Goal: Transaction & Acquisition: Purchase product/service

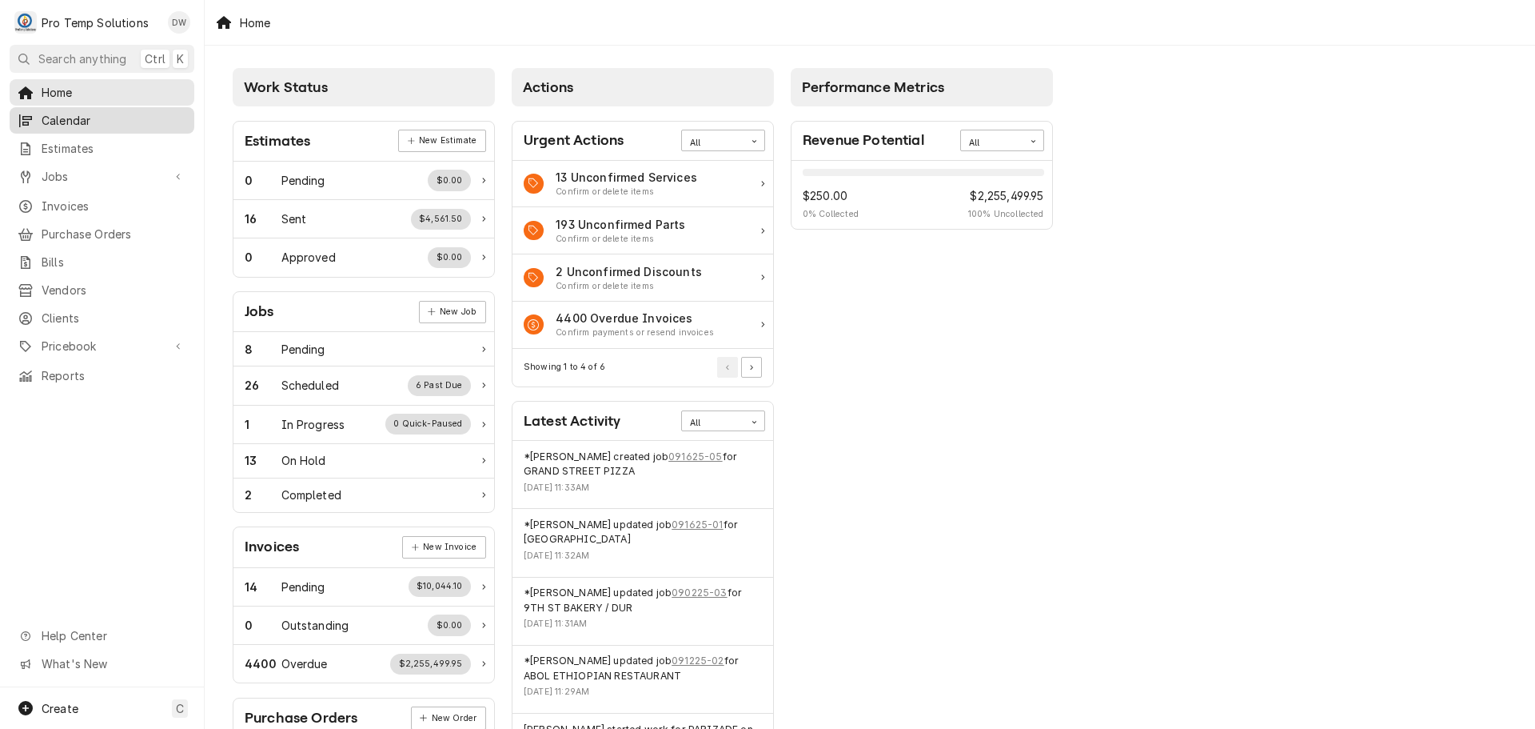
click at [56, 117] on span "Calendar" at bounding box center [114, 120] width 145 height 17
click at [56, 168] on span "Jobs" at bounding box center [102, 176] width 121 height 17
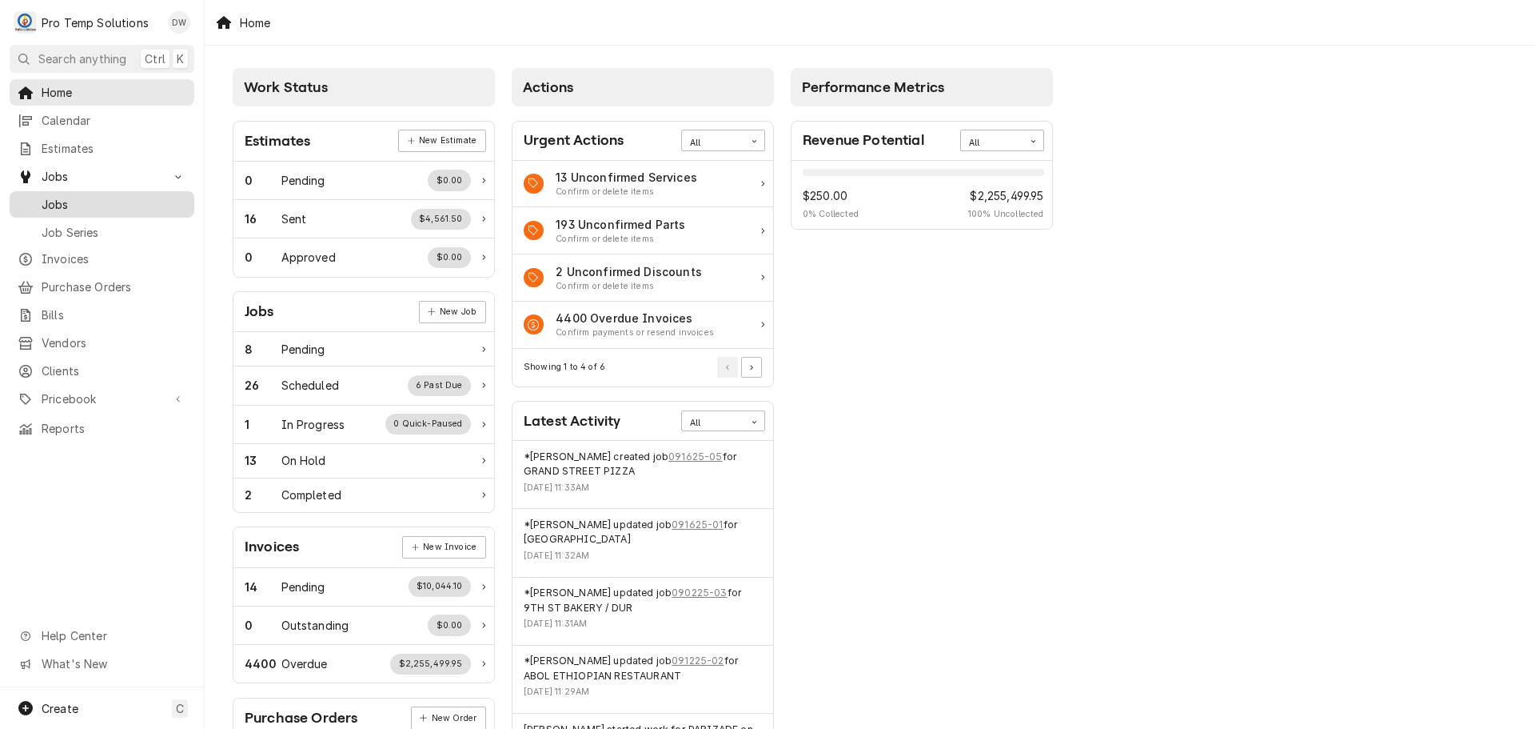
click at [48, 202] on span "Jobs" at bounding box center [114, 204] width 145 height 17
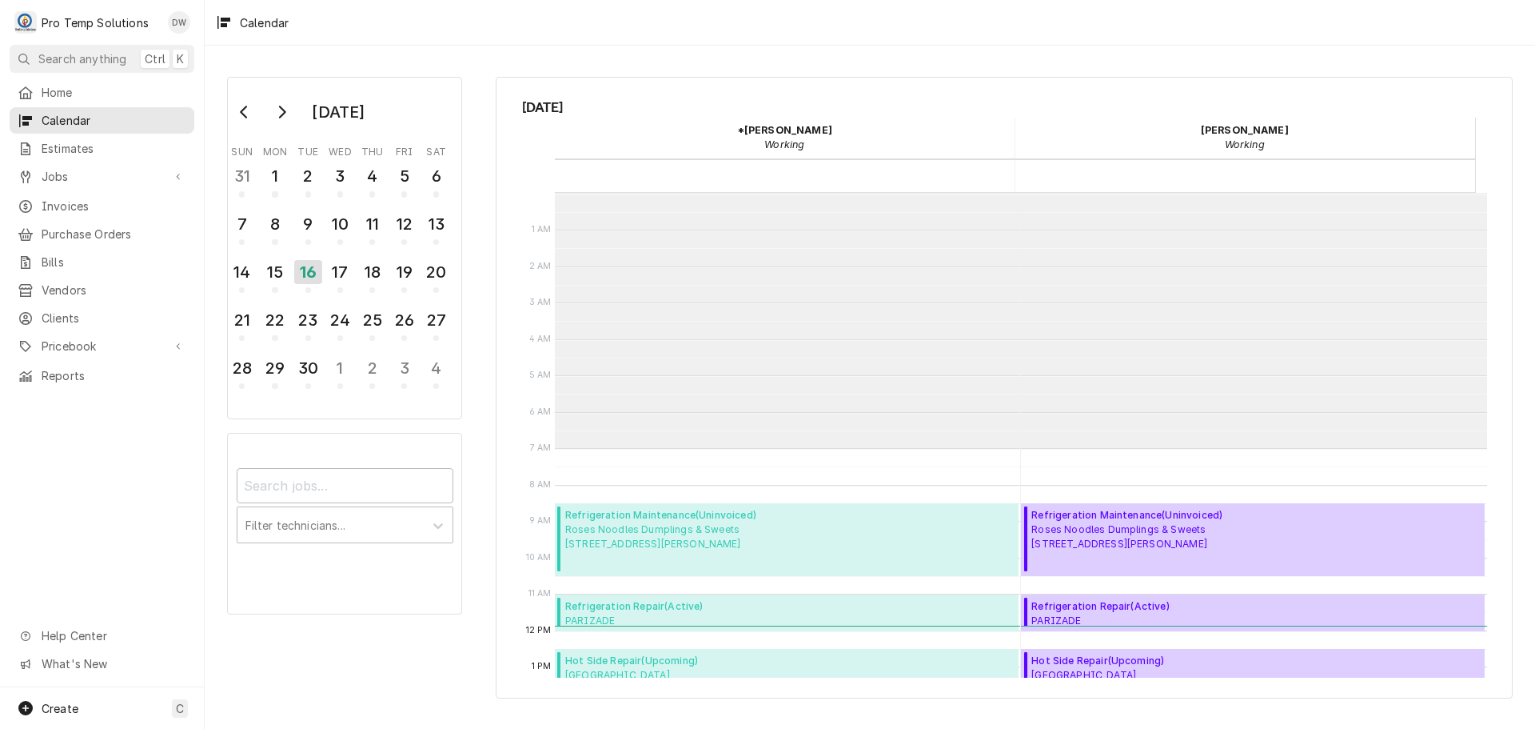
scroll to position [255, 0]
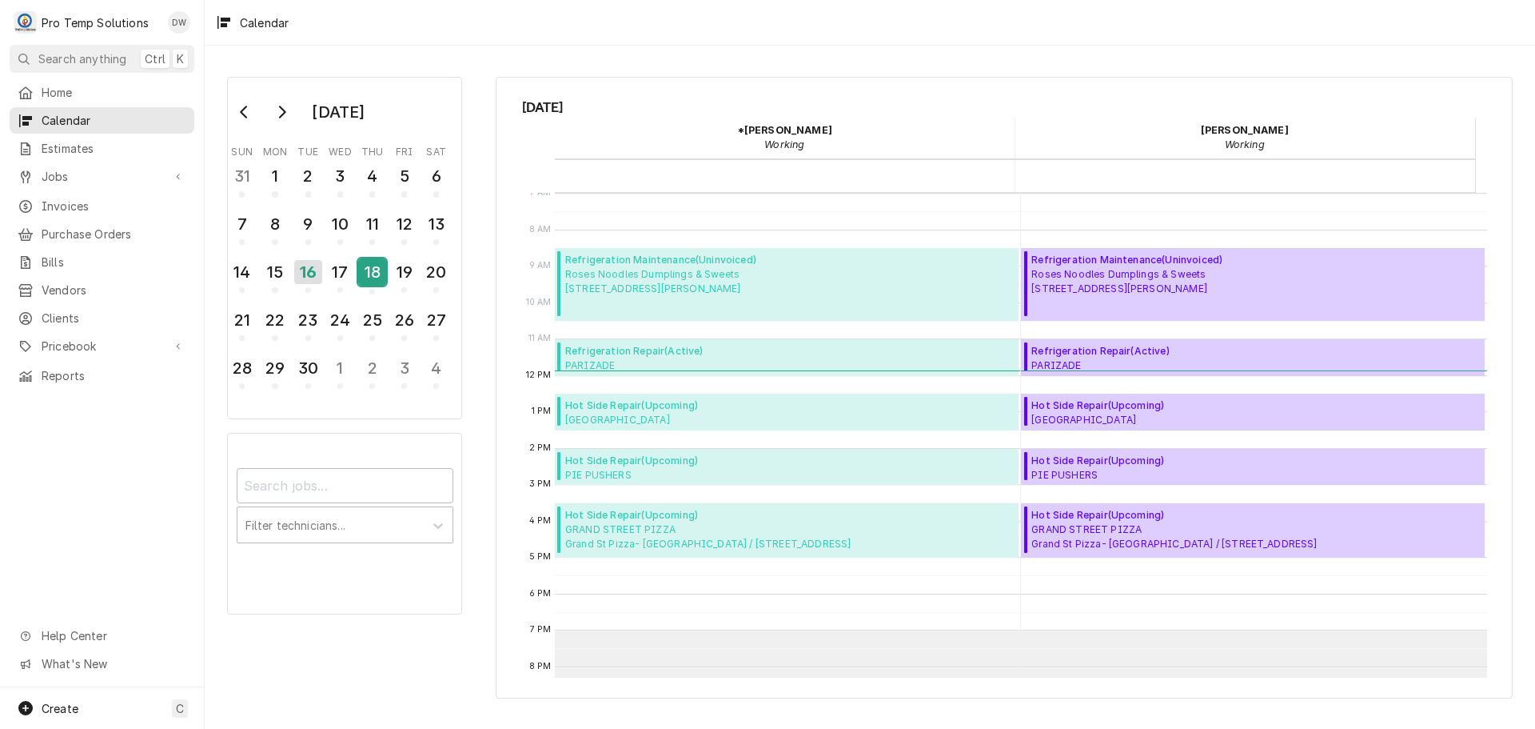
click at [377, 268] on div "18" at bounding box center [372, 271] width 28 height 27
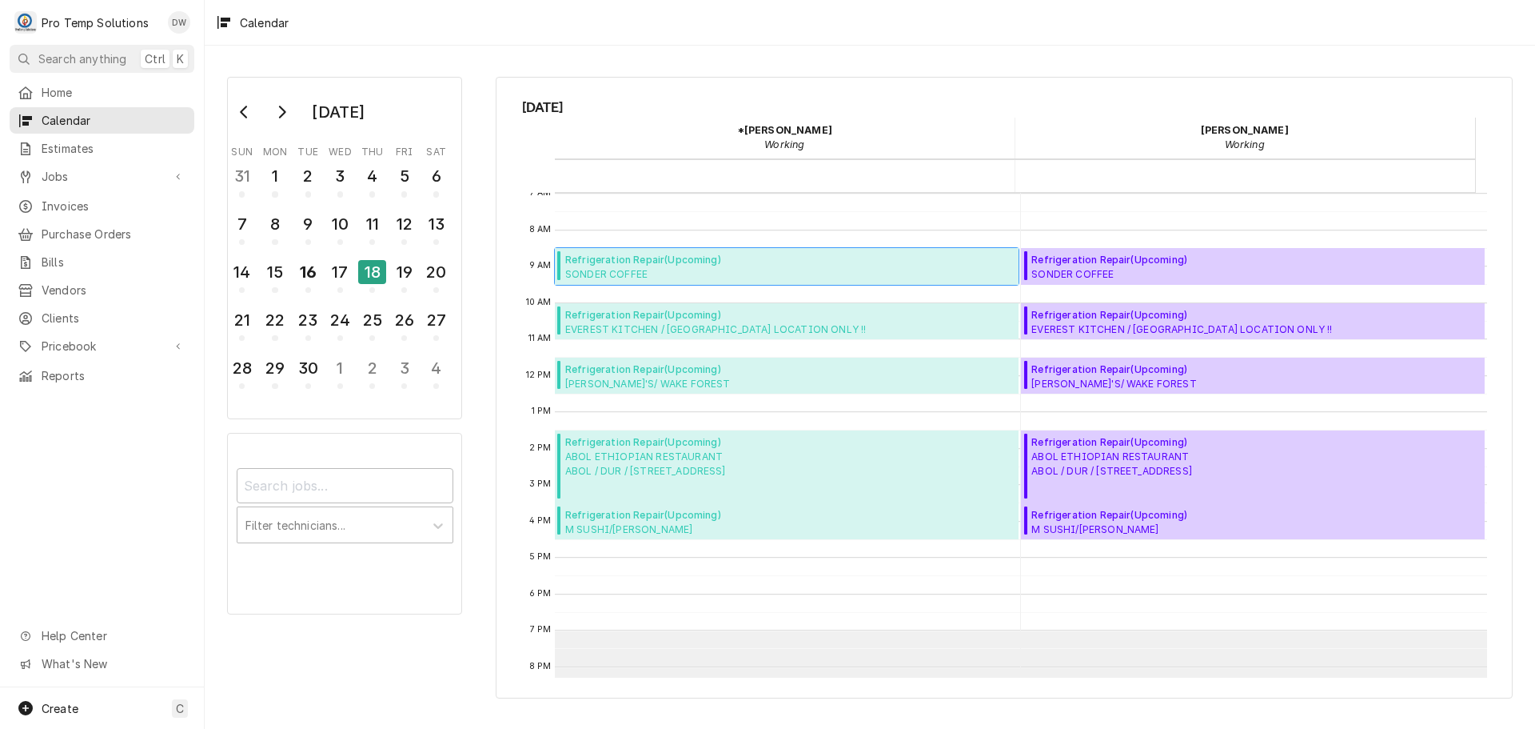
click at [701, 266] on span "Refrigeration Repair ( Upcoming )" at bounding box center [742, 260] width 355 height 14
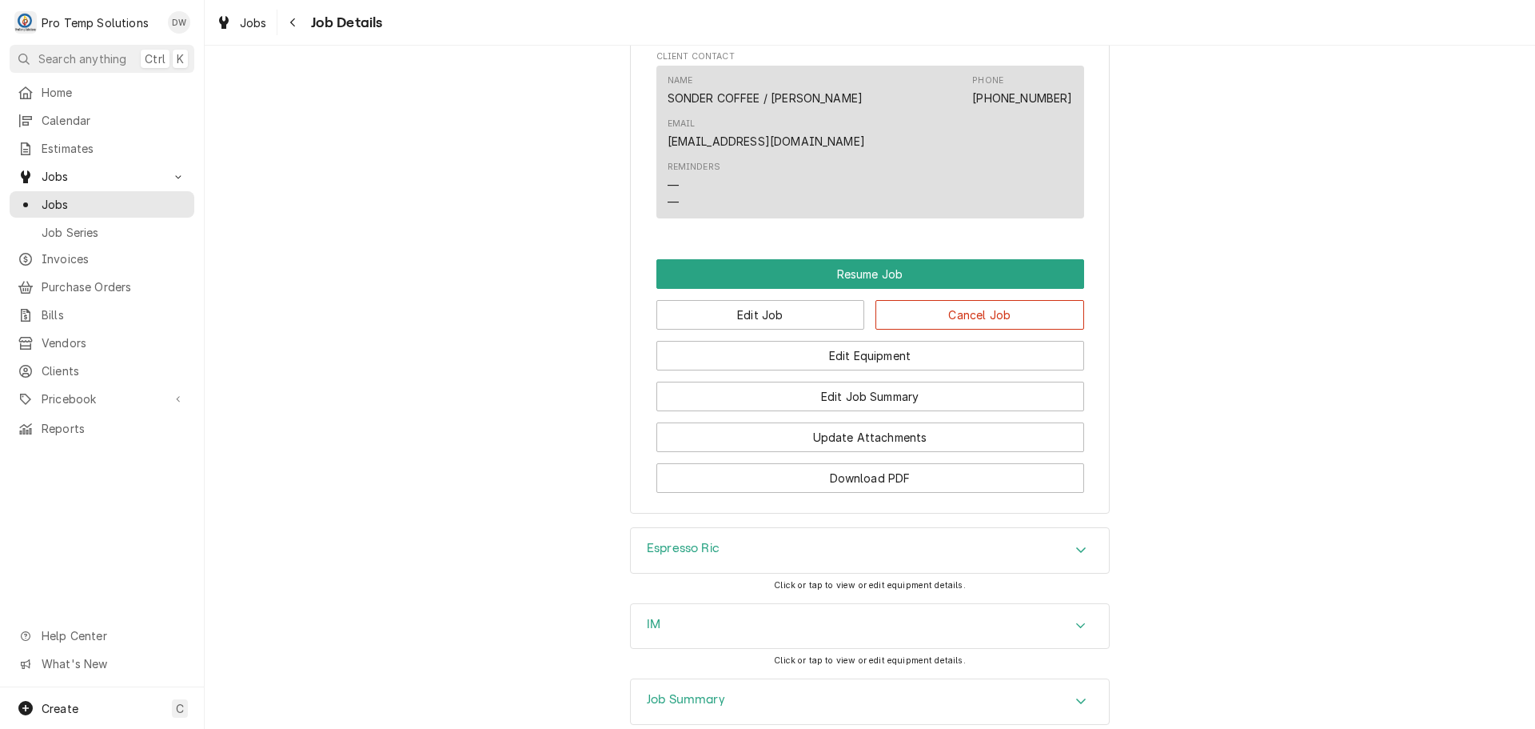
scroll to position [1200, 0]
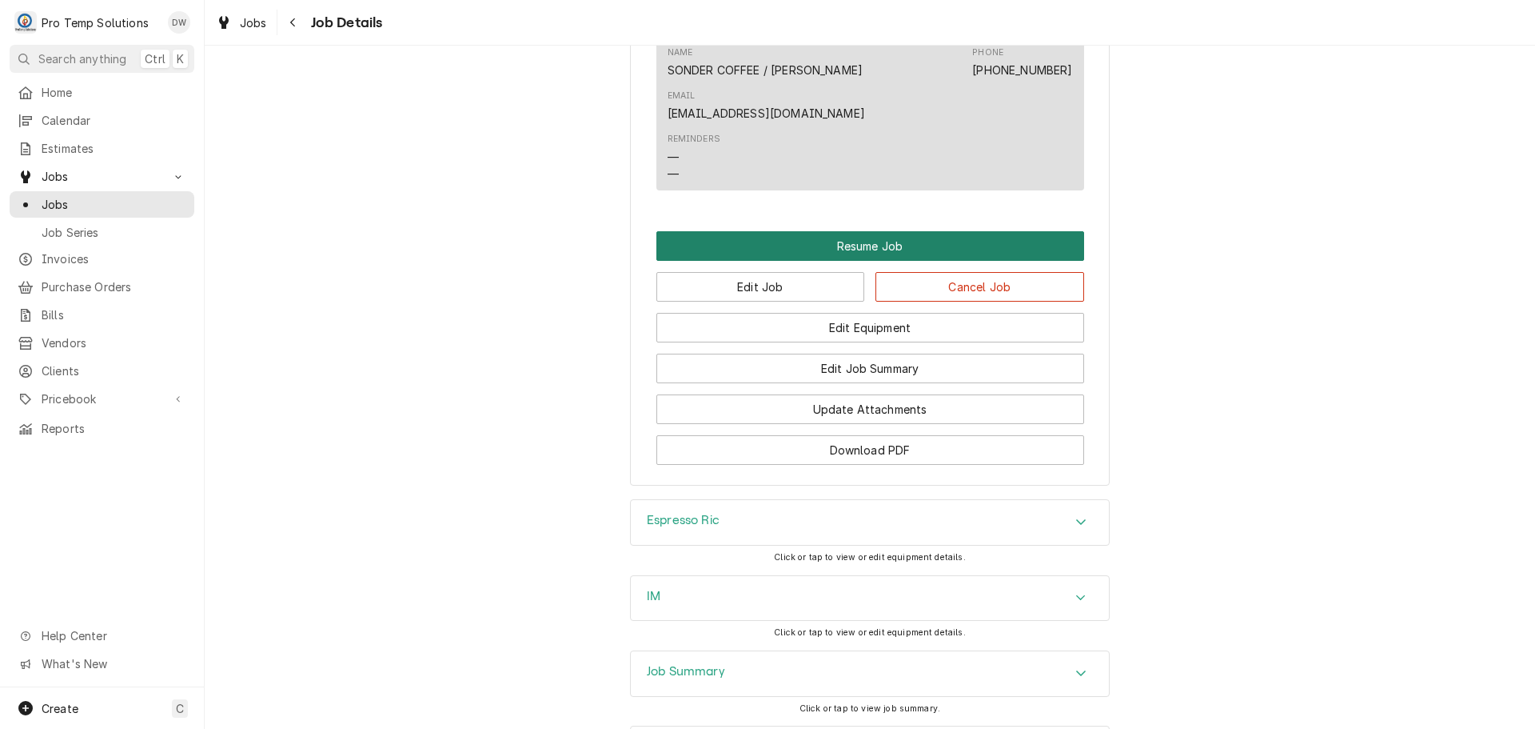
click at [867, 231] on button "Resume Job" at bounding box center [871, 246] width 428 height 30
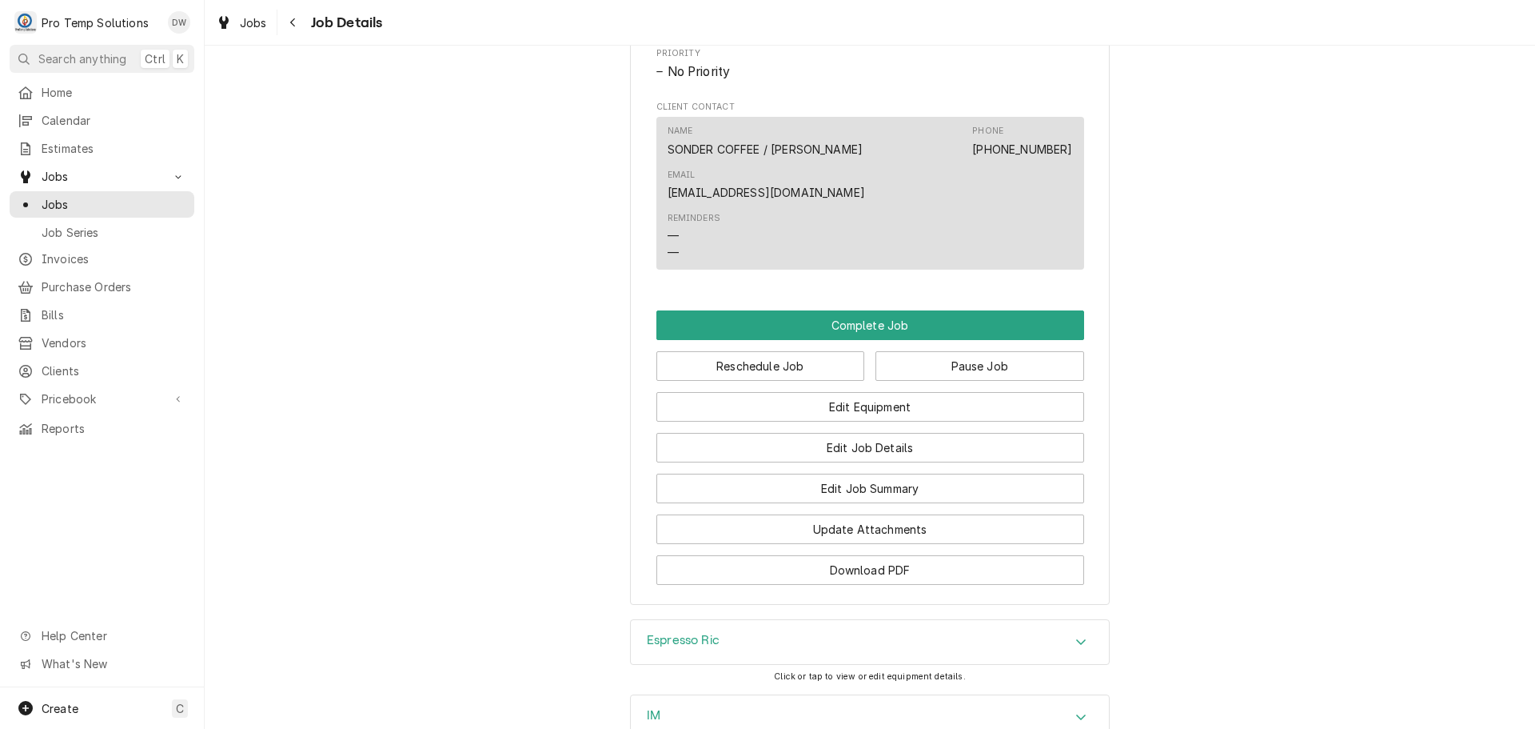
scroll to position [1200, 0]
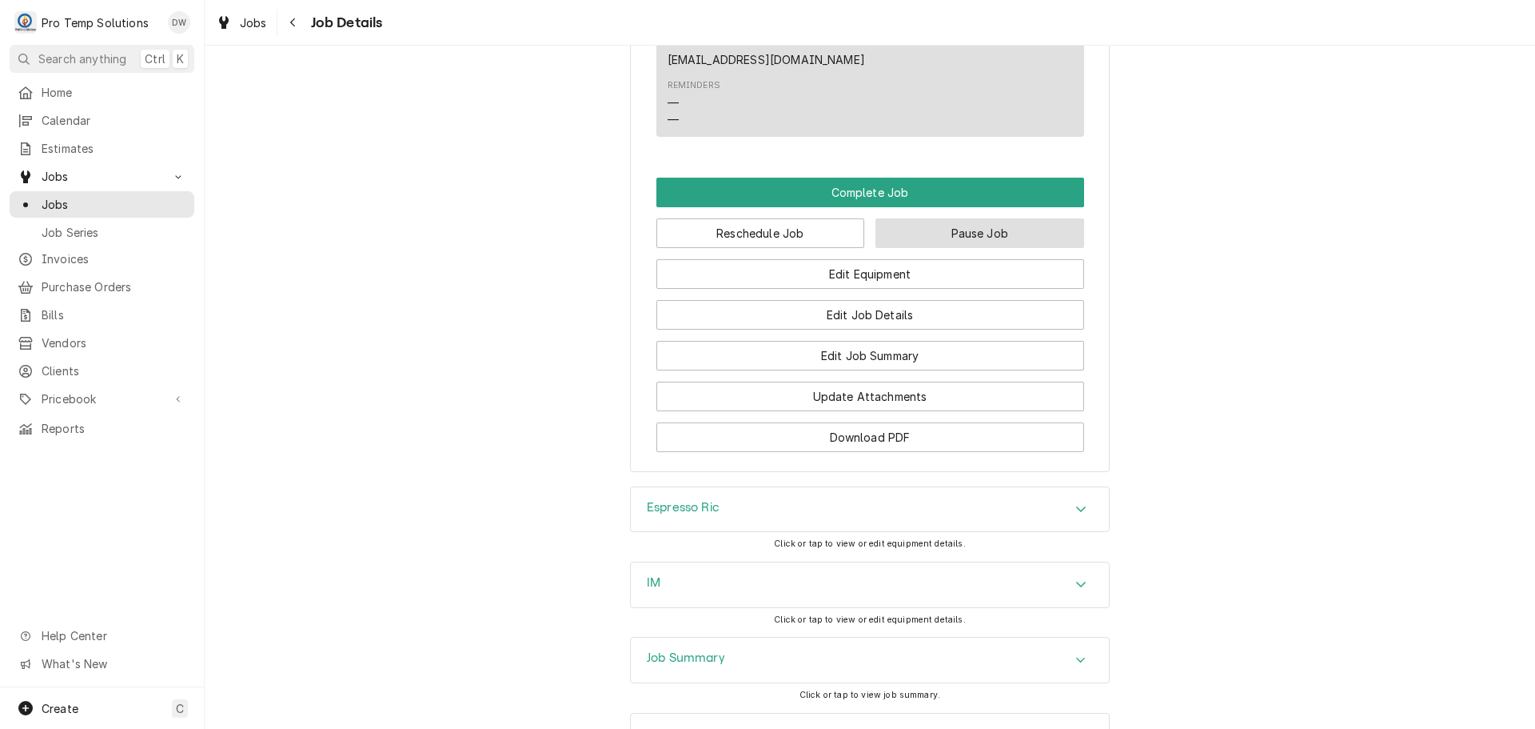
click at [972, 218] on button "Pause Job" at bounding box center [980, 233] width 209 height 30
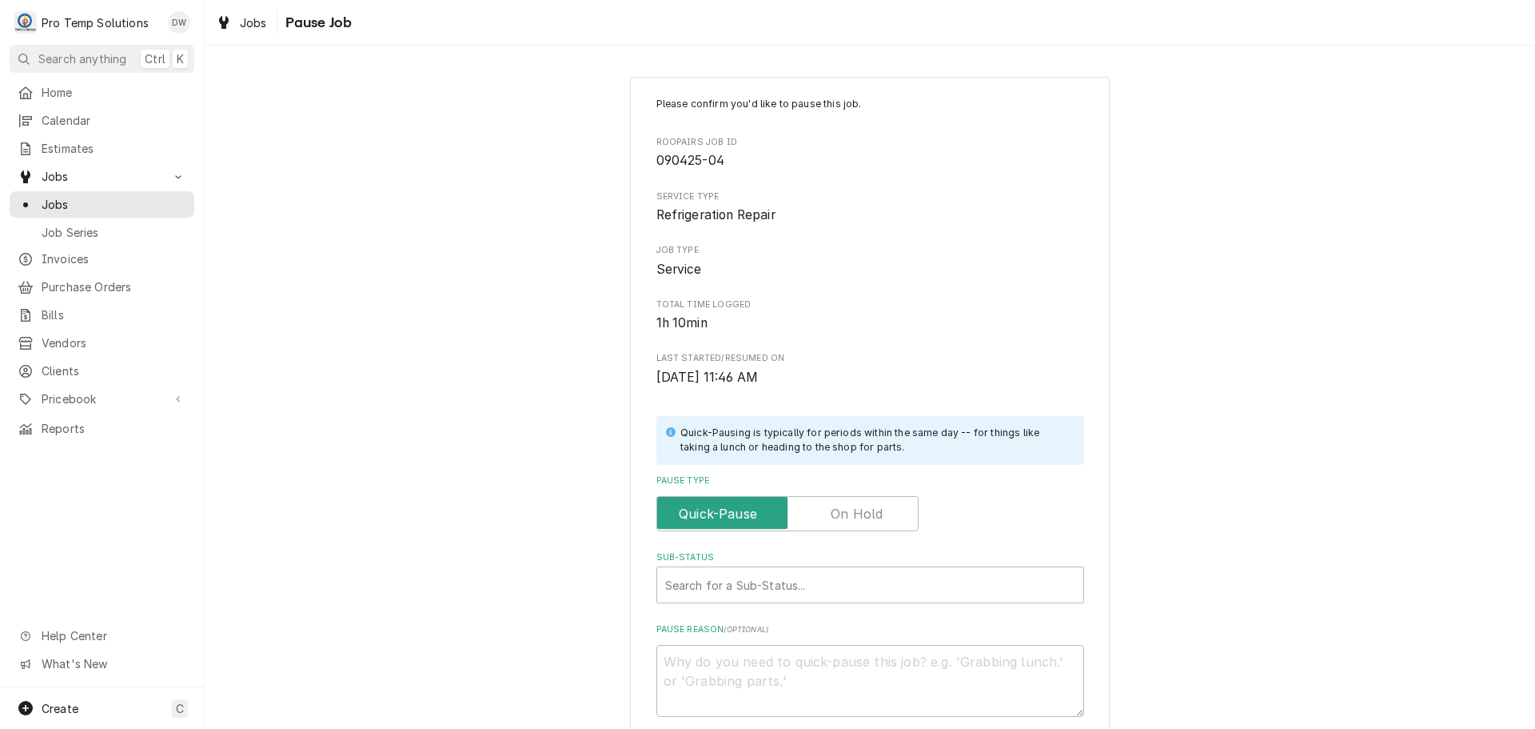
click at [860, 508] on label "Pause Type" at bounding box center [788, 513] width 262 height 35
click at [860, 508] on input "Pause Type" at bounding box center [788, 513] width 248 height 35
checkbox input "true"
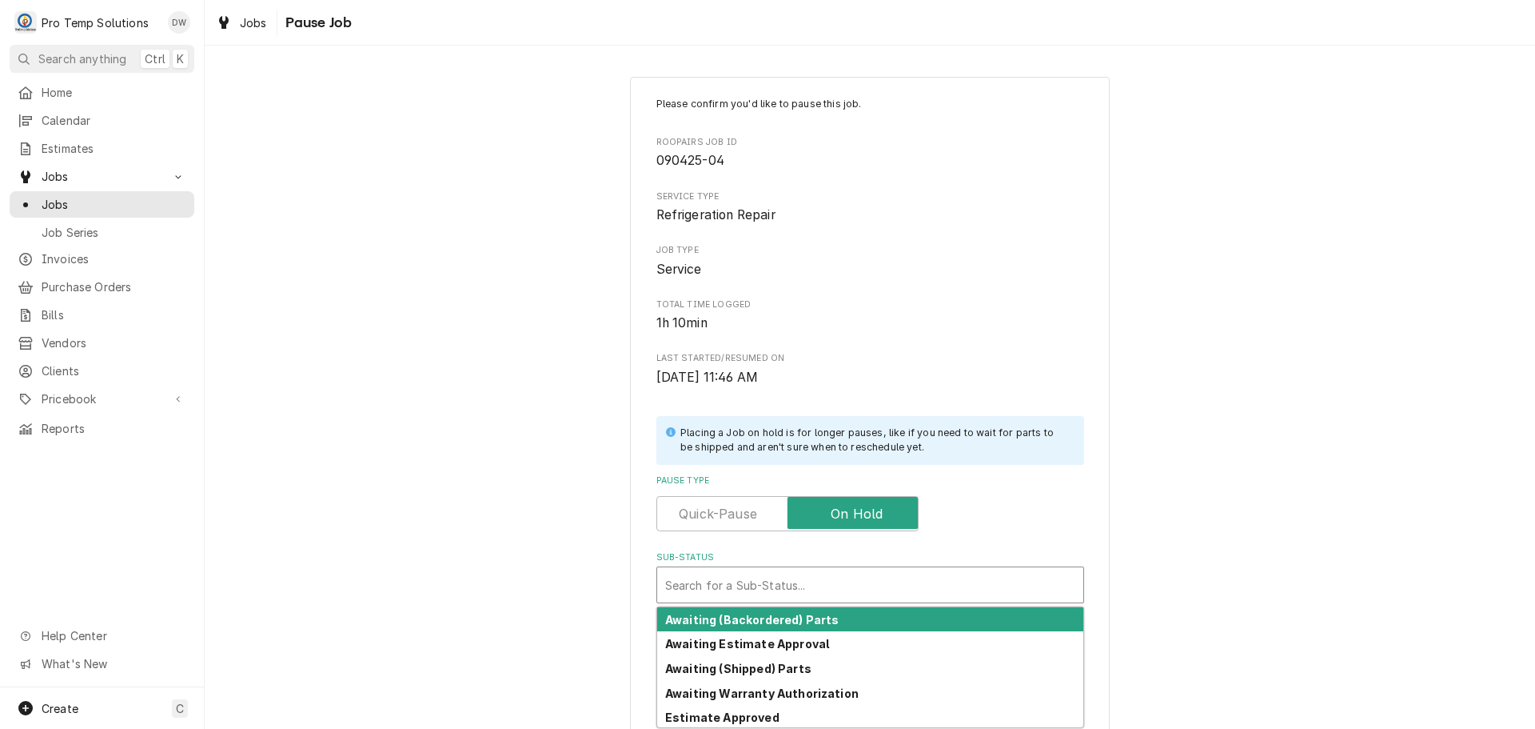
click at [826, 587] on div "Sub-Status" at bounding box center [870, 584] width 410 height 29
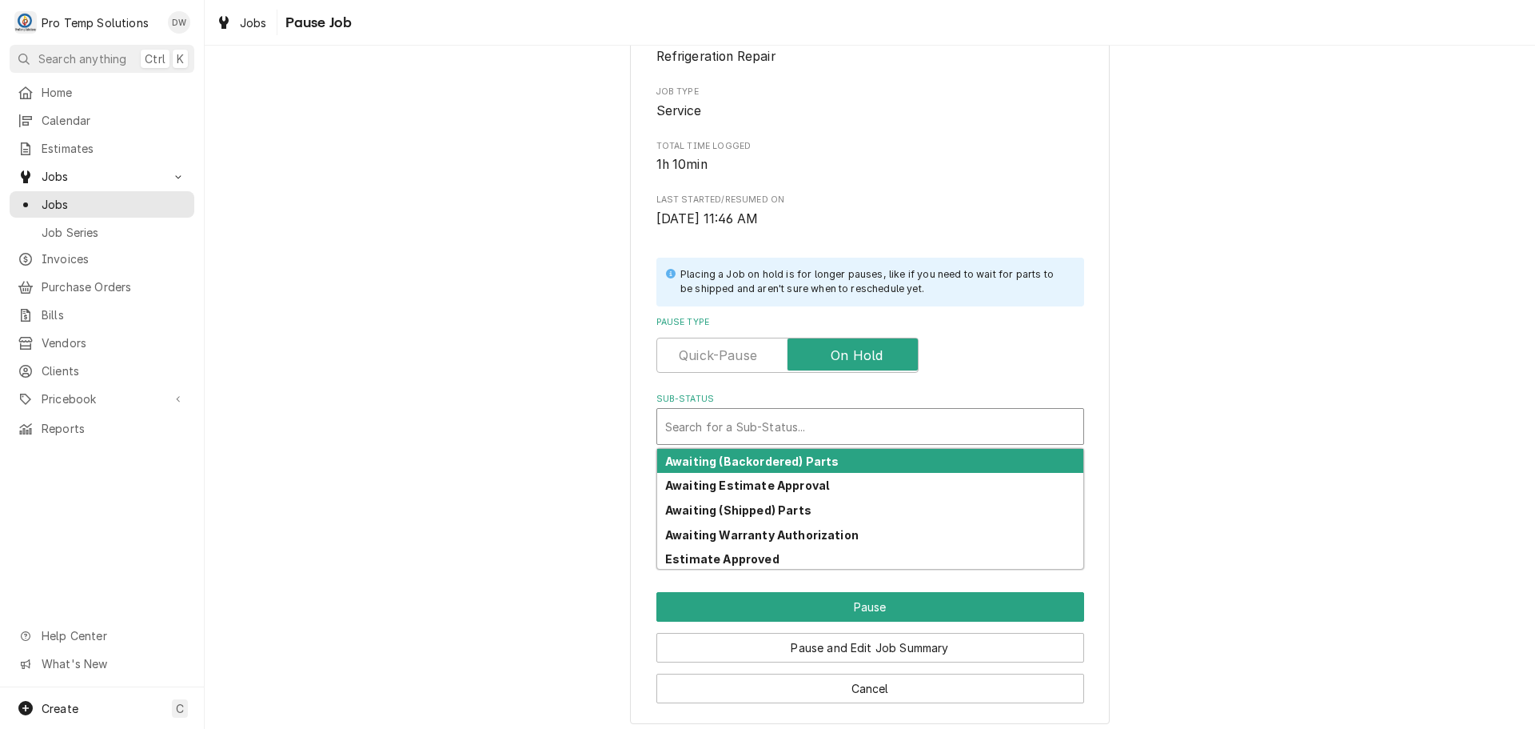
scroll to position [167, 0]
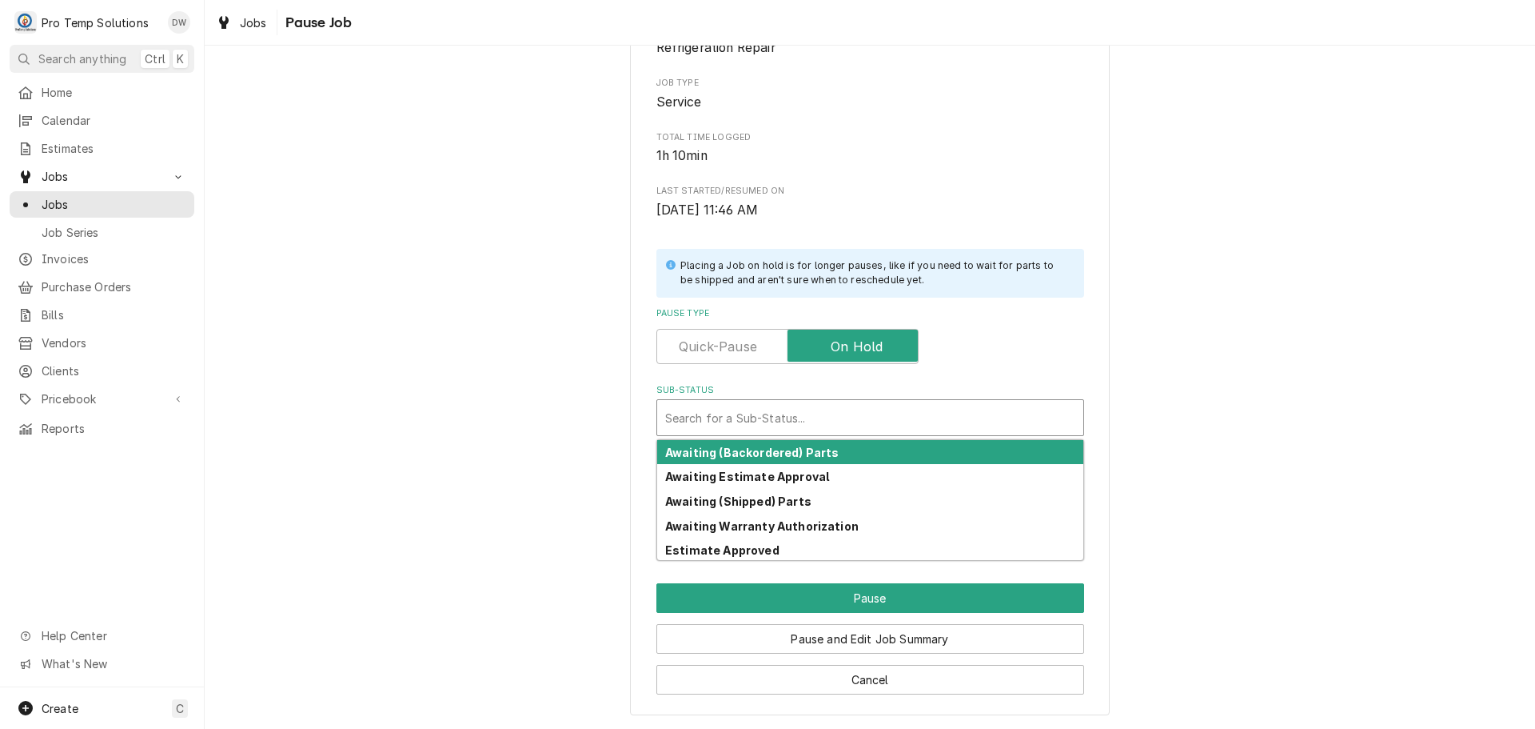
click at [848, 462] on div "Awaiting (Backordered) Parts" at bounding box center [870, 452] width 426 height 25
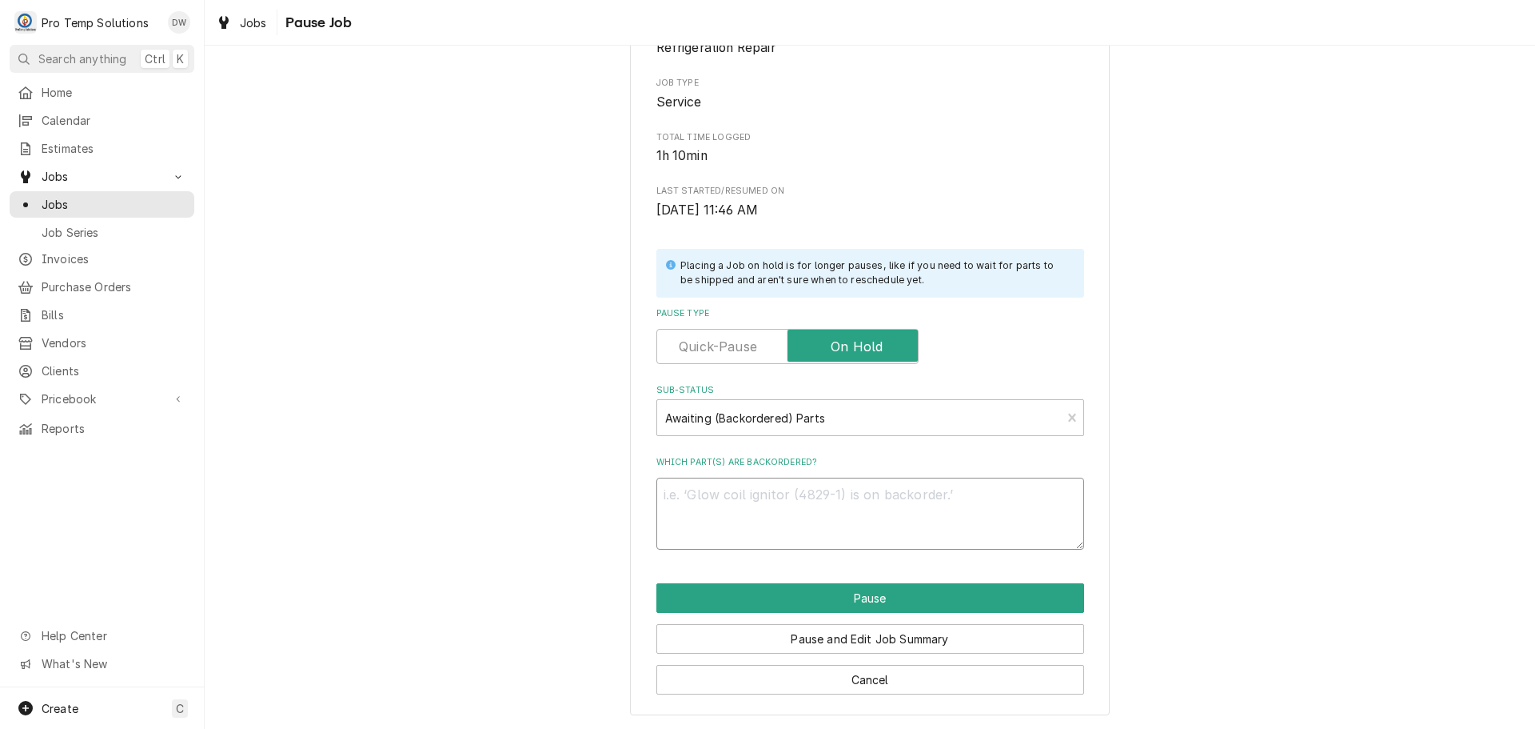
click at [807, 497] on textarea "Which part(s) are backordered?" at bounding box center [871, 513] width 428 height 72
type textarea "x"
type textarea "#"
type textarea "x"
type textarea "#a"
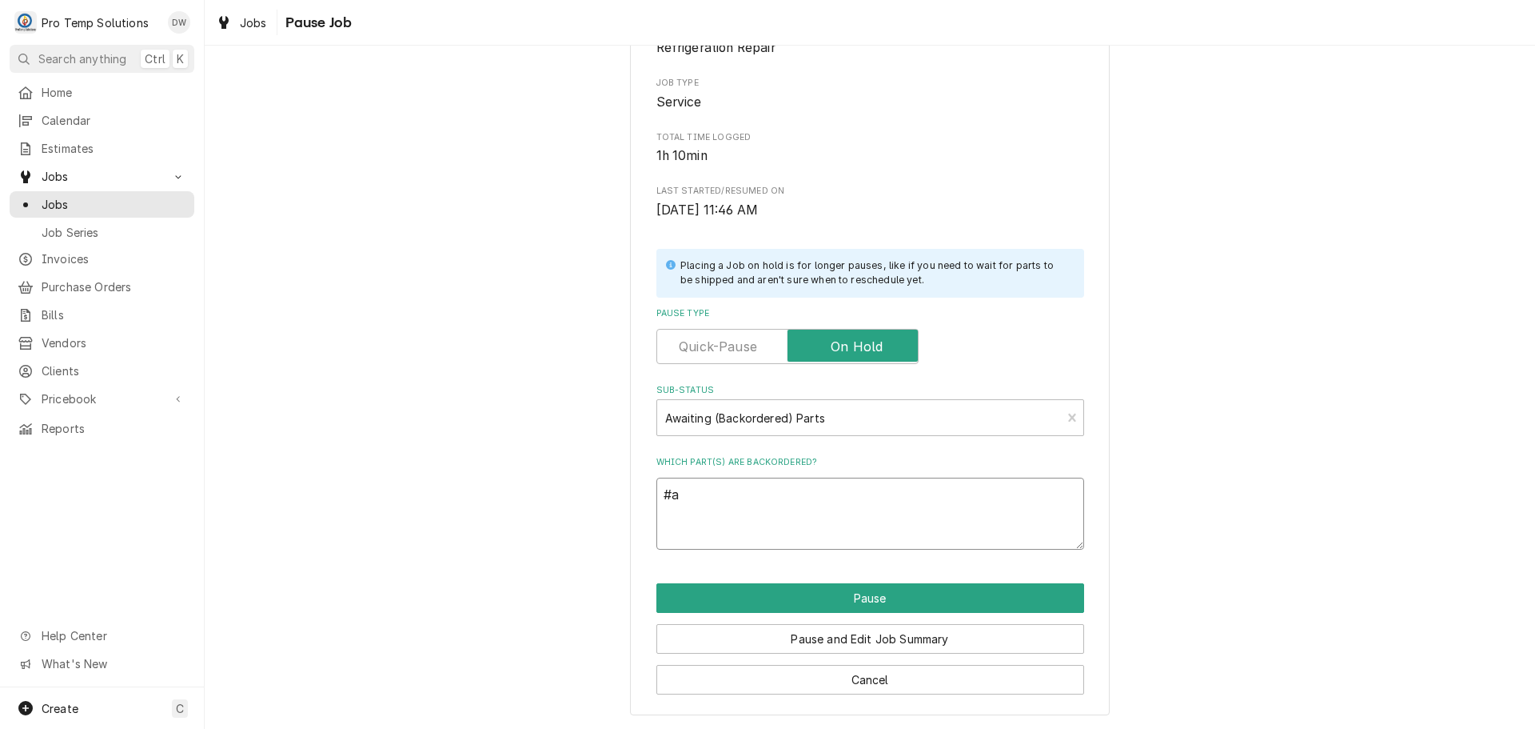
type textarea "x"
type textarea "#at"
type textarea "x"
type textarea "#ats"
type textarea "x"
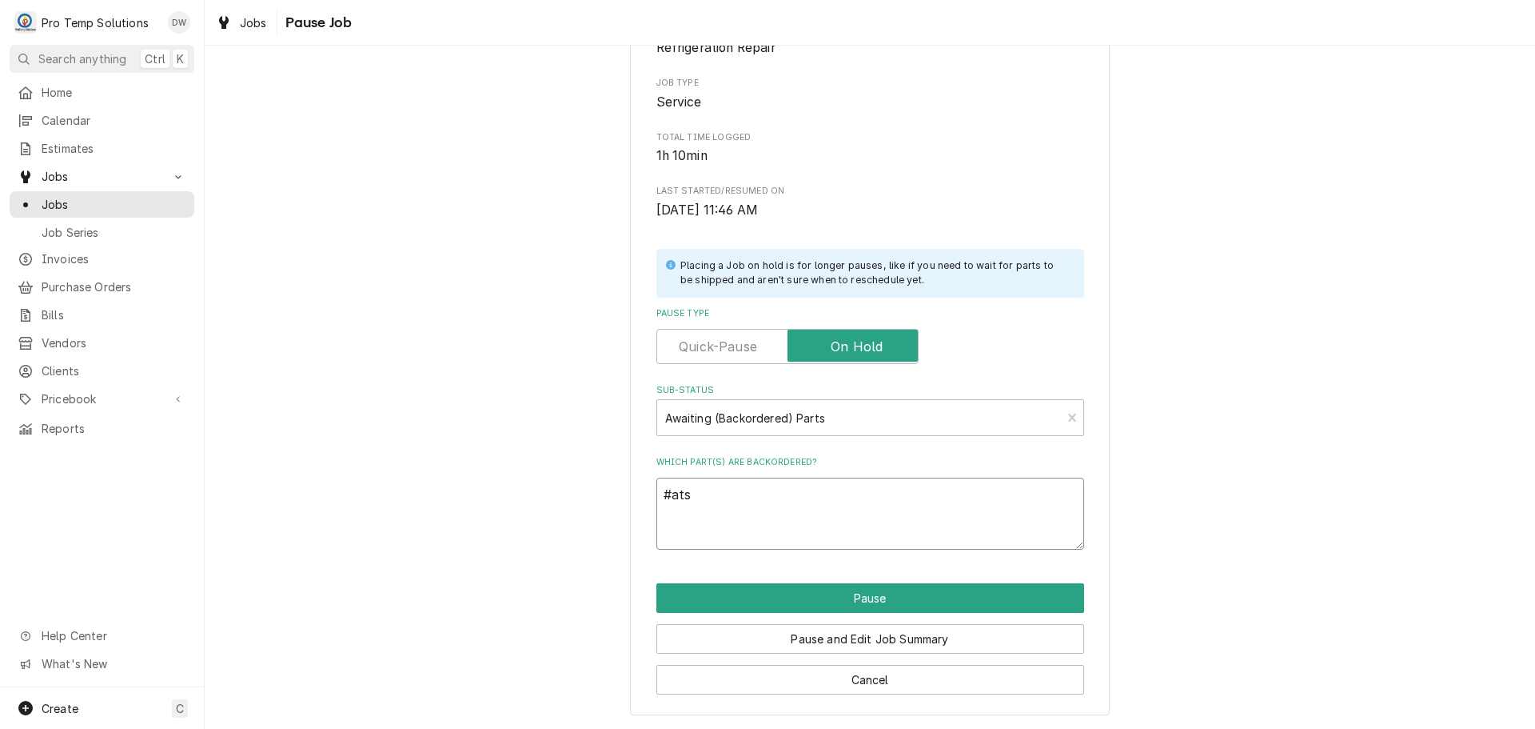
type textarea "#atsa"
type textarea "x"
type textarea "#atsaw"
type textarea "x"
type textarea "#atsaw0"
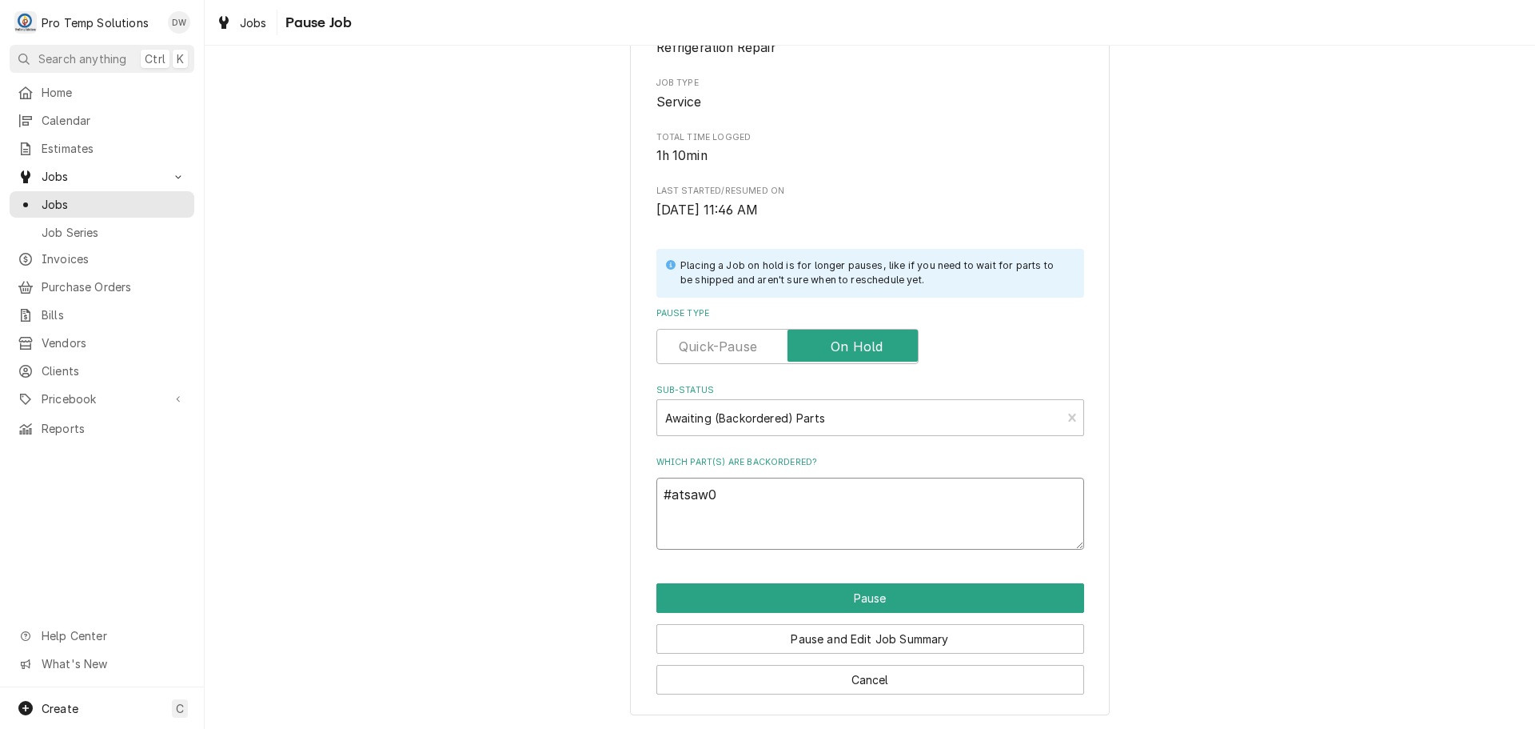
type textarea "x"
type textarea "#atsaw04"
type textarea "x"
type textarea "#atsaw040"
type textarea "x"
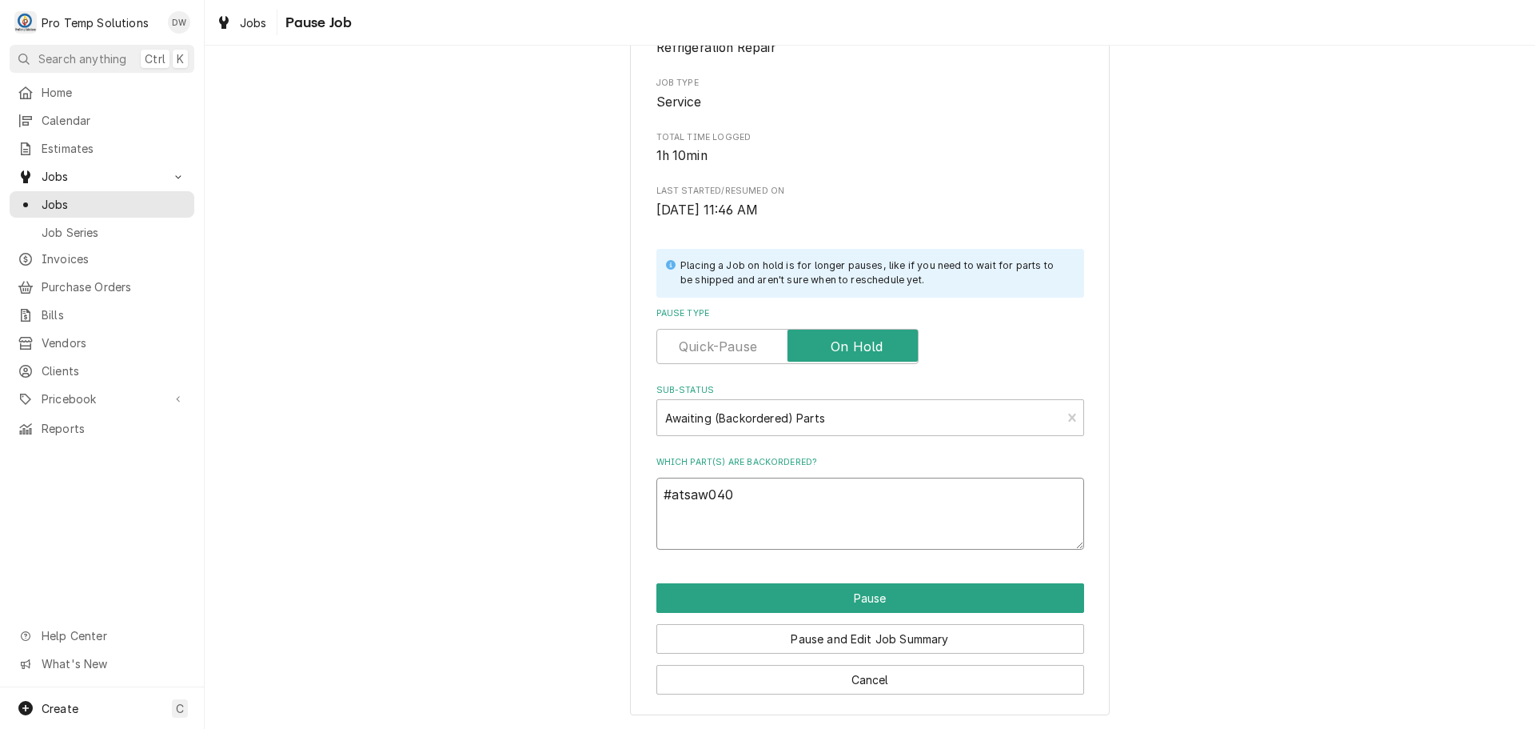
type textarea "#atsaw0404"
type textarea "x"
type textarea "#atsaw04045"
type textarea "x"
type textarea "#atsaw040451"
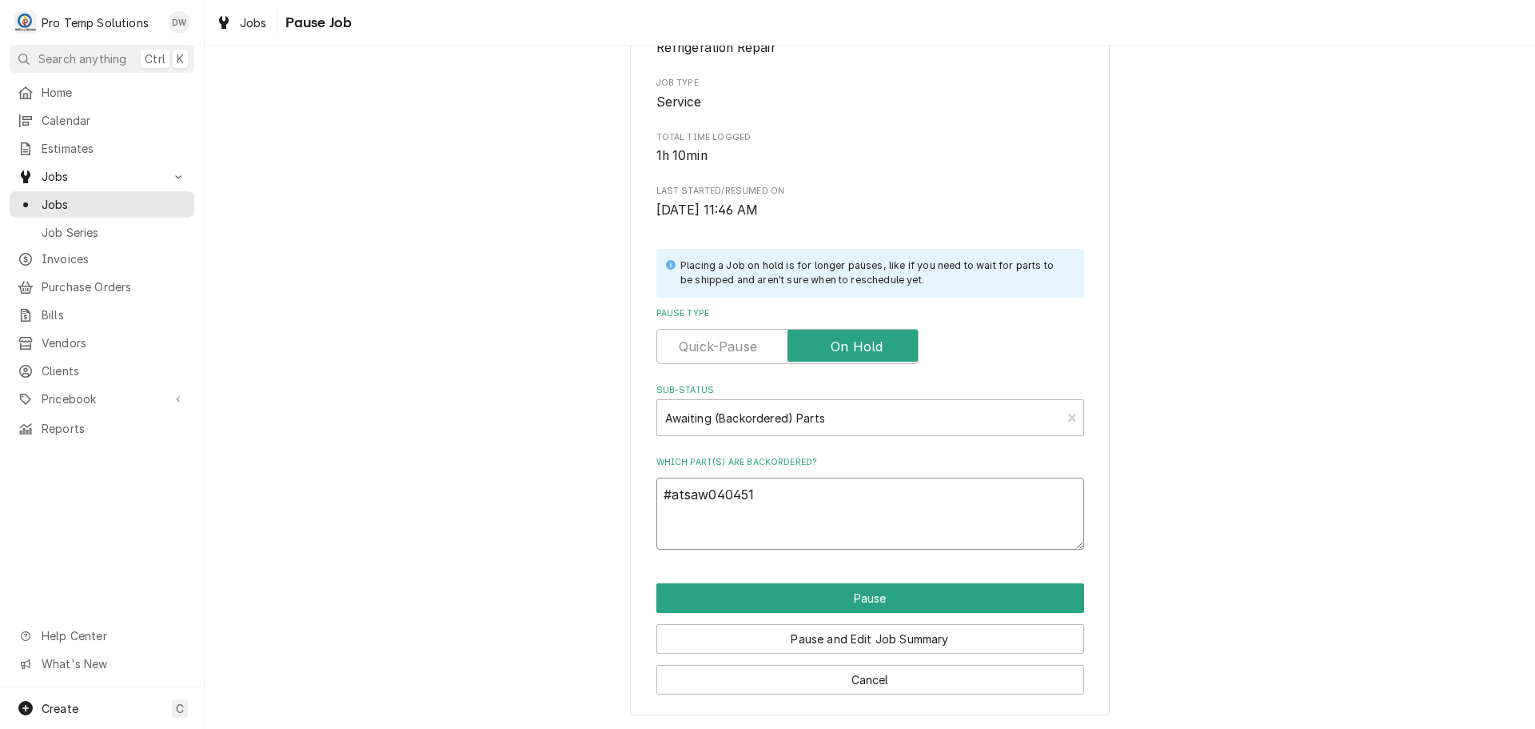
type textarea "x"
type textarea "#atsaw0404518"
click at [703, 490] on textarea "#atsaw0404518" at bounding box center [871, 513] width 428 height 72
type textarea "x"
type textarea "#atsa0404518"
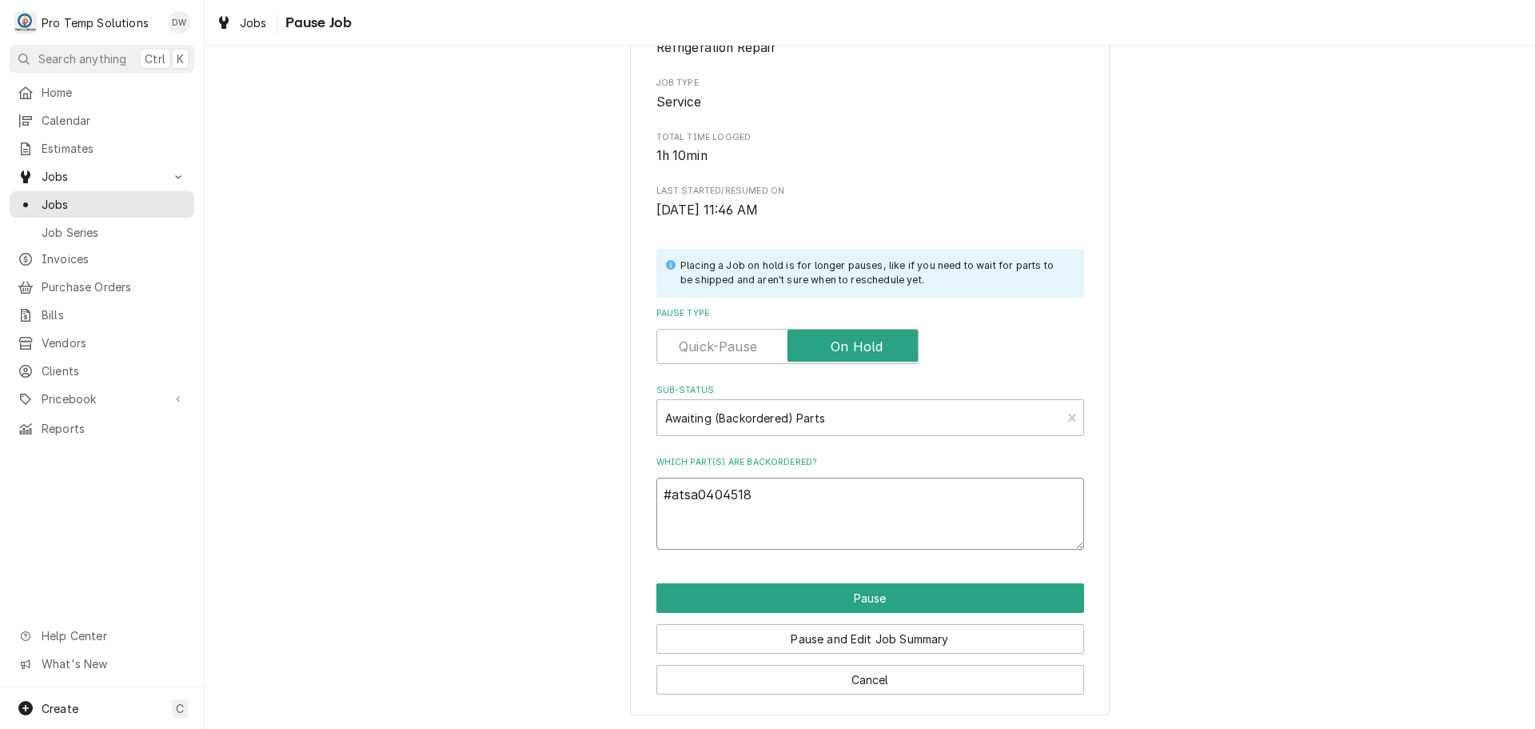
type textarea "x"
type textarea "#ats0404518"
type textarea "x"
type textarea "#at0404518"
type textarea "x"
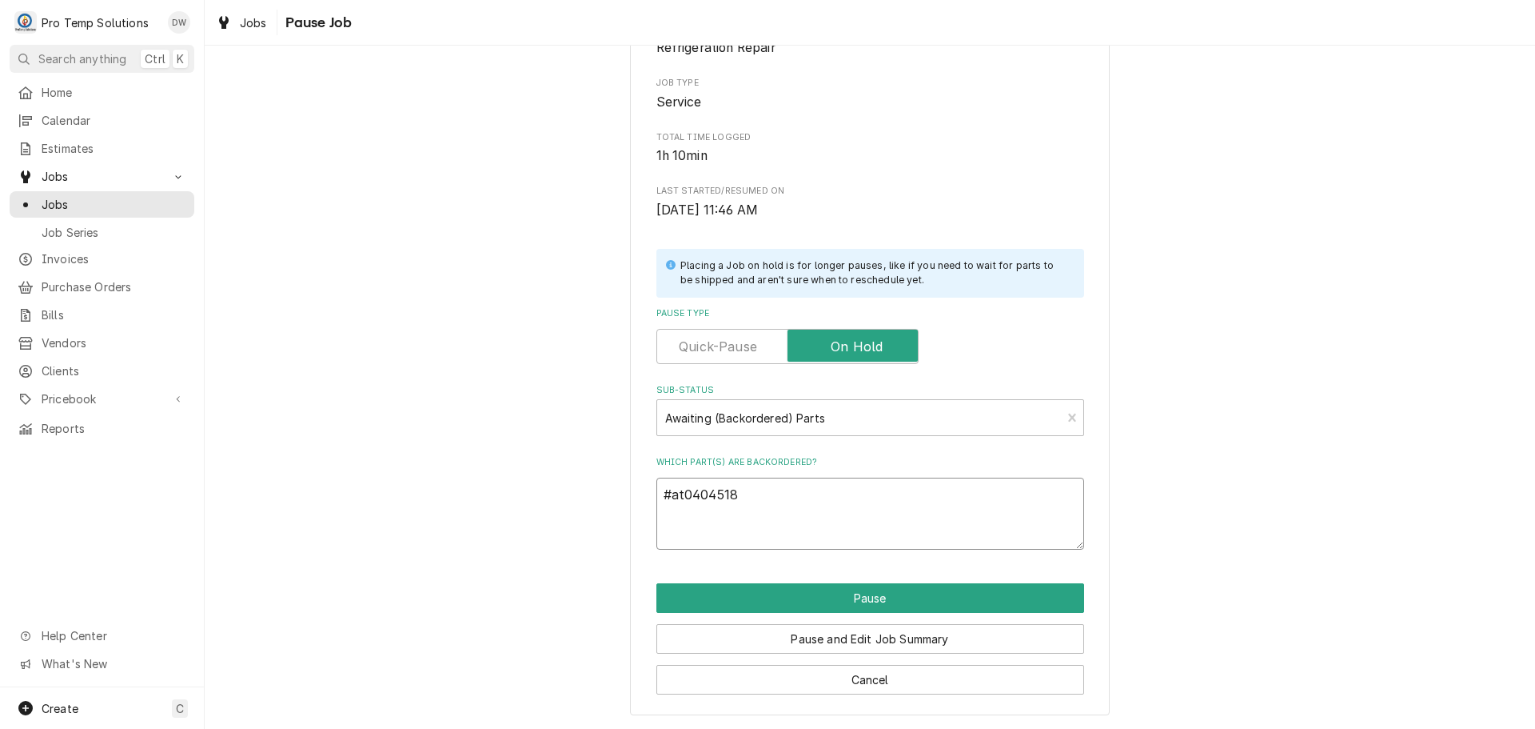
type textarea "#a0404518"
type textarea "x"
type textarea "#0404518"
type textarea "x"
type textarea "#A0404518"
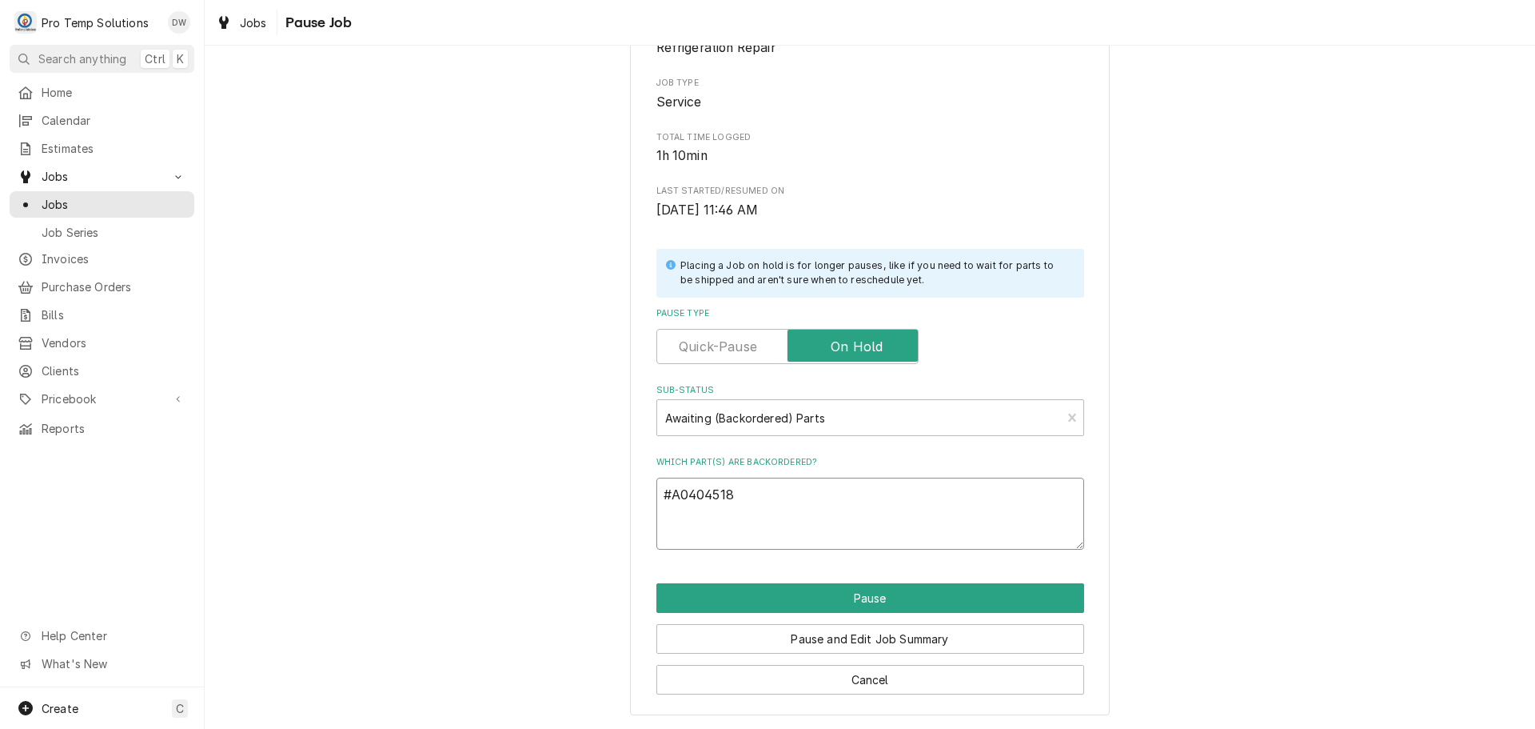
type textarea "x"
type textarea "#AT0404518"
type textarea "x"
type textarea "#ATS0404518"
type textarea "x"
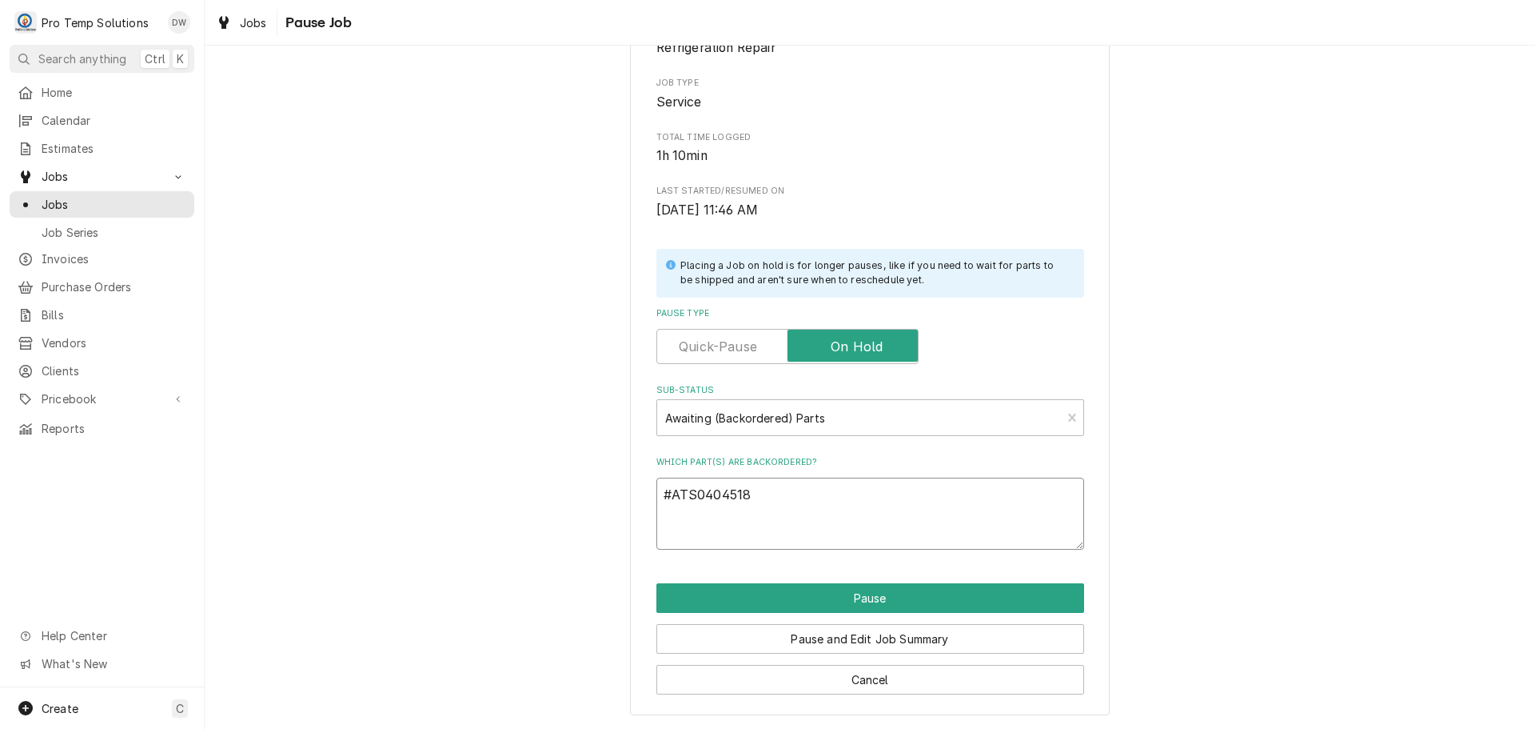
type textarea "#ATSA0404518"
type textarea "x"
type textarea "#ATSAW0404518"
click at [793, 497] on textarea "#ATSAW0404518" at bounding box center [871, 513] width 428 height 72
type textarea "x"
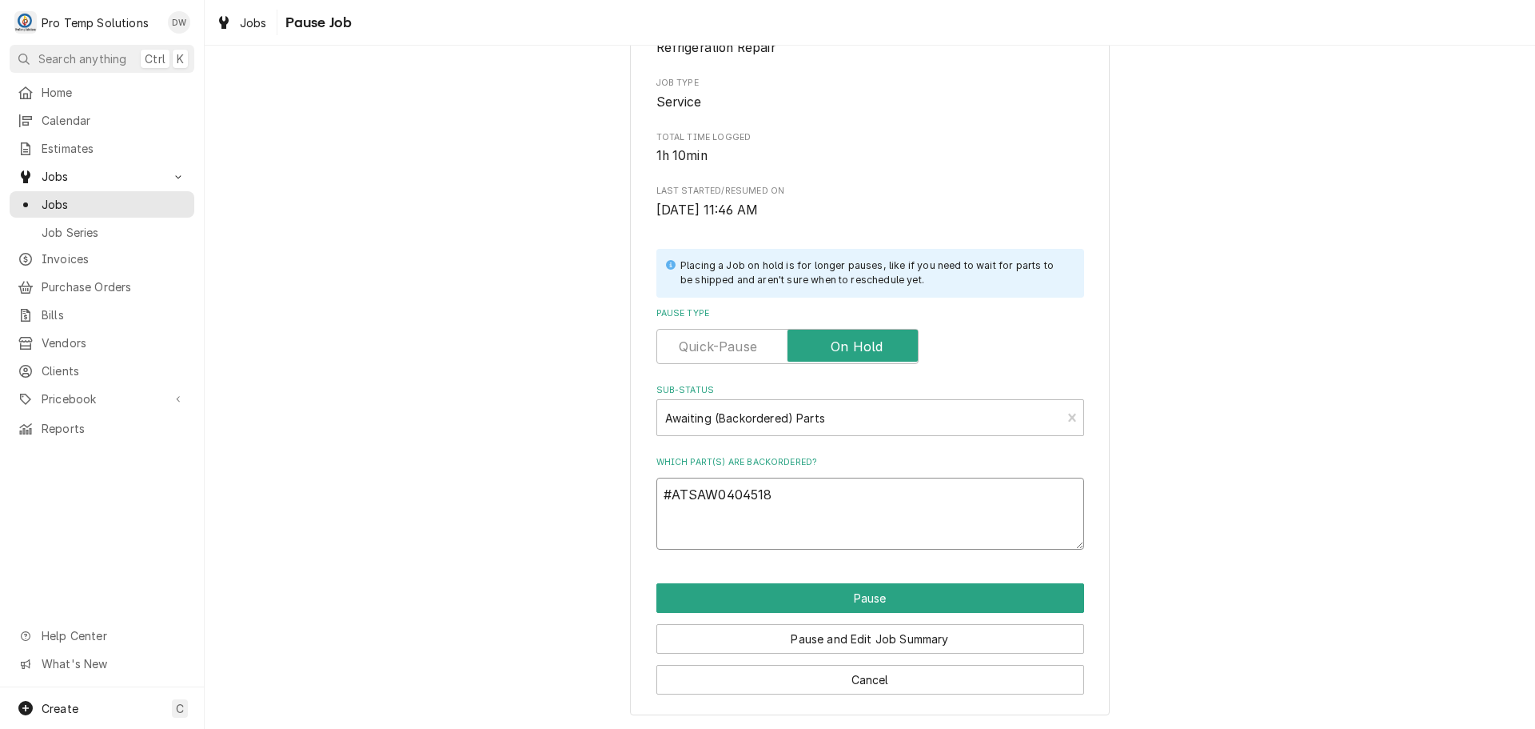
type textarea "#ATSAW0404518"
type textarea "x"
type textarea "#ATSAW0404518 O"
type textarea "x"
type textarea "#ATSAW0404518 ON"
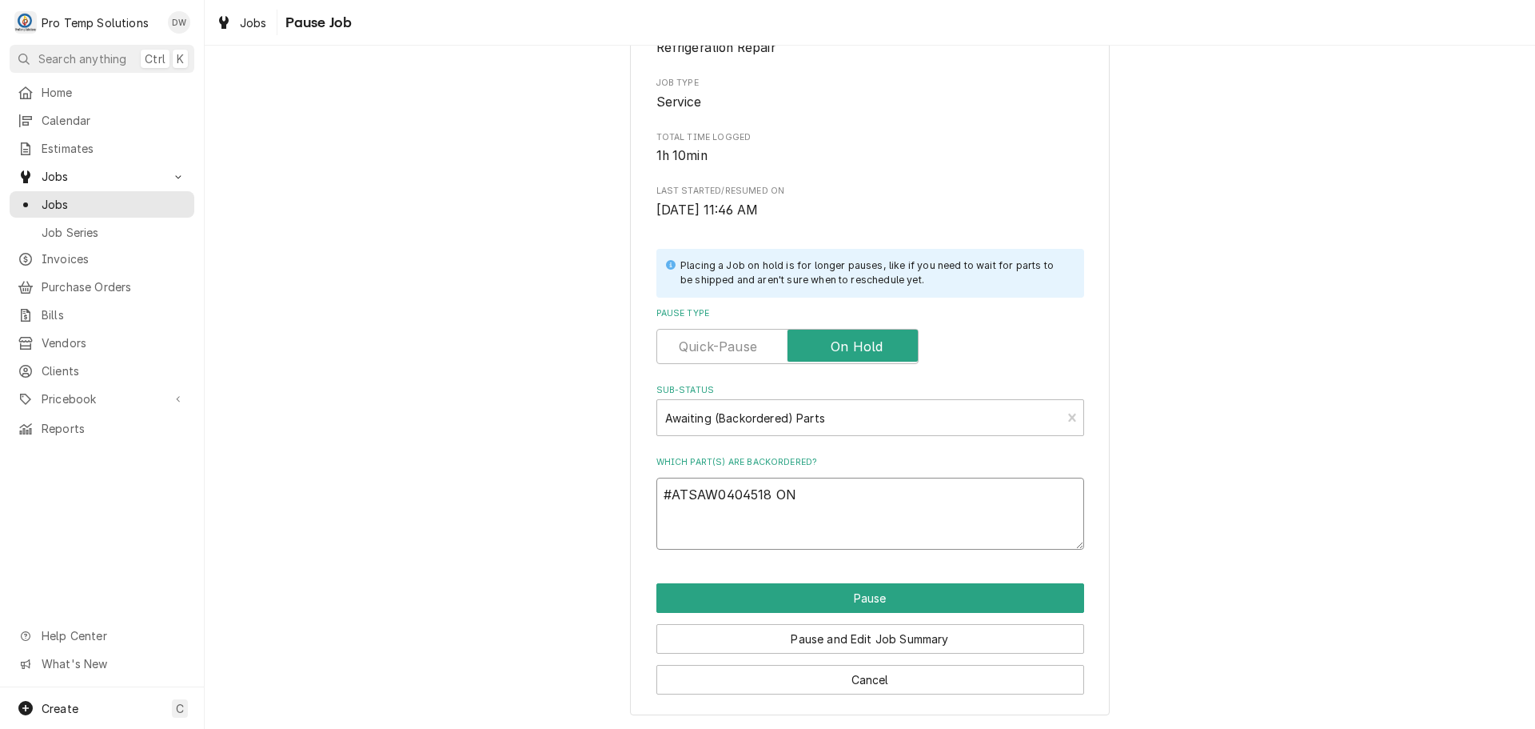
type textarea "x"
type textarea "#ATSAW0404518 ON"
type textarea "x"
type textarea "#ATSAW0404518 ON B"
type textarea "x"
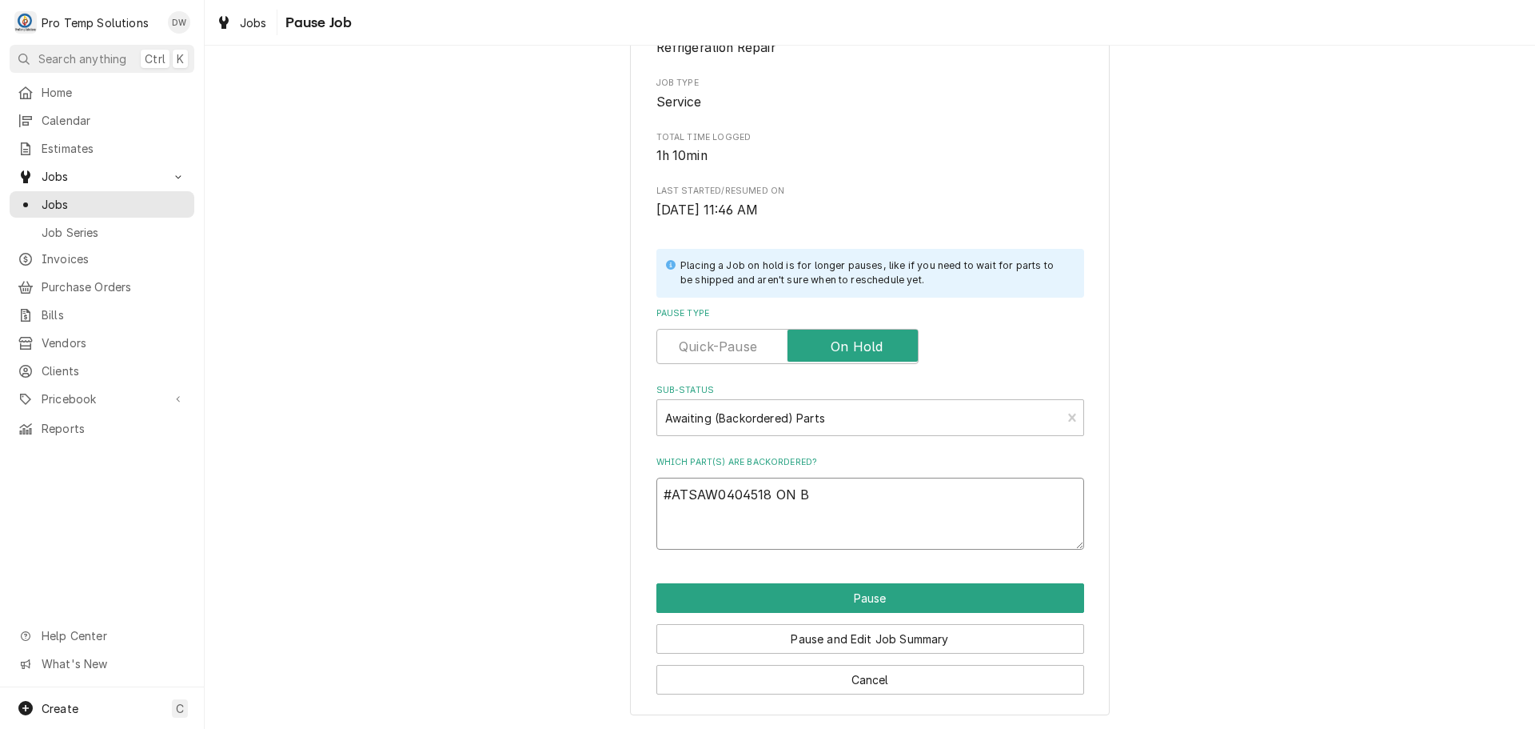
type textarea "#ATSAW0404518 ON B/"
type textarea "x"
type textarea "#ATSAW0404518 ON B/O"
type textarea "x"
type textarea "#ATSAW0404518 ON B/O"
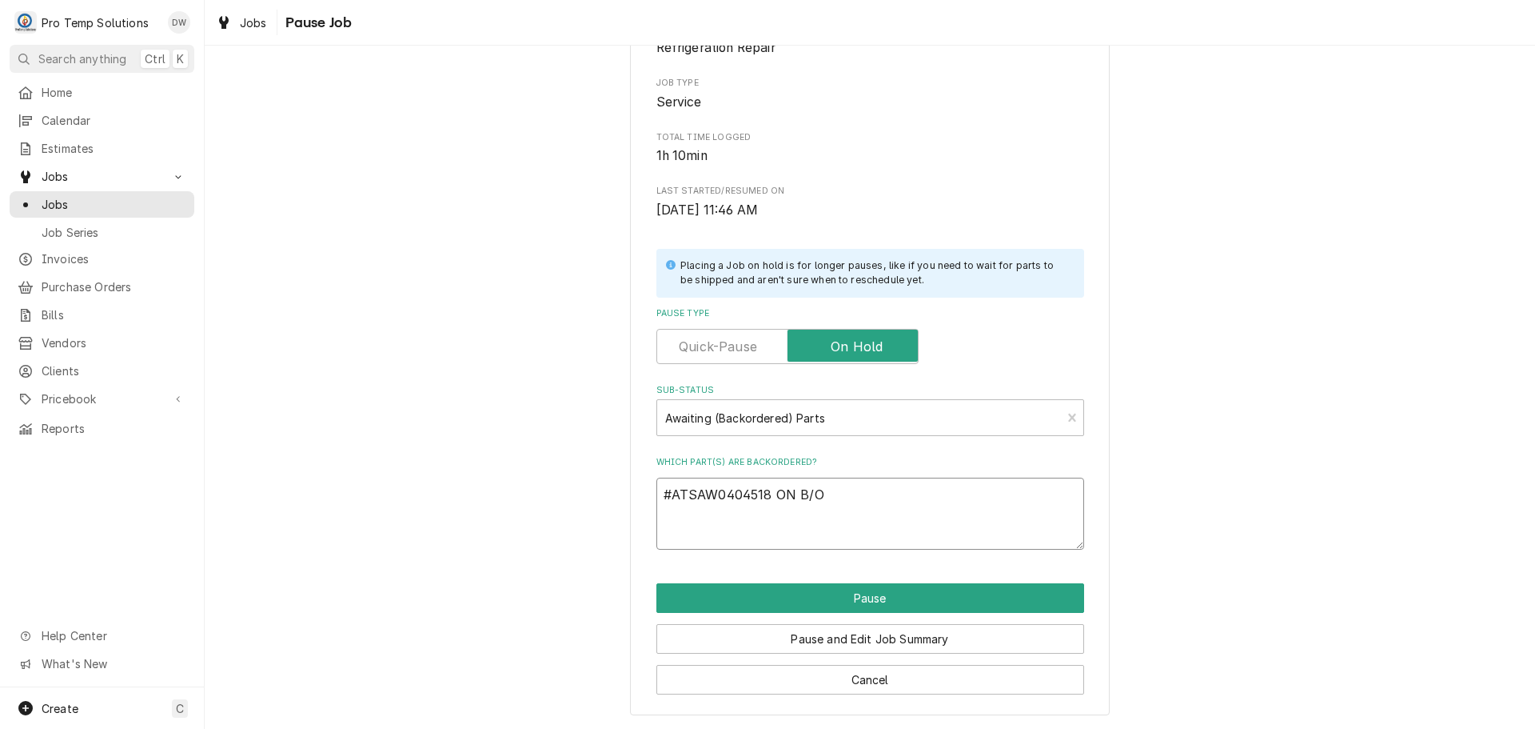
type textarea "x"
type textarea "#ATSAW0404518 ON B/O A"
type textarea "x"
type textarea "#ATSAW0404518 ON B/O AT"
type textarea "x"
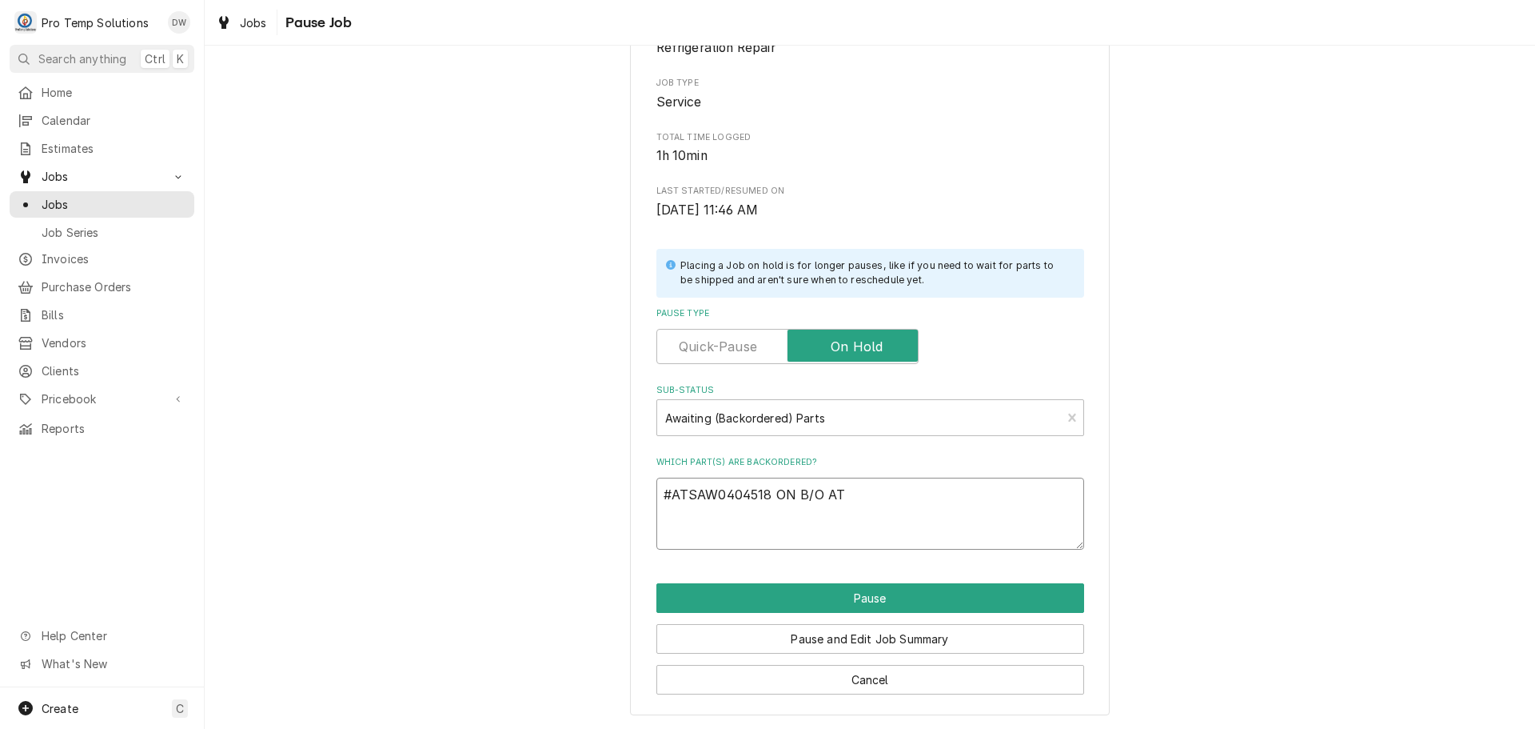
type textarea "#ATSAW0404518 ON B/O AT"
type textarea "x"
type textarea "#ATSAW0404518 ON B/O AT P"
type textarea "x"
type textarea "#ATSAW0404518 ON B/O AT PT"
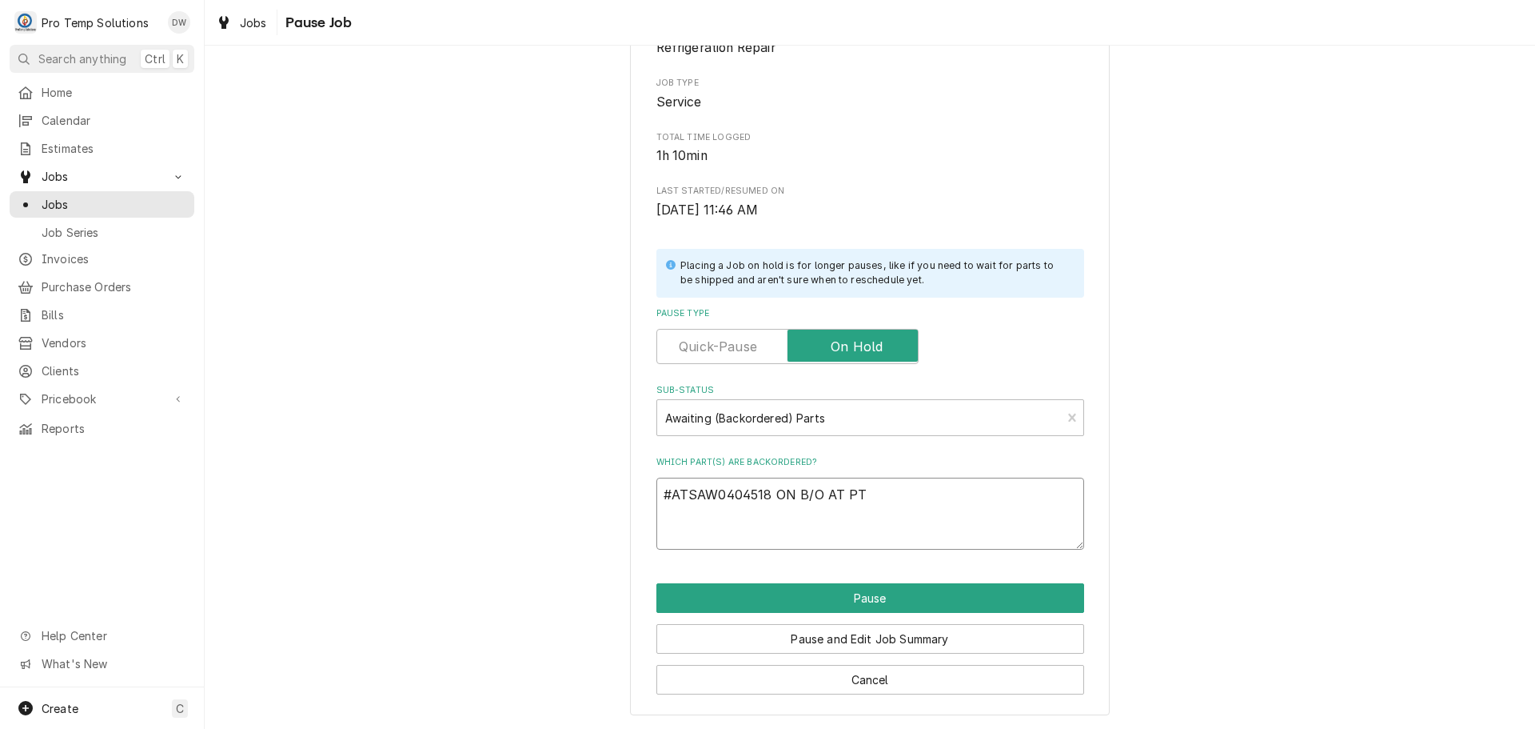
type textarea "x"
type textarea "#ATSAW0404518 ON B/O AT PT"
click at [848, 596] on button "Pause" at bounding box center [871, 598] width 428 height 30
type textarea "x"
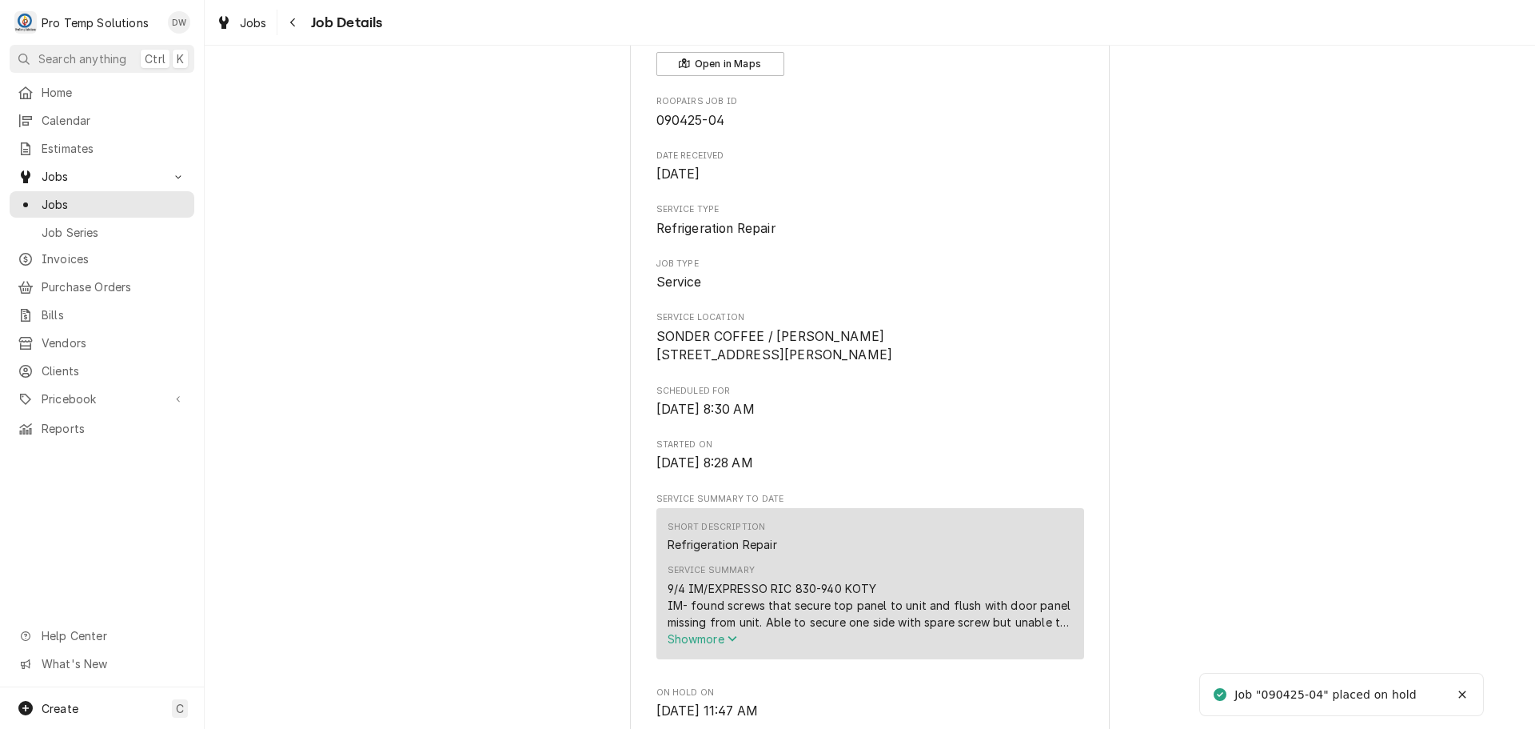
scroll to position [480, 0]
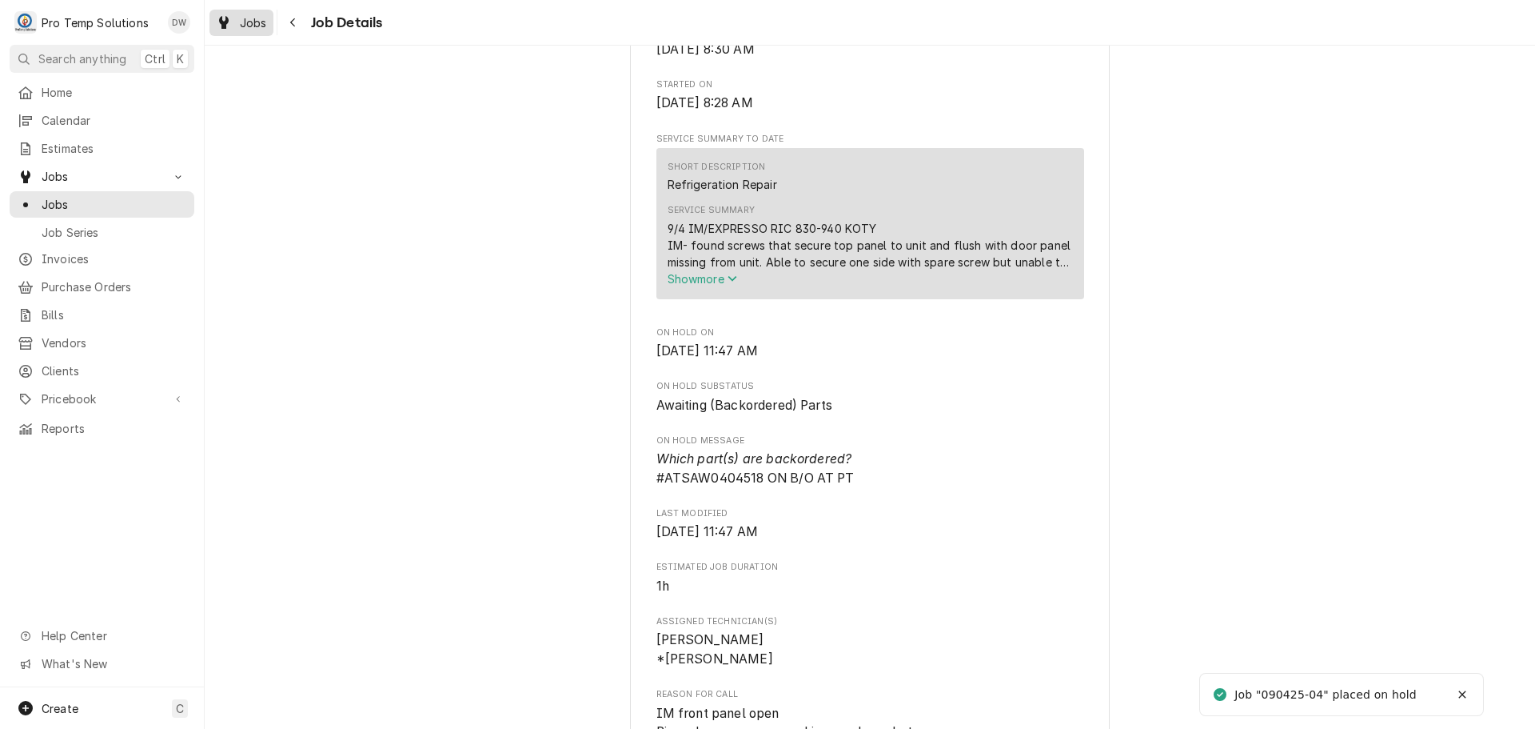
click at [261, 22] on span "Jobs" at bounding box center [253, 22] width 27 height 17
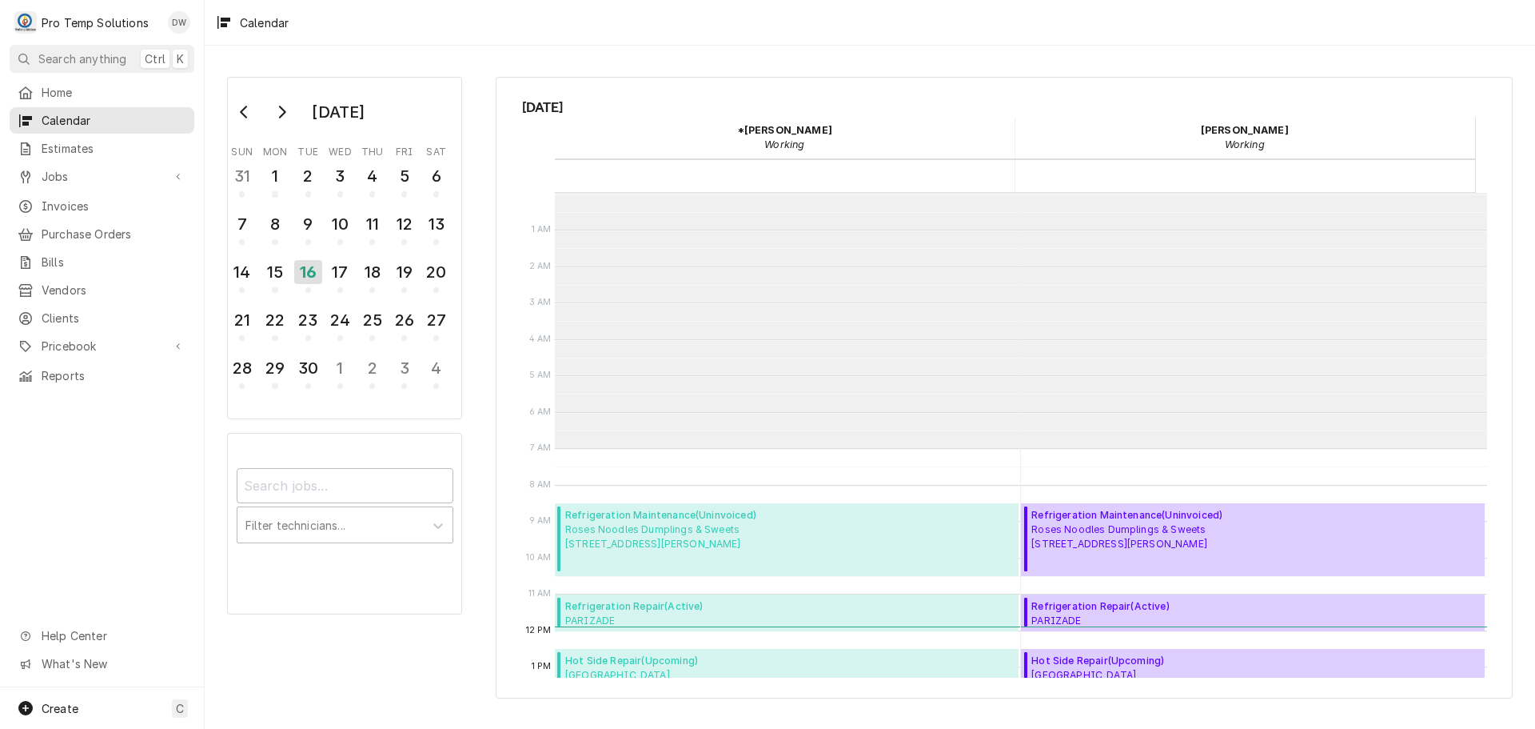
scroll to position [255, 0]
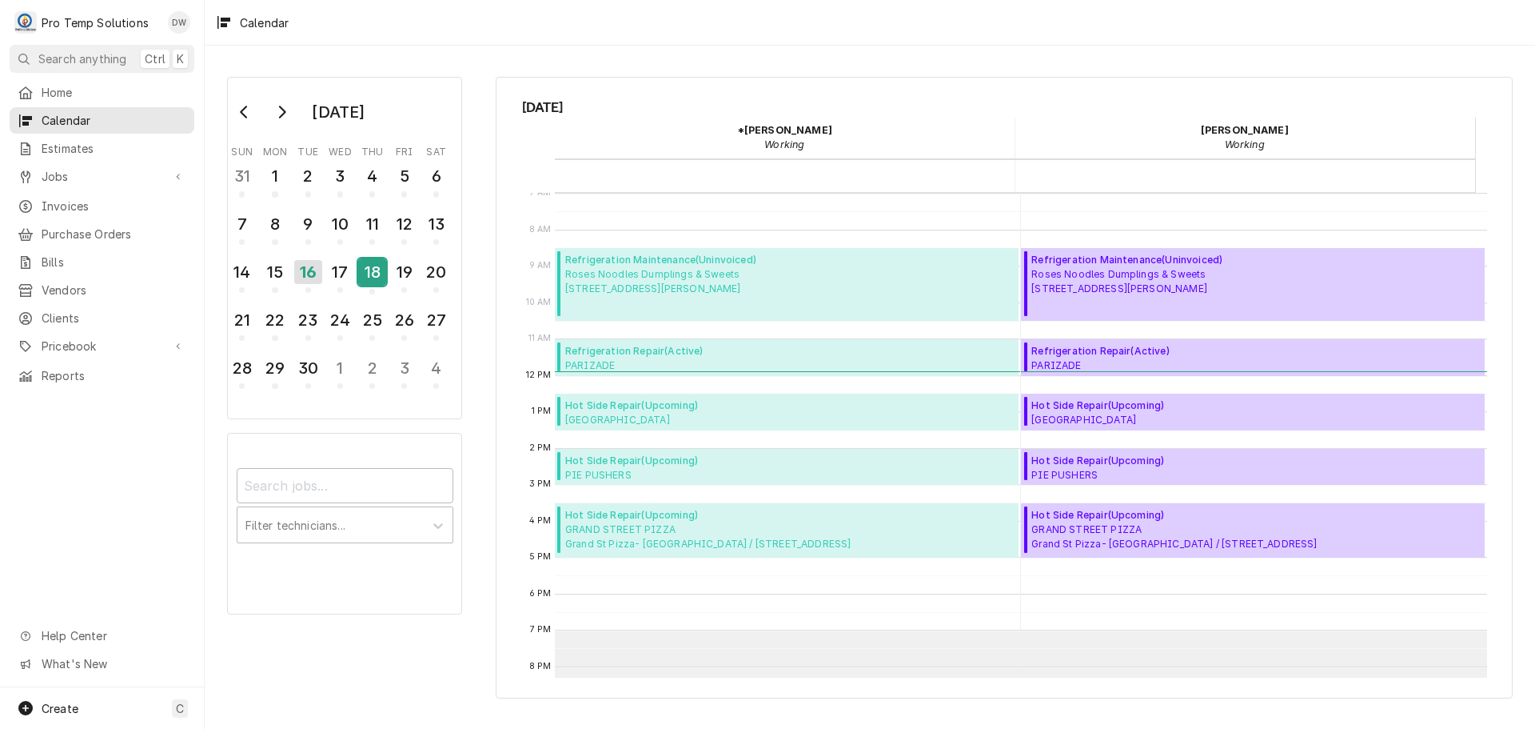
click at [370, 277] on div "18" at bounding box center [372, 271] width 28 height 27
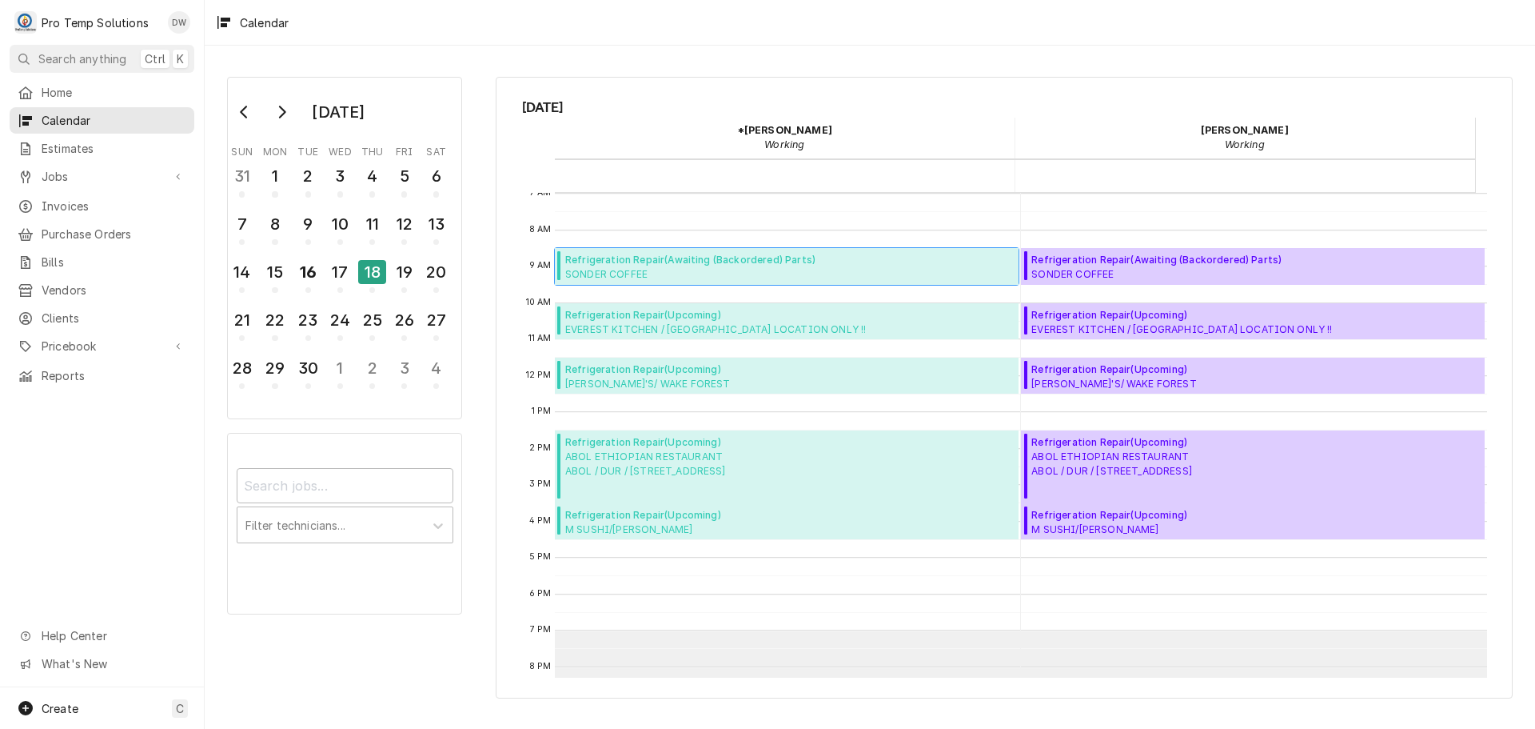
click at [723, 263] on span "Refrigeration Repair ( Awaiting (Backordered) Parts )" at bounding box center [742, 260] width 355 height 14
click at [726, 275] on span "SONDER COFFEE SONDER COFFEE / WENDELL / 2005 STAR FALLS LANE, WENDELL, NC 27591" at bounding box center [742, 273] width 355 height 13
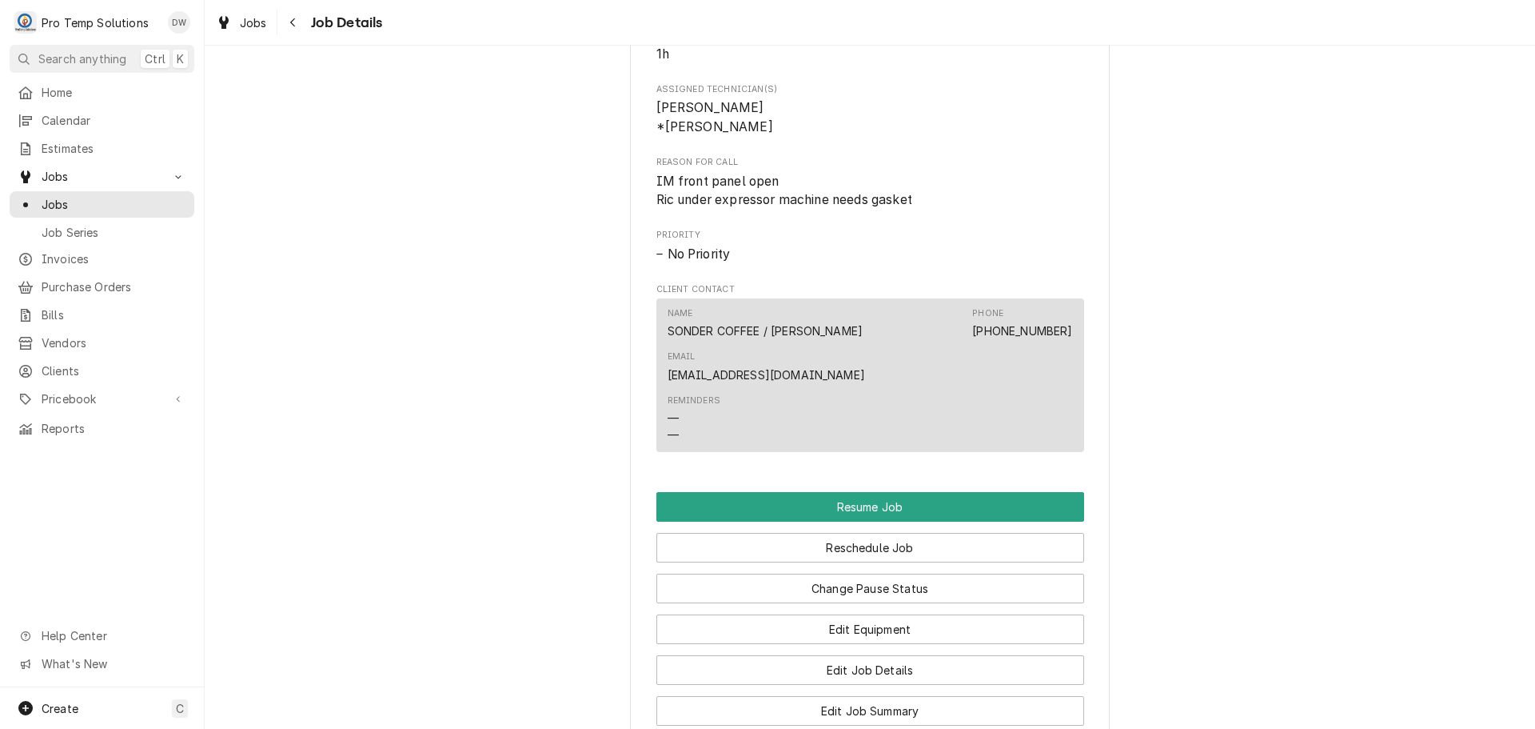
scroll to position [1200, 0]
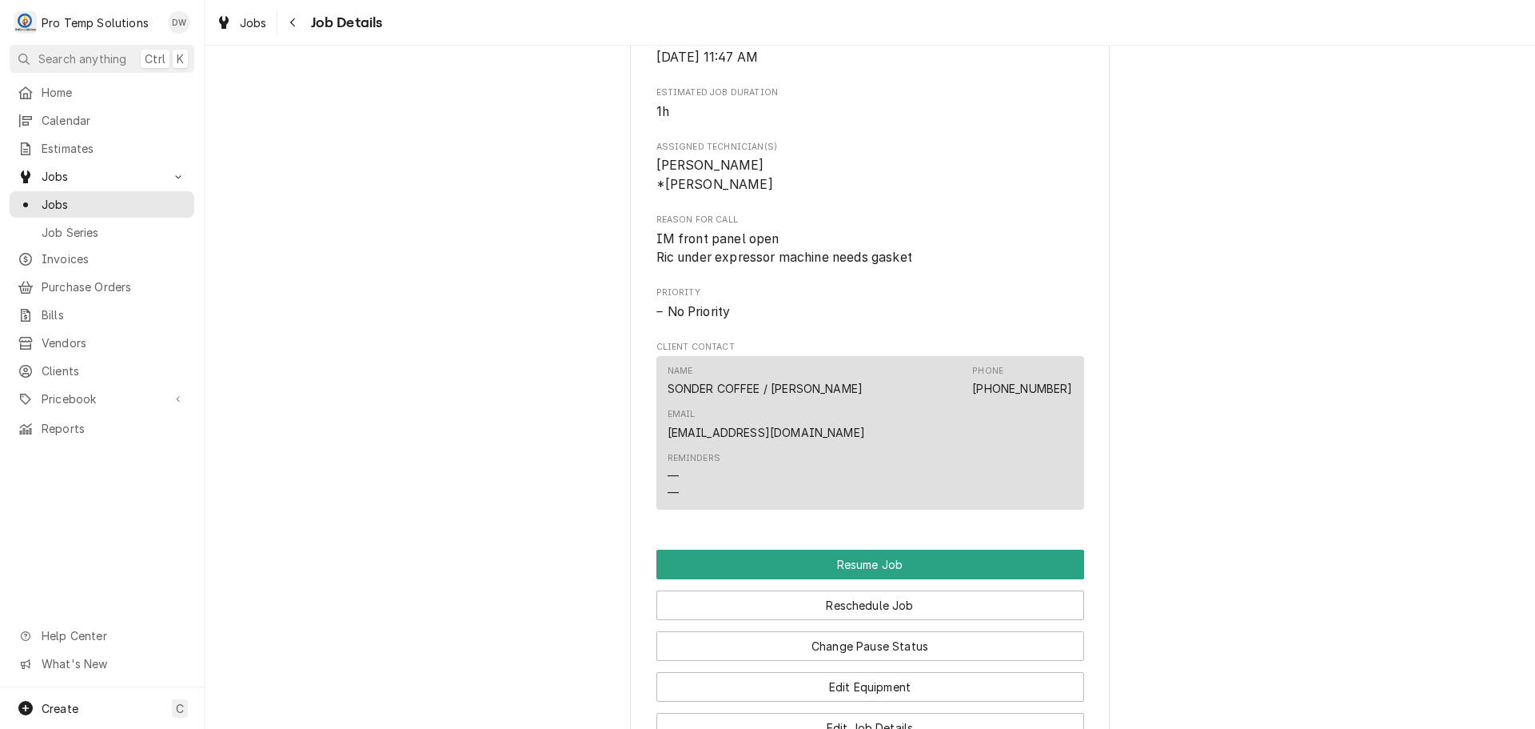
scroll to position [1200, 0]
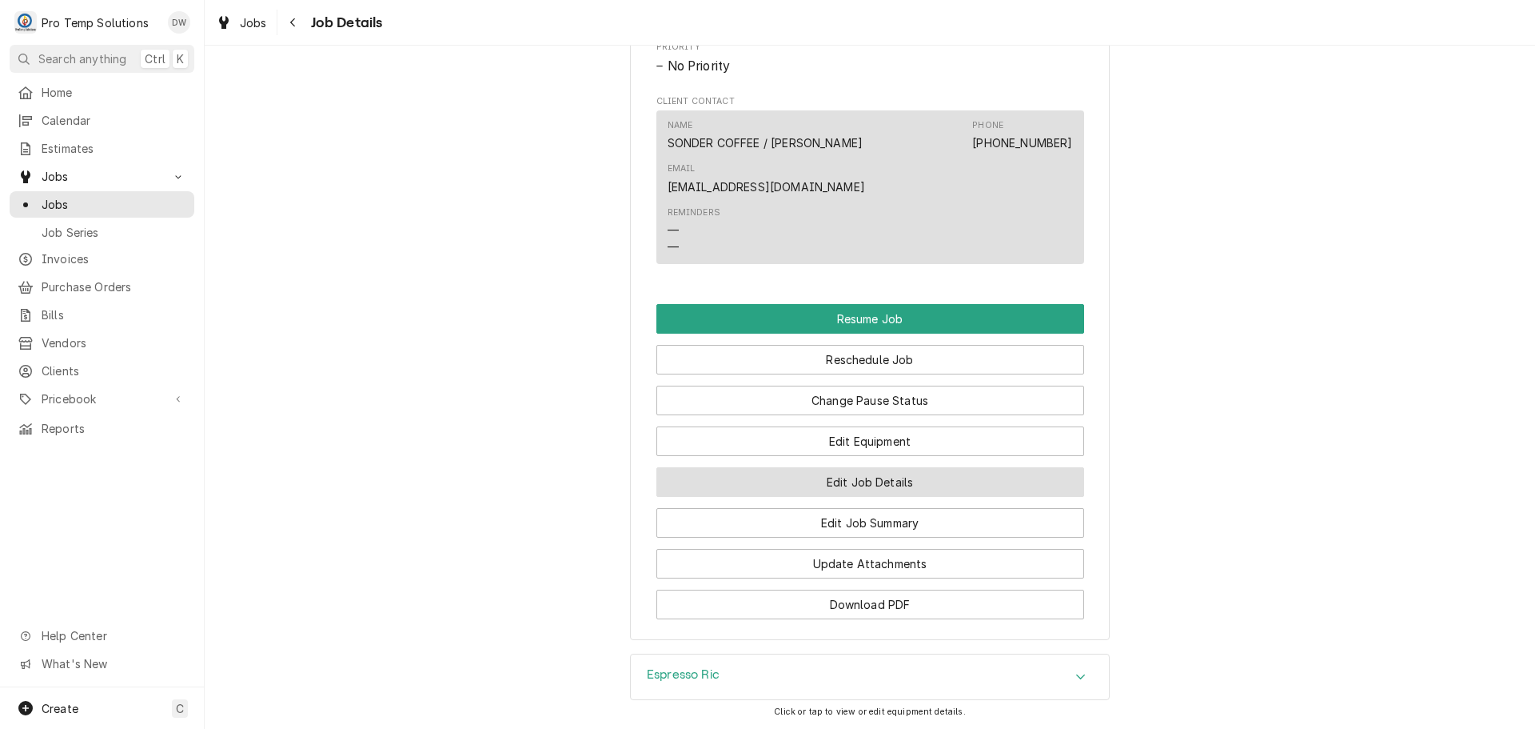
click at [864, 467] on button "Edit Job Details" at bounding box center [871, 482] width 428 height 30
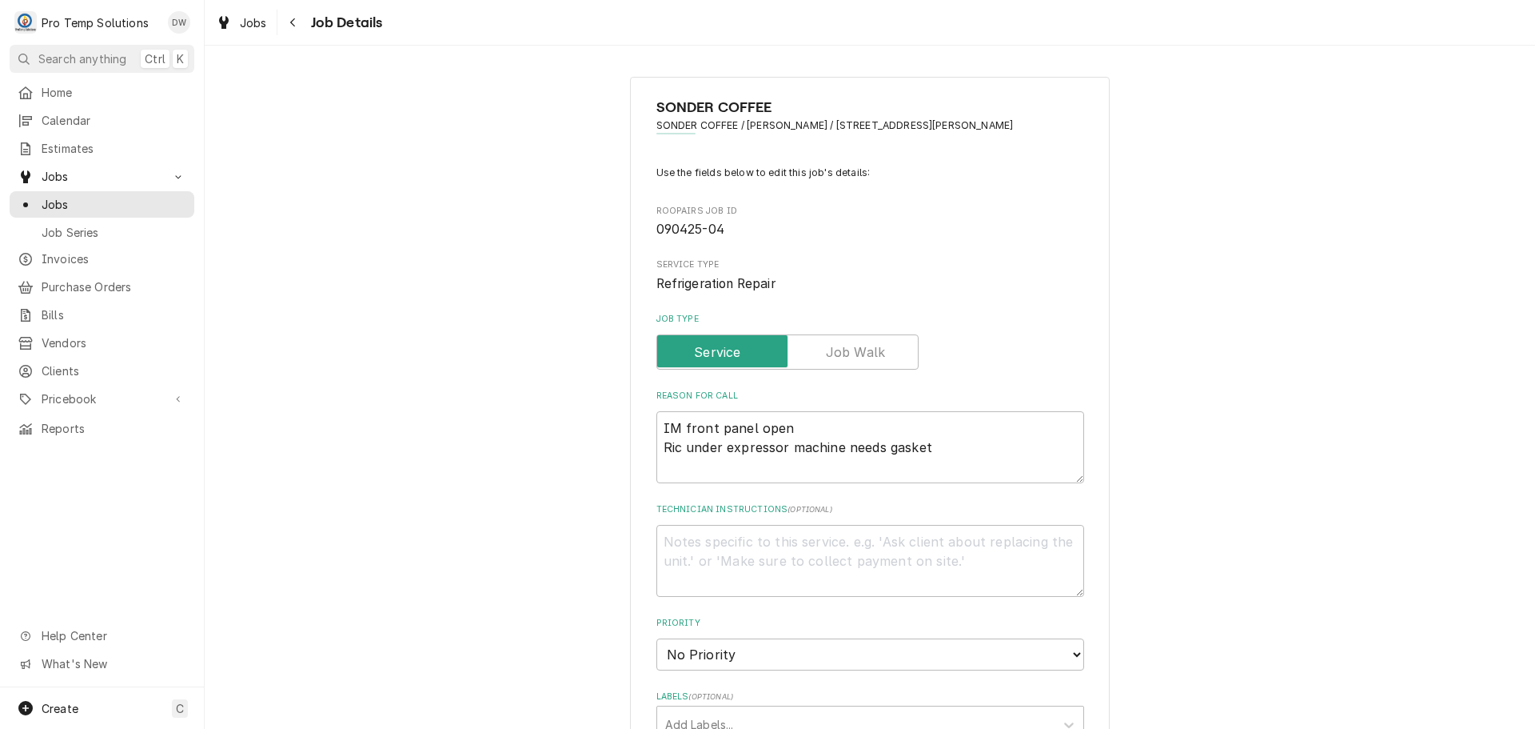
type textarea "x"
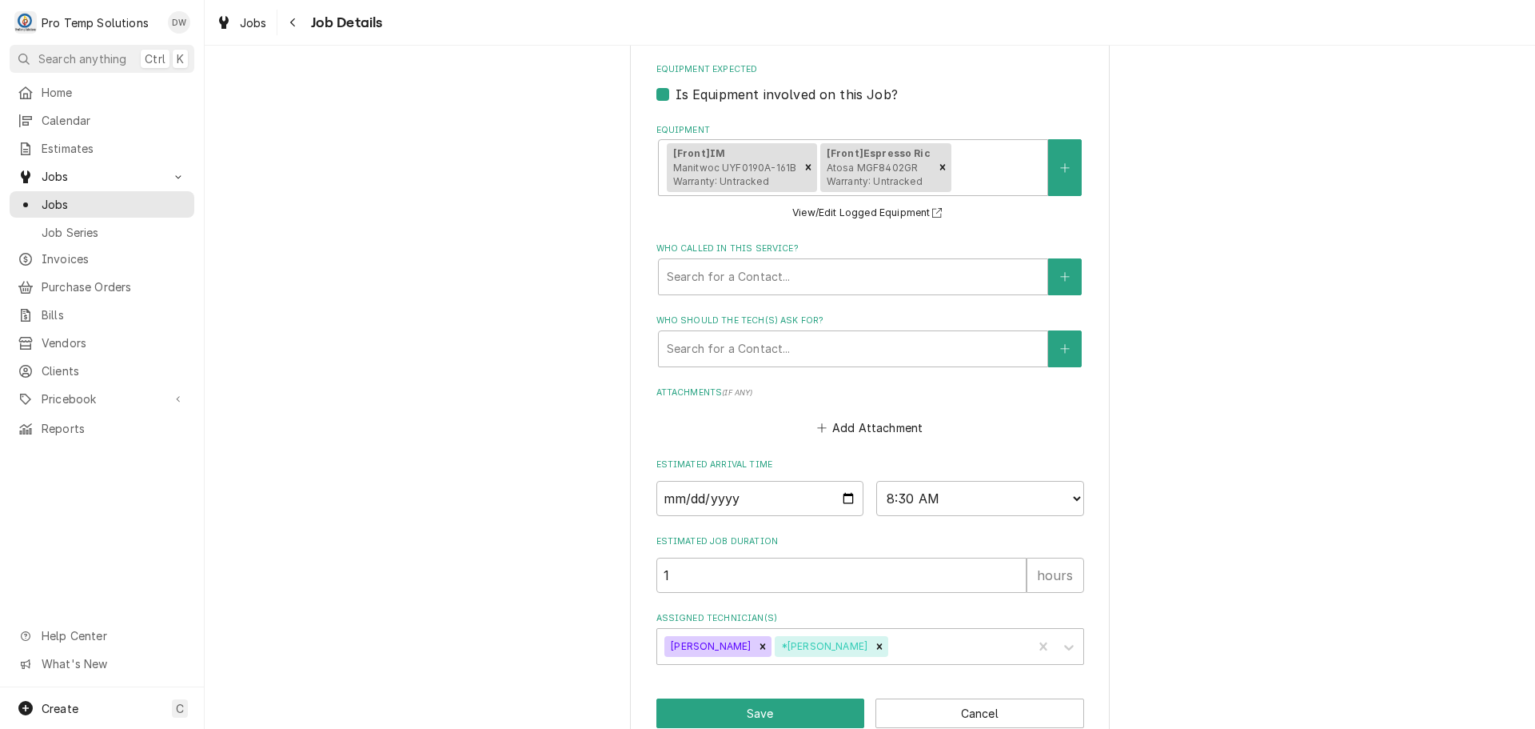
scroll to position [733, 0]
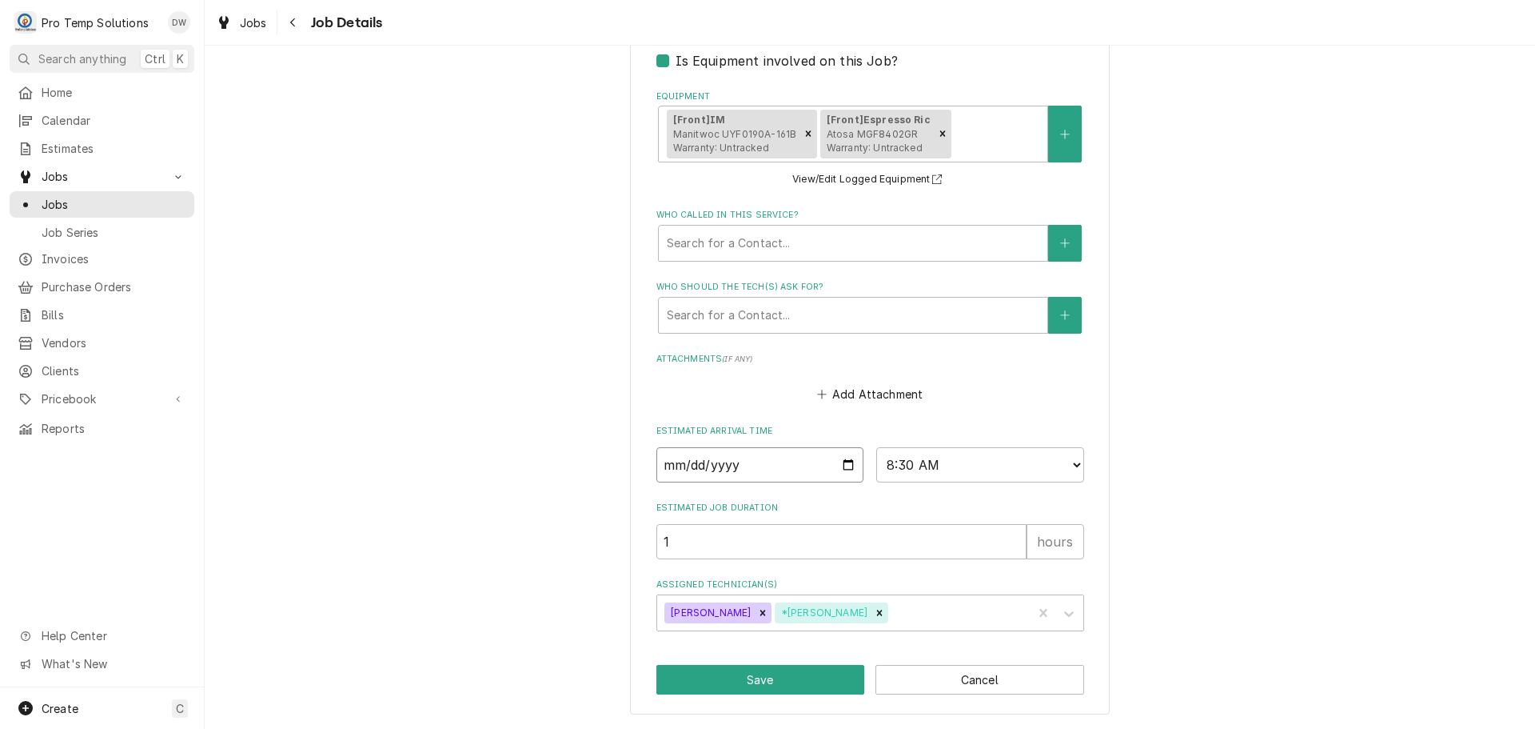
click at [842, 465] on input "2025-09-18" at bounding box center [761, 464] width 208 height 35
type input "2025-09-25"
click at [777, 682] on button "Save" at bounding box center [761, 680] width 209 height 30
type textarea "x"
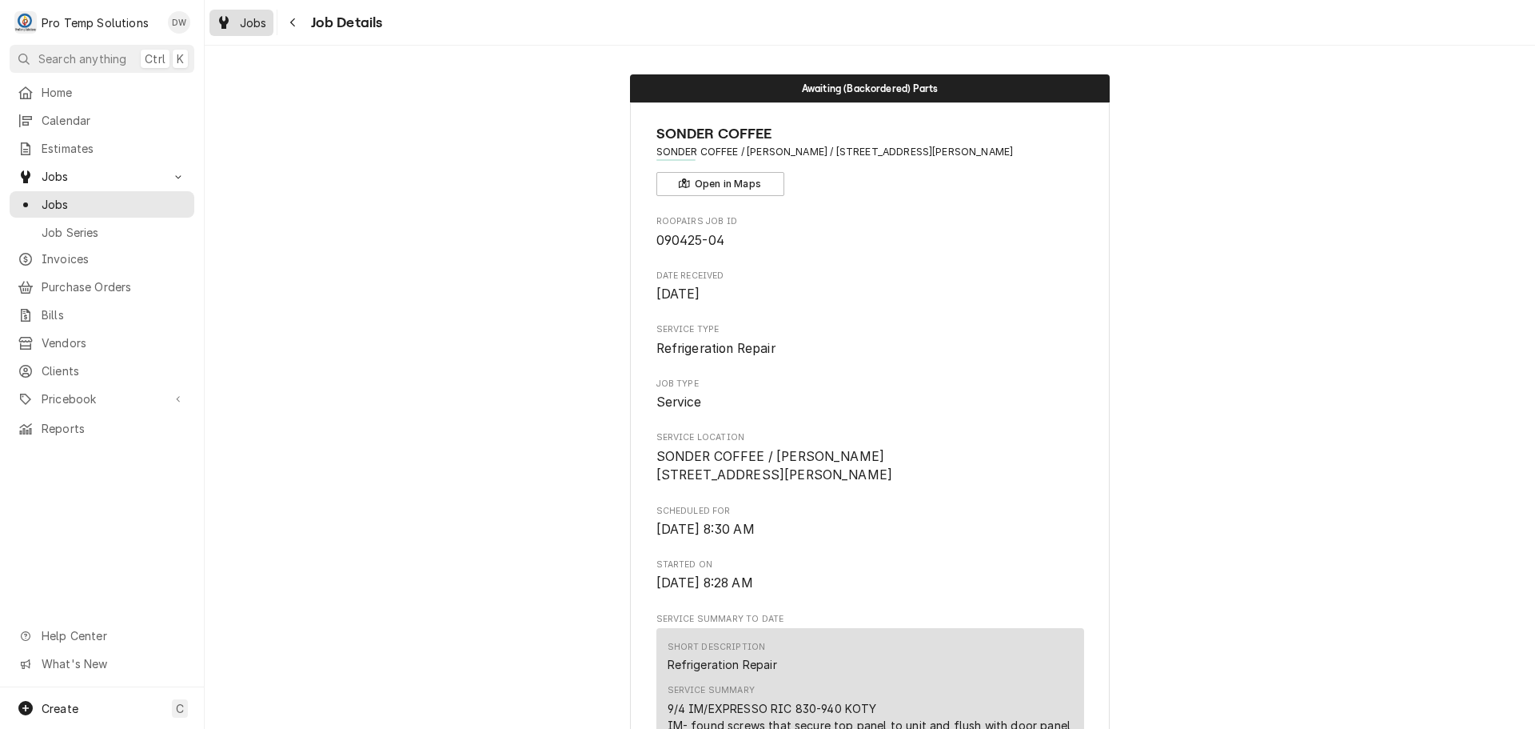
click at [247, 24] on span "Jobs" at bounding box center [253, 22] width 27 height 17
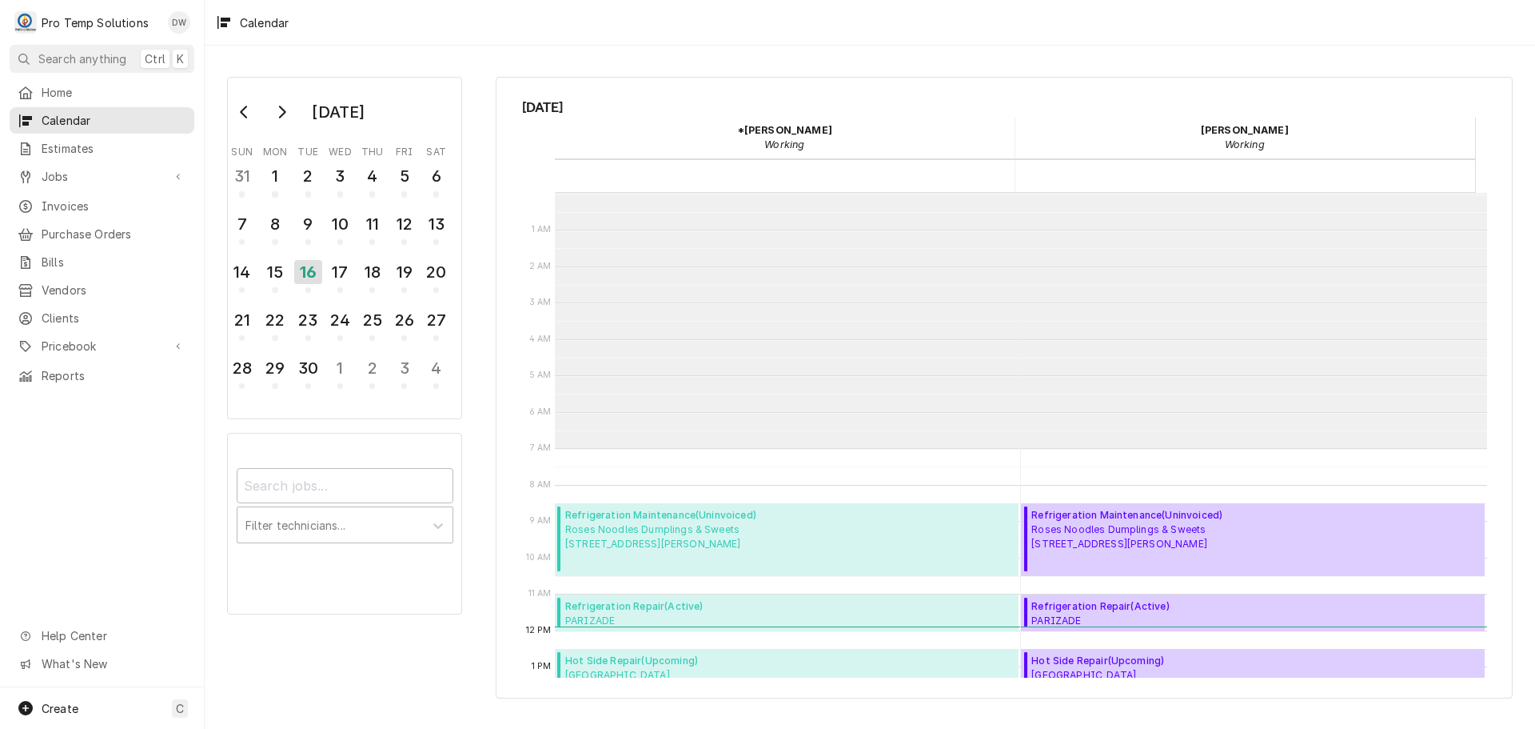
scroll to position [255, 0]
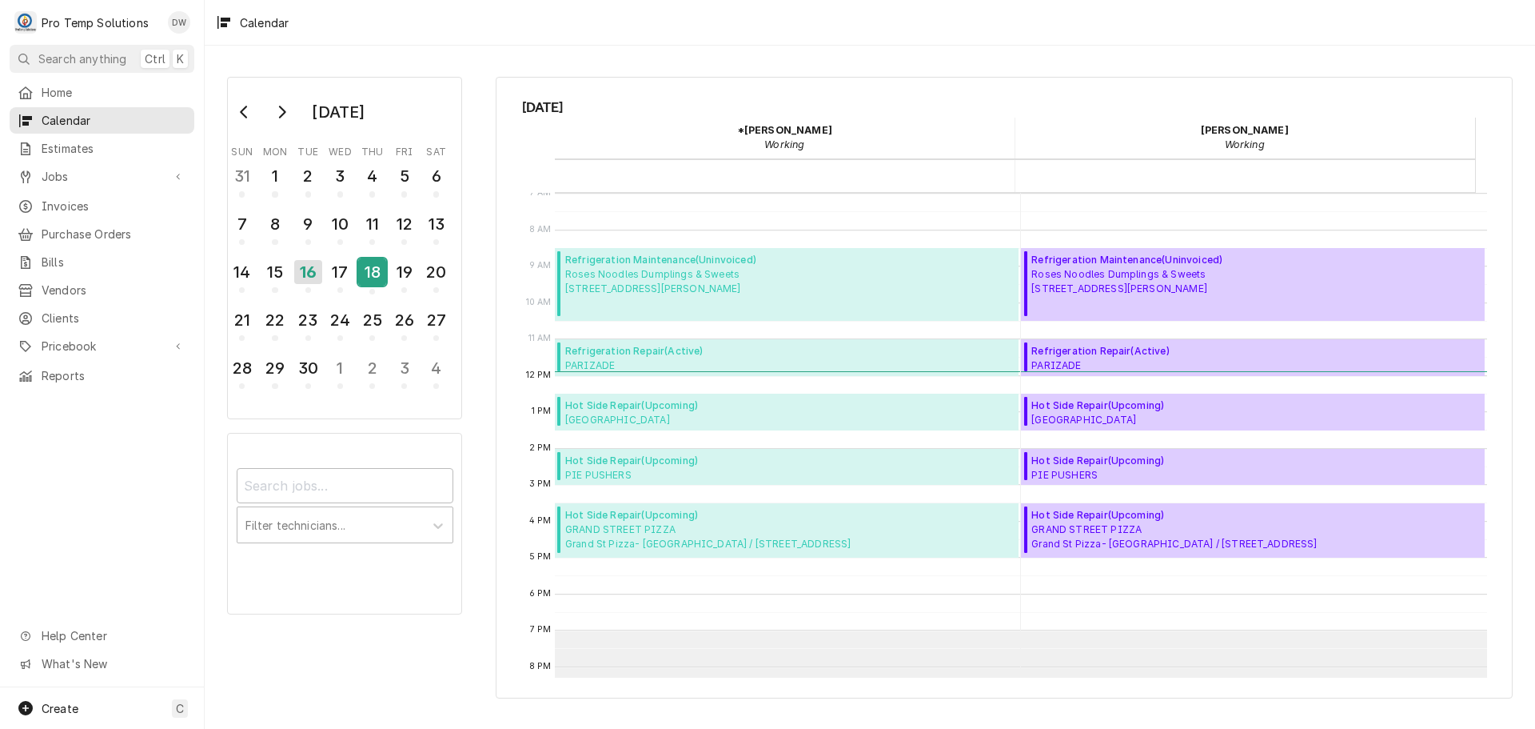
click at [376, 278] on div "18" at bounding box center [372, 271] width 28 height 27
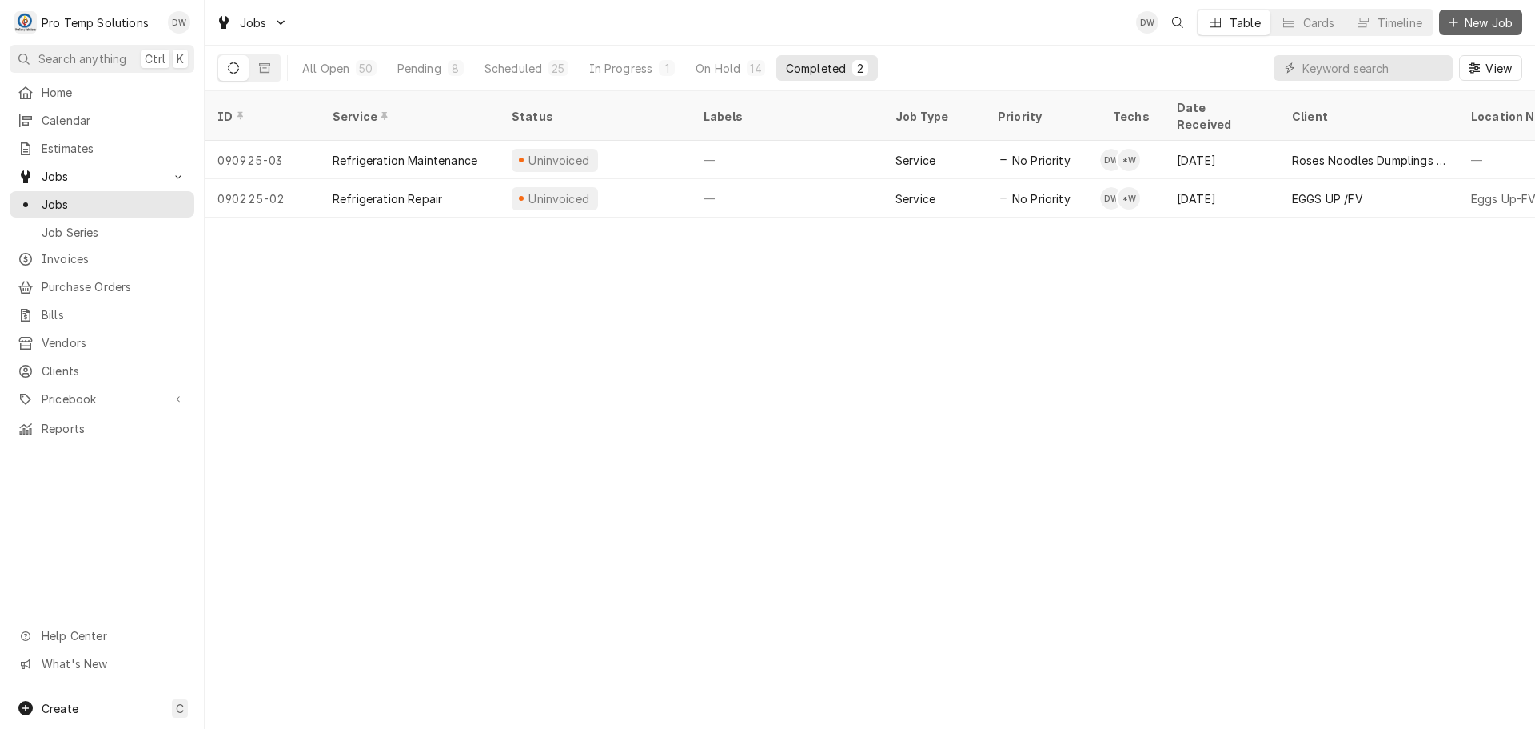
click at [1498, 23] on span "New Job" at bounding box center [1489, 22] width 54 height 17
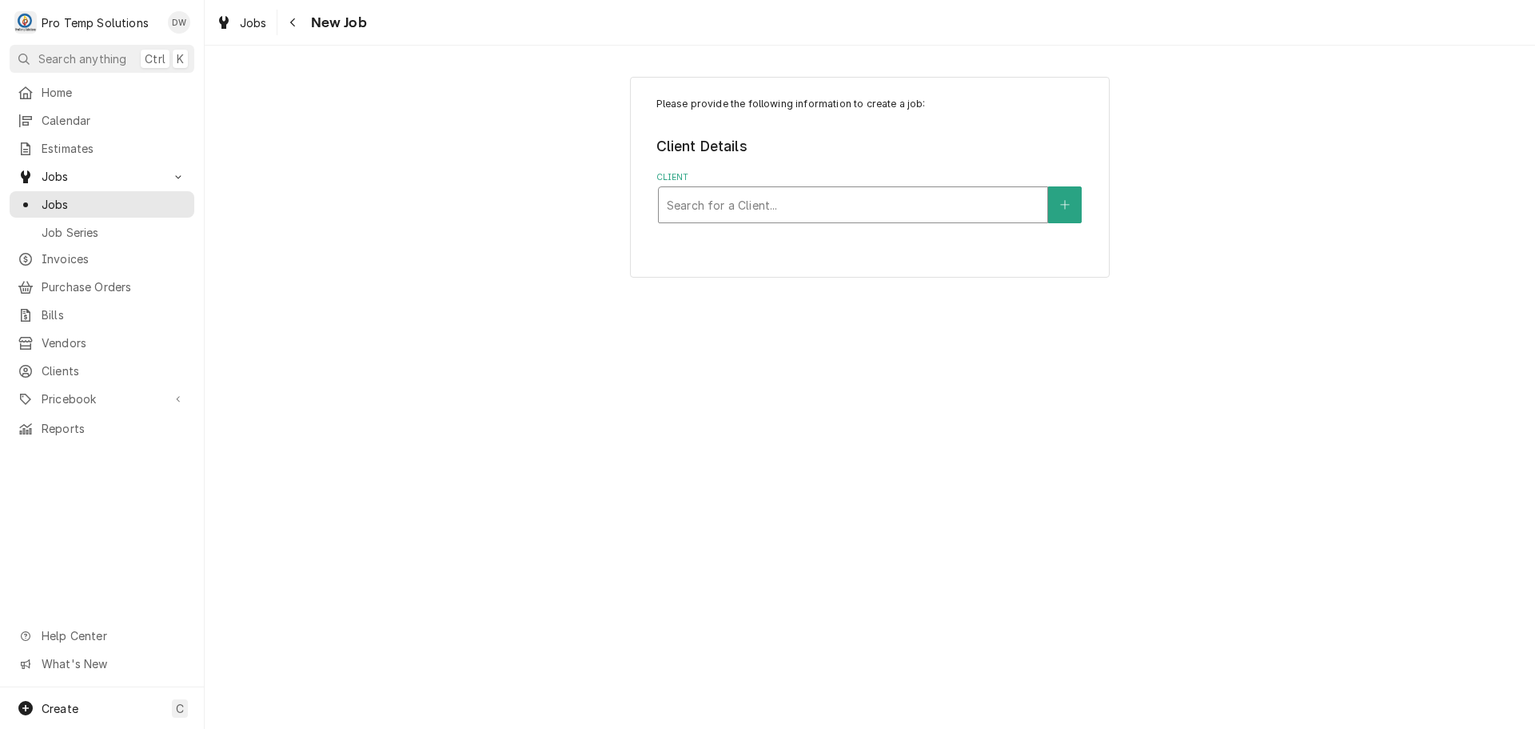
click at [926, 214] on div "Client" at bounding box center [853, 204] width 373 height 29
type input "RUDINO"
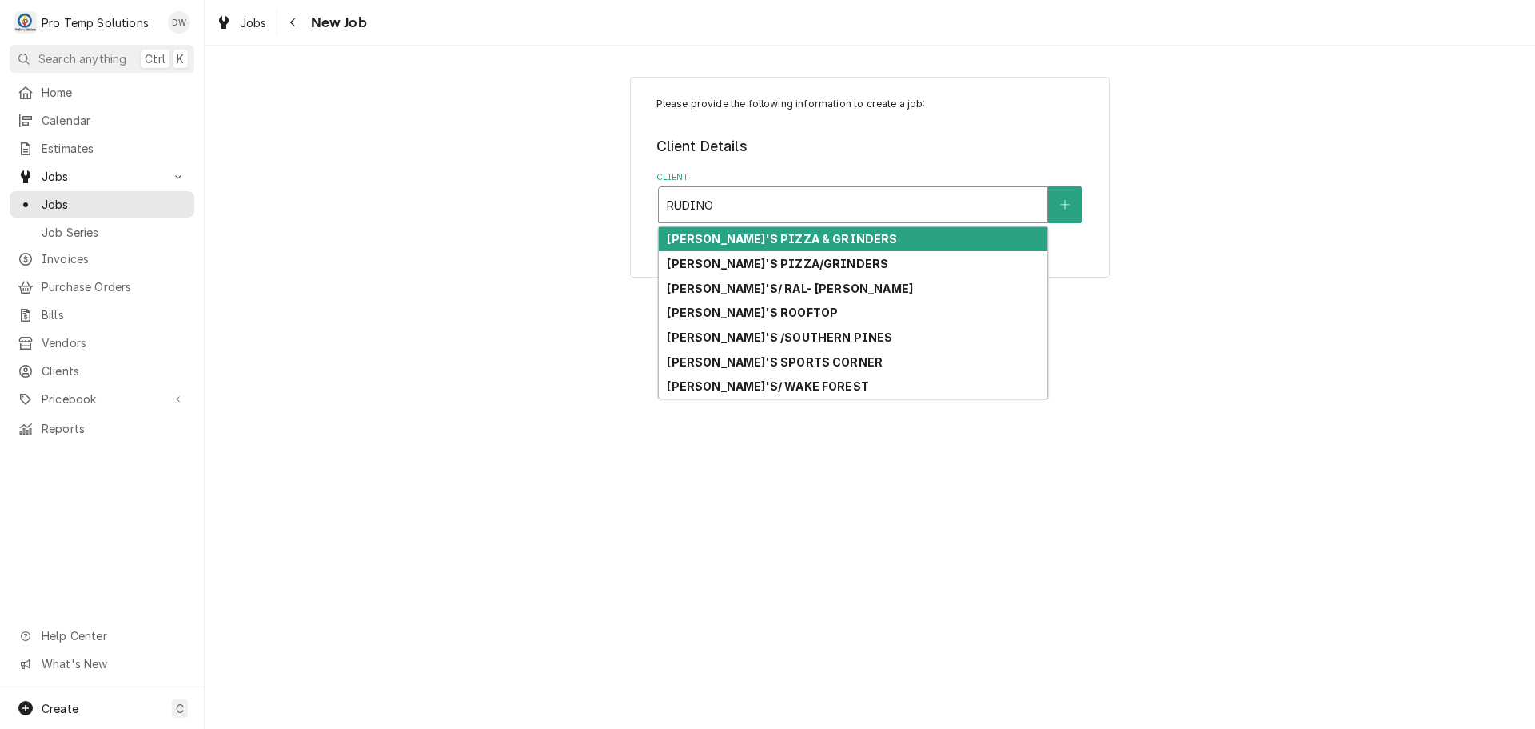
click at [836, 235] on strong "[PERSON_NAME]'S PIZZA & GRINDERS" at bounding box center [782, 239] width 230 height 14
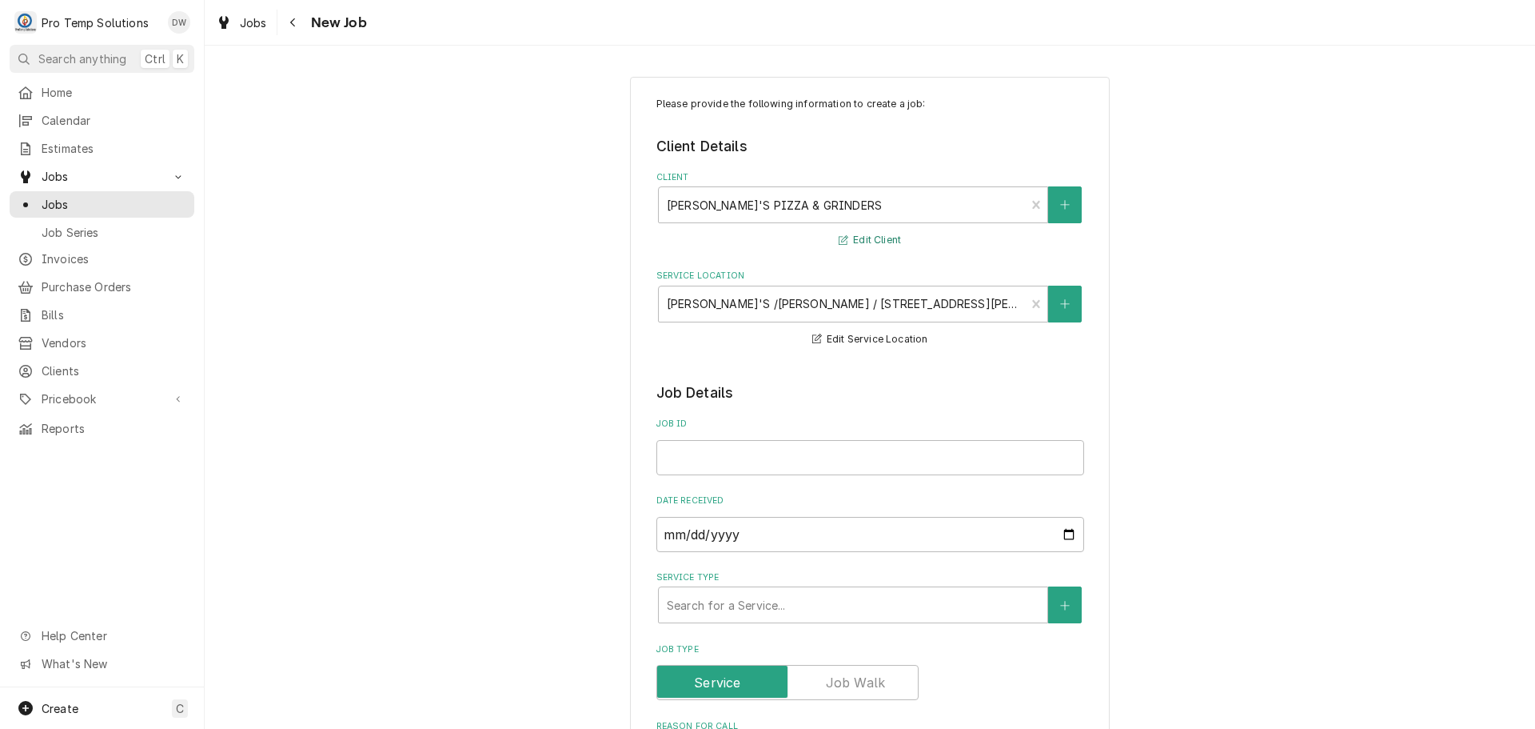
click at [871, 238] on button "Edit Client" at bounding box center [869, 240] width 67 height 20
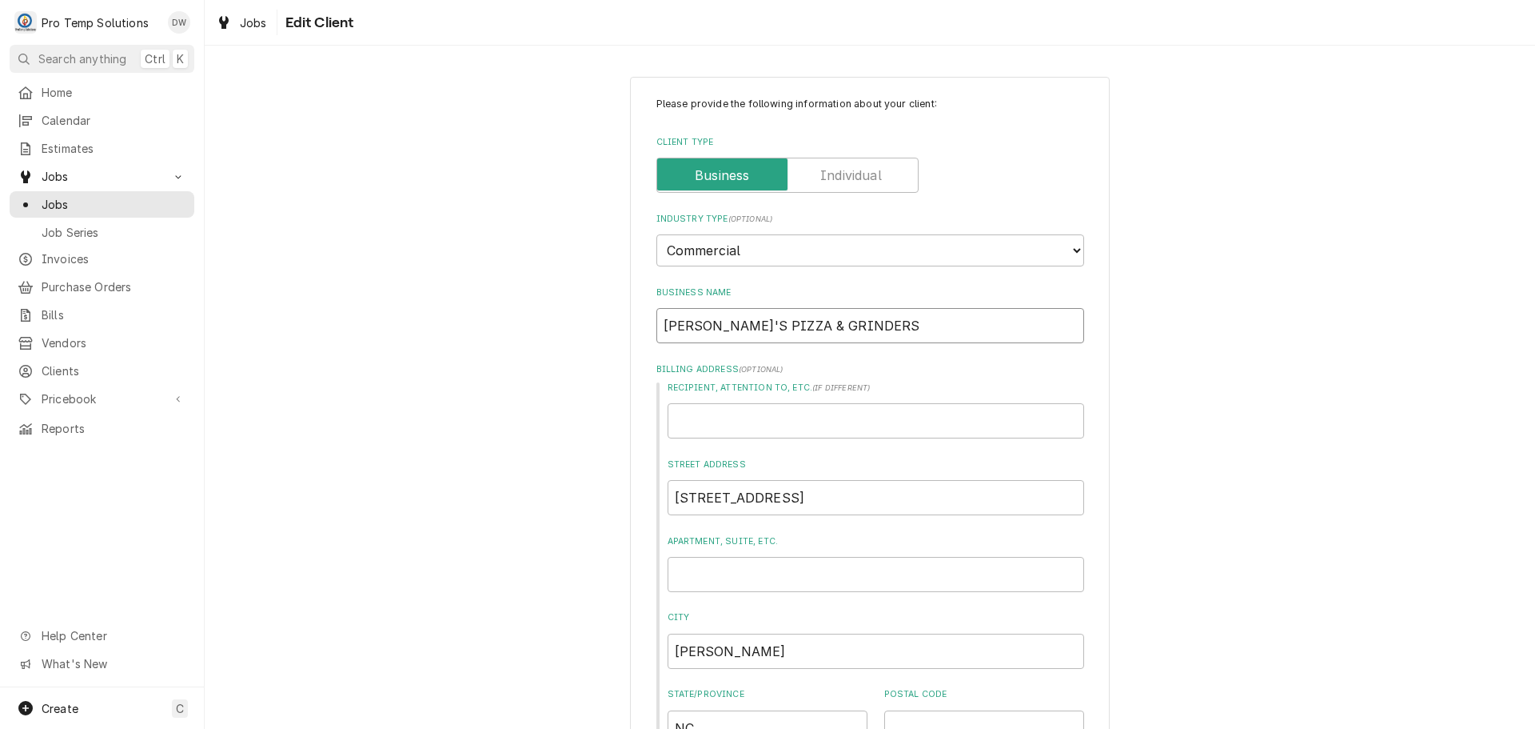
click at [905, 329] on input "RUDINO'S PIZZA & GRINDERS" at bounding box center [871, 325] width 428 height 35
type textarea "x"
type input "RUDINO'S PIZZA & GRINDER"
type textarea "x"
type input "RUDINO'S PIZZA & GRINDE"
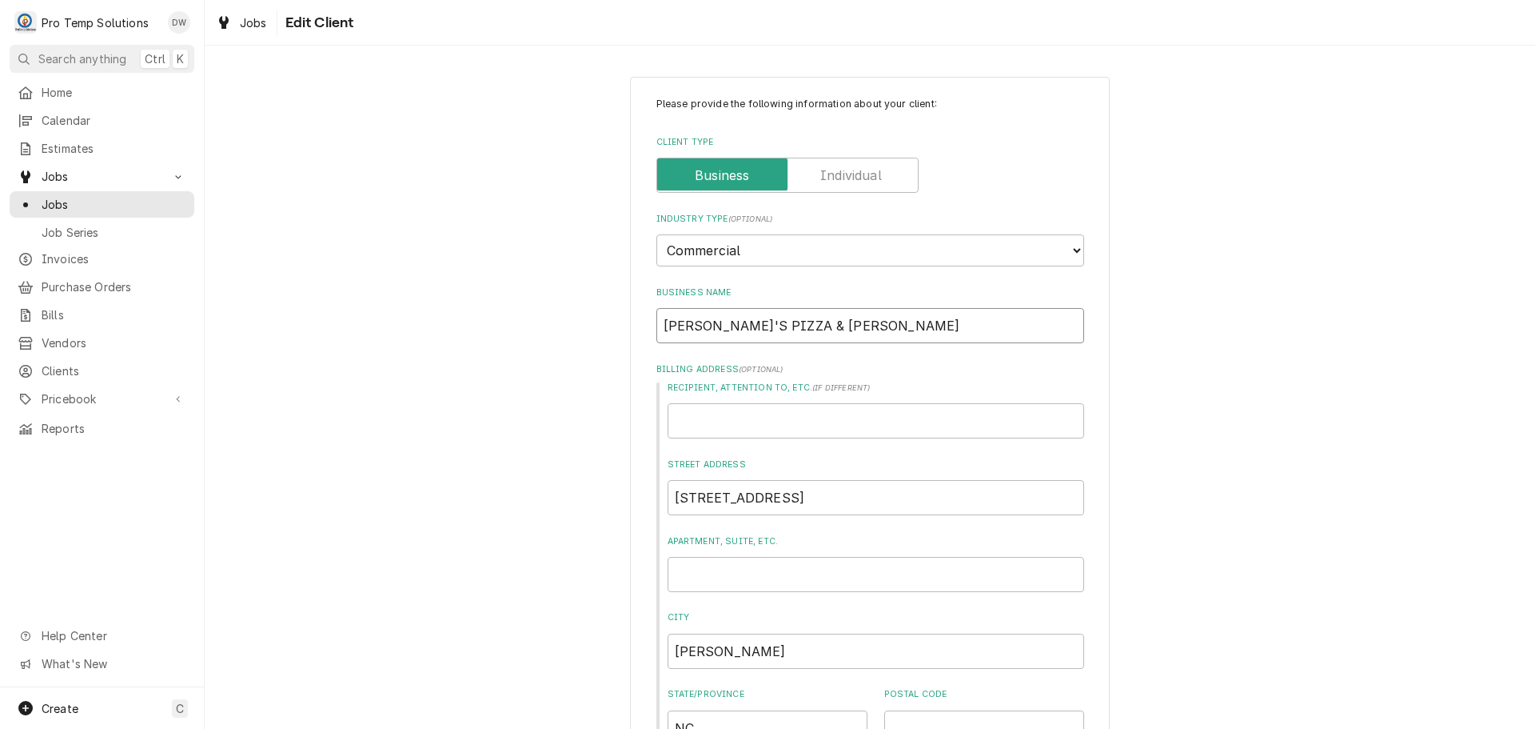
type textarea "x"
type input "RUDINO'S PIZZA & GRIND"
type textarea "x"
type input "RUDINO'S PIZZA & GRI"
type textarea "x"
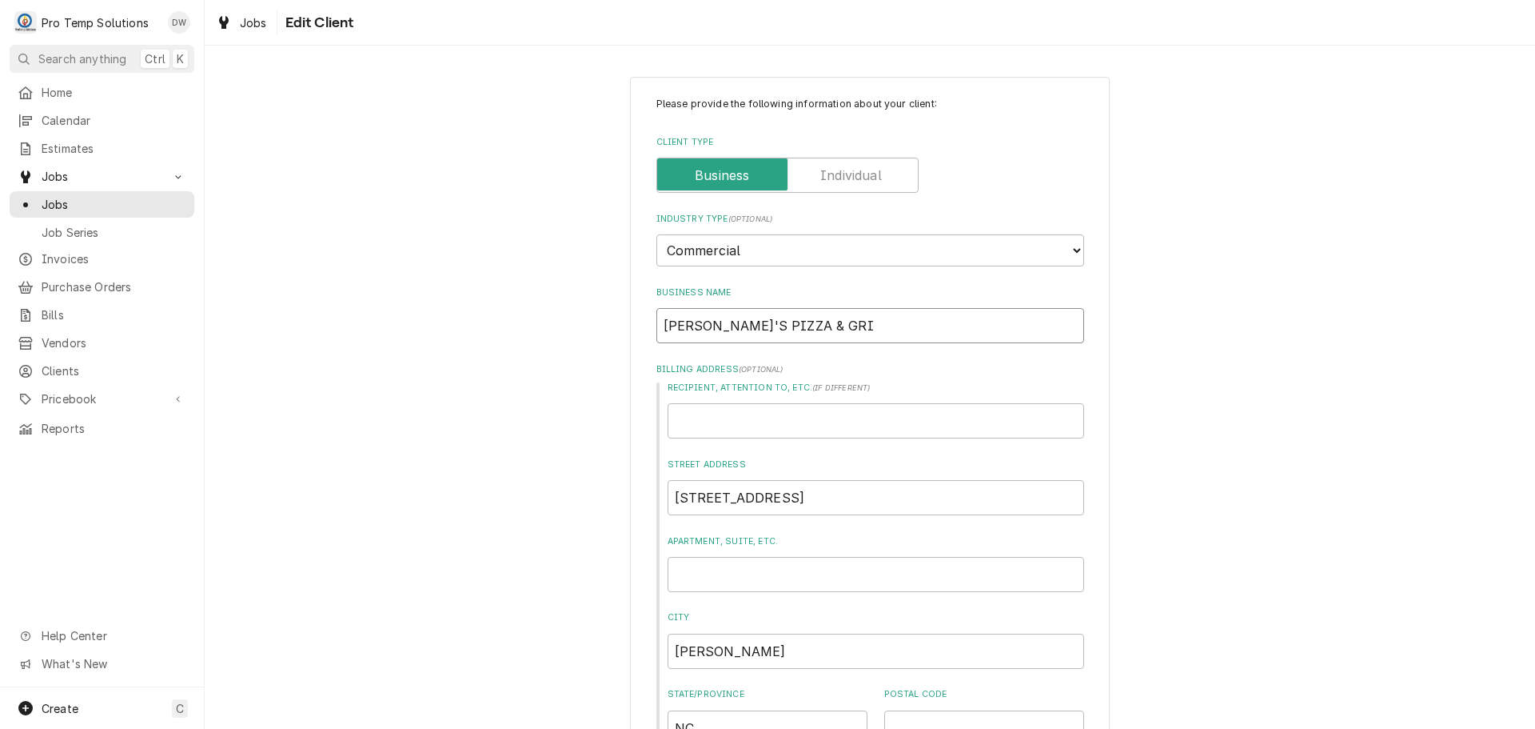
type input "RUDINO'S PIZZA & GR"
type textarea "x"
type input "RUDINO'S PIZZA & G"
type textarea "x"
type input "RUDINO'S PIZZA &"
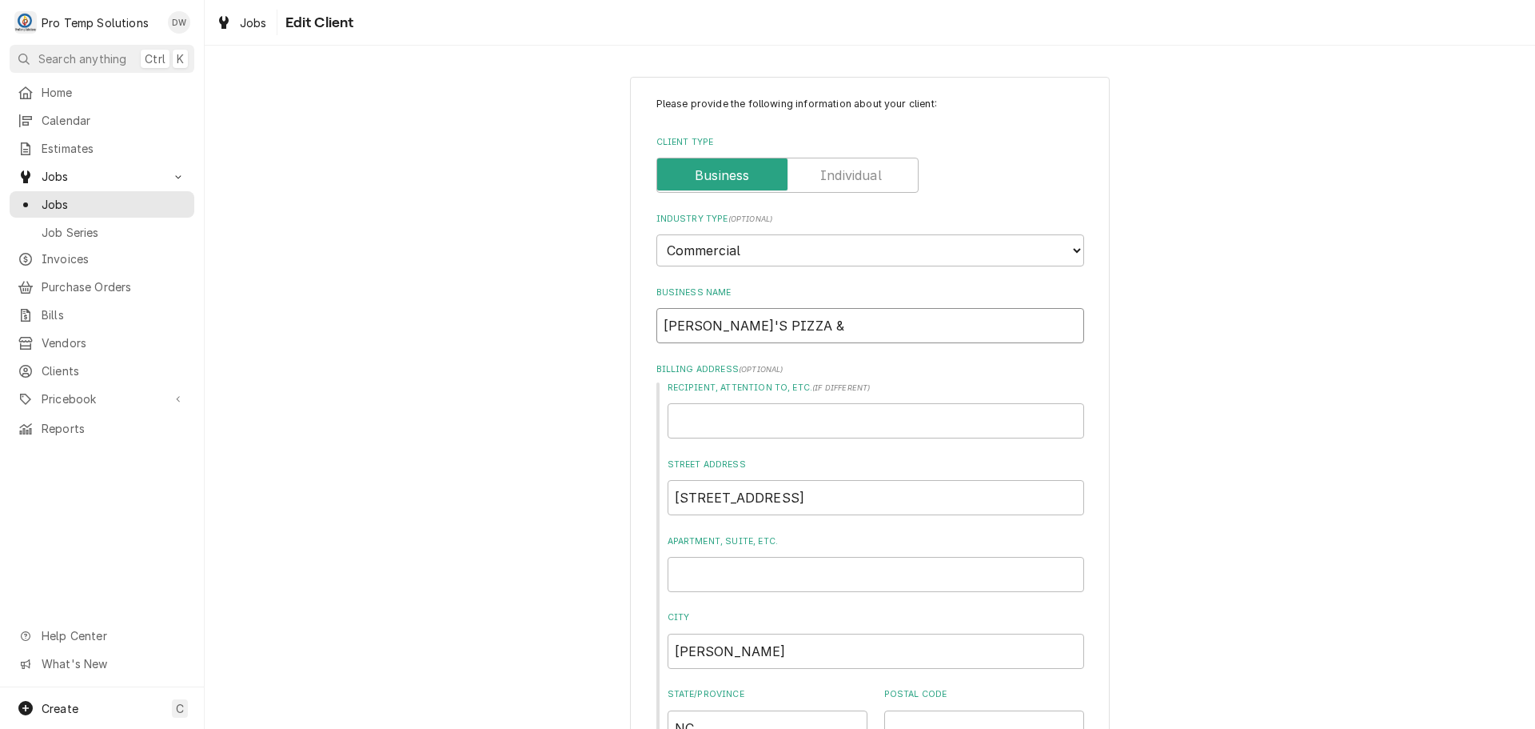
type textarea "x"
type input "RUDINO'S PIZZA &"
type textarea "x"
type input "RUDINO'S PIZZA"
type textarea "x"
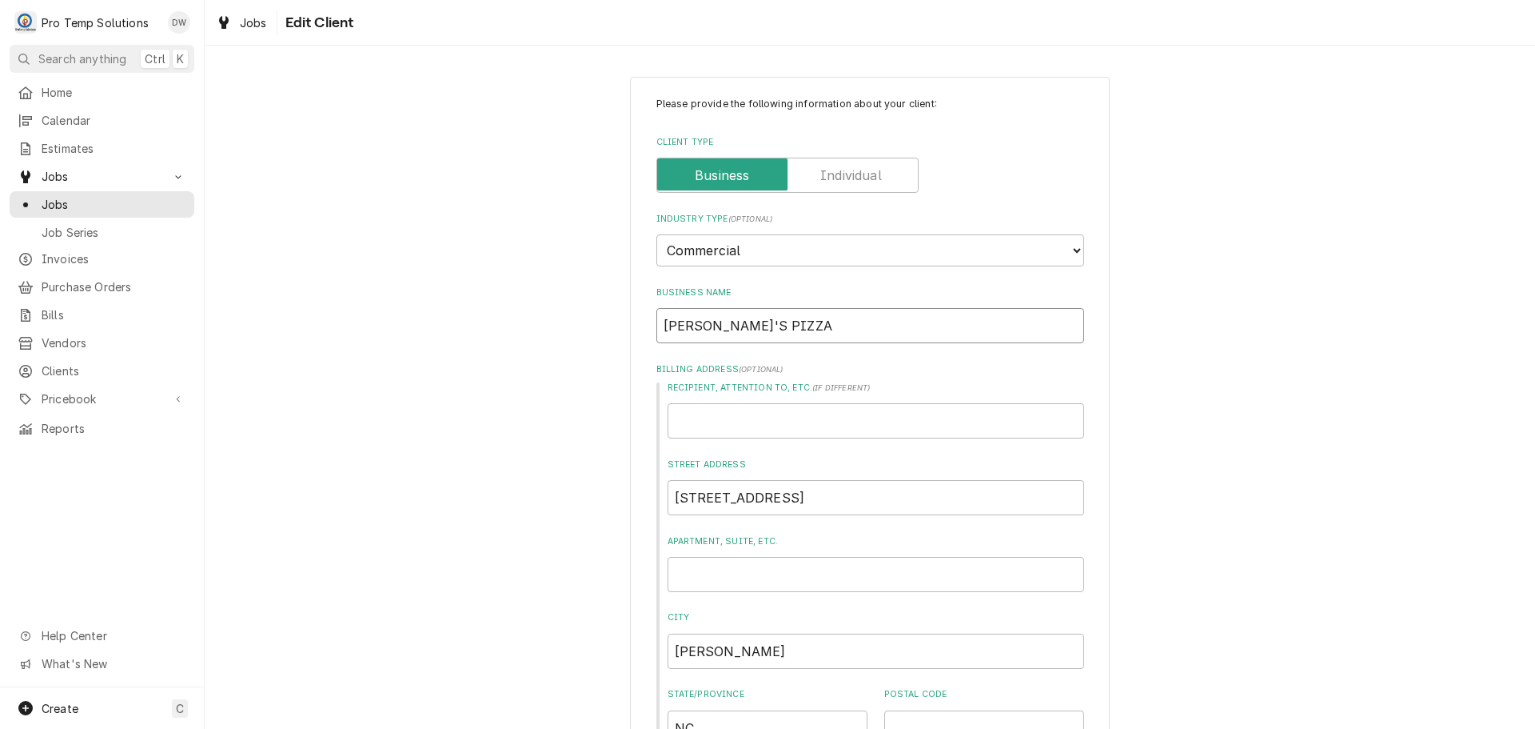
type input "RUDINO'S PIZZA"
type textarea "x"
type input "RUDINO'S PIZZA /"
type textarea "x"
type input "RUDINO'S PIZZA /"
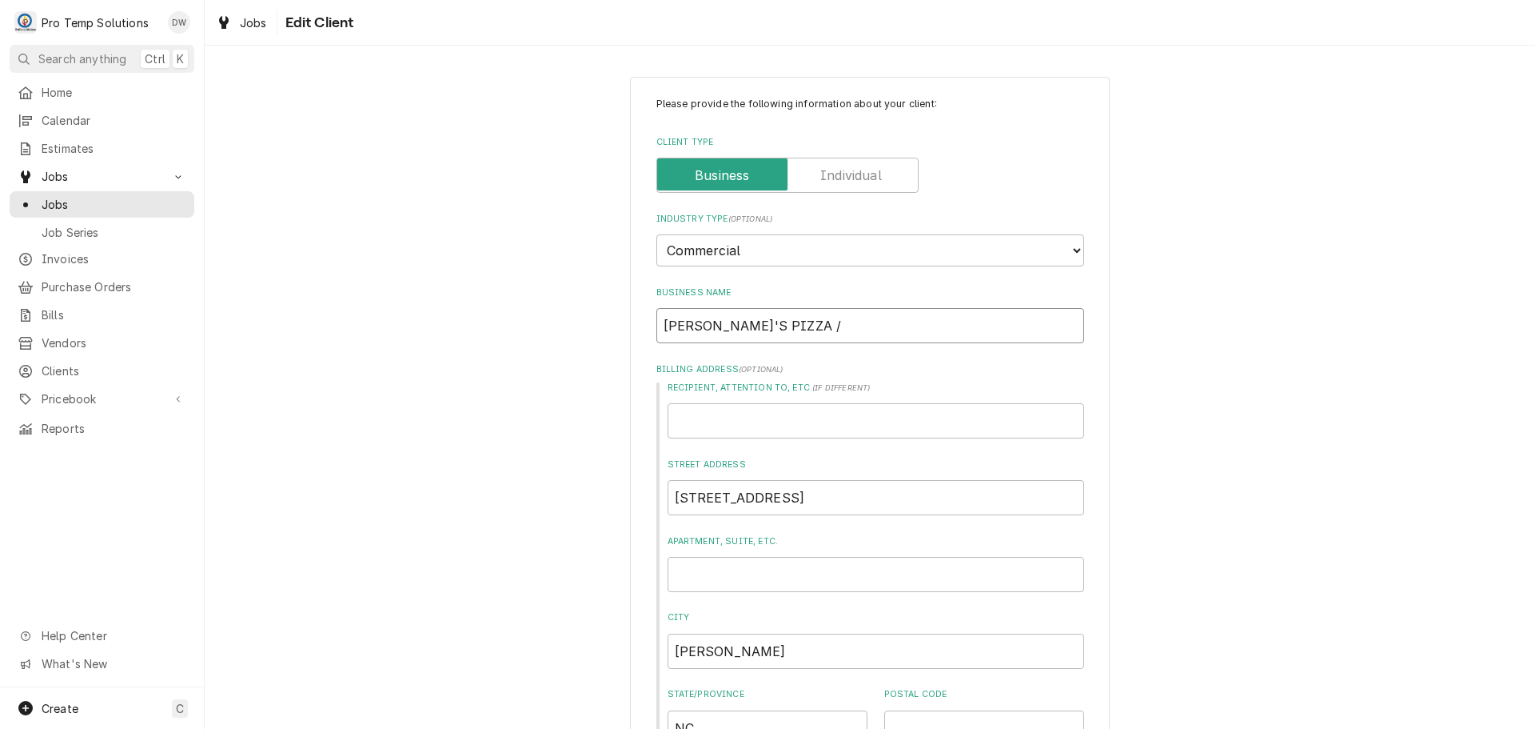
type textarea "x"
type input "RUDINO'S PIZZA / G"
type textarea "x"
type input "RUDINO'S PIZZA / GA"
type textarea "x"
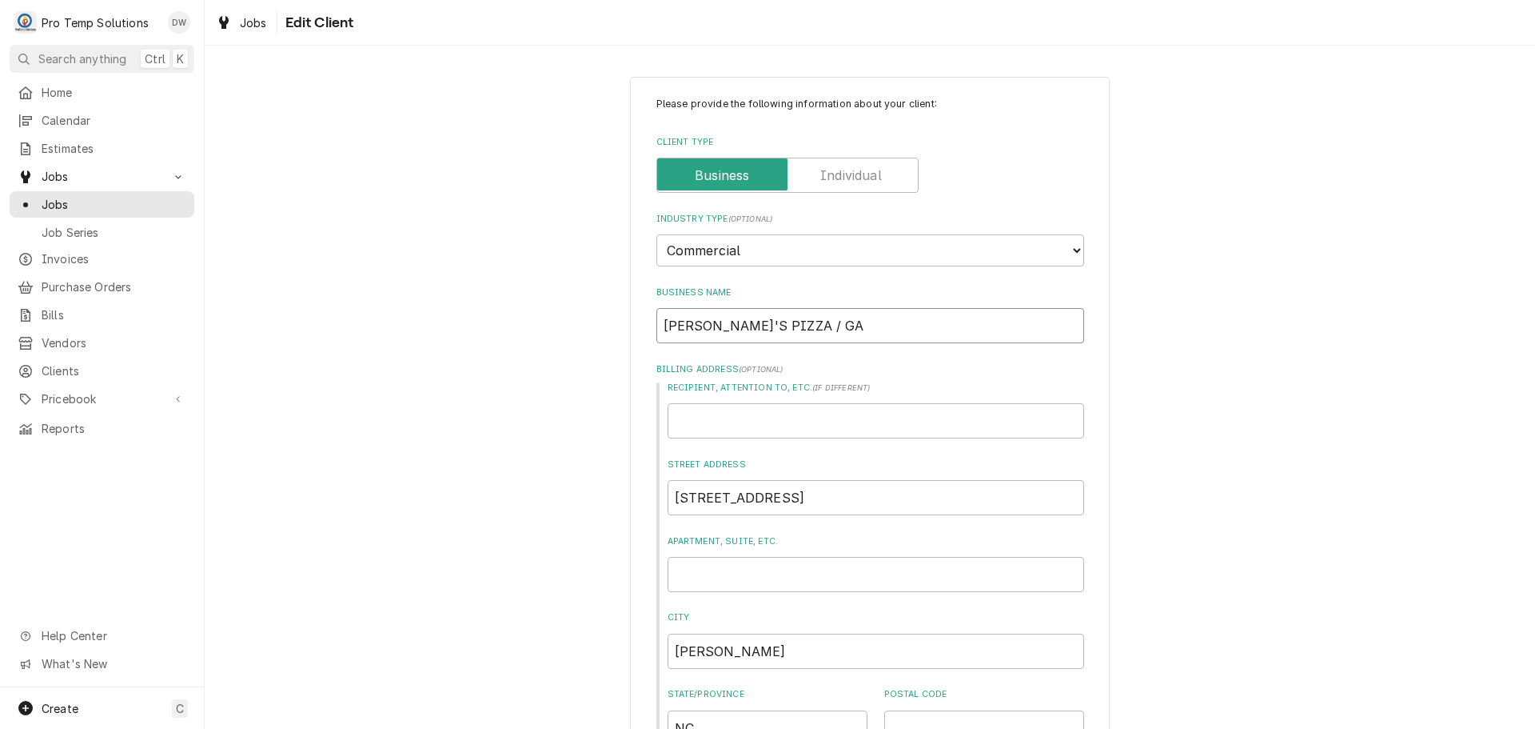
type input "RUDINO'S PIZZA / GAR"
type textarea "x"
type input "RUDINO'S PIZZA / GARN"
type textarea "x"
type input "RUDINO'S PIZZA / GARNE"
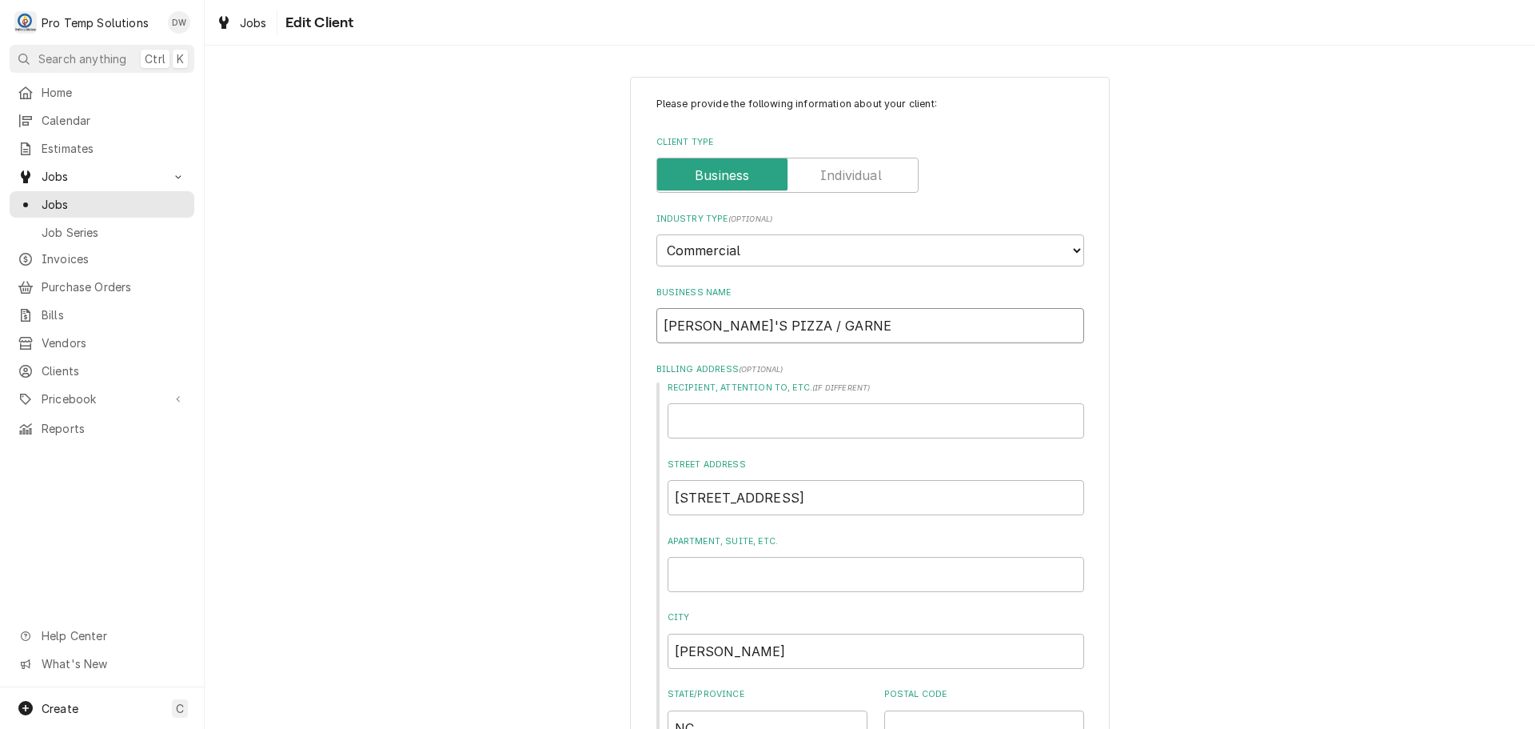
type textarea "x"
type input "RUDINO'S PIZZA / GARNER"
type textarea "x"
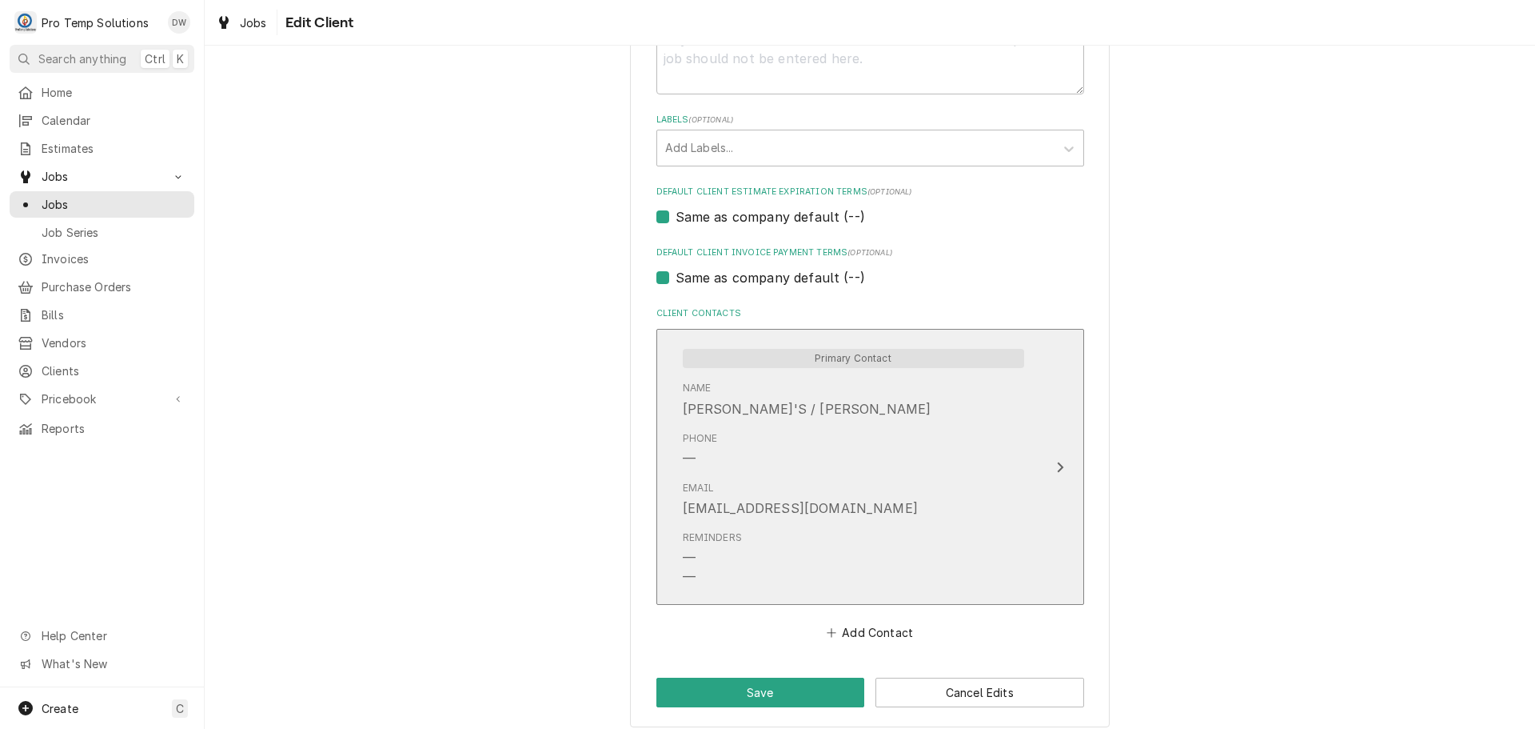
scroll to position [838, 0]
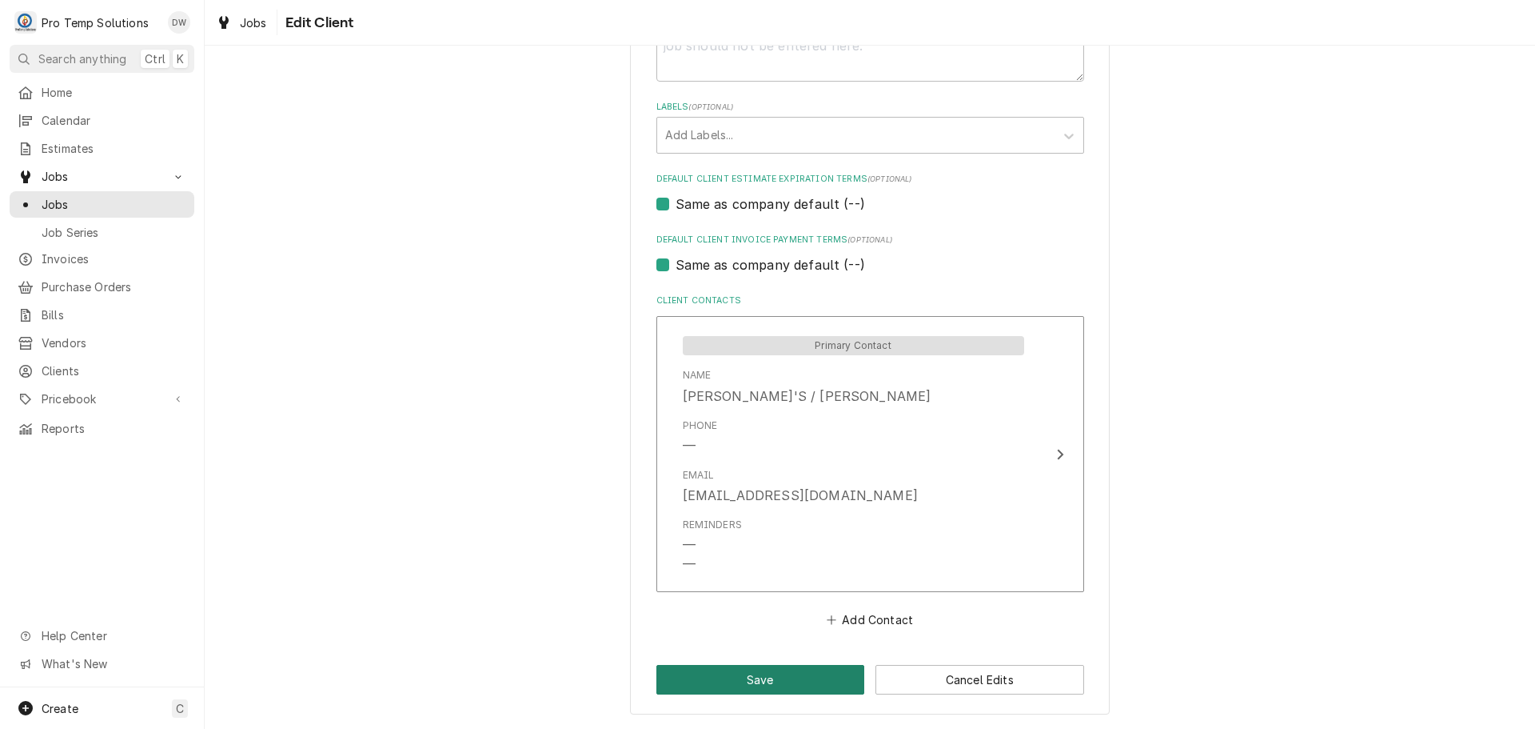
type input "RUDINO'S PIZZA / GARNER"
click at [745, 681] on button "Save" at bounding box center [761, 680] width 209 height 30
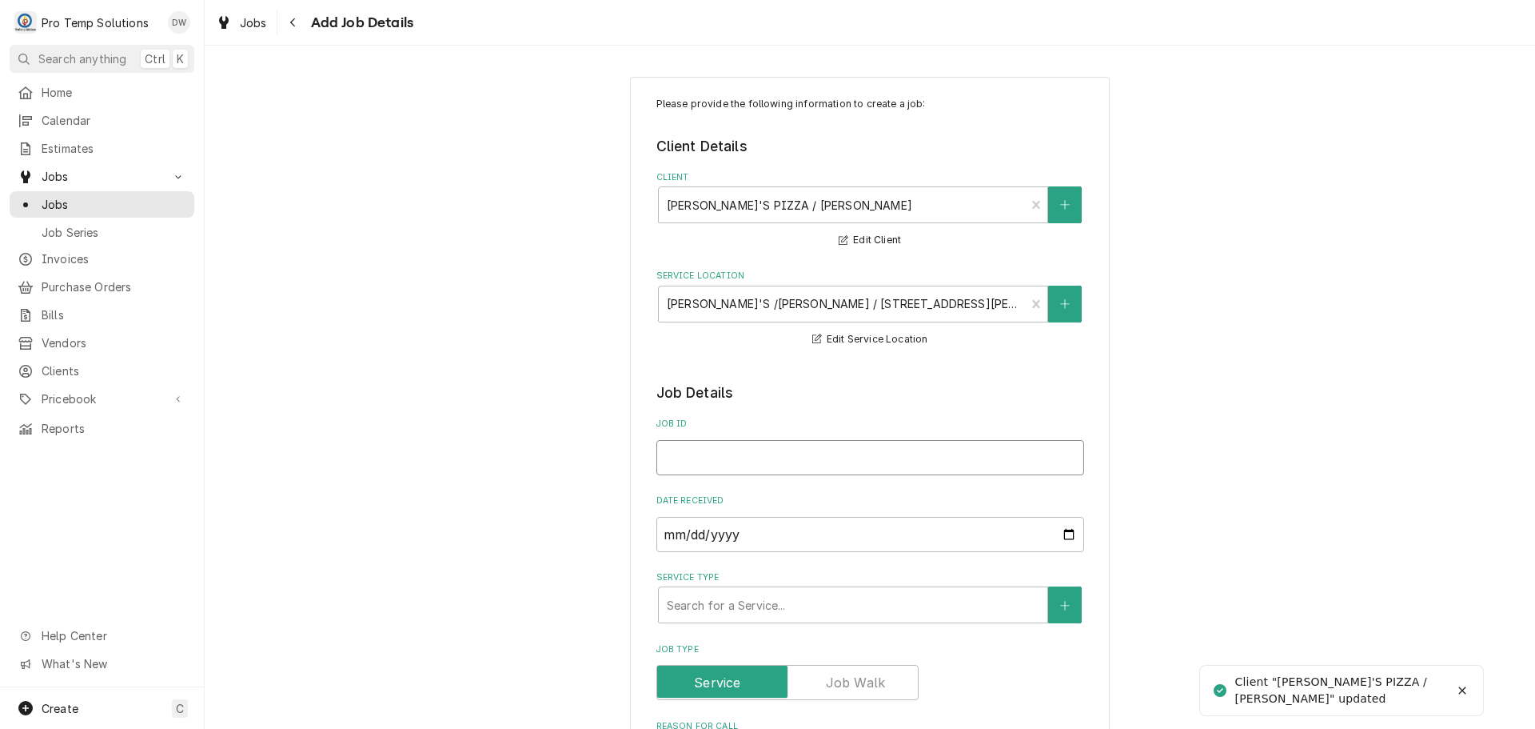
click at [973, 453] on input "Job ID" at bounding box center [871, 457] width 428 height 35
type textarea "x"
type input "0"
type textarea "x"
type input "09"
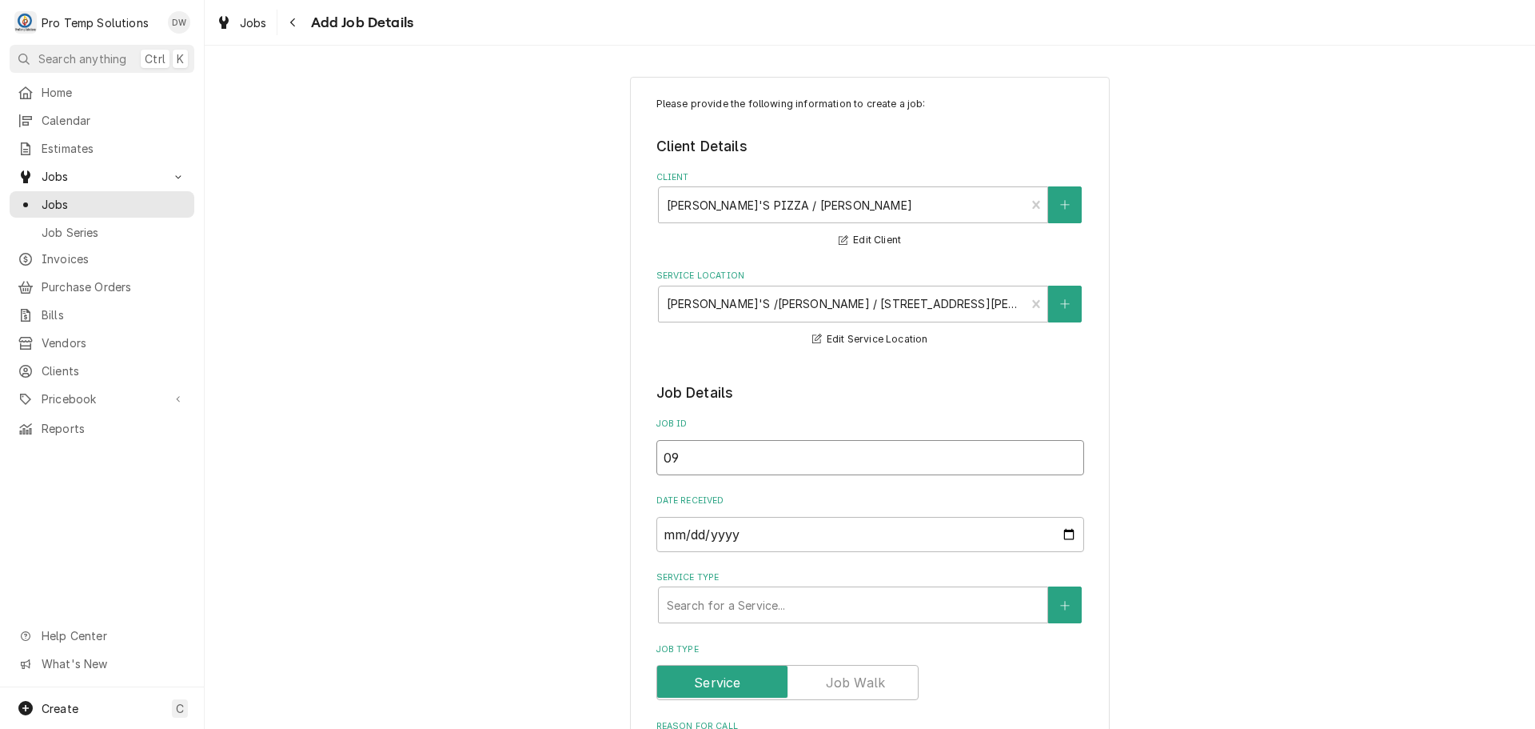
type textarea "x"
type input "09"
type textarea "x"
type input "091"
type textarea "x"
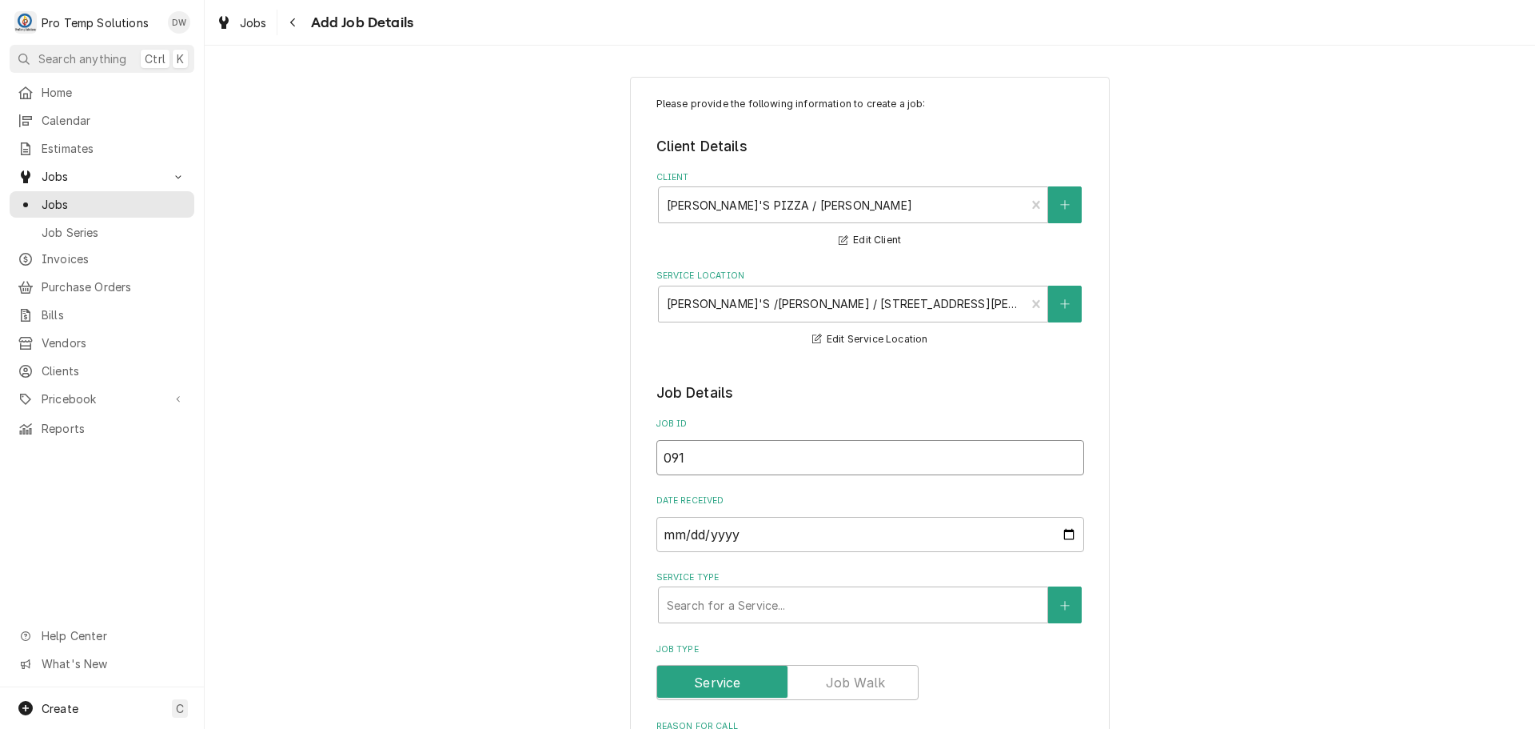
type input "0918"
type textarea "x"
type input "09182"
type textarea "x"
type input "091825"
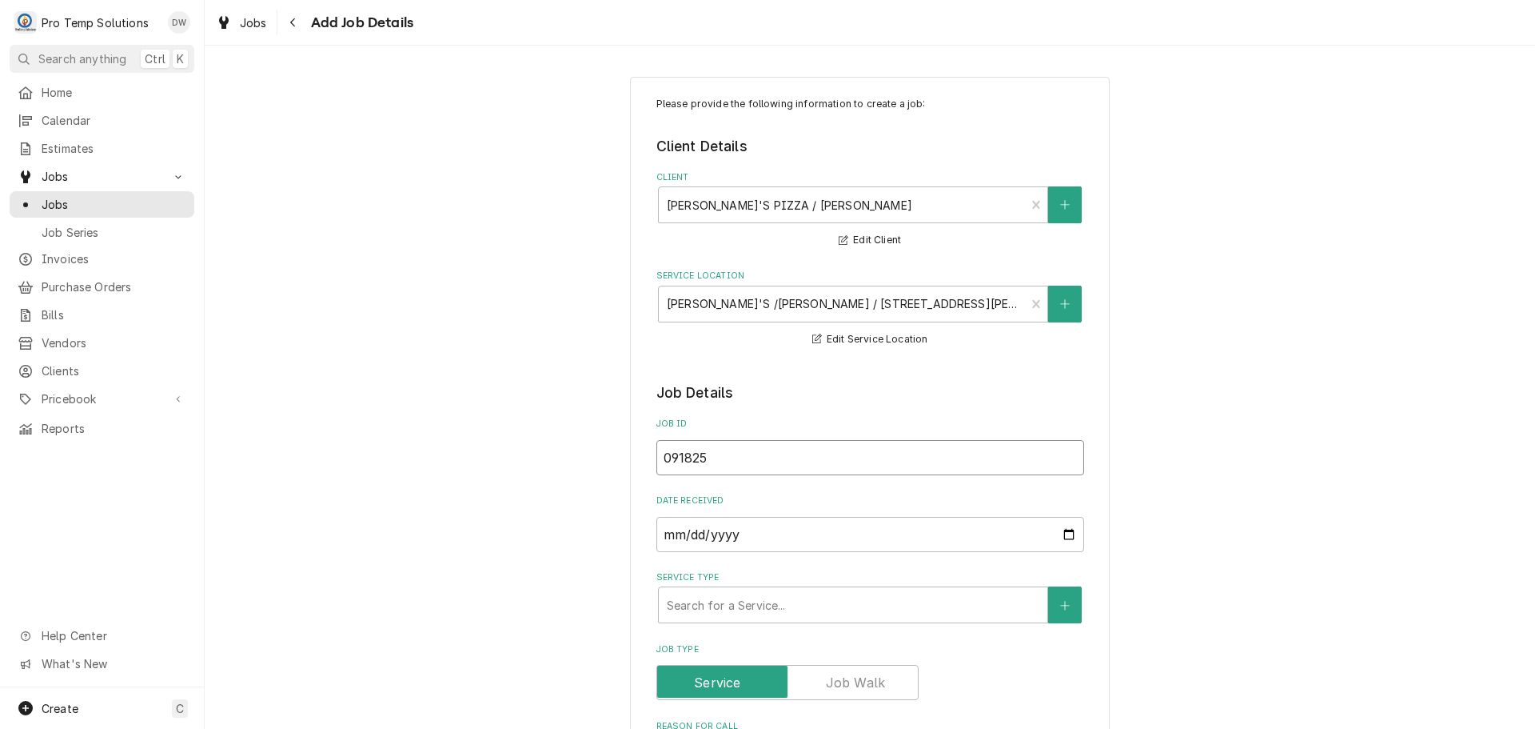
type textarea "x"
type input "091825-"
type textarea "x"
type input "091825-0"
type textarea "x"
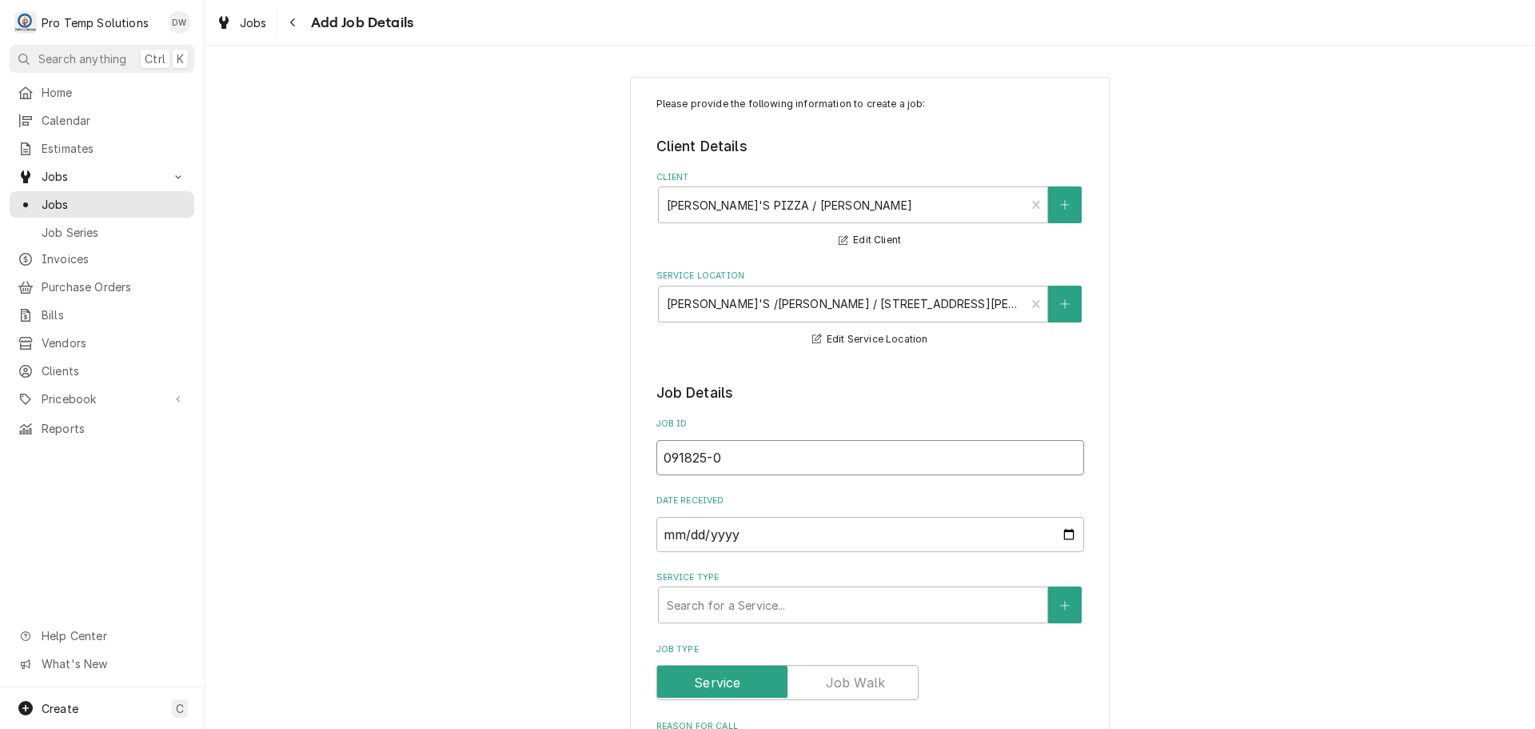
type input "091825-01"
type textarea "x"
type input "091825-01"
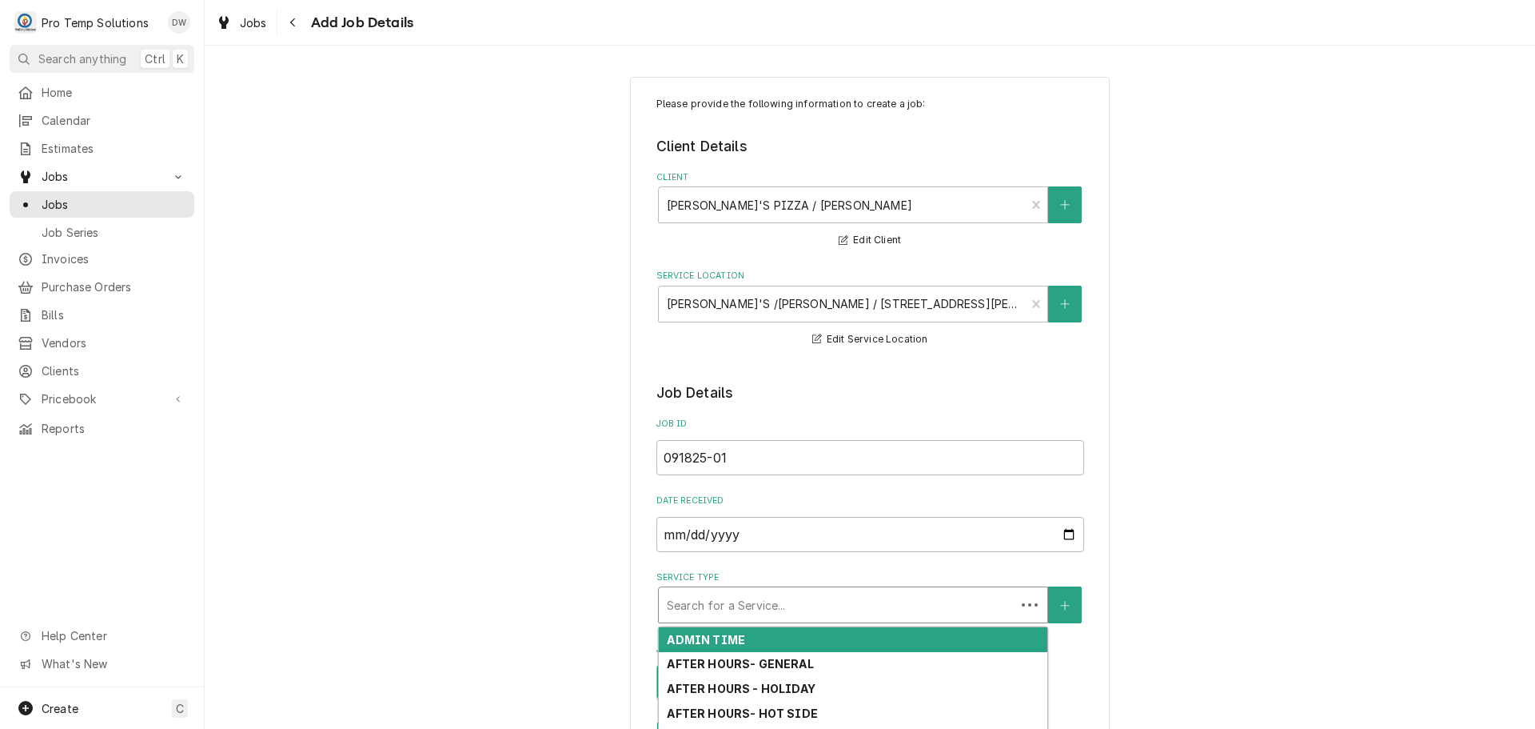
click at [823, 601] on div "Service Type" at bounding box center [837, 604] width 341 height 29
type textarea "x"
type input "R"
type textarea "x"
type input "RE"
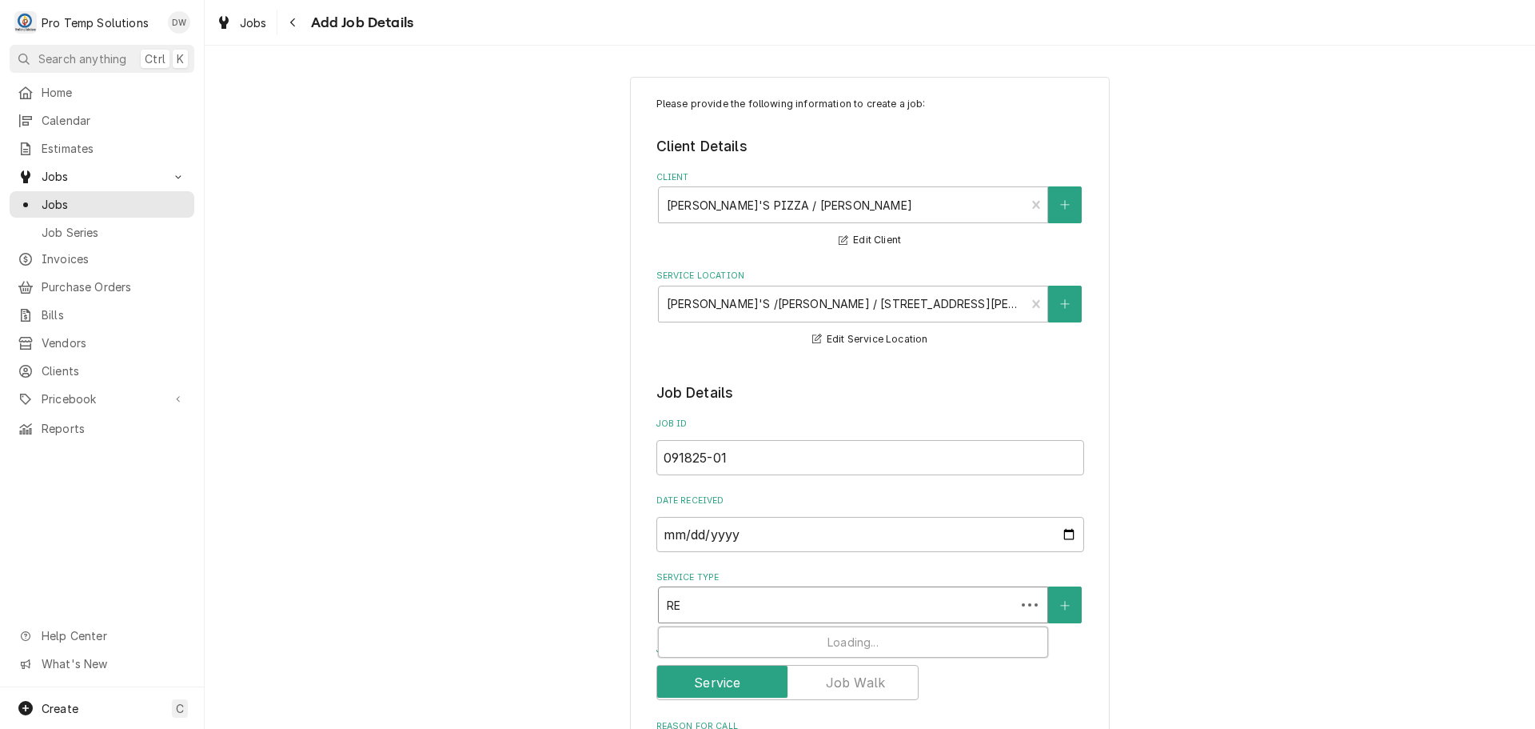
type textarea "x"
type input "REF"
type textarea "x"
type input "REFR"
type textarea "x"
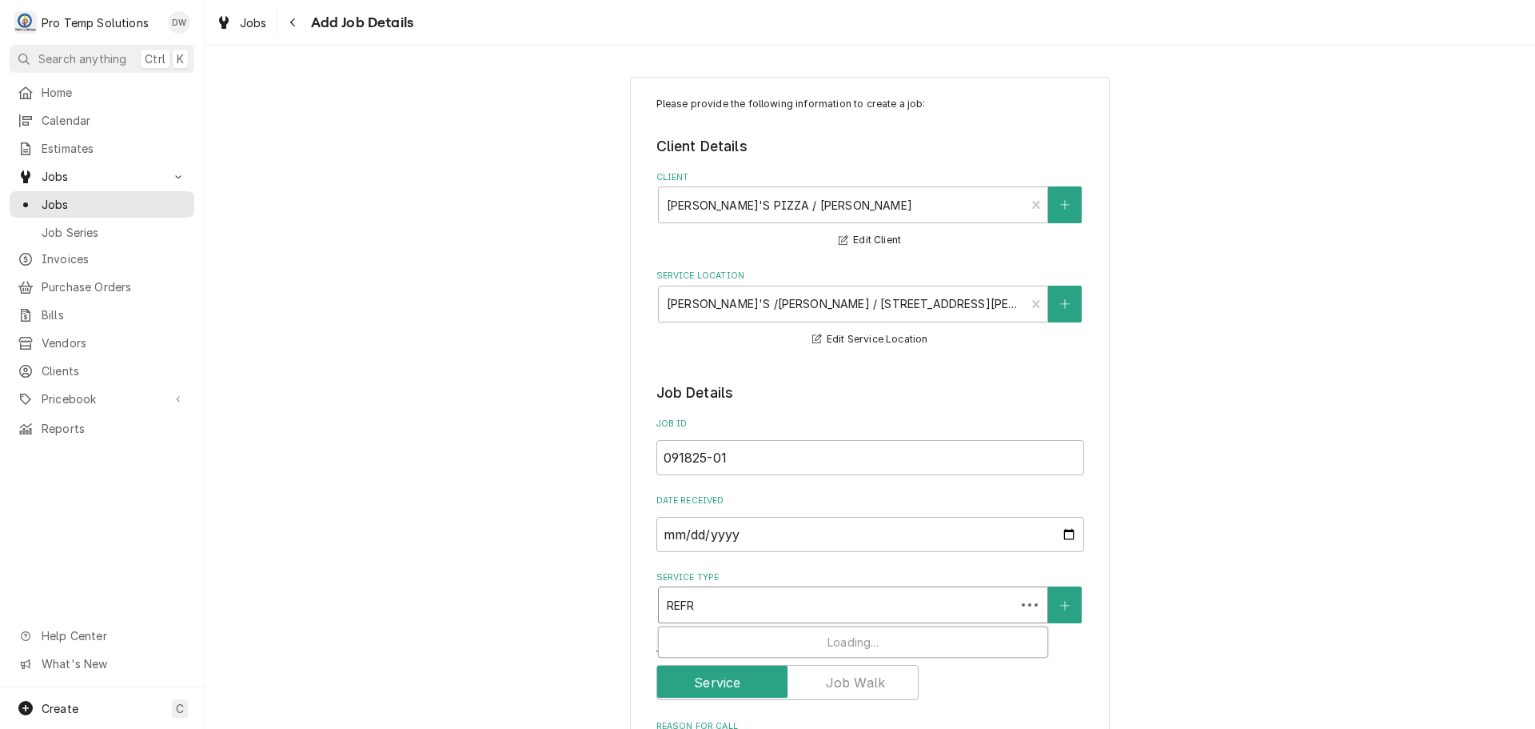
type input "REFRI"
type textarea "x"
type input "REFRIG"
type textarea "x"
type input "REFRIG"
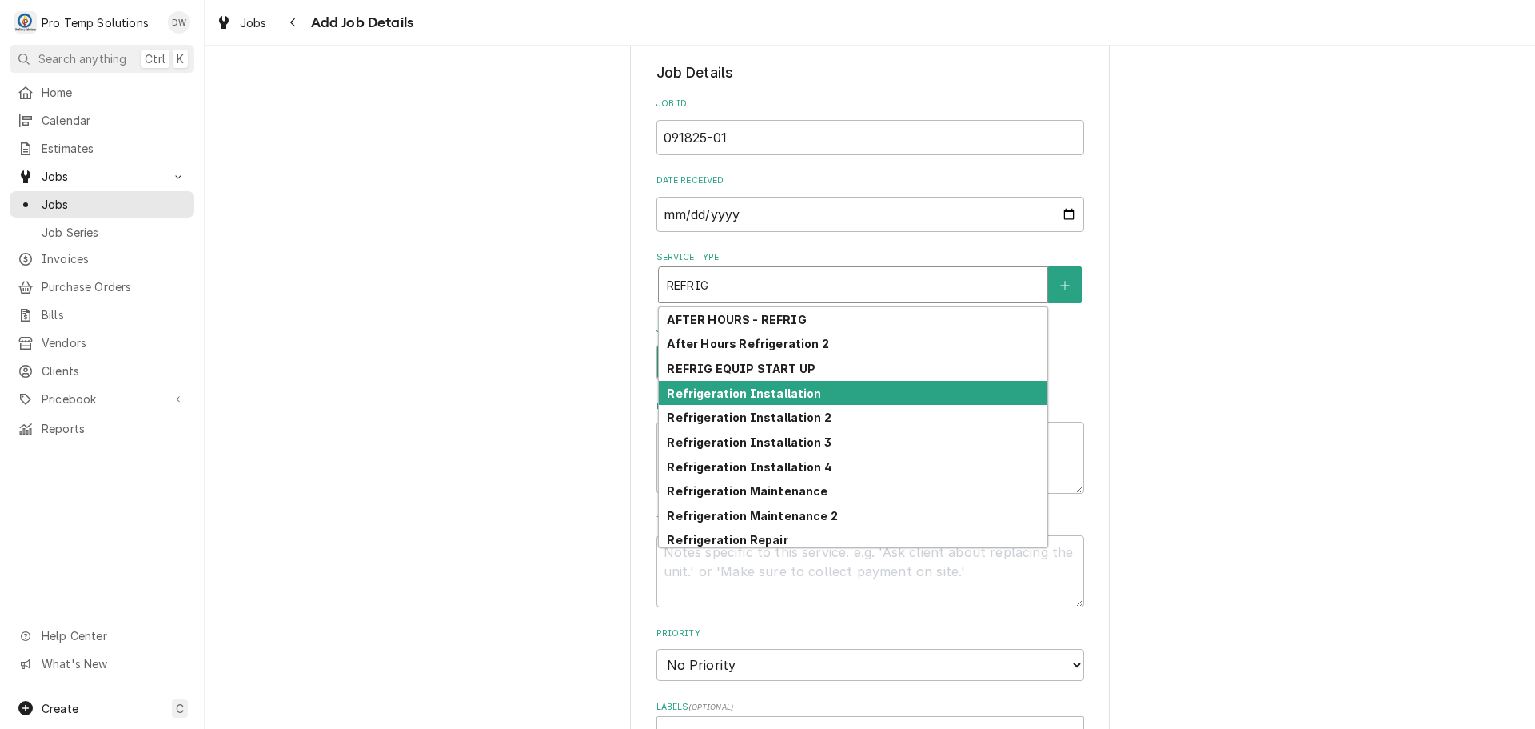
scroll to position [78, 0]
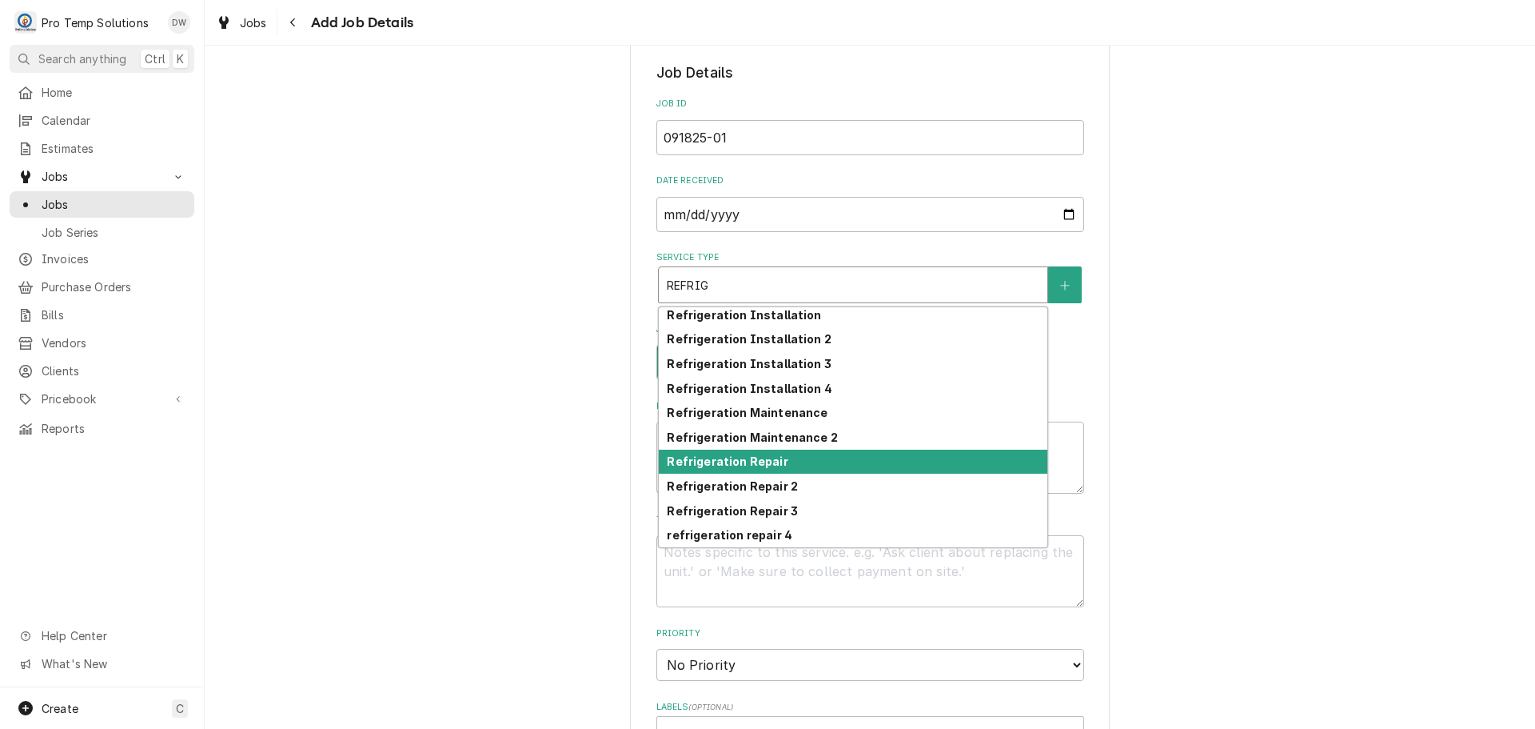
click at [866, 456] on div "Refrigeration Repair" at bounding box center [853, 461] width 389 height 25
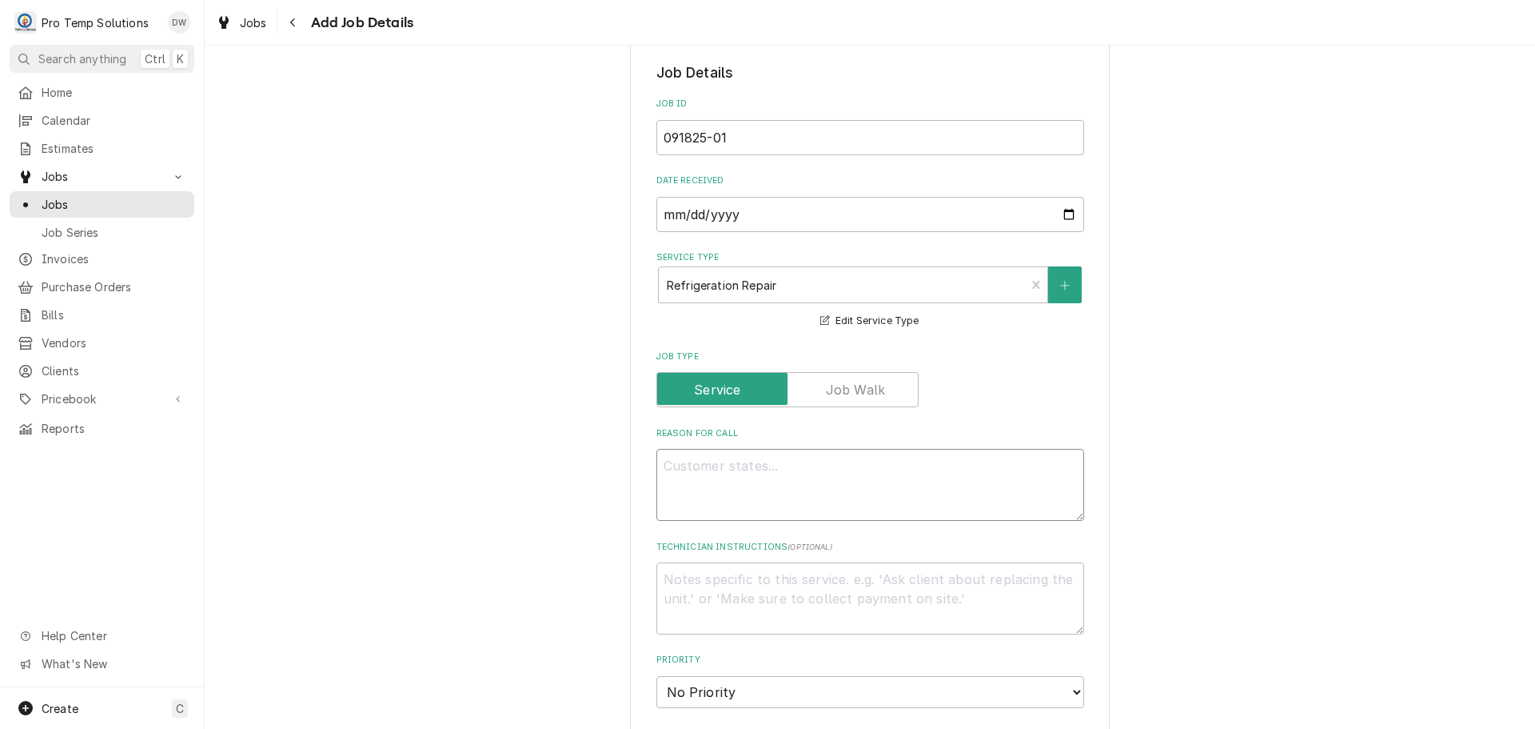
click at [852, 459] on textarea "Reason For Call" at bounding box center [871, 485] width 428 height 72
type textarea "x"
type textarea "R"
type textarea "x"
type textarea "RI"
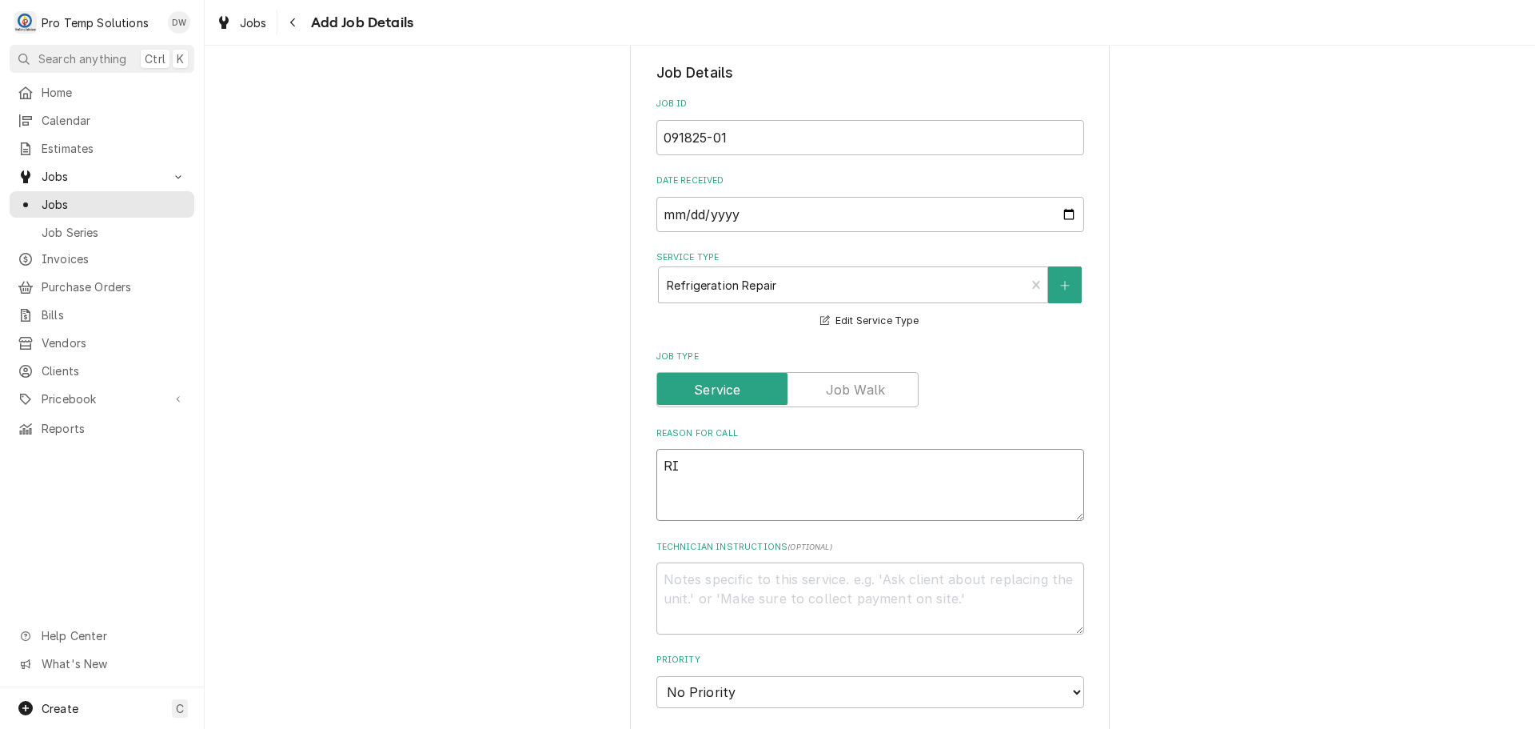
type textarea "x"
type textarea "RIC"
type textarea "x"
type textarea "RIC N"
type textarea "x"
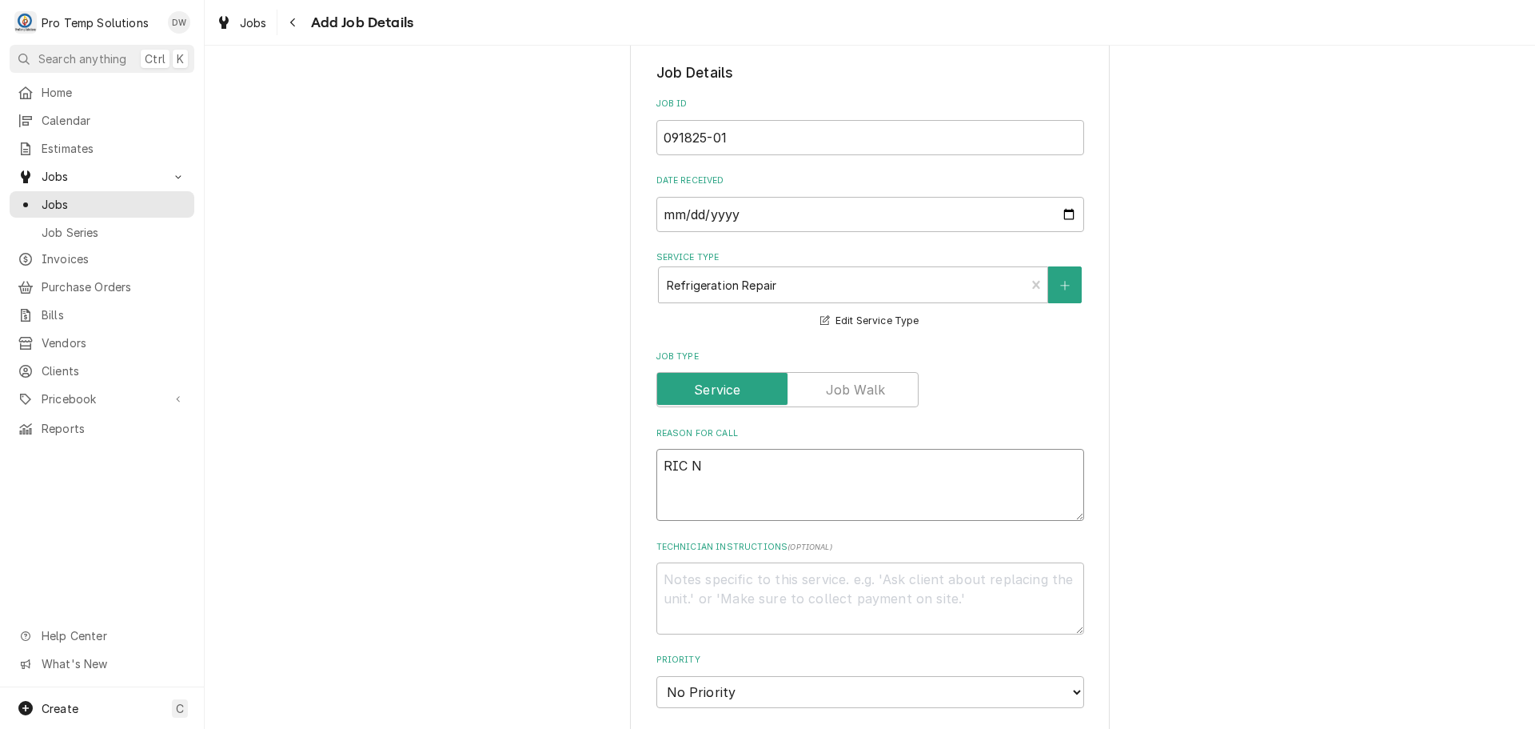
type textarea "RIC NE"
type textarea "x"
type textarea "RIC NEE"
type textarea "x"
type textarea "RIC NEED"
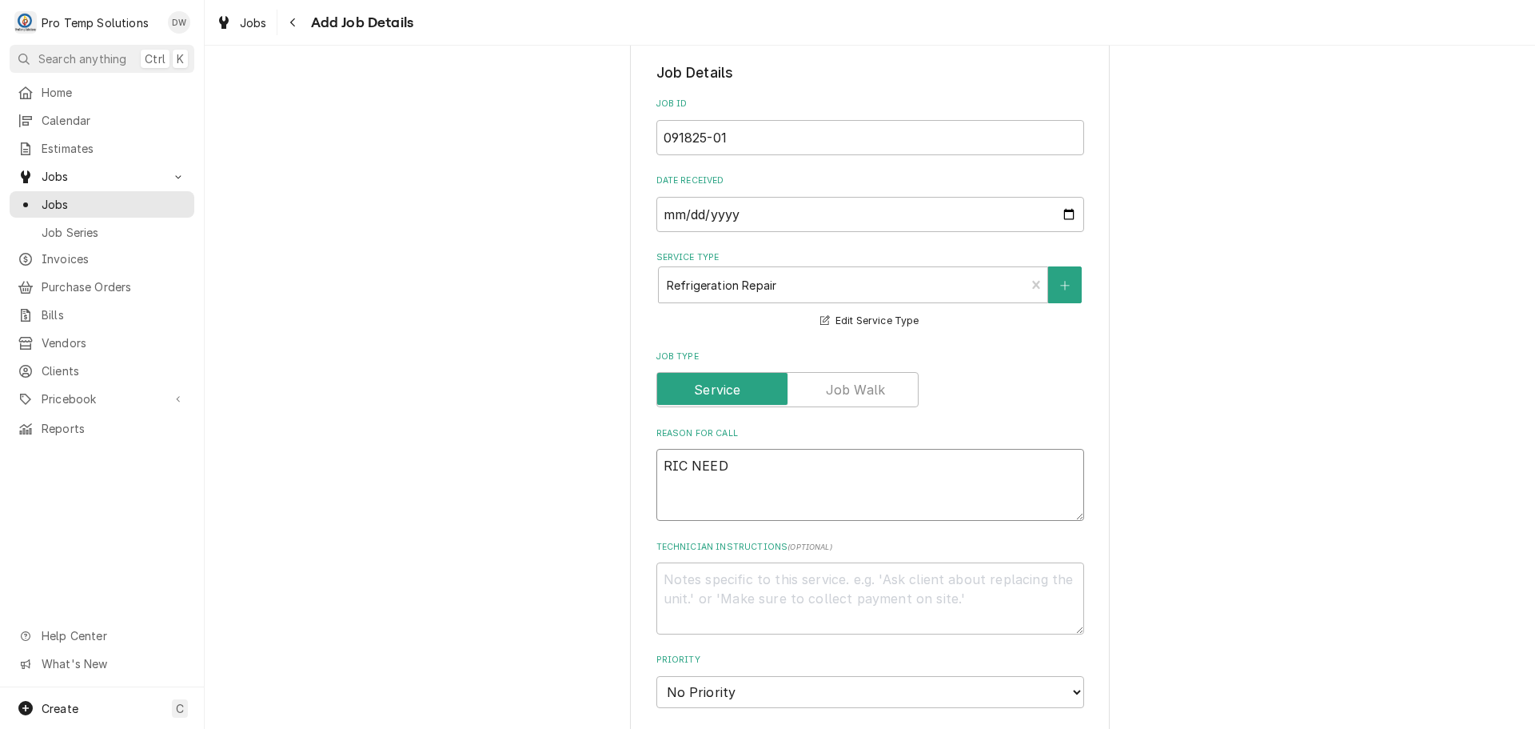
type textarea "x"
type textarea "RIC NEEDS"
type textarea "x"
type textarea "RIC NEEDS"
type textarea "x"
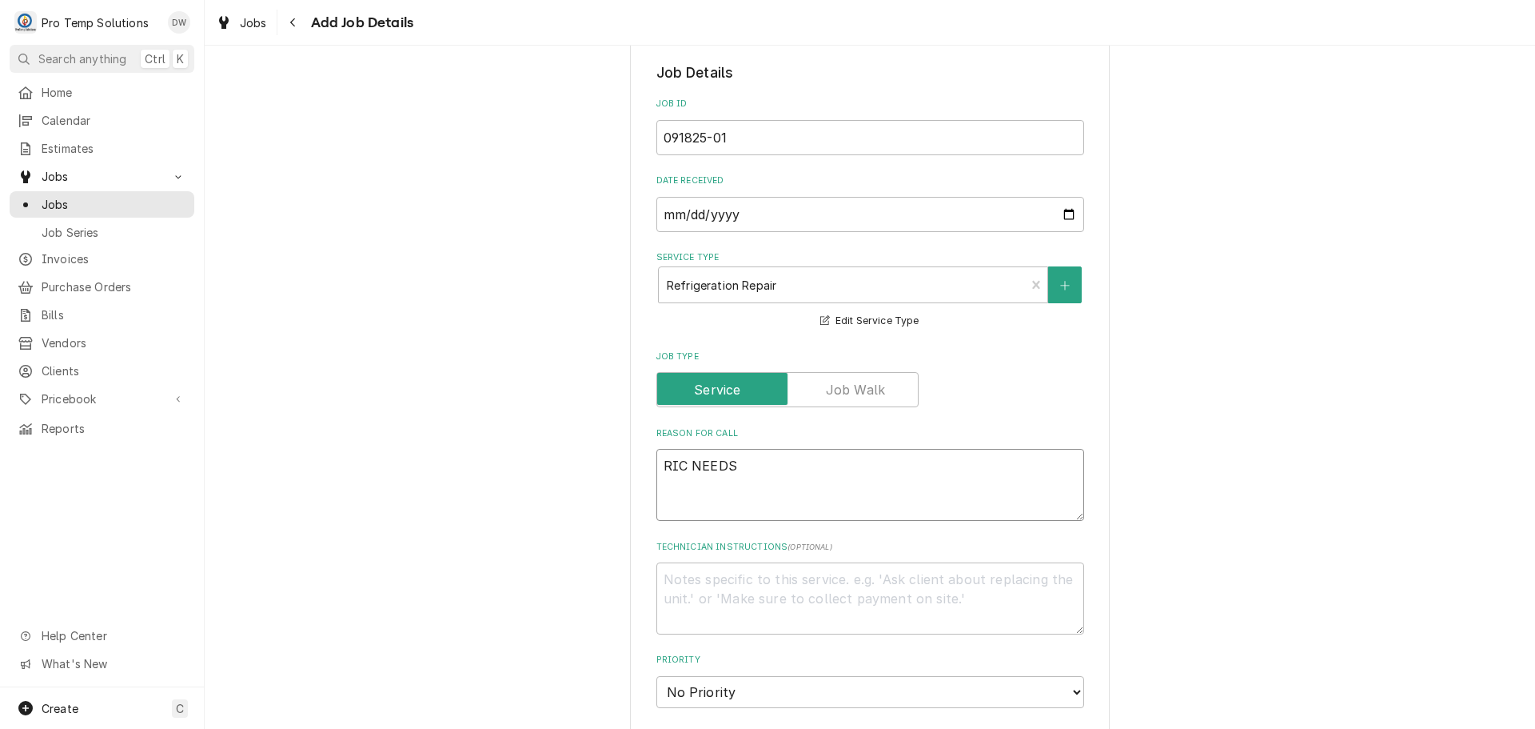
type textarea "RIC NEEDS D"
type textarea "x"
type textarea "RIC NEEDS DO"
type textarea "x"
type textarea "RIC NEEDS DOO"
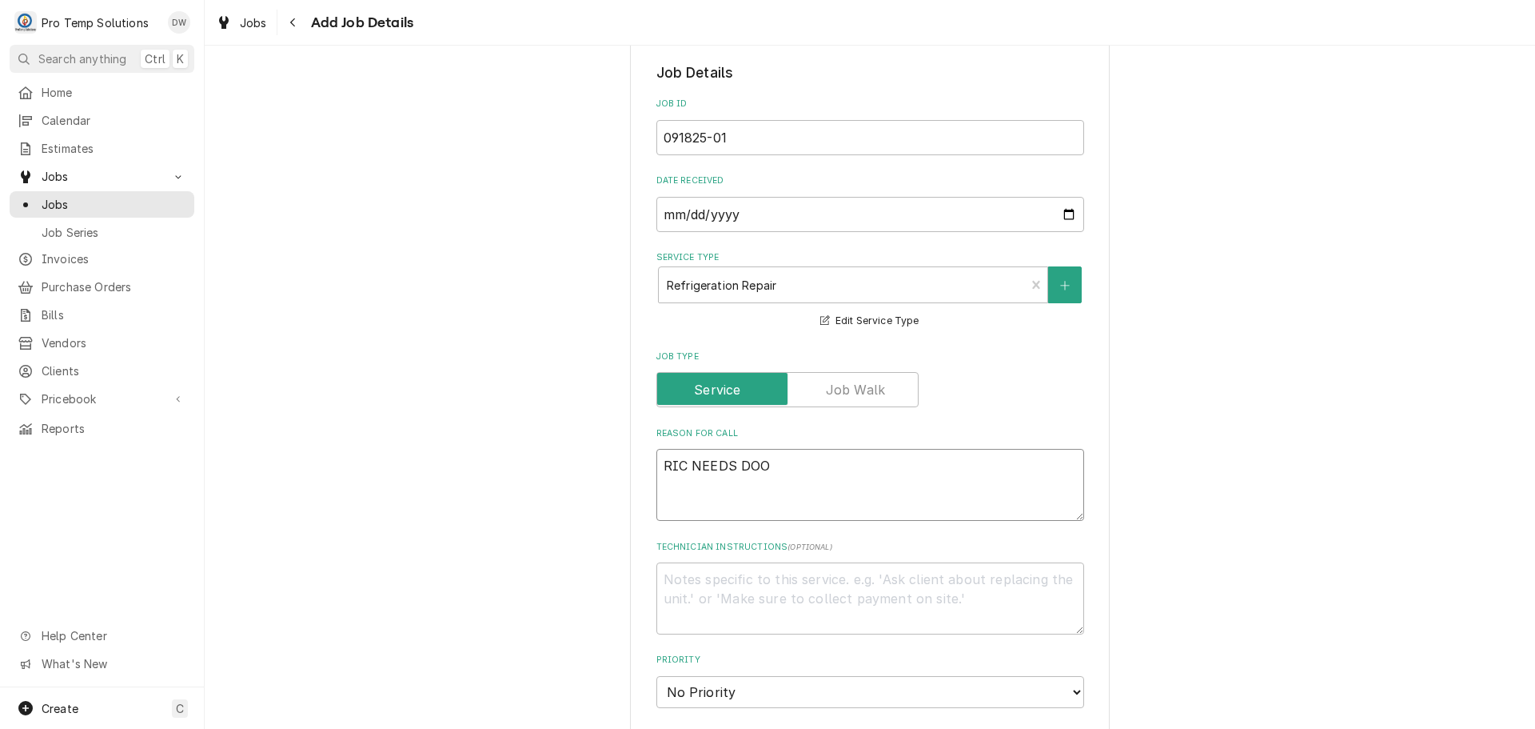
type textarea "x"
type textarea "RIC NEEDS DOOR"
type textarea "x"
type textarea "RIC NEEDS DOOR H"
type textarea "x"
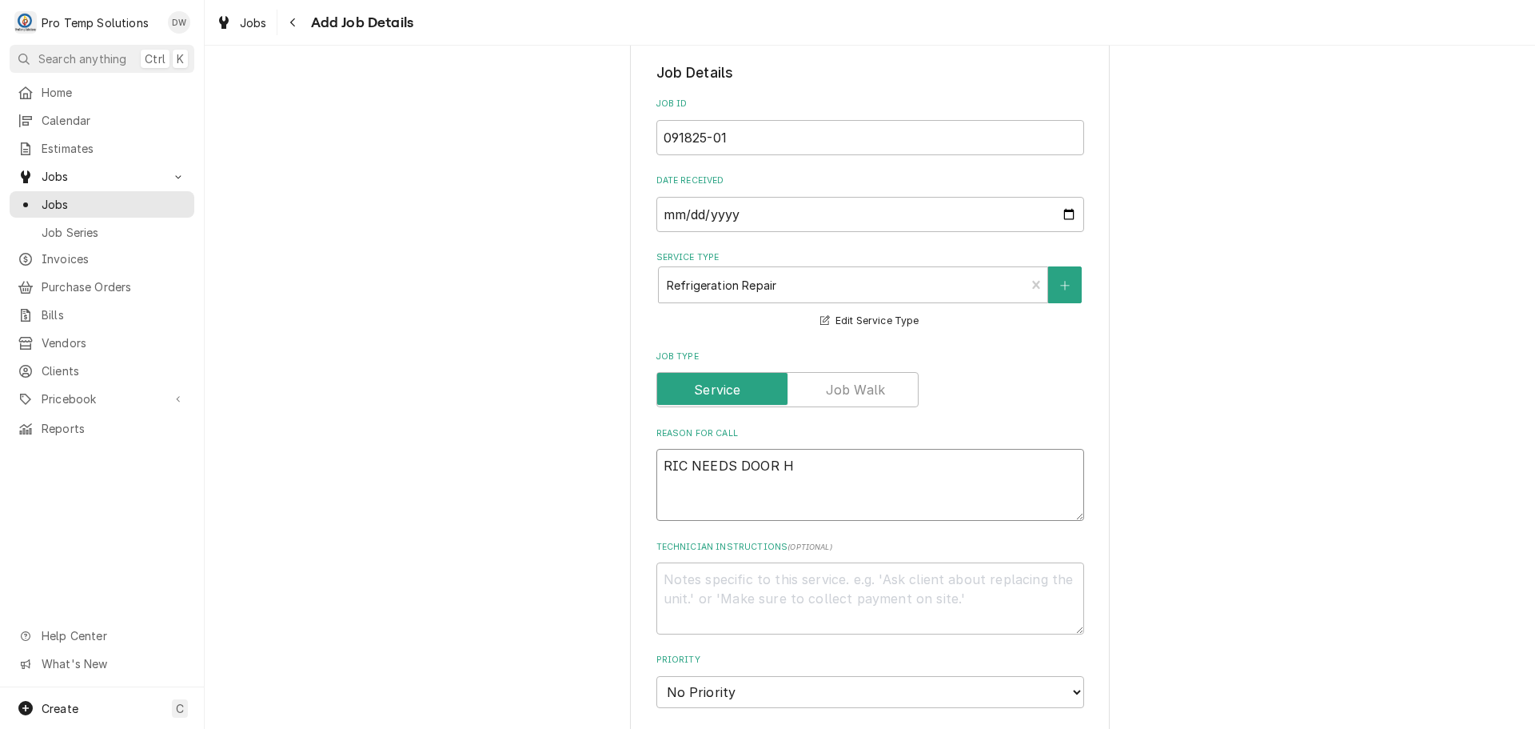
type textarea "RIC NEEDS DOOR HI"
type textarea "x"
type textarea "RIC NEEDS DOOR HIN"
type textarea "x"
type textarea "RIC NEEDS DOOR HING"
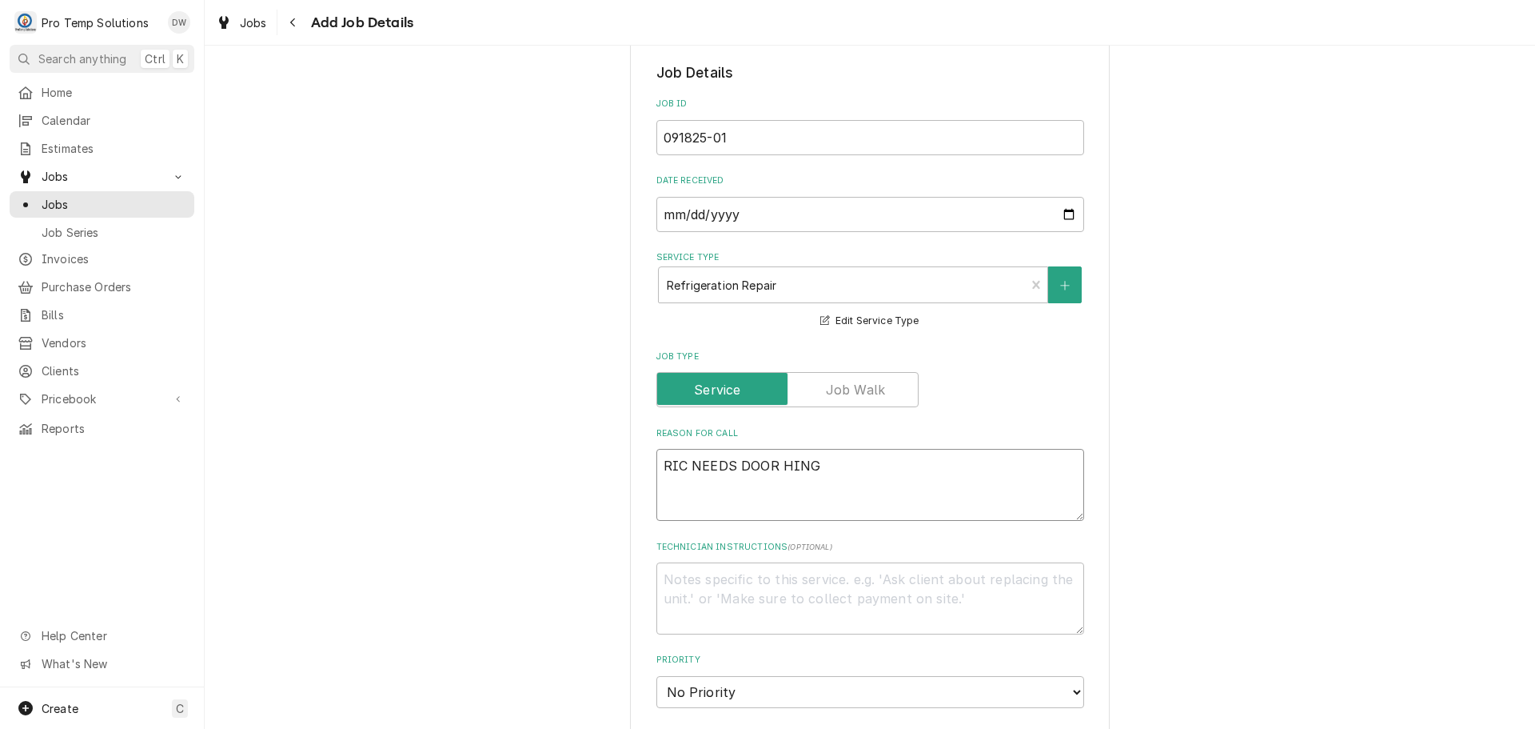
type textarea "x"
type textarea "RIC NEEDS DOOR HINGE"
type textarea "x"
type textarea "RIC NEEDS DOOR HINGE"
type textarea "x"
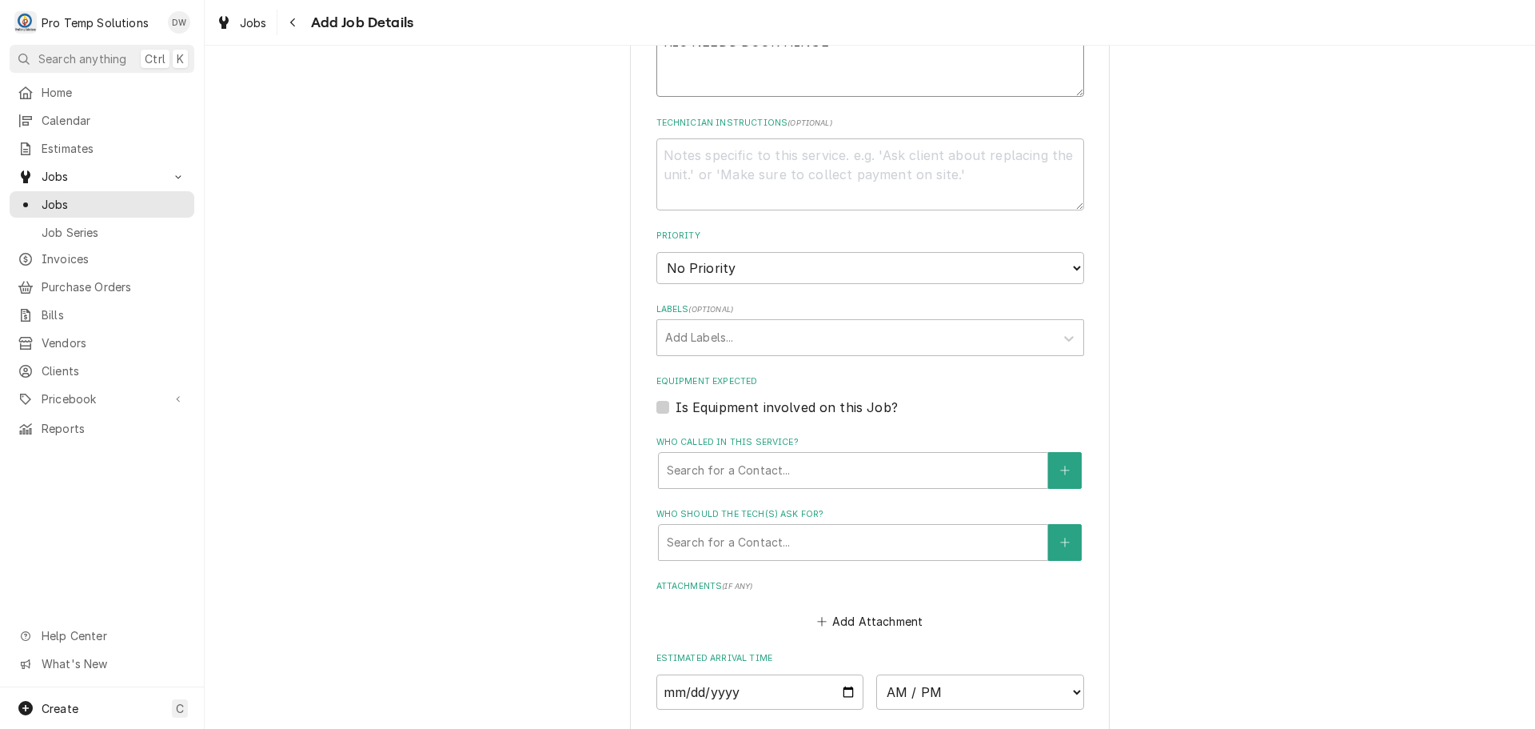
scroll to position [800, 0]
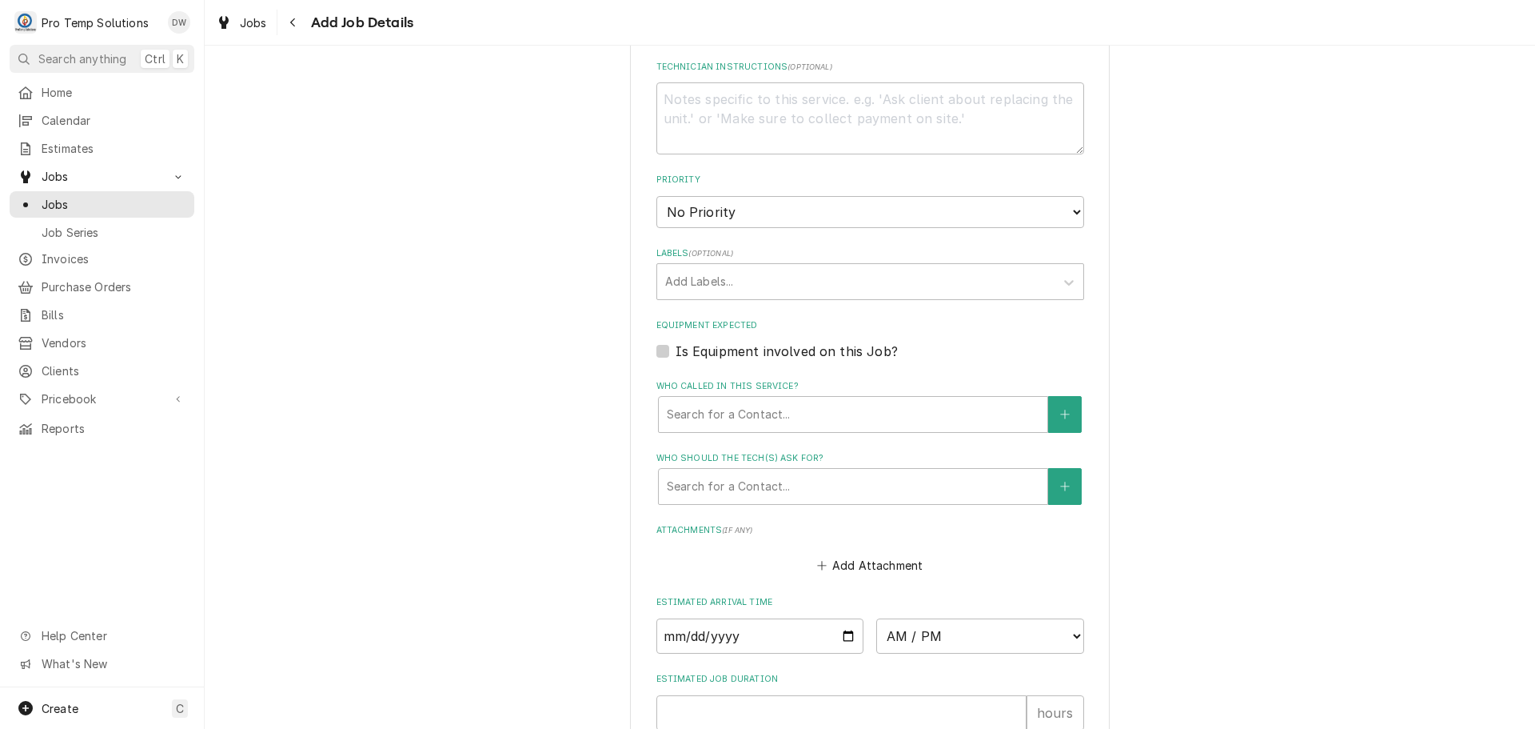
type textarea "RIC NEEDS DOOR HINGE"
click at [836, 633] on input "Date" at bounding box center [761, 635] width 208 height 35
type input "2025-09-18"
type textarea "x"
click at [1063, 639] on select "AM / PM 6:00 AM 6:15 AM 6:30 AM 6:45 AM 7:00 AM 7:15 AM 7:30 AM 7:45 AM 8:00 AM…" at bounding box center [980, 635] width 208 height 35
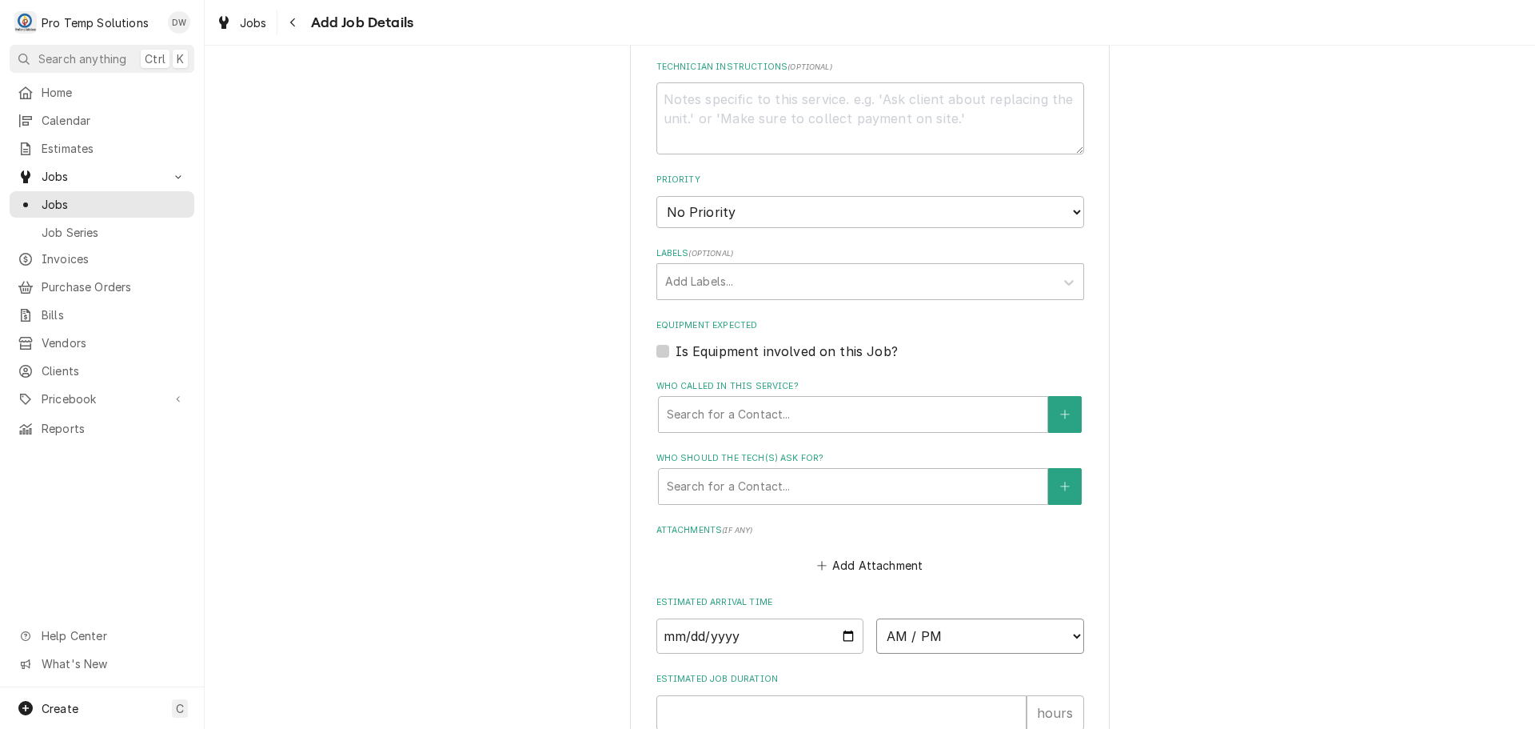
select select "08:00:00"
click at [876, 618] on select "AM / PM 6:00 AM 6:15 AM 6:30 AM 6:45 AM 7:00 AM 7:15 AM 7:30 AM 7:45 AM 8:00 AM…" at bounding box center [980, 635] width 208 height 35
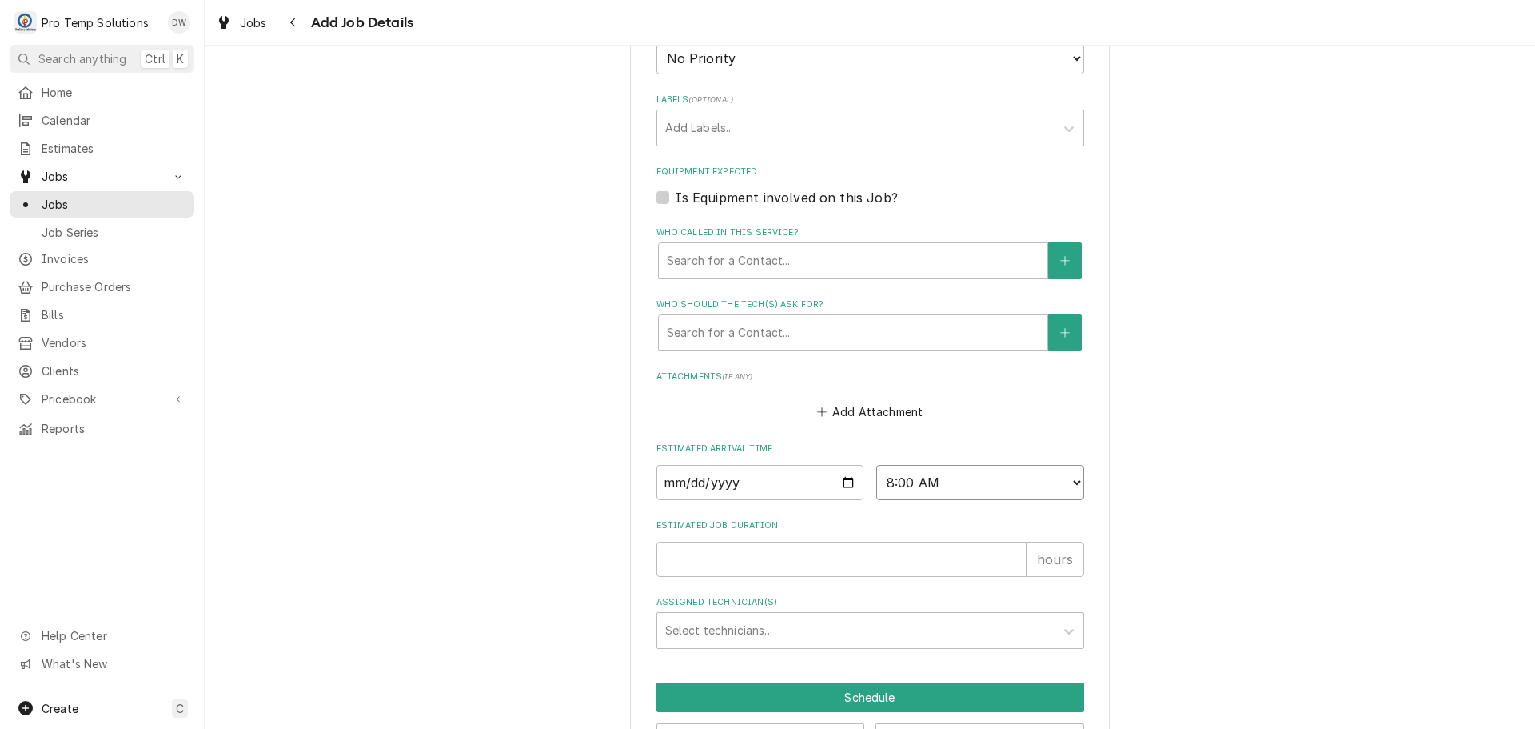
scroll to position [960, 0]
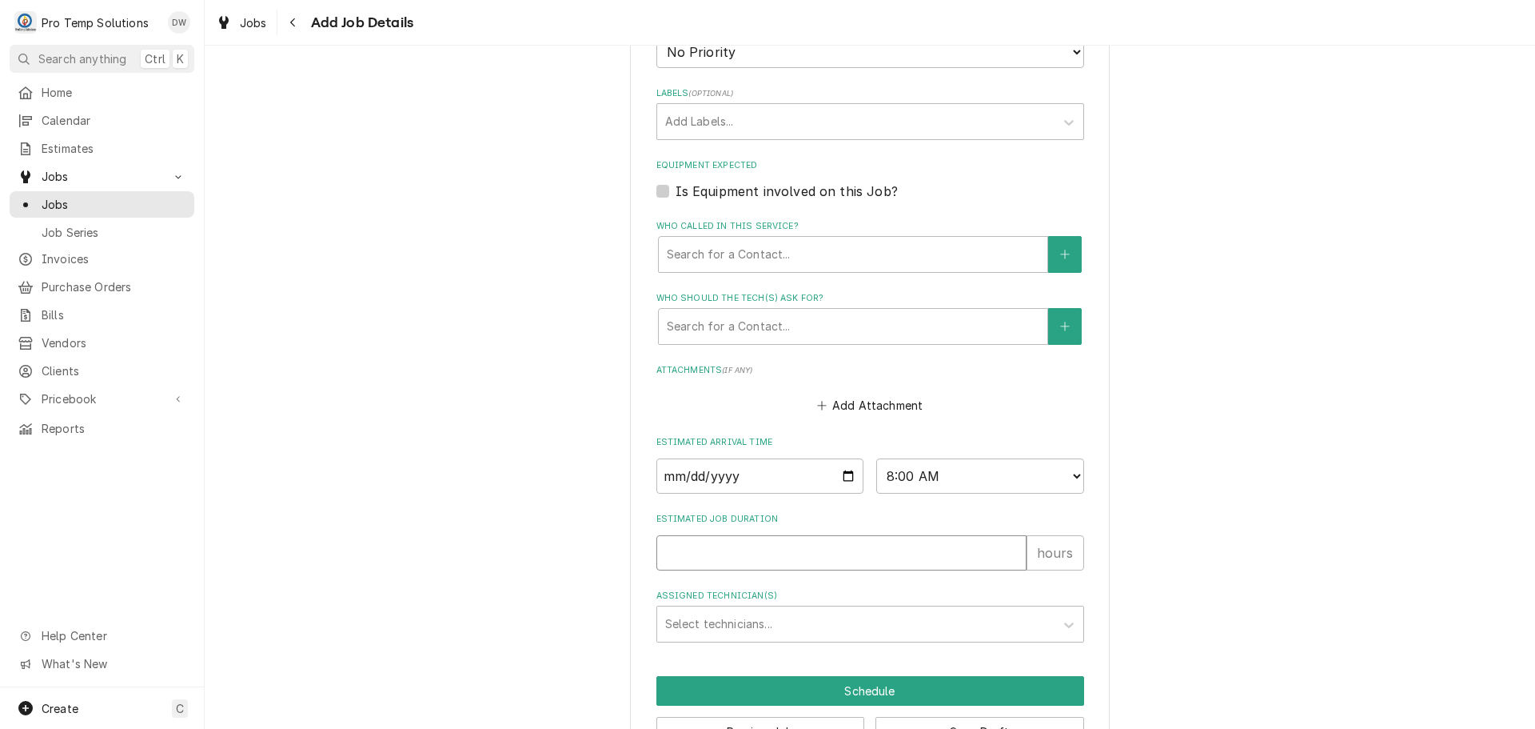
click at [886, 565] on input "Estimated Job Duration" at bounding box center [842, 552] width 370 height 35
type textarea "x"
type input "1"
type textarea "x"
type input "1"
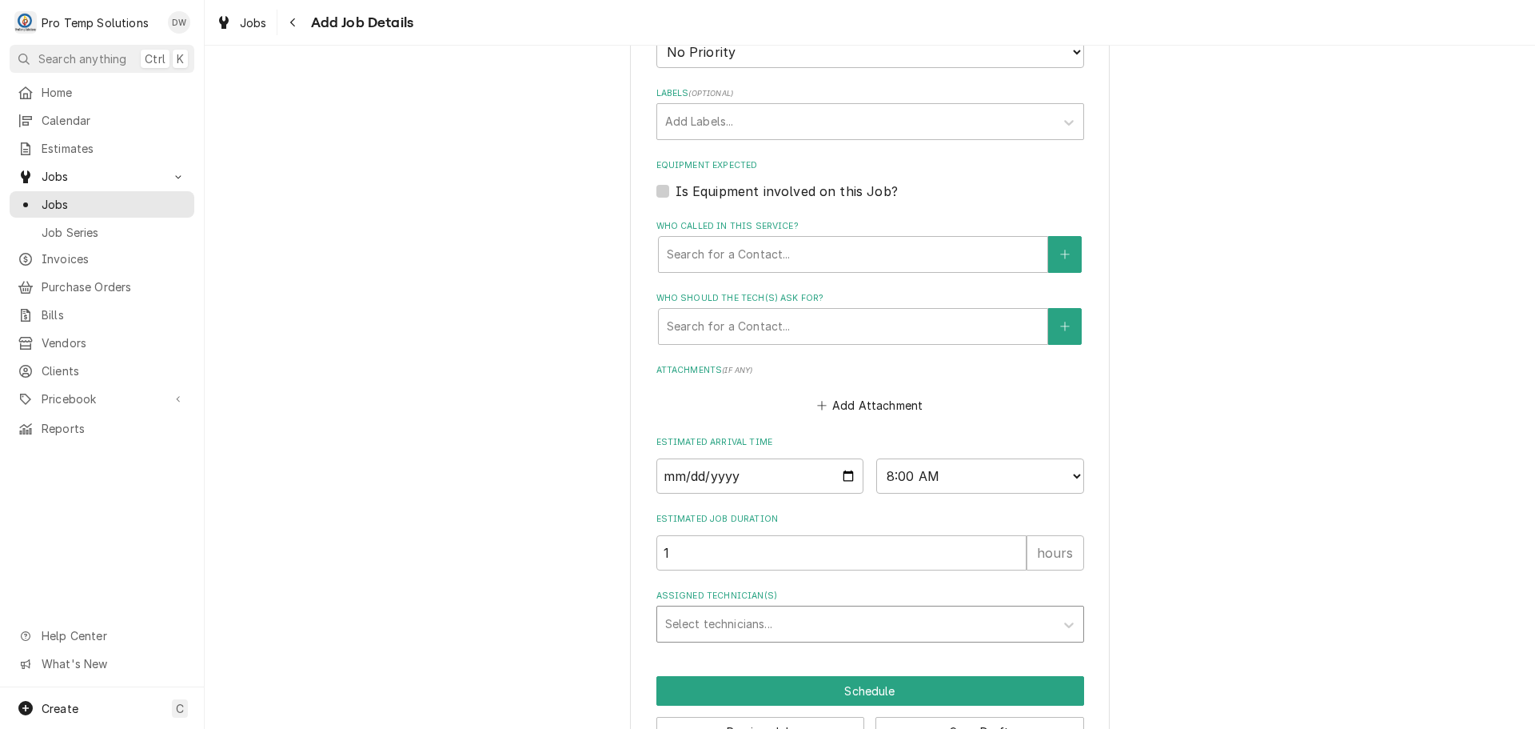
click at [798, 613] on div "Assigned Technician(s)" at bounding box center [855, 623] width 381 height 29
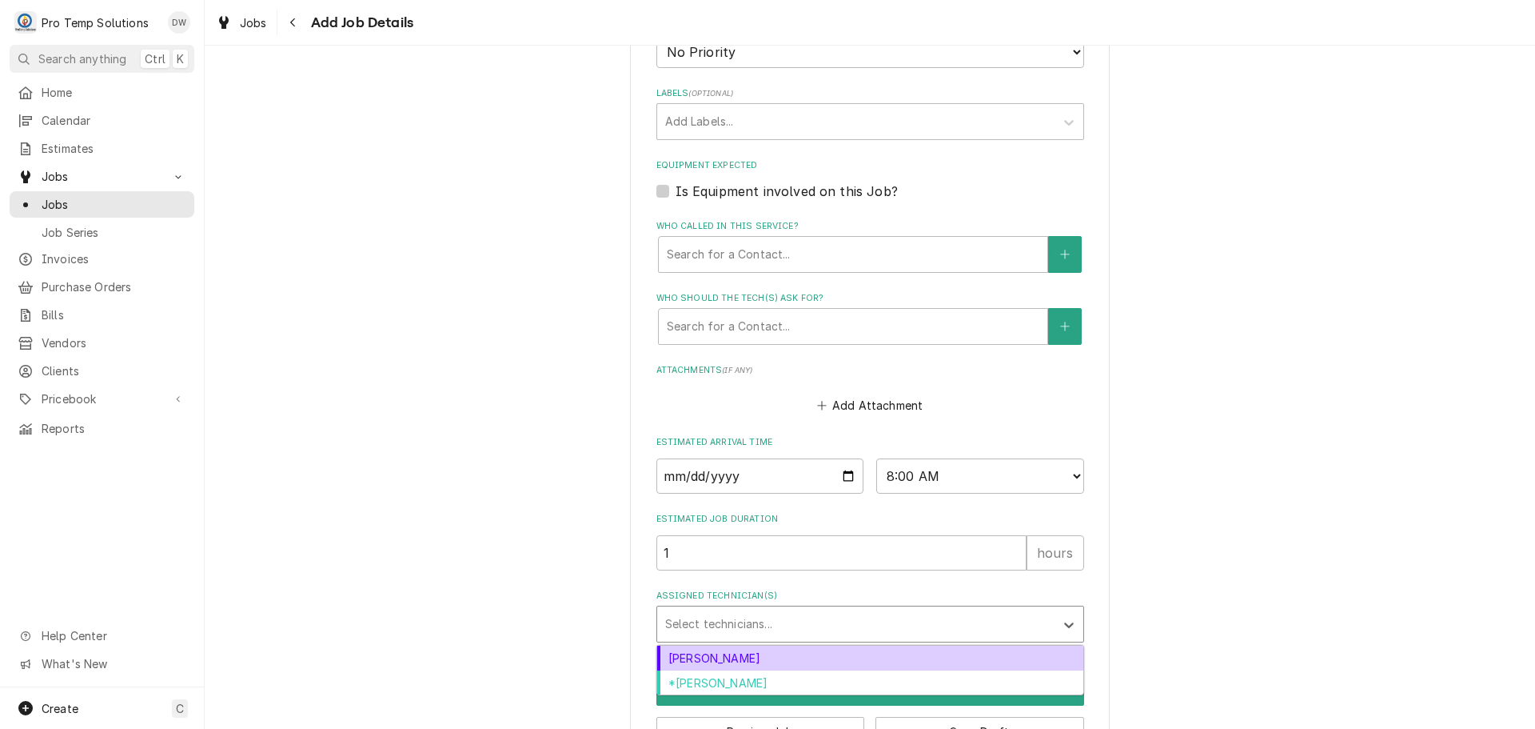
click at [787, 664] on div "Dakota Williams" at bounding box center [870, 657] width 426 height 25
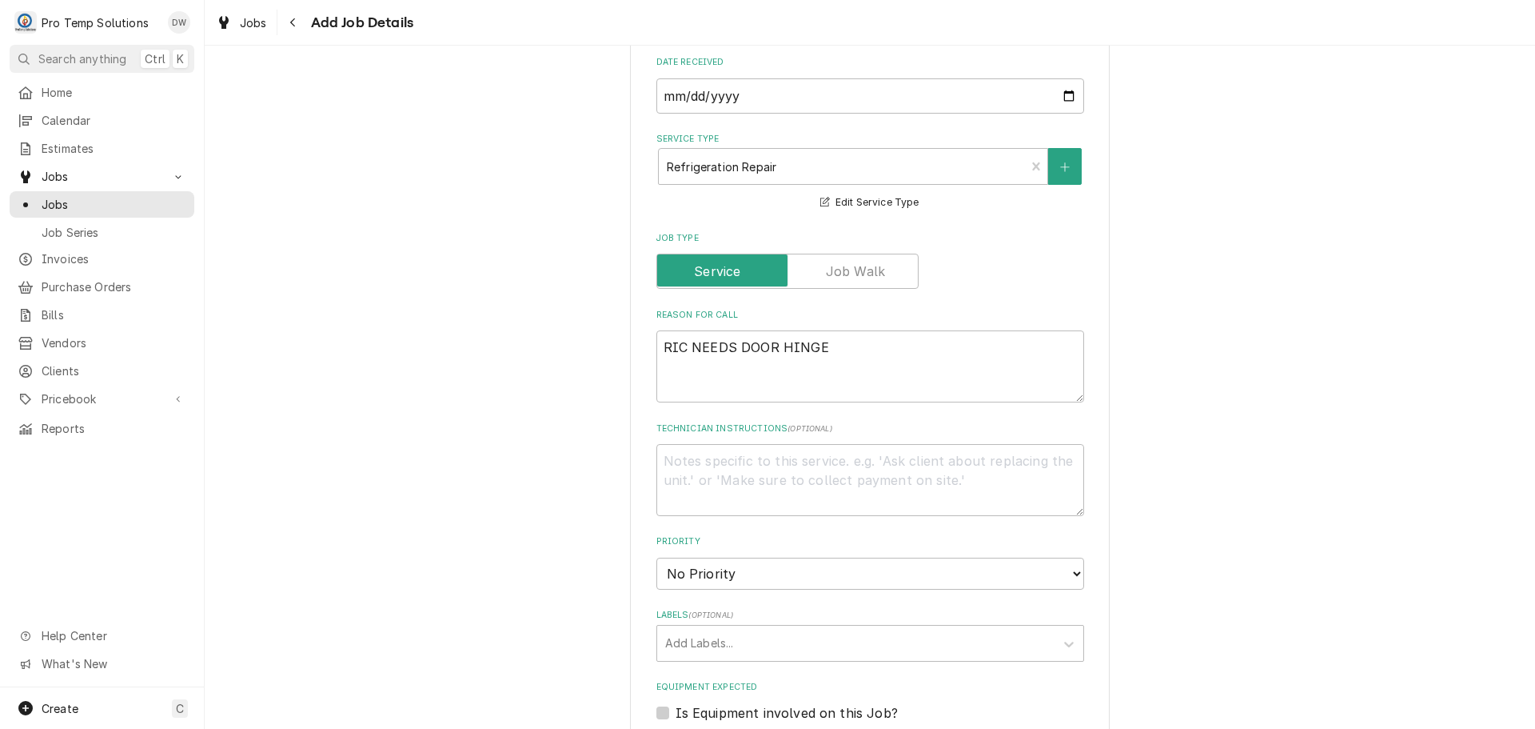
scroll to position [400, 0]
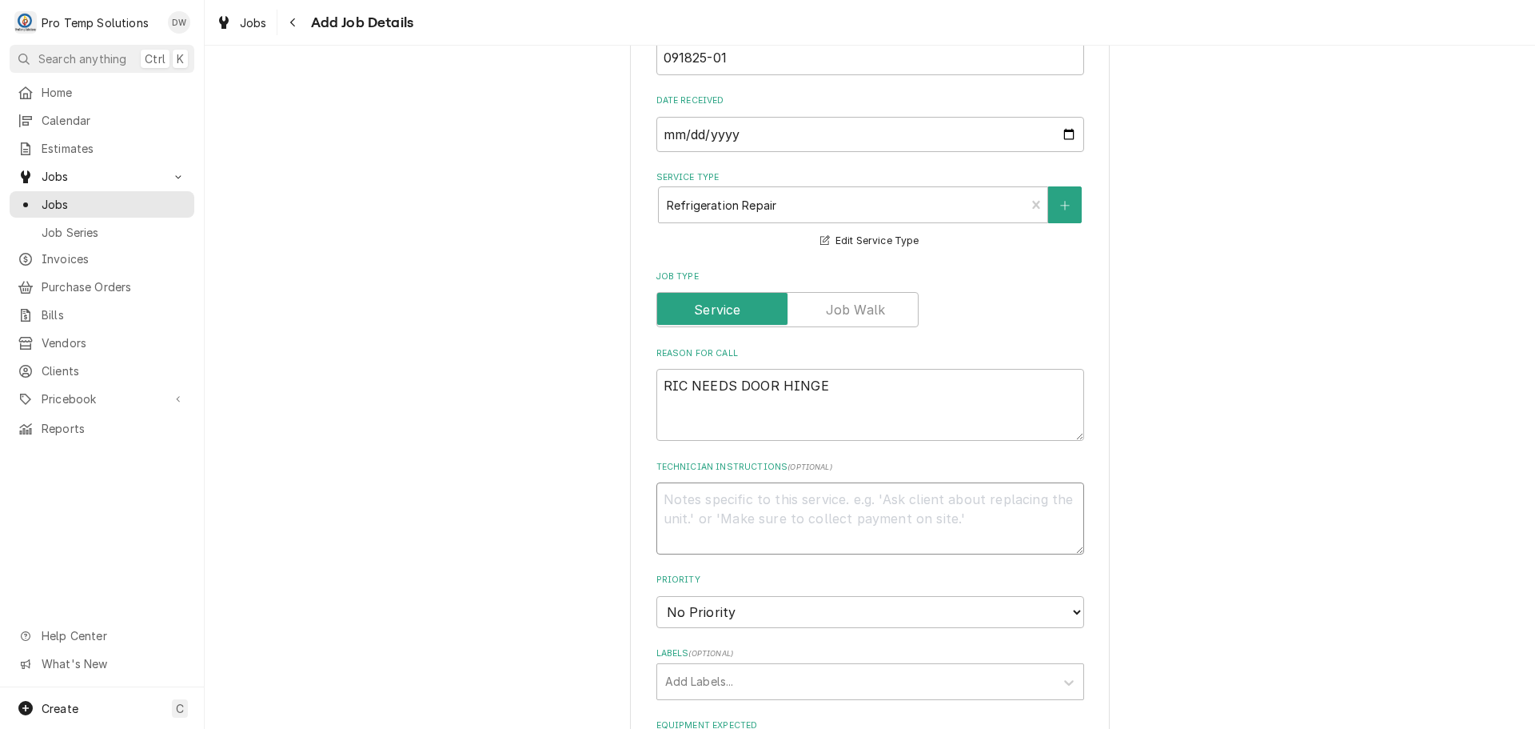
click at [724, 507] on textarea "Technician Instructions ( optional )" at bounding box center [871, 518] width 428 height 72
type textarea "x"
type textarea "P"
type textarea "x"
type textarea "PL"
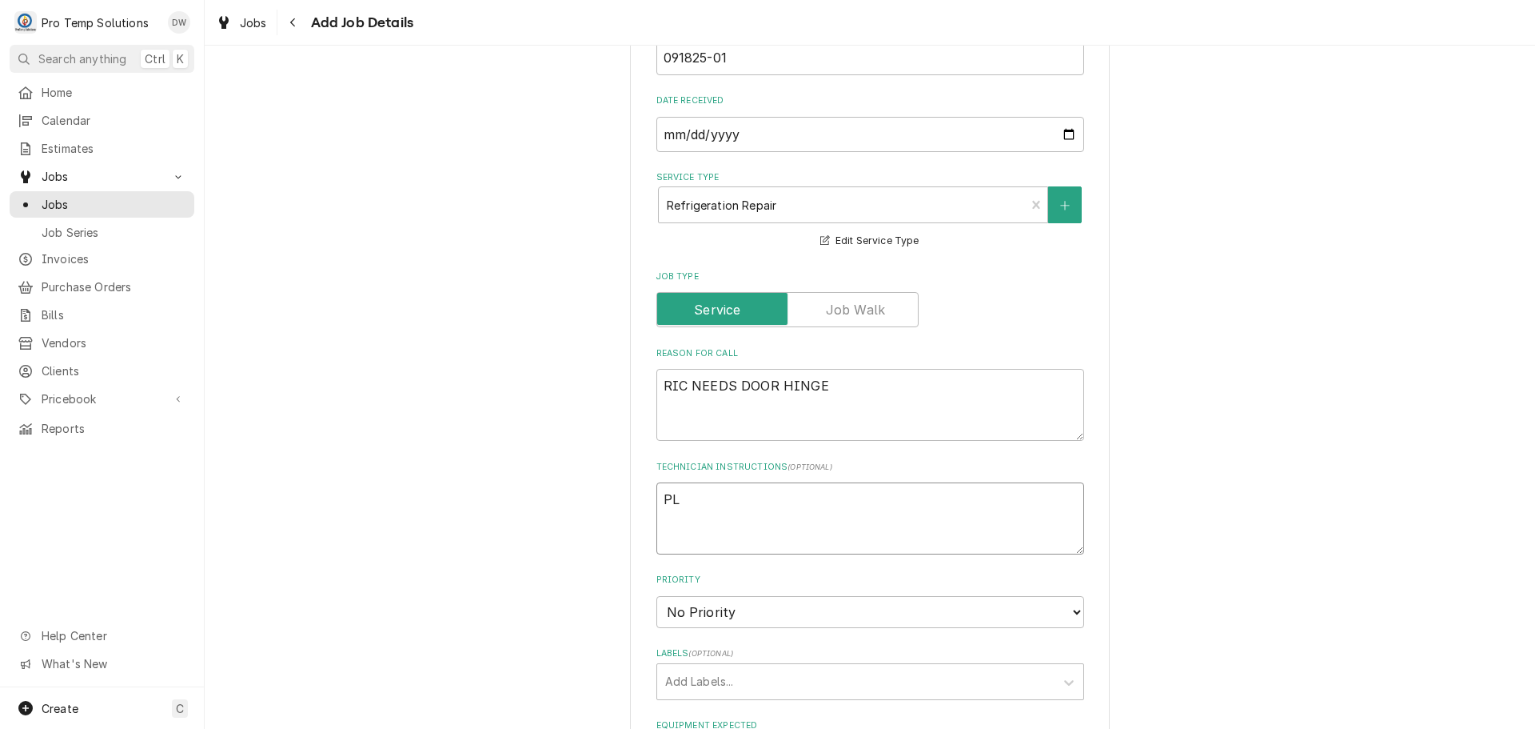
type textarea "x"
type textarea "PLE"
type textarea "x"
type textarea "PLEA"
type textarea "x"
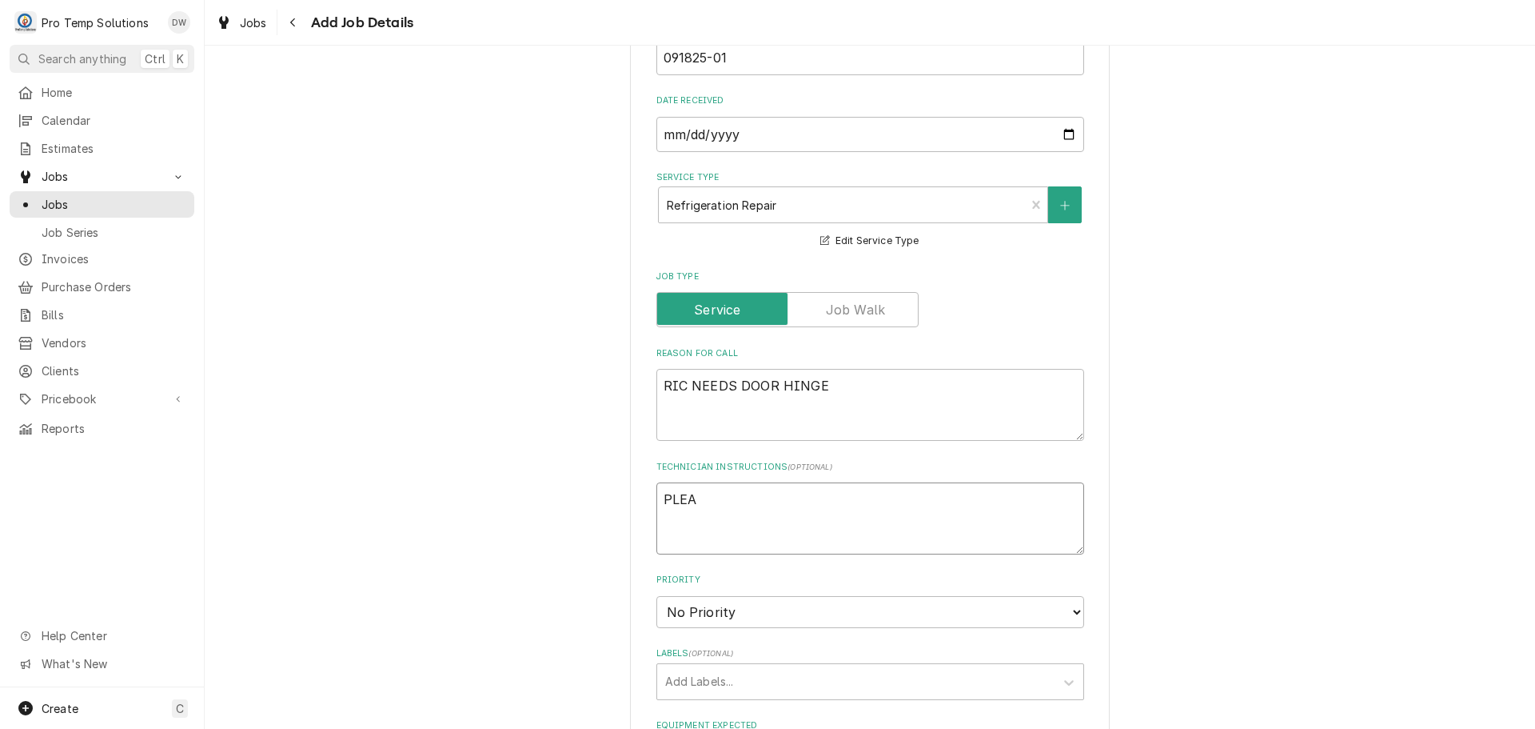
type textarea "PLEAS"
type textarea "x"
type textarea "PLEASE"
type textarea "x"
type textarea "PLEASE"
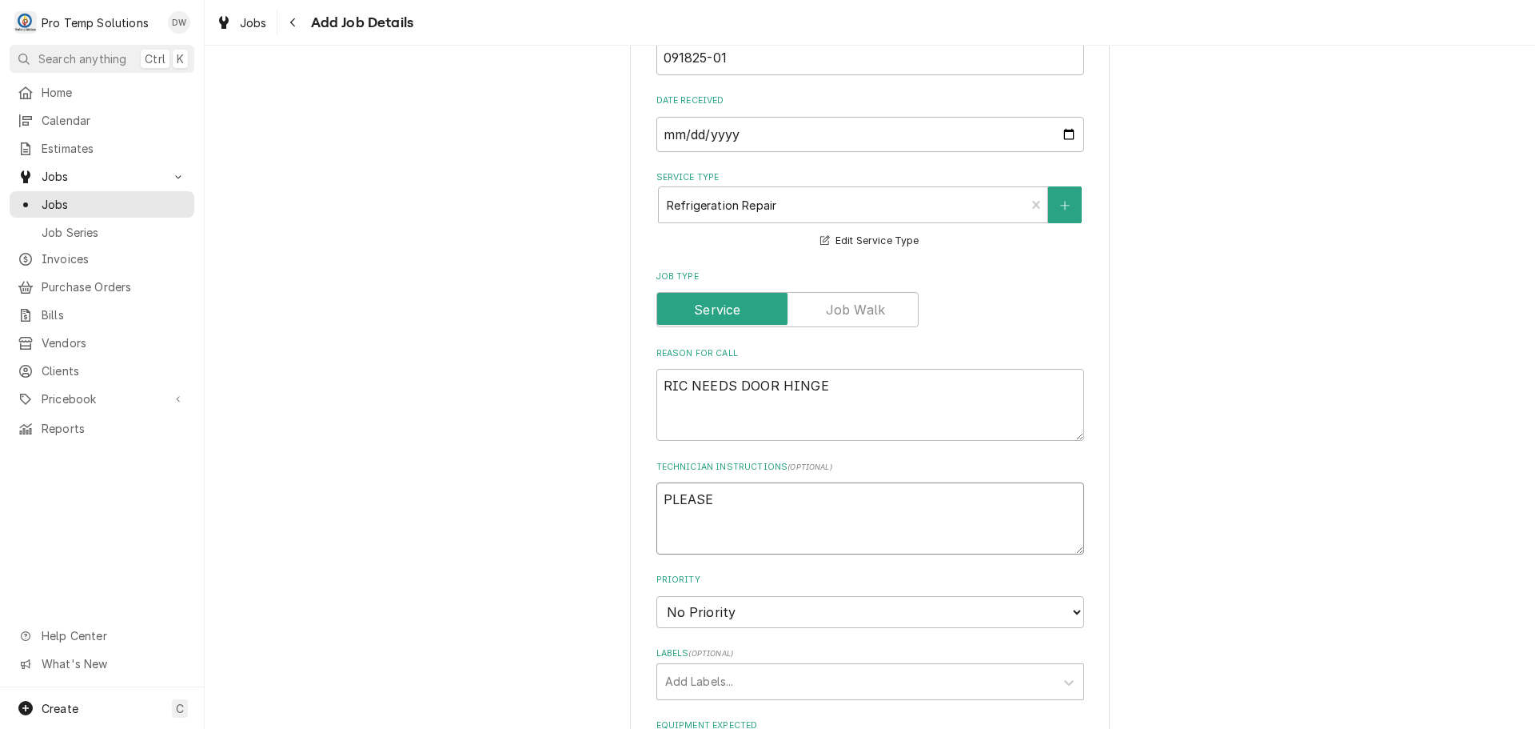
type textarea "x"
type textarea "PLEASE A"
type textarea "x"
type textarea "PLEASE AD"
type textarea "x"
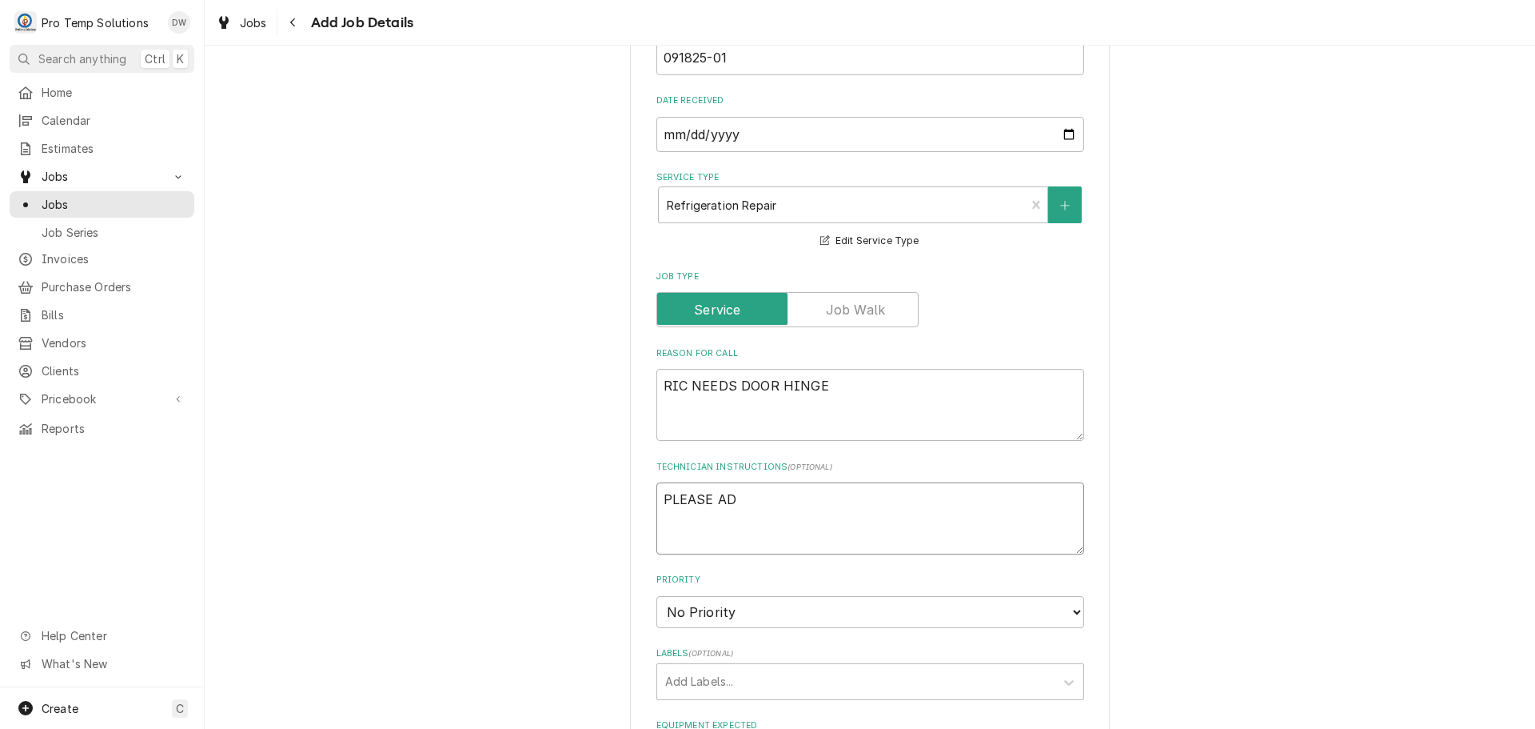
type textarea "PLEASE ADD"
type textarea "x"
type textarea "PLEASE ADD"
type textarea "x"
type textarea "PLEASE ADD R"
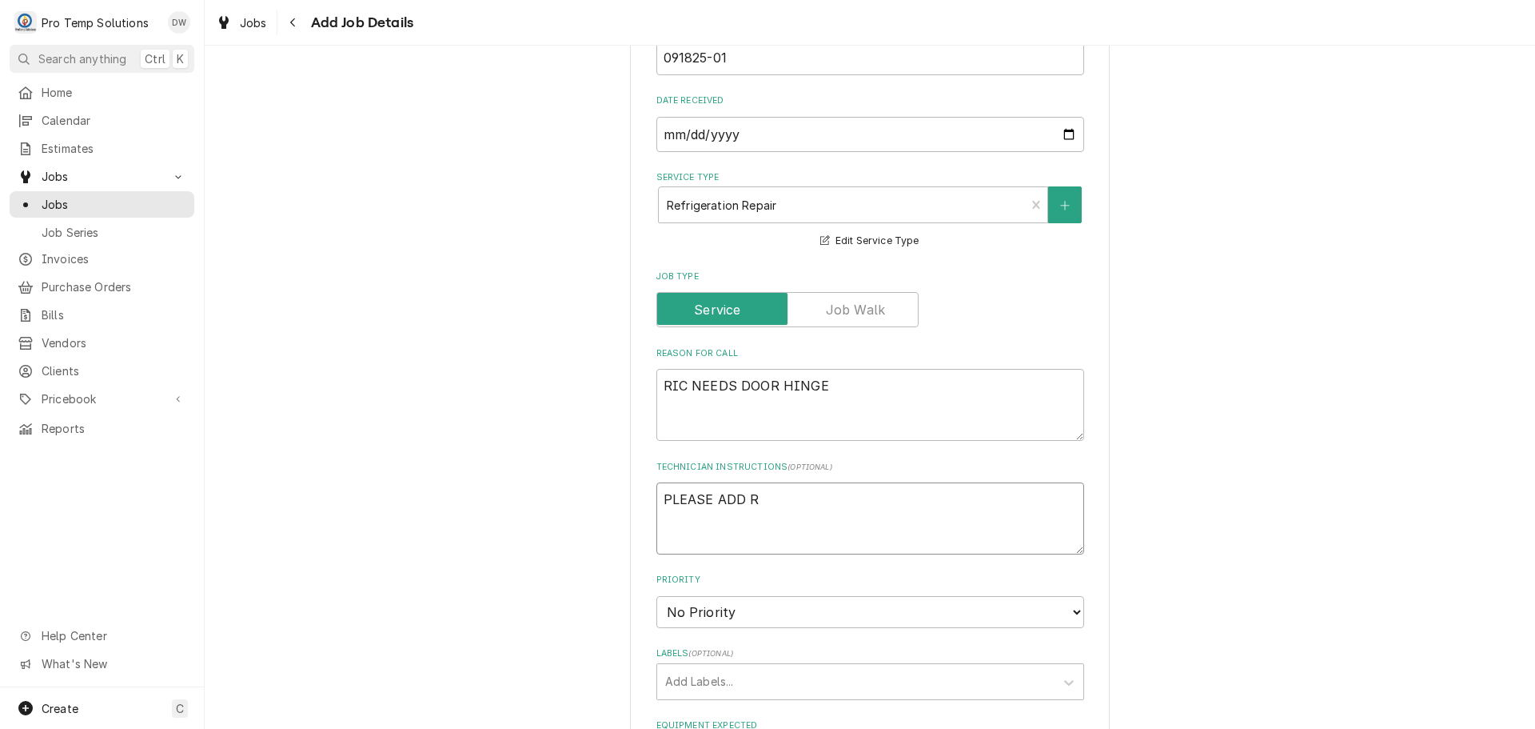
type textarea "x"
type textarea "PLEASE ADD RE"
type textarea "x"
type textarea "PLEASE ADD REP"
type textarea "x"
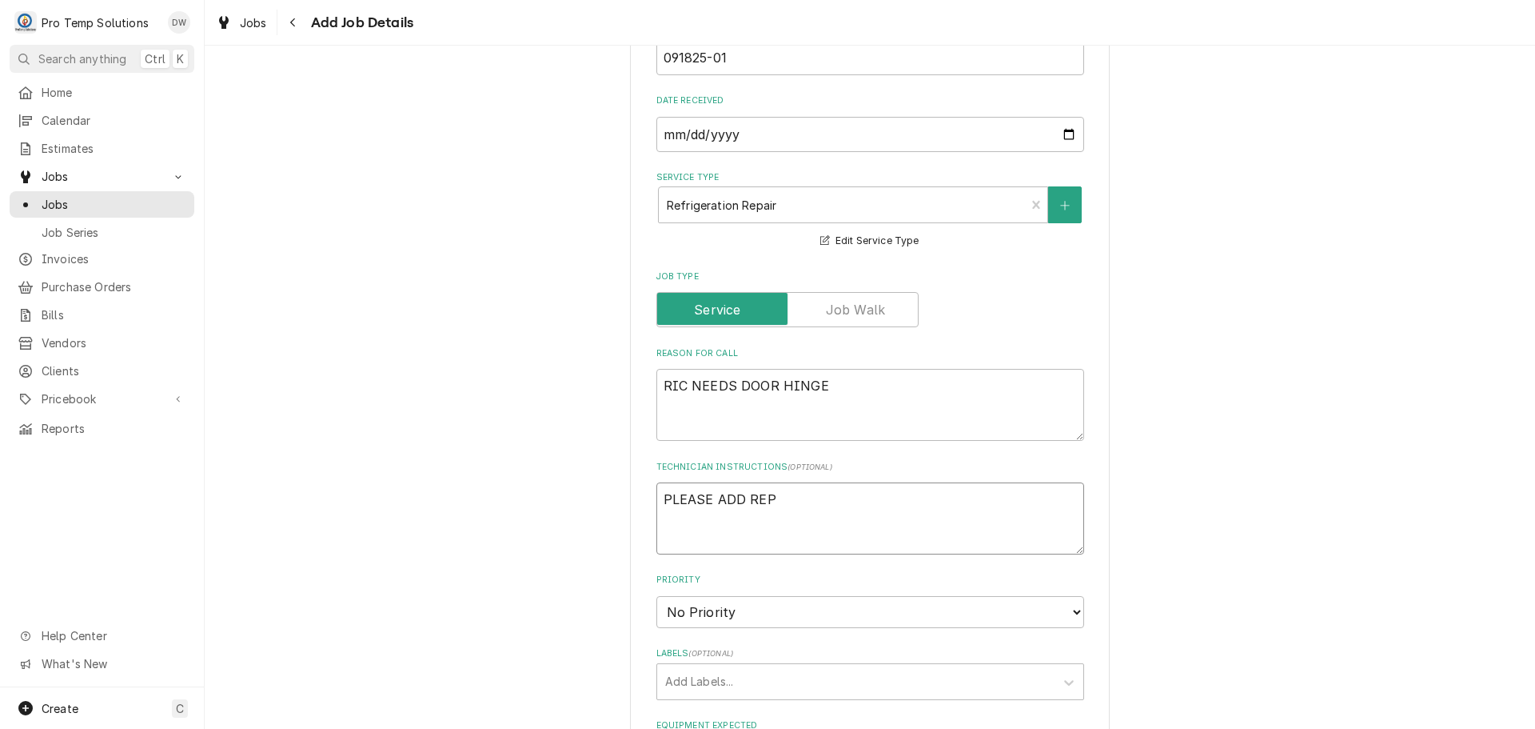
type textarea "PLEASE ADD REPA"
type textarea "x"
type textarea "PLEASE ADD REPAI"
type textarea "x"
type textarea "PLEASE ADD REPAIR"
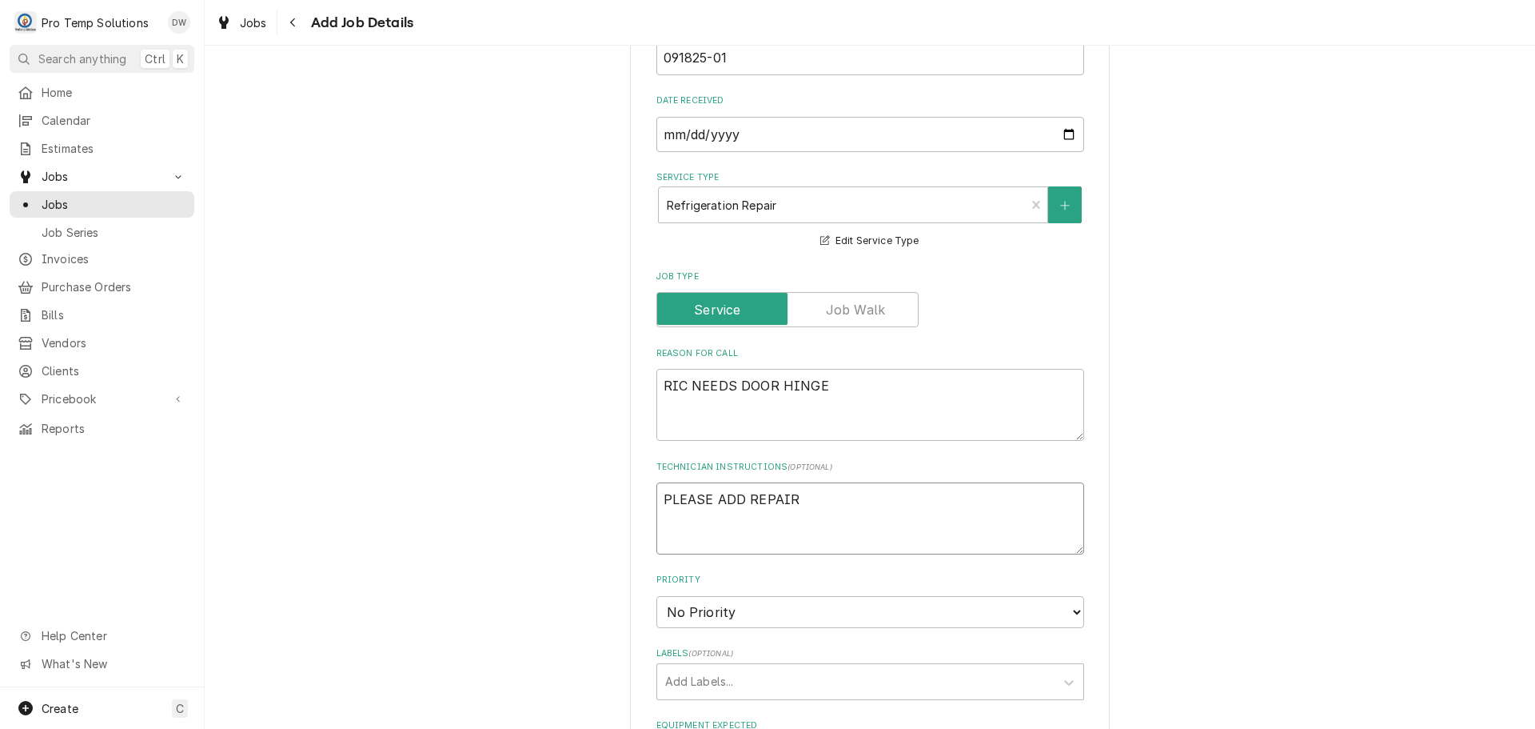
type textarea "x"
type textarea "PLEASE ADD REPAIR"
type textarea "x"
type textarea "PLEASE ADD REPAIR E"
type textarea "x"
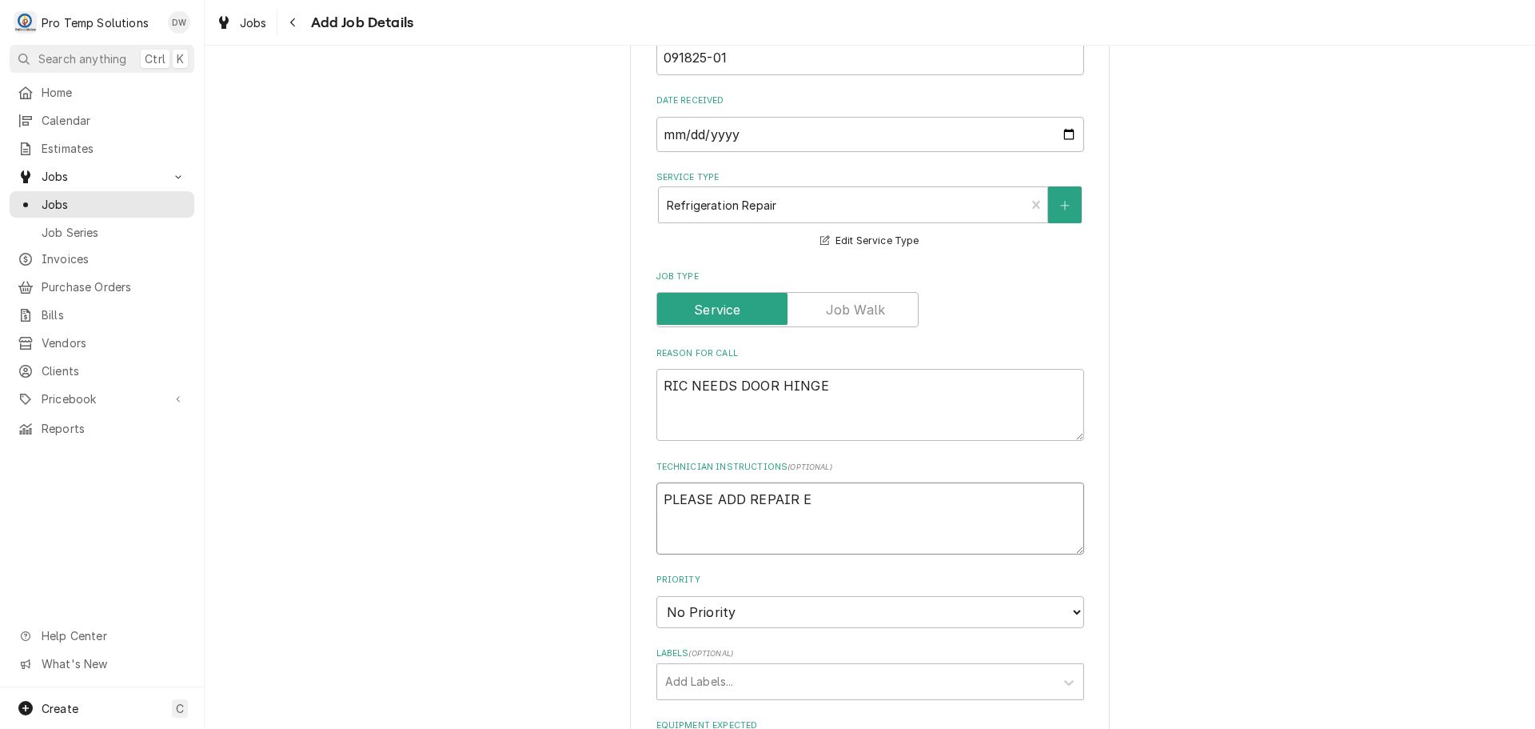
type textarea "PLEASE ADD REPAIR EQ"
type textarea "x"
type textarea "PLEASE ADD REPAIR EQU"
type textarea "x"
type textarea "PLEASE ADD REPAIR EQUI"
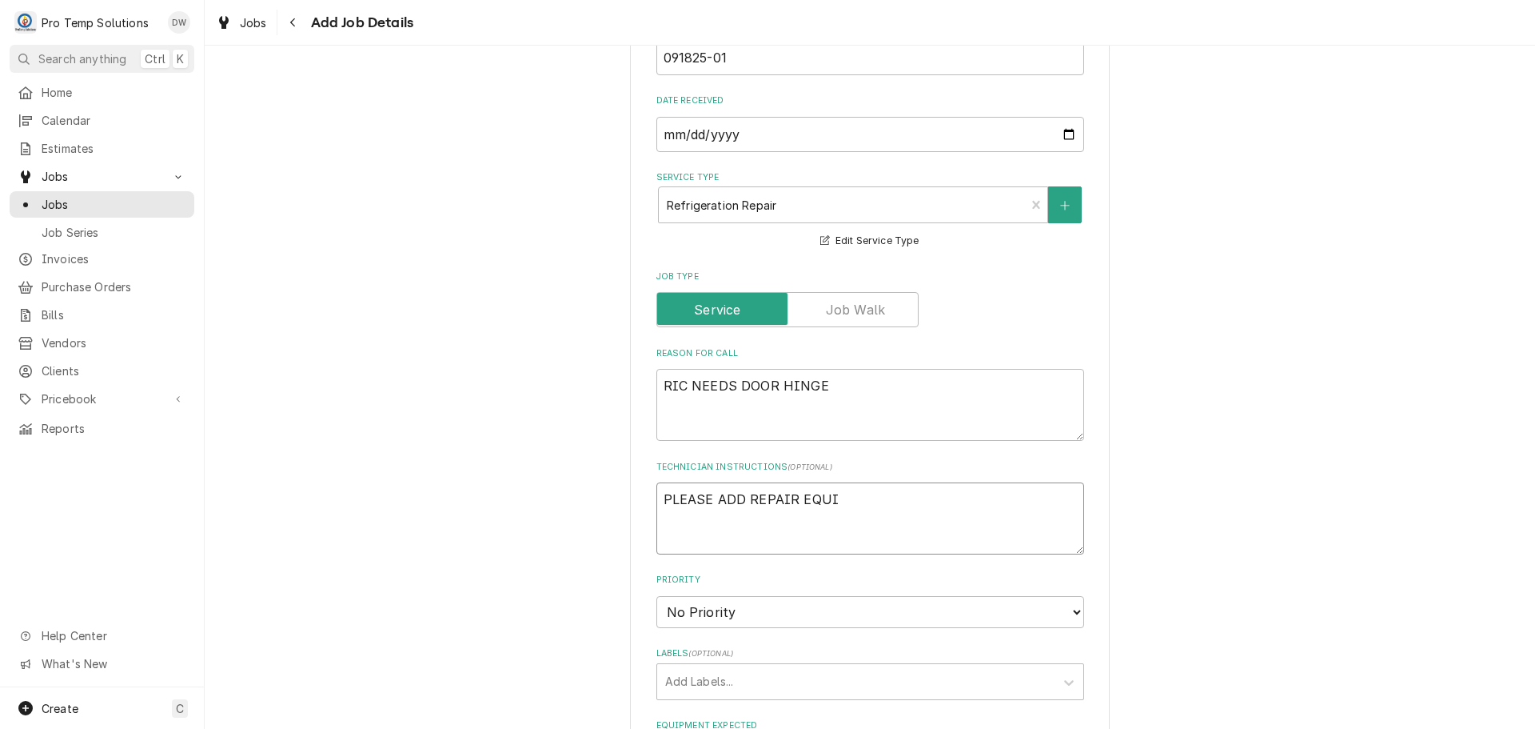
type textarea "x"
type textarea "PLEASE ADD REPAIR EQUIP"
type textarea "x"
type textarea "PLEASE ADD REPAIR EQUIP"
type textarea "x"
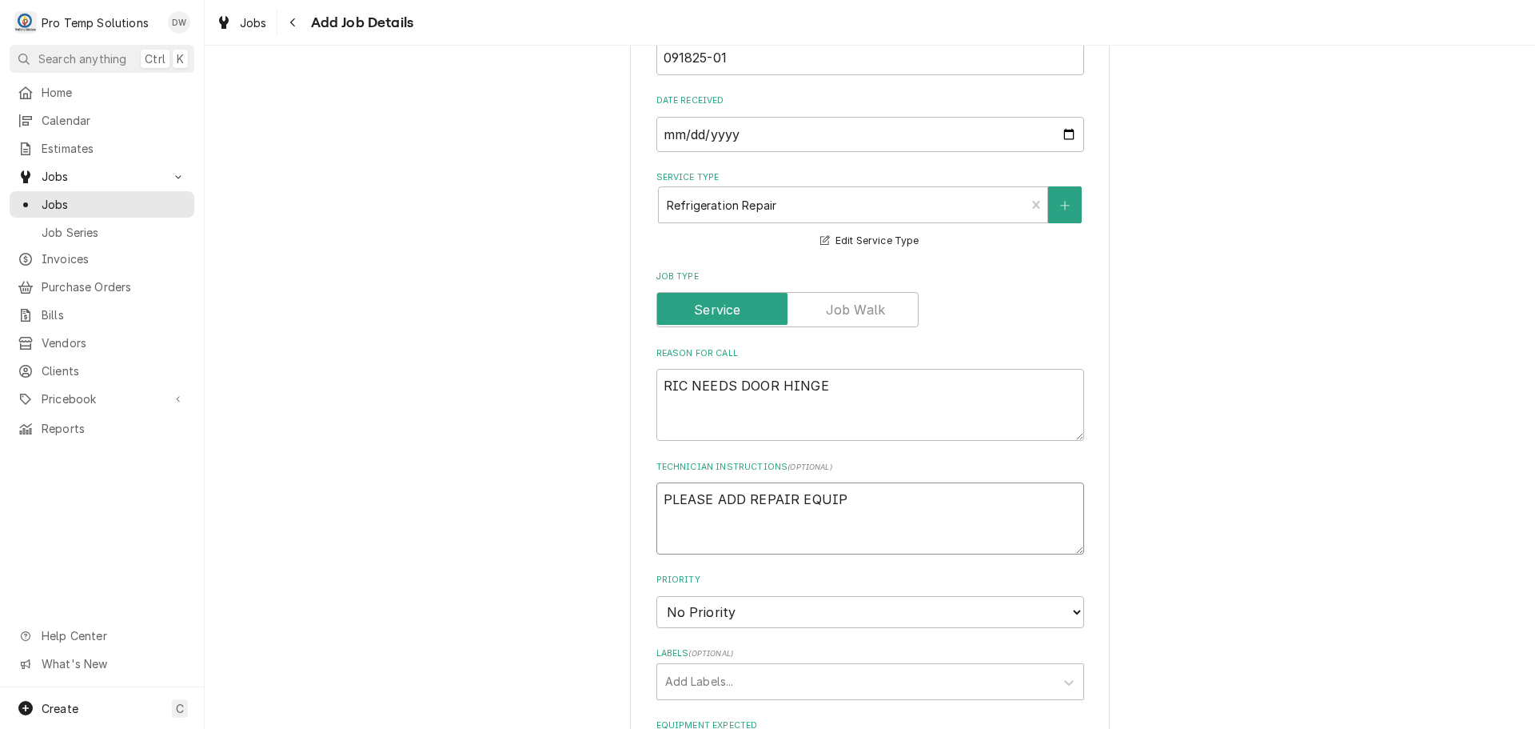
type textarea "PLEASE ADD REPAIR EQUIP T"
type textarea "x"
type textarea "PLEASE ADD REPAIR EQUIP TO"
type textarea "x"
type textarea "PLEASE ADD REPAIR EQUIP TO"
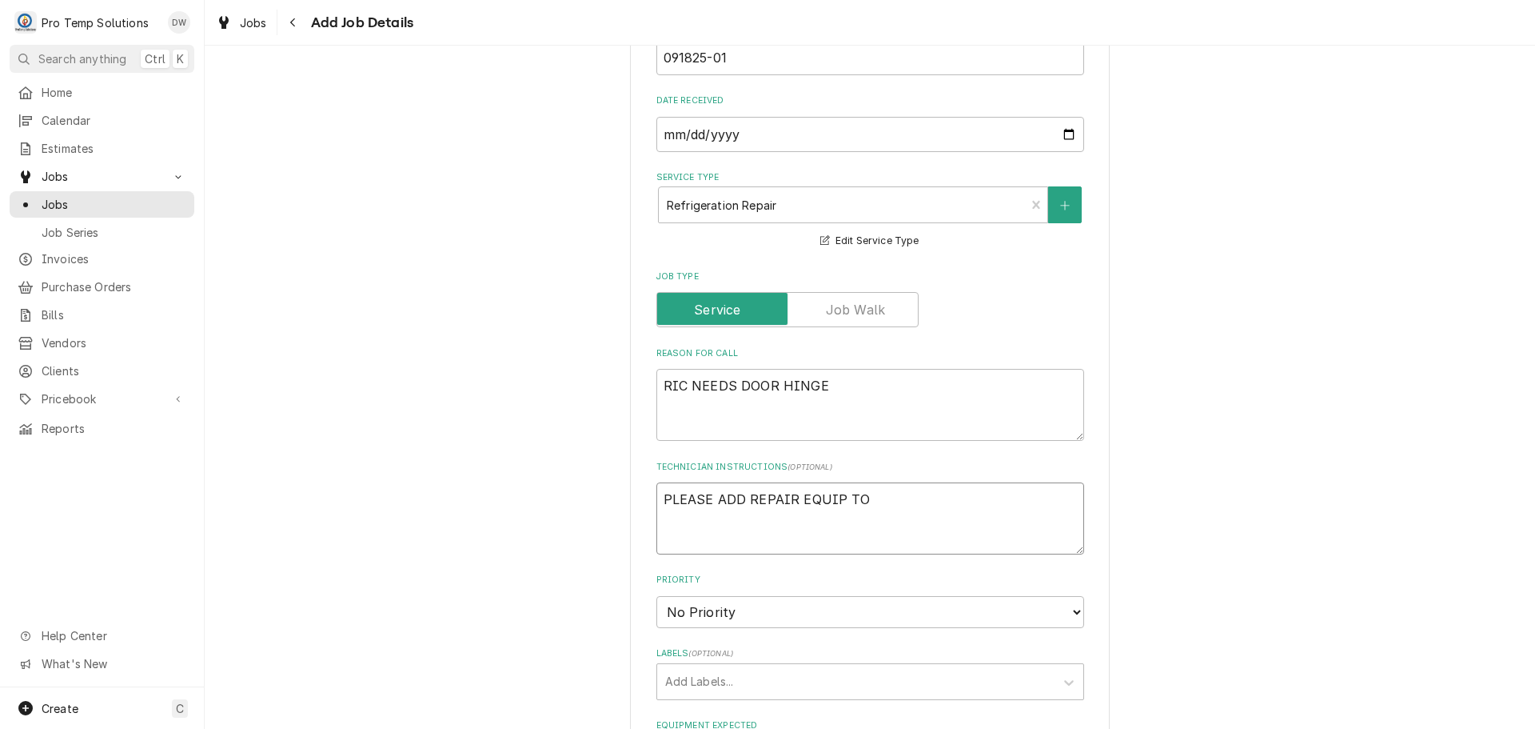
type textarea "x"
type textarea "PLEASE ADD REPAIR EQUIP TO C"
type textarea "x"
type textarea "PLEASE ADD REPAIR EQUIP TO CA"
type textarea "x"
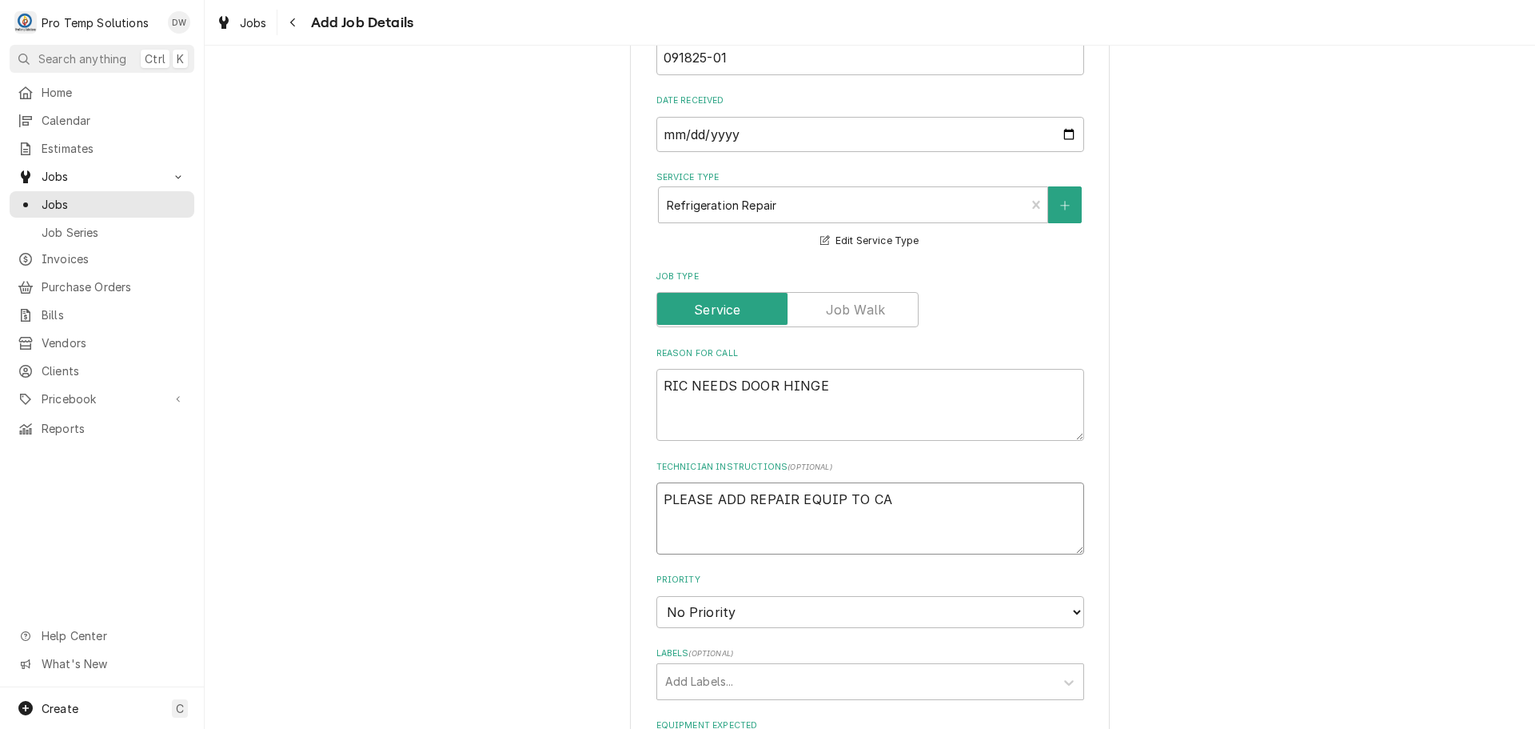
type textarea "PLEASE ADD REPAIR EQUIP TO CAL"
type textarea "x"
type textarea "PLEASE ADD REPAIR EQUIP TO CALL"
click at [785, 494] on textarea "PLEASE ADD REPAIR EQUIP TO CALL" at bounding box center [871, 518] width 428 height 72
type textarea "x"
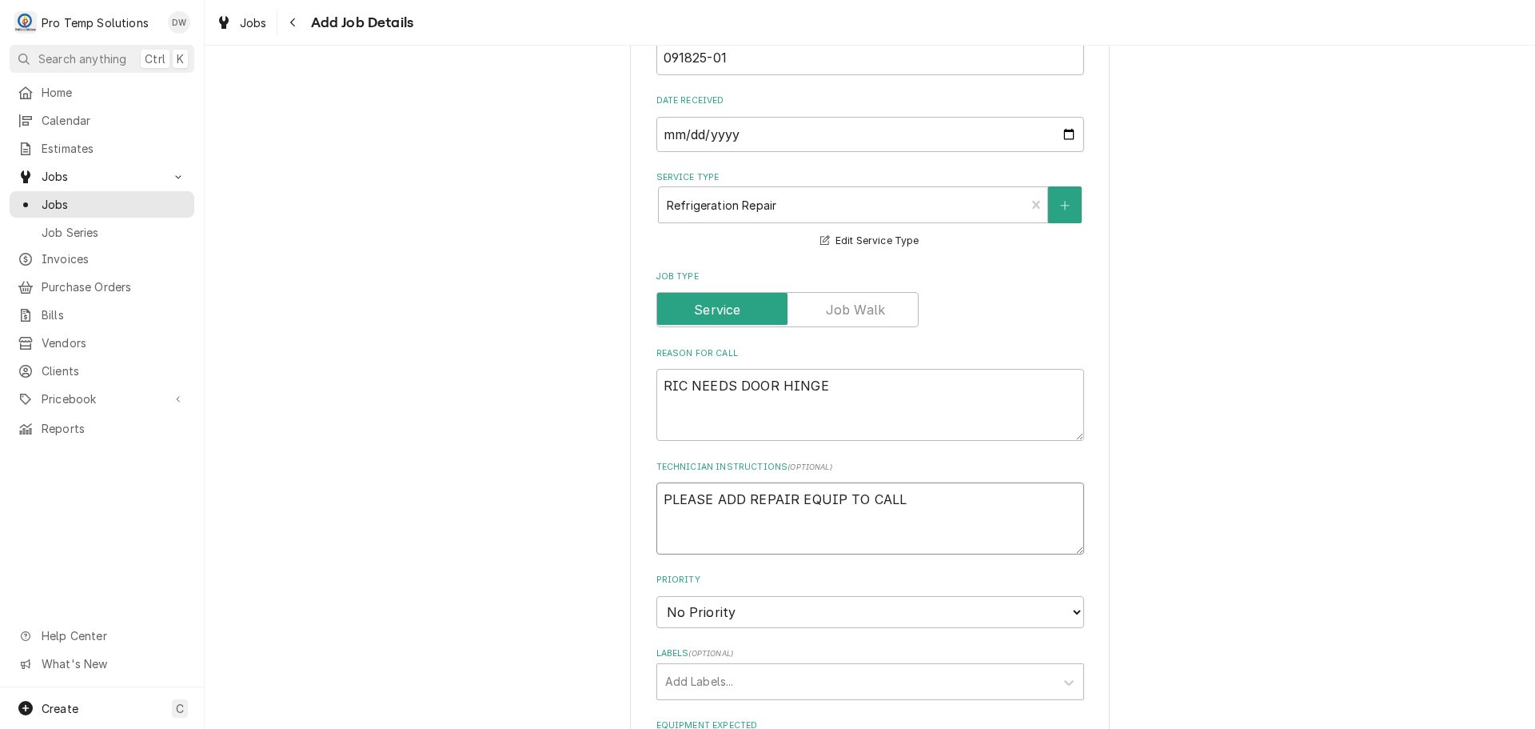
type textarea "PLEASE ADD REPAIRE EQUIP TO CALL"
type textarea "x"
type textarea "PLEASE ADD REPAIRED EQUIP TO CALL"
type textarea "x"
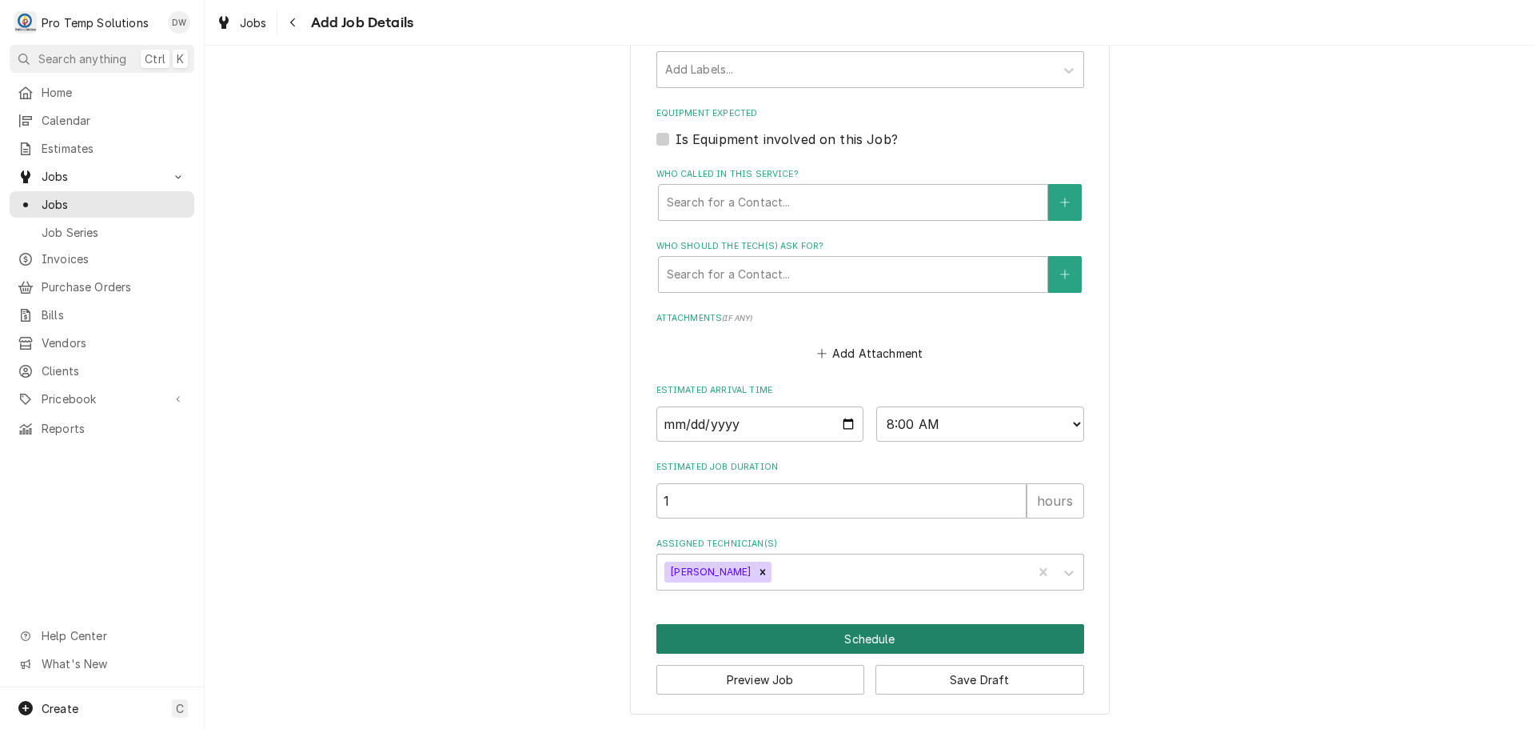
type textarea "PLEASE ADD REPAIRED EQUIP TO CALL"
click at [858, 644] on button "Schedule" at bounding box center [871, 639] width 428 height 30
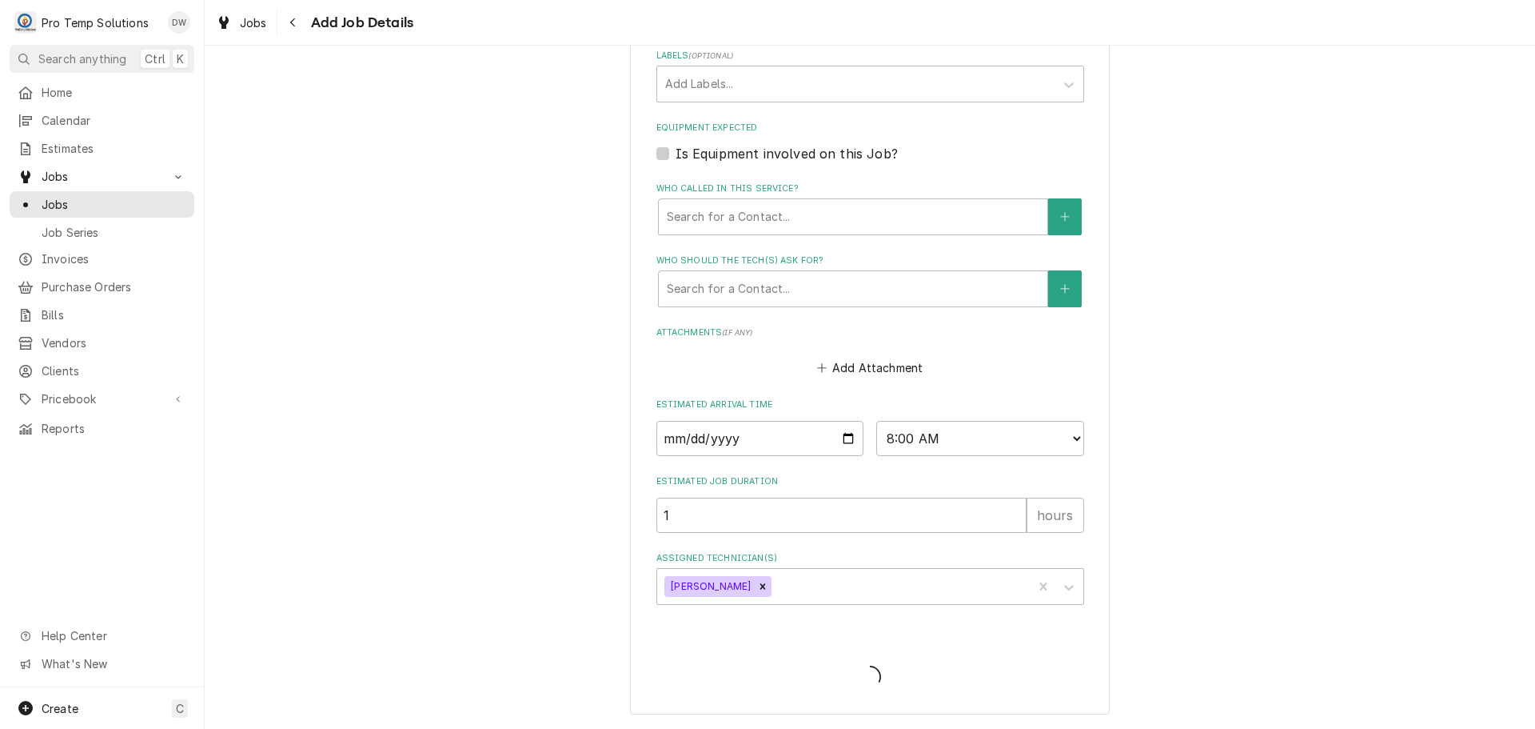
scroll to position [997, 0]
type textarea "x"
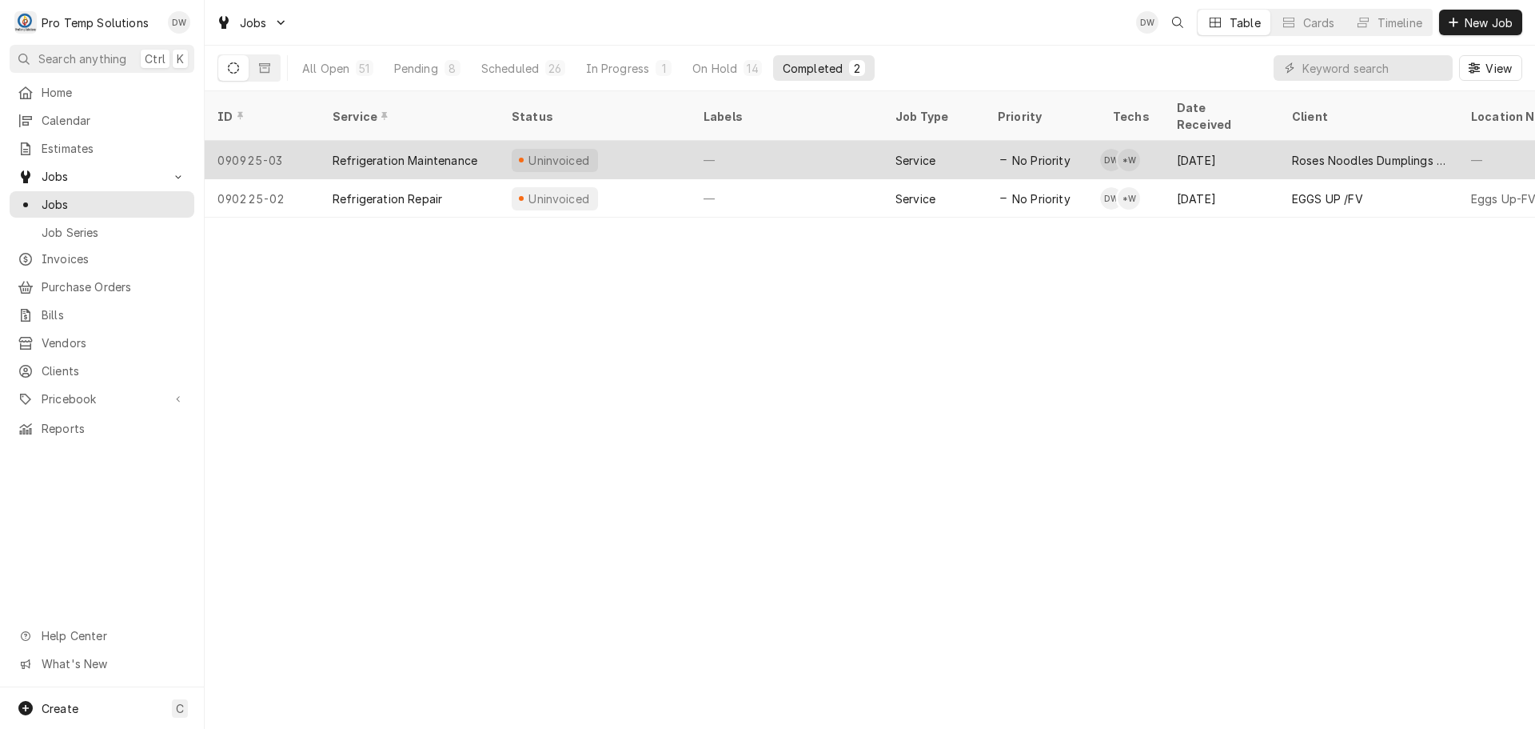
click at [674, 141] on div "Uninvoiced" at bounding box center [595, 160] width 192 height 38
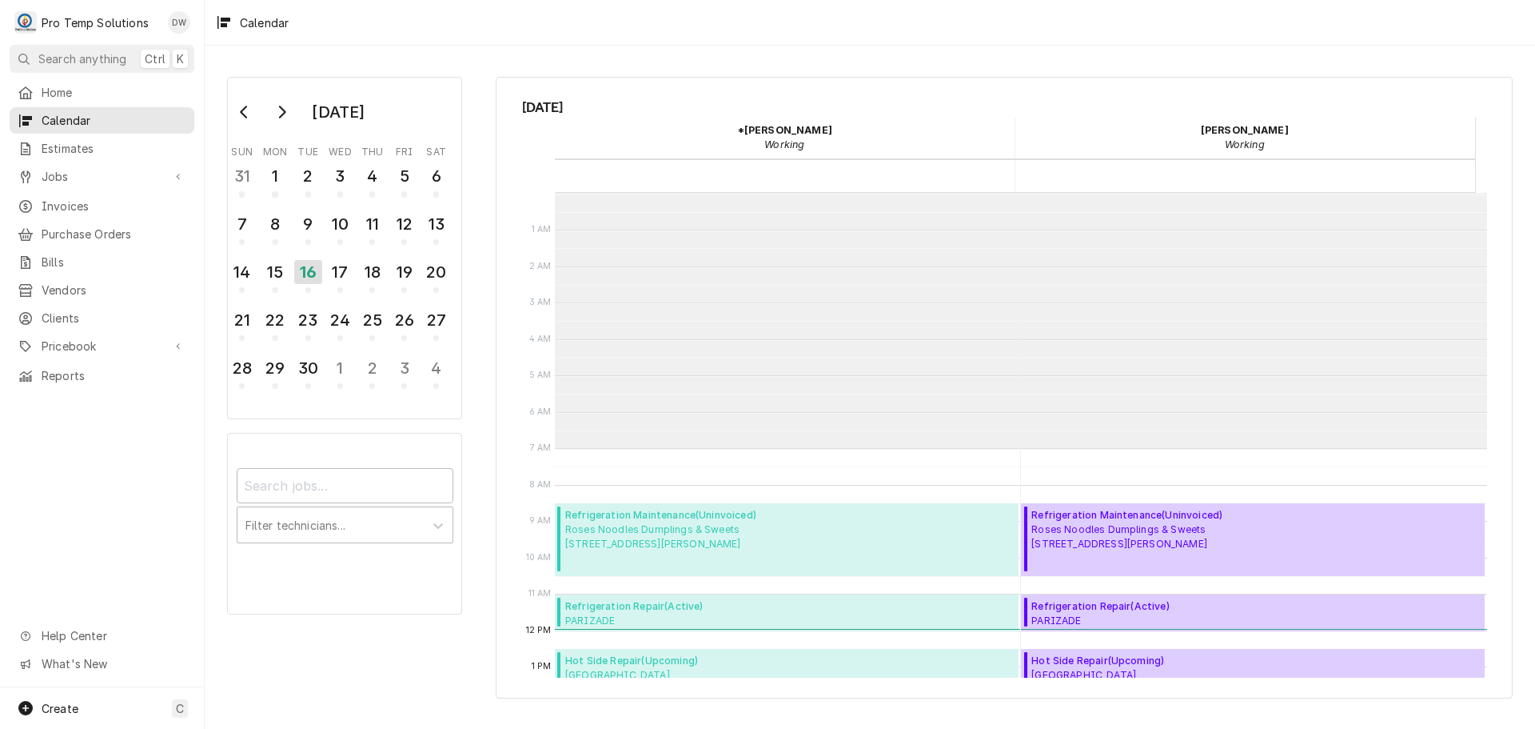
scroll to position [255, 0]
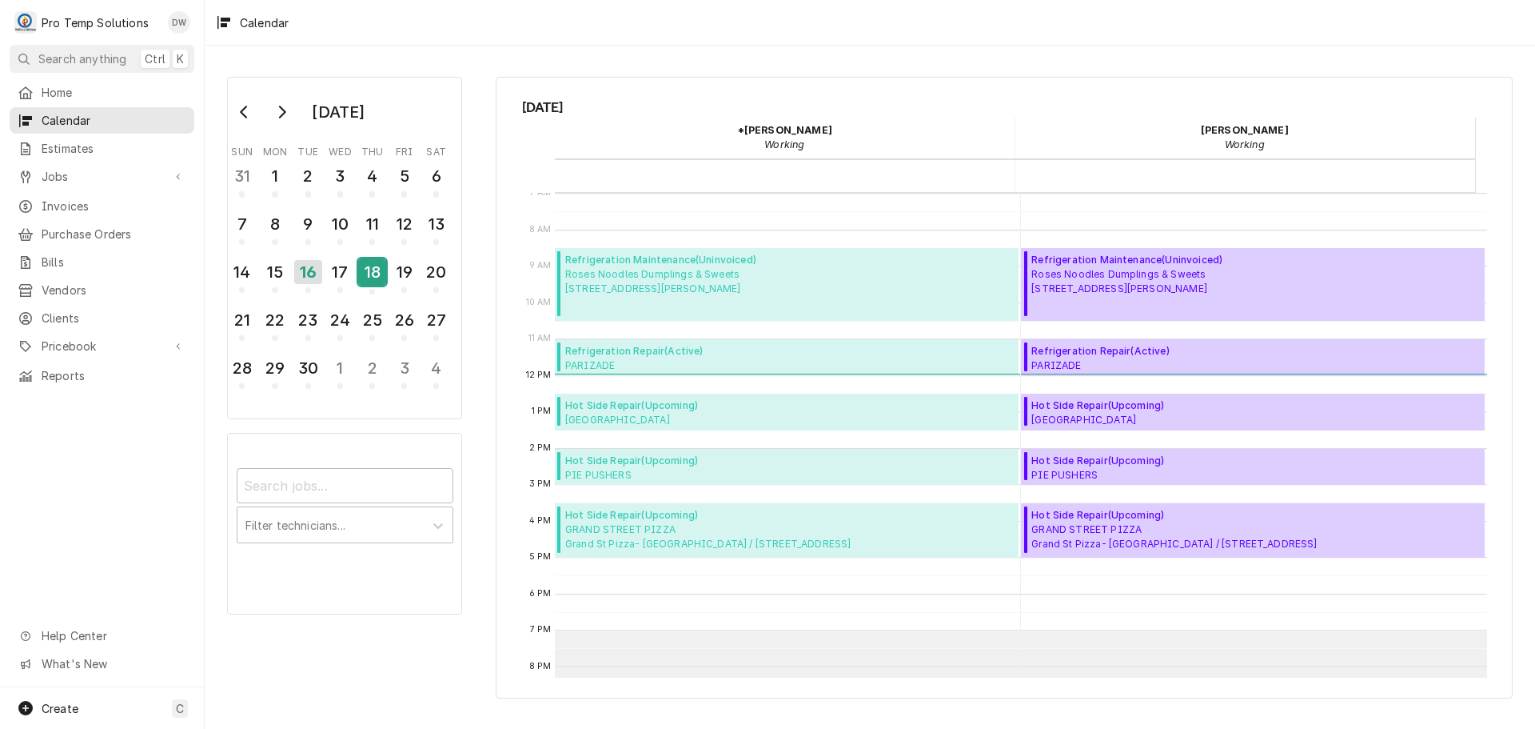
click at [369, 276] on div "18" at bounding box center [372, 271] width 28 height 27
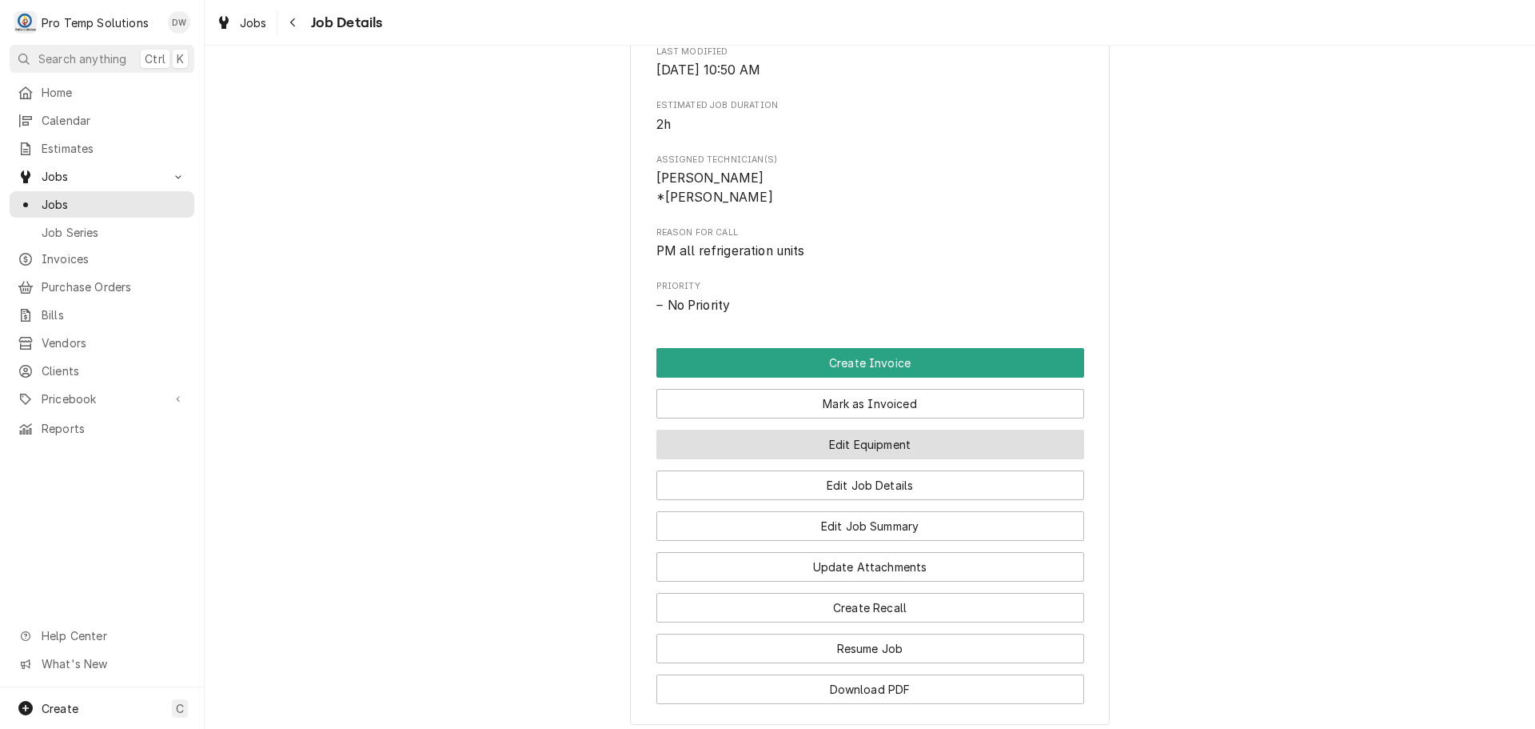
scroll to position [880, 0]
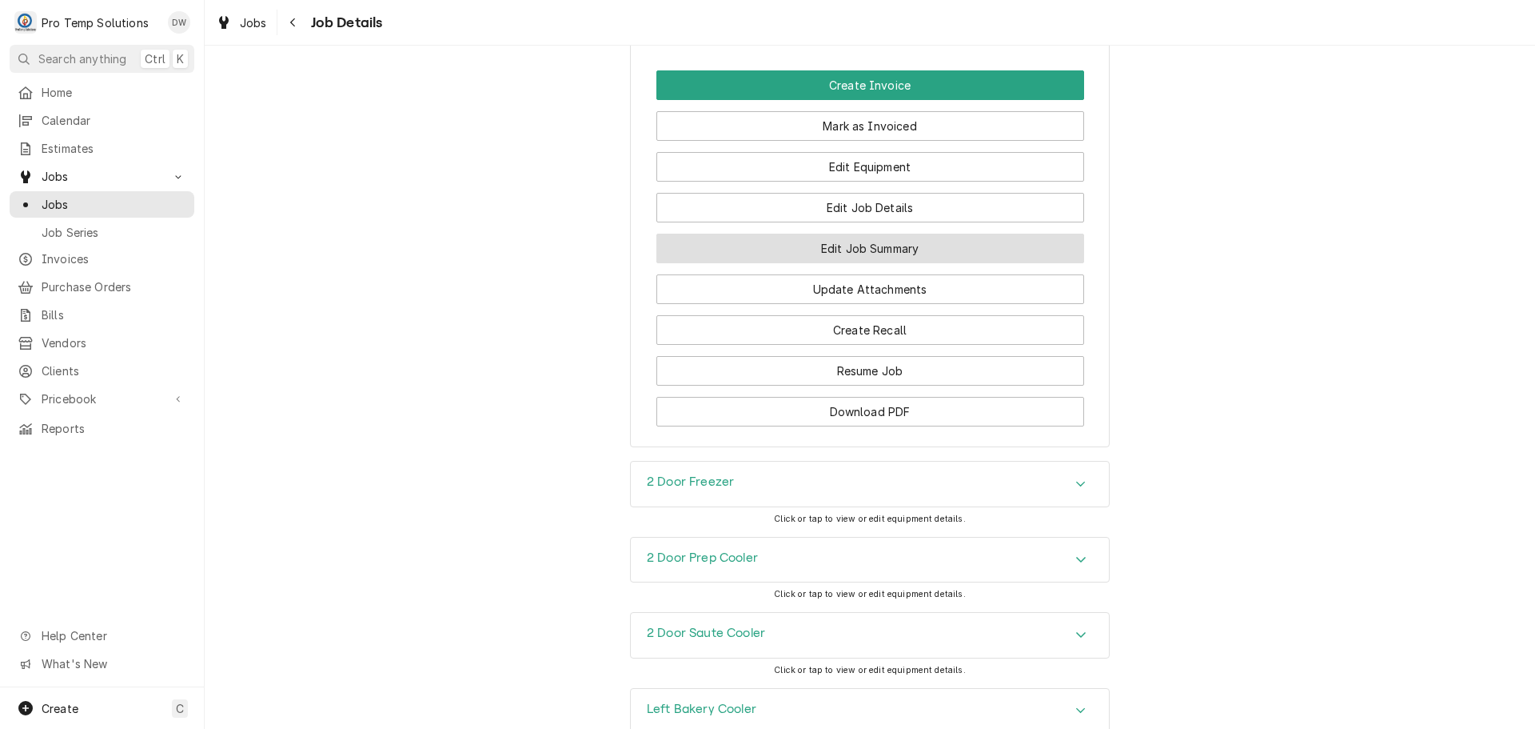
click at [860, 263] on button "Edit Job Summary" at bounding box center [871, 249] width 428 height 30
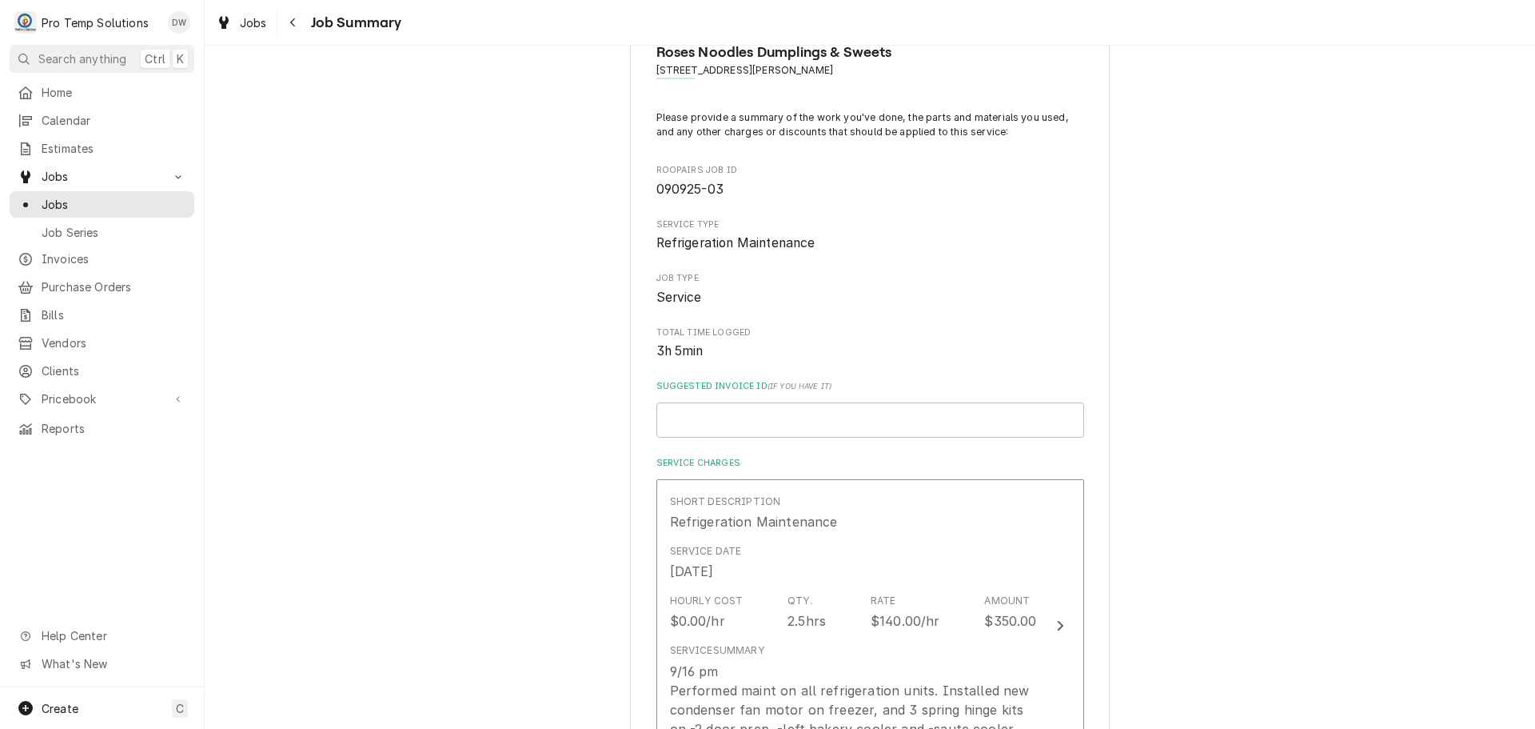
scroll to position [160, 0]
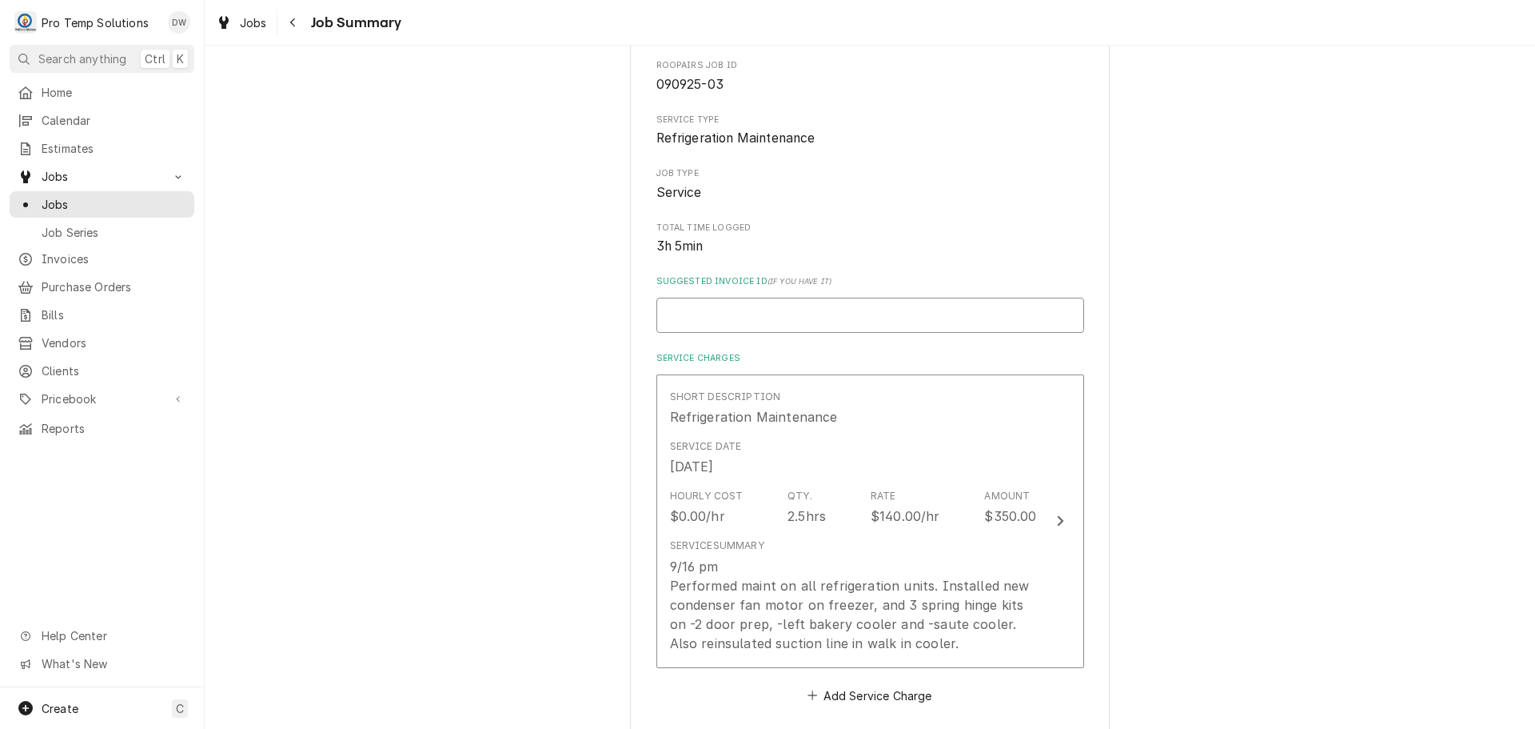
click at [834, 325] on input "Suggested Invoice ID ( if you have it )" at bounding box center [871, 314] width 428 height 35
type textarea "x"
type input "#"
type textarea "x"
type input "#0"
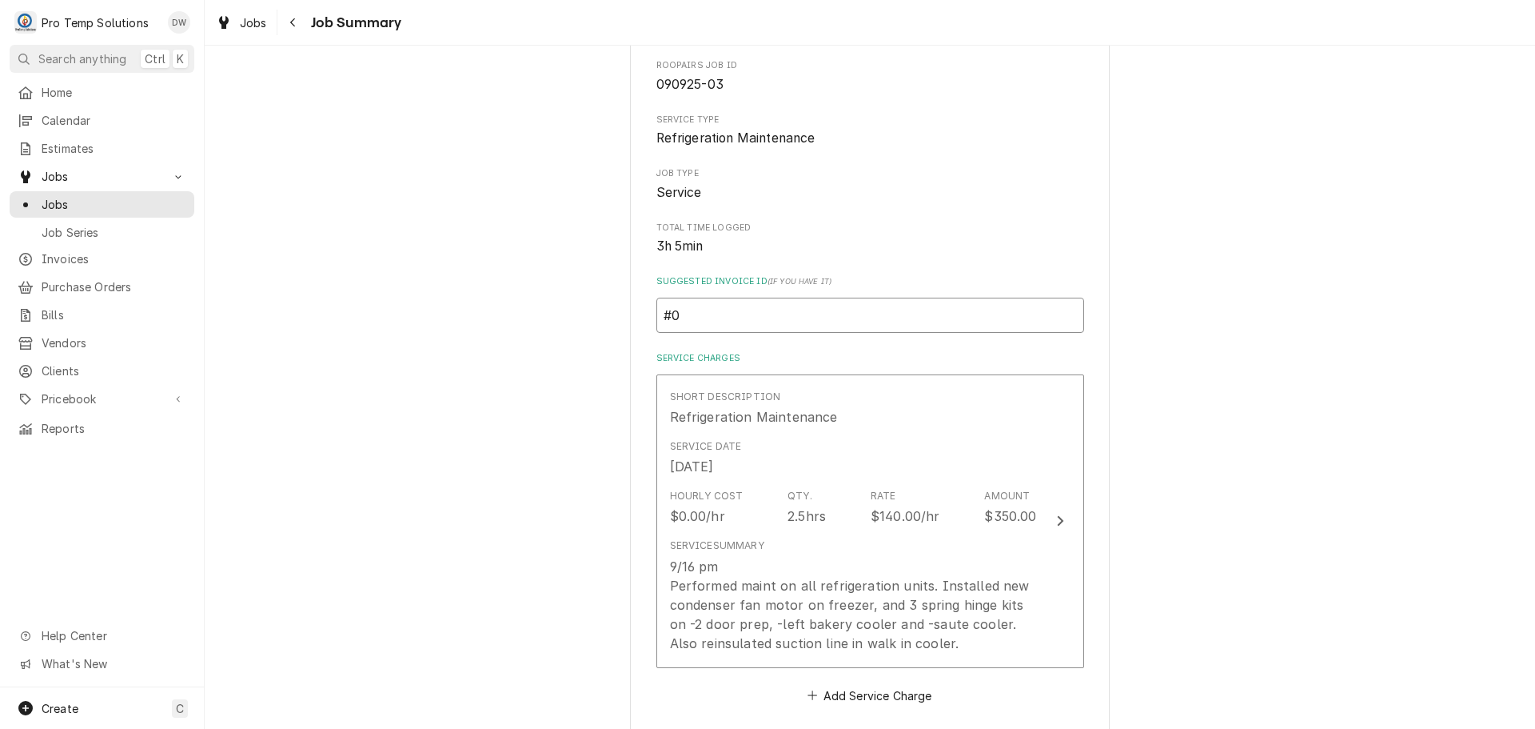
type textarea "x"
type input "#09"
type textarea "x"
type input "#091"
type textarea "x"
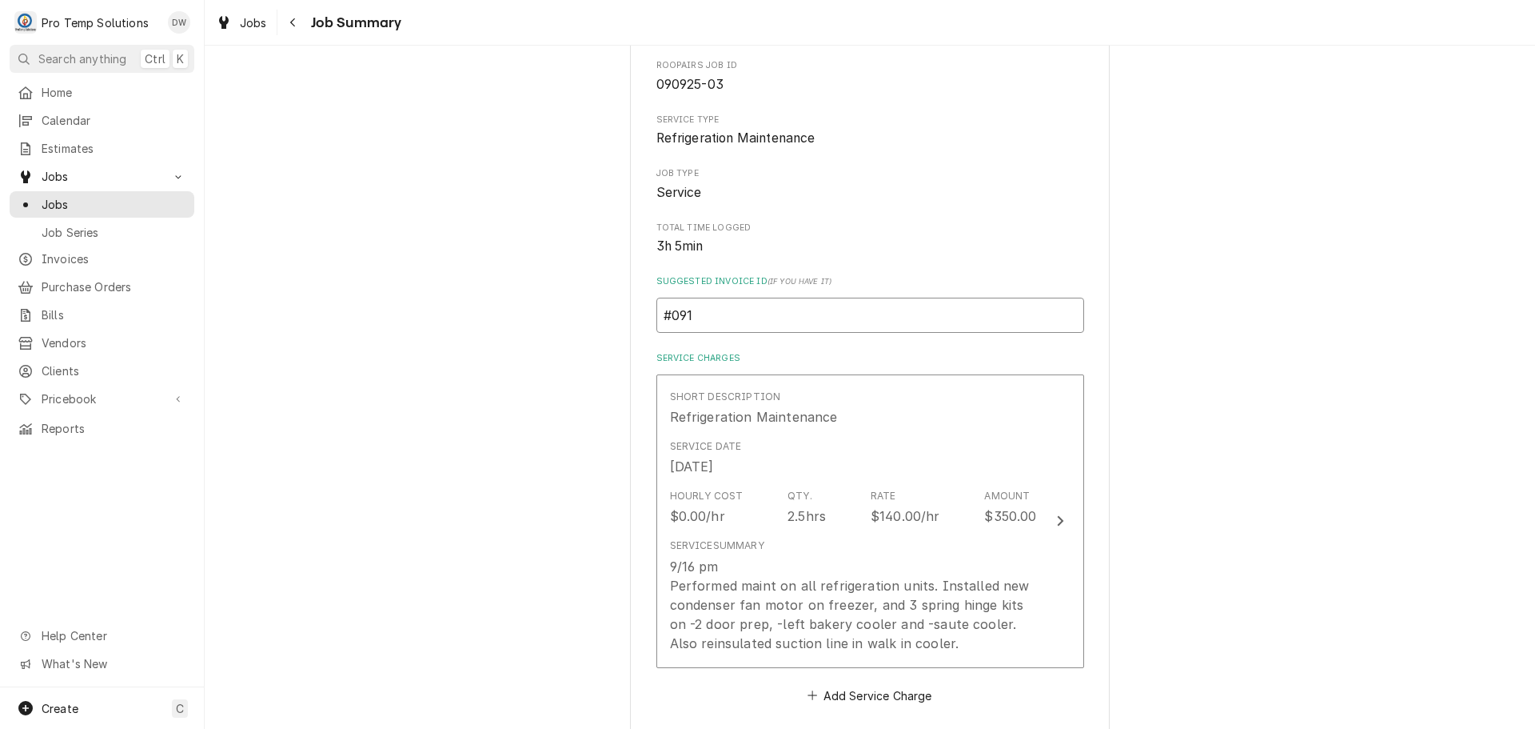
type input "#0916"
type textarea "x"
type input "#09162"
type textarea "x"
type input "#091625"
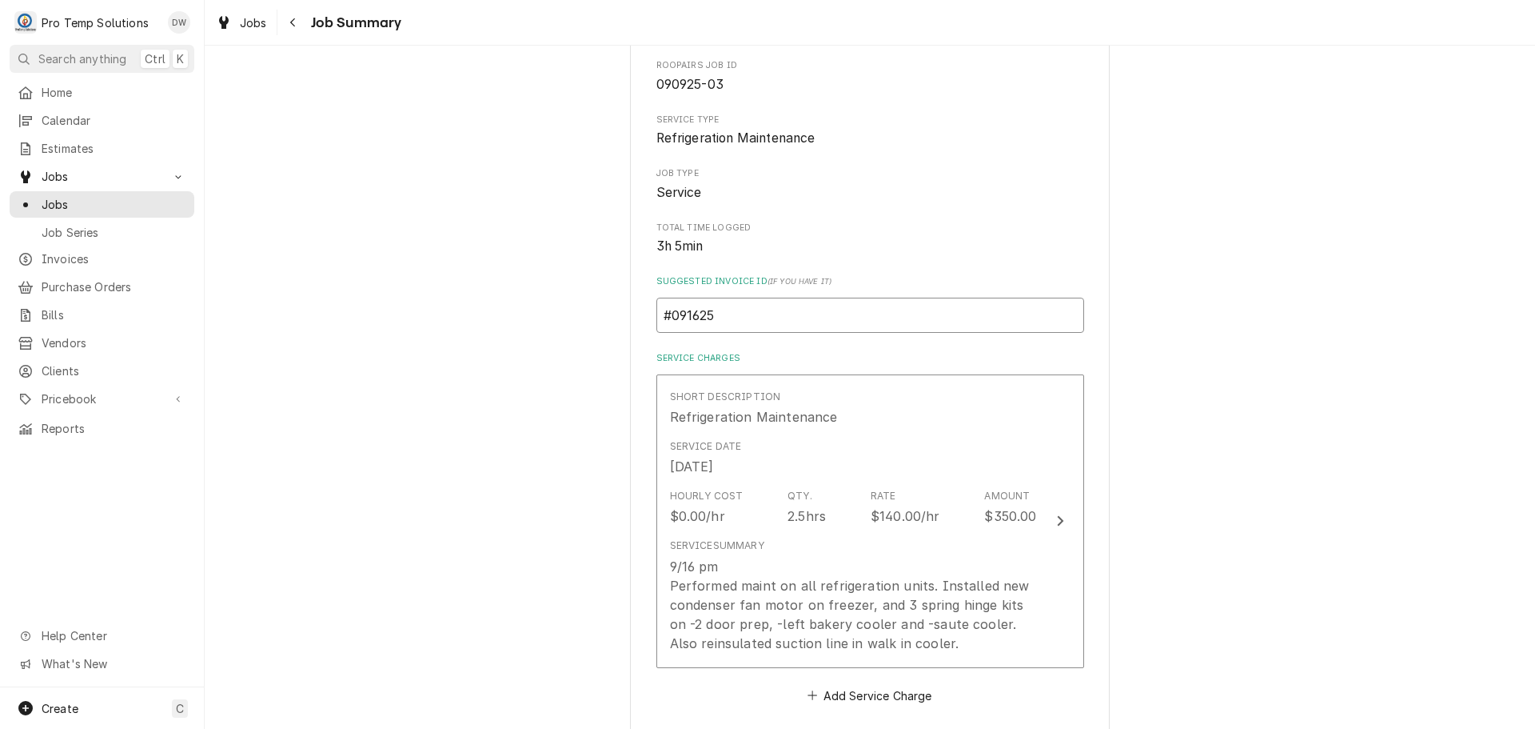
type textarea "x"
type input "#0916250"
type textarea "x"
type input "#09162500"
type textarea "x"
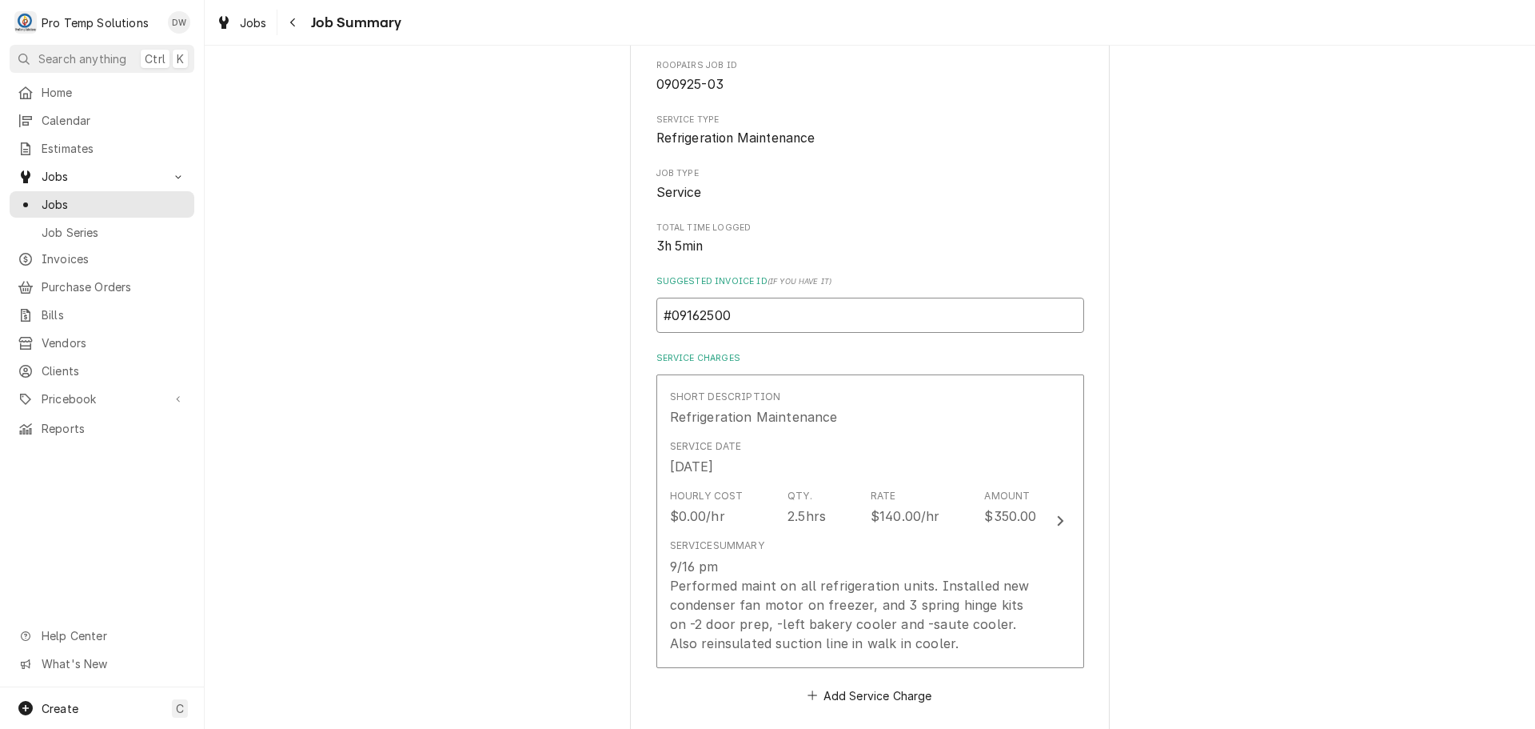
type input "#091625001"
type textarea "x"
type input "#091625001-"
type textarea "x"
type input "#091625001-P"
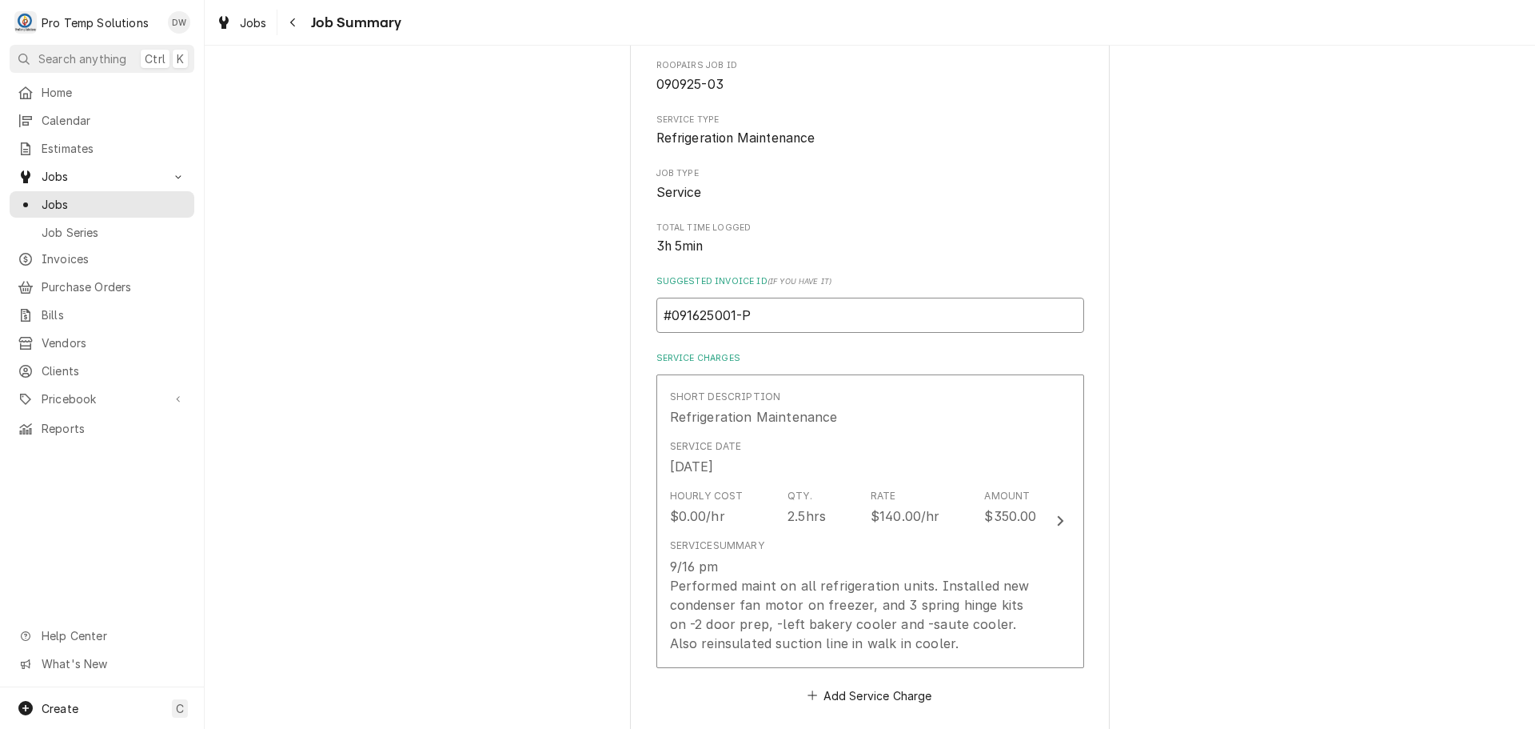
type textarea "x"
type input "#091625001-PM"
type textarea "x"
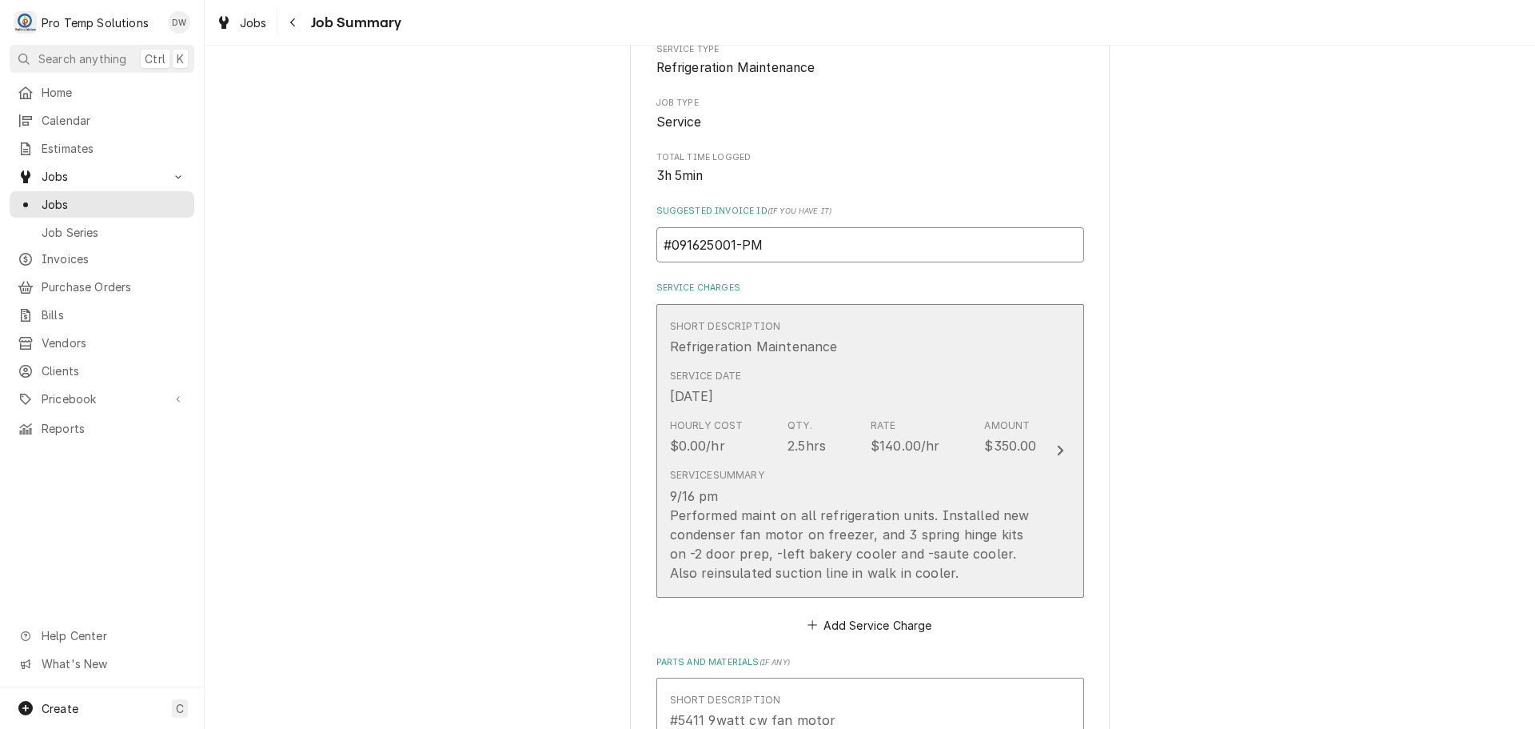
scroll to position [240, 0]
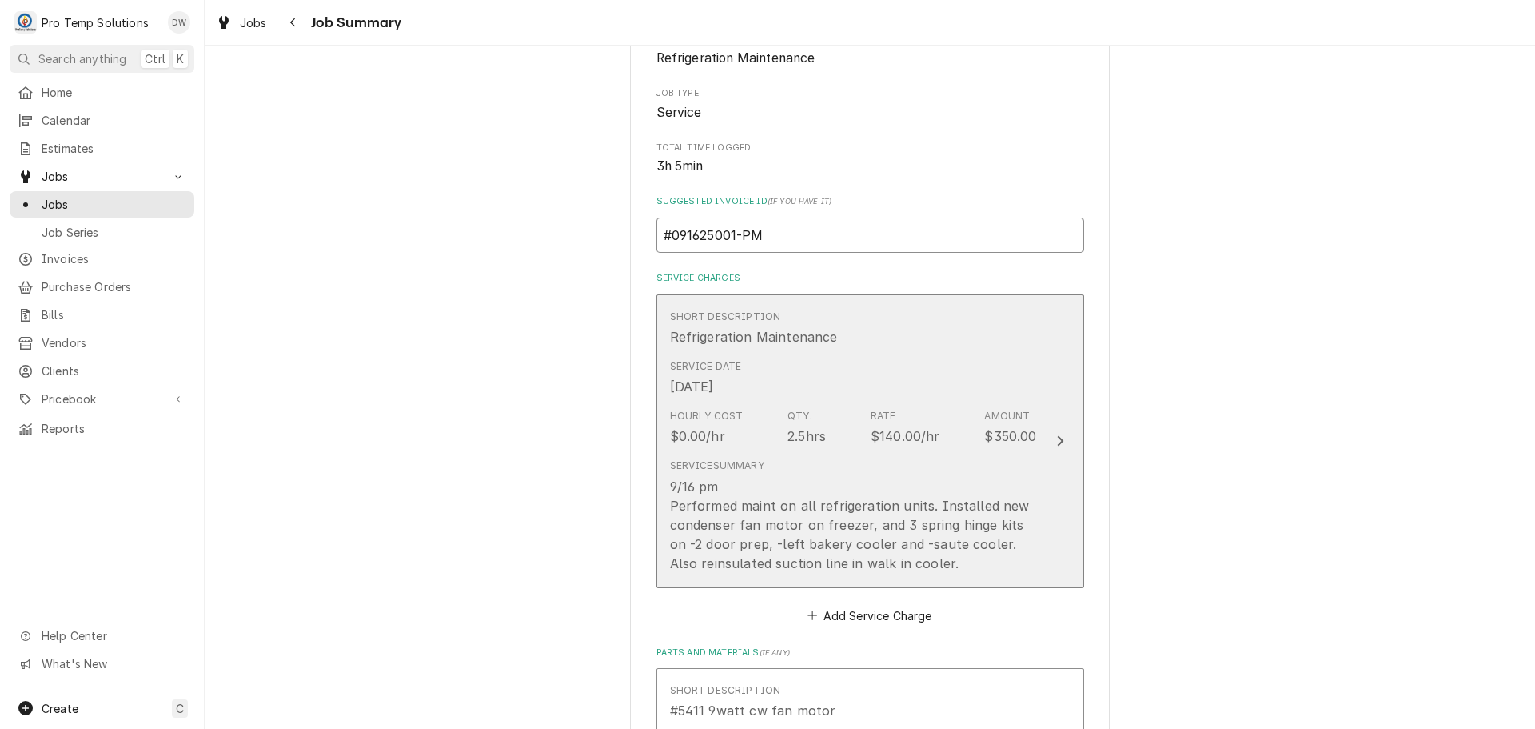
type input "#091625001-PM"
click at [1056, 438] on icon "Update Line Item" at bounding box center [1060, 440] width 8 height 13
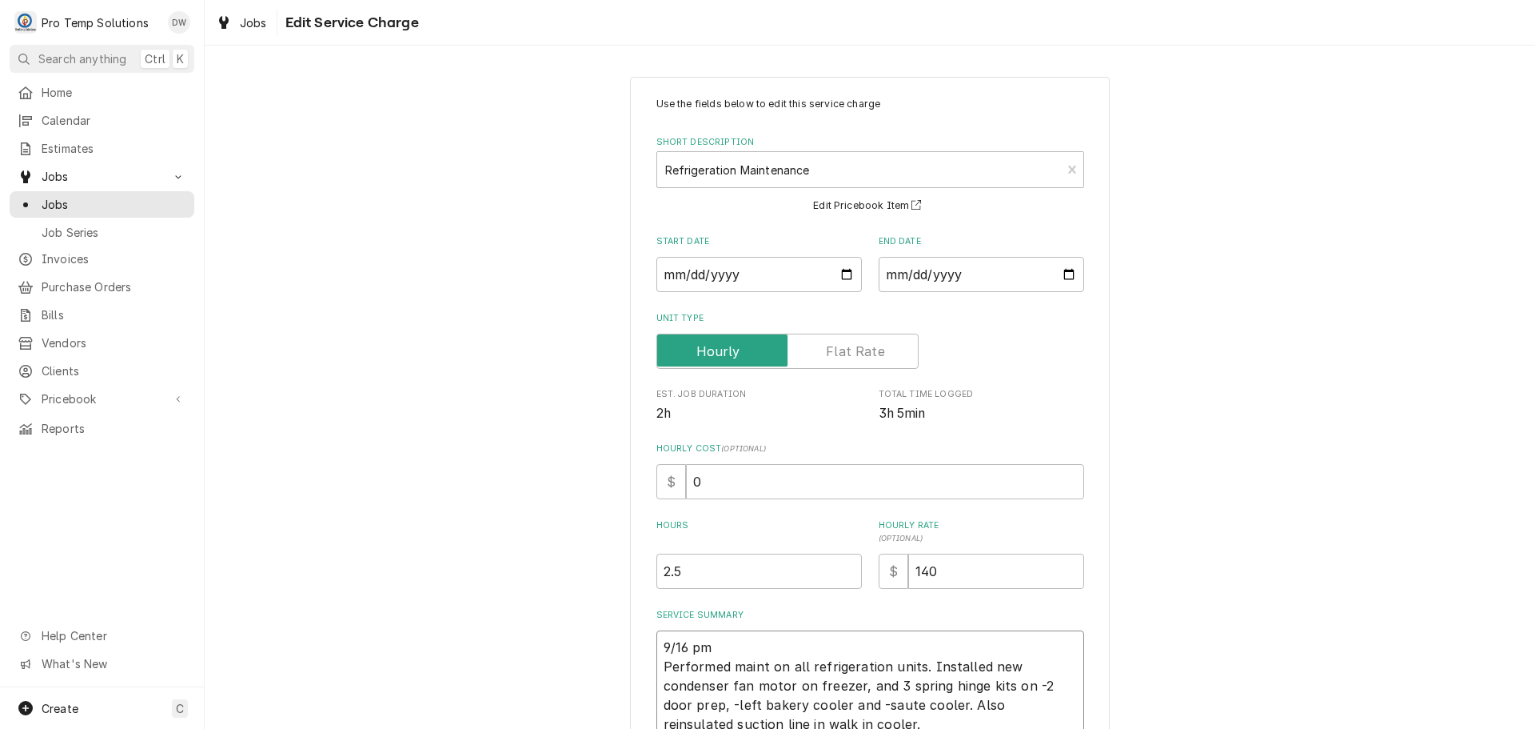
click at [717, 650] on textarea "9/16 pm Performed maint on all refrigeration units. Installed new condenser fan…" at bounding box center [871, 685] width 428 height 110
type textarea "x"
type textarea "9/16 p Performed maint on all refrigeration units. Installed new condenser fan …"
type textarea "x"
type textarea "9/16 Performed maint on all refrigeration units. Installed new condenser fan mo…"
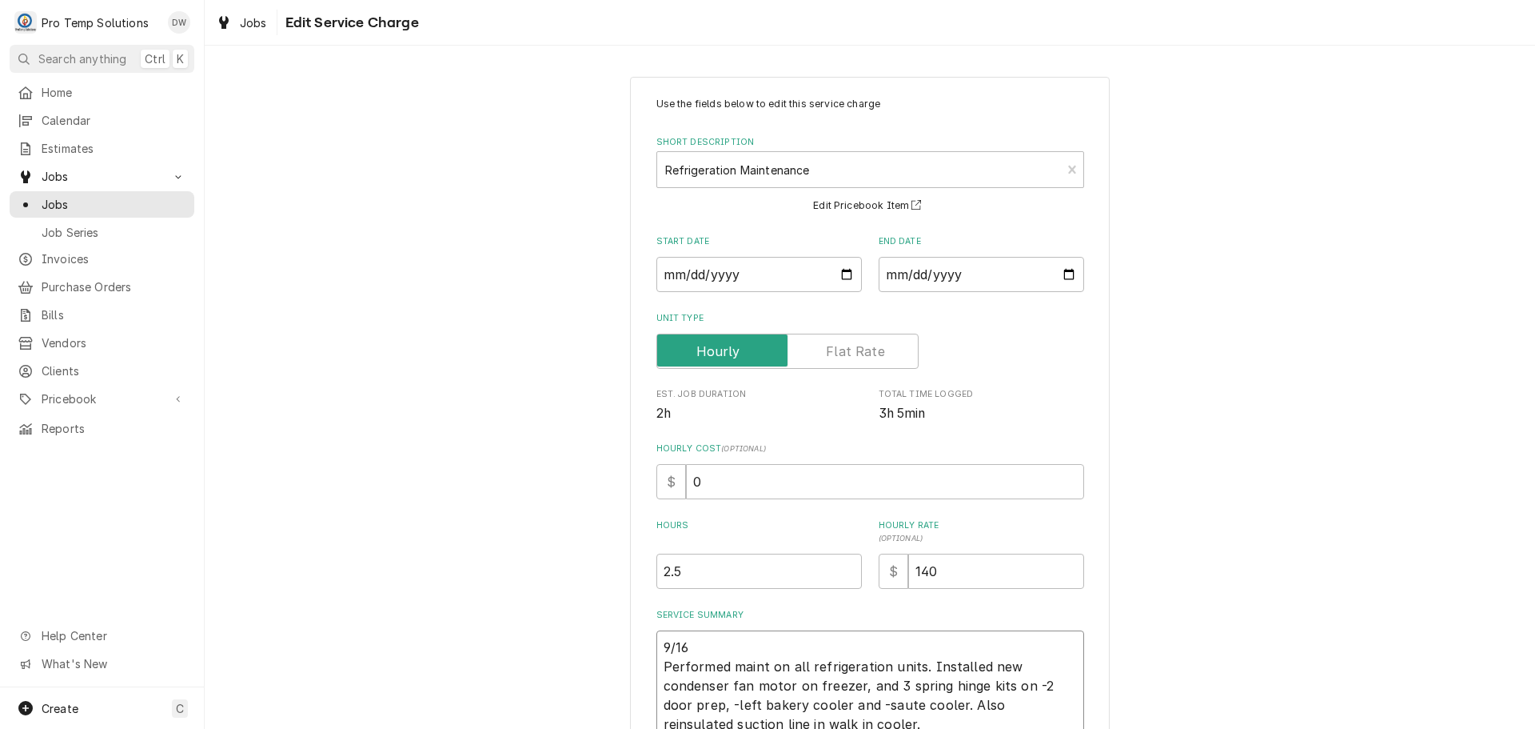
type textarea "x"
type textarea "9/16 P Performed maint on all refrigeration units. Installed new condenser fan …"
type textarea "x"
type textarea "9/16 PM Performed maint on all refrigeration units. Installed new condenser fan…"
type textarea "x"
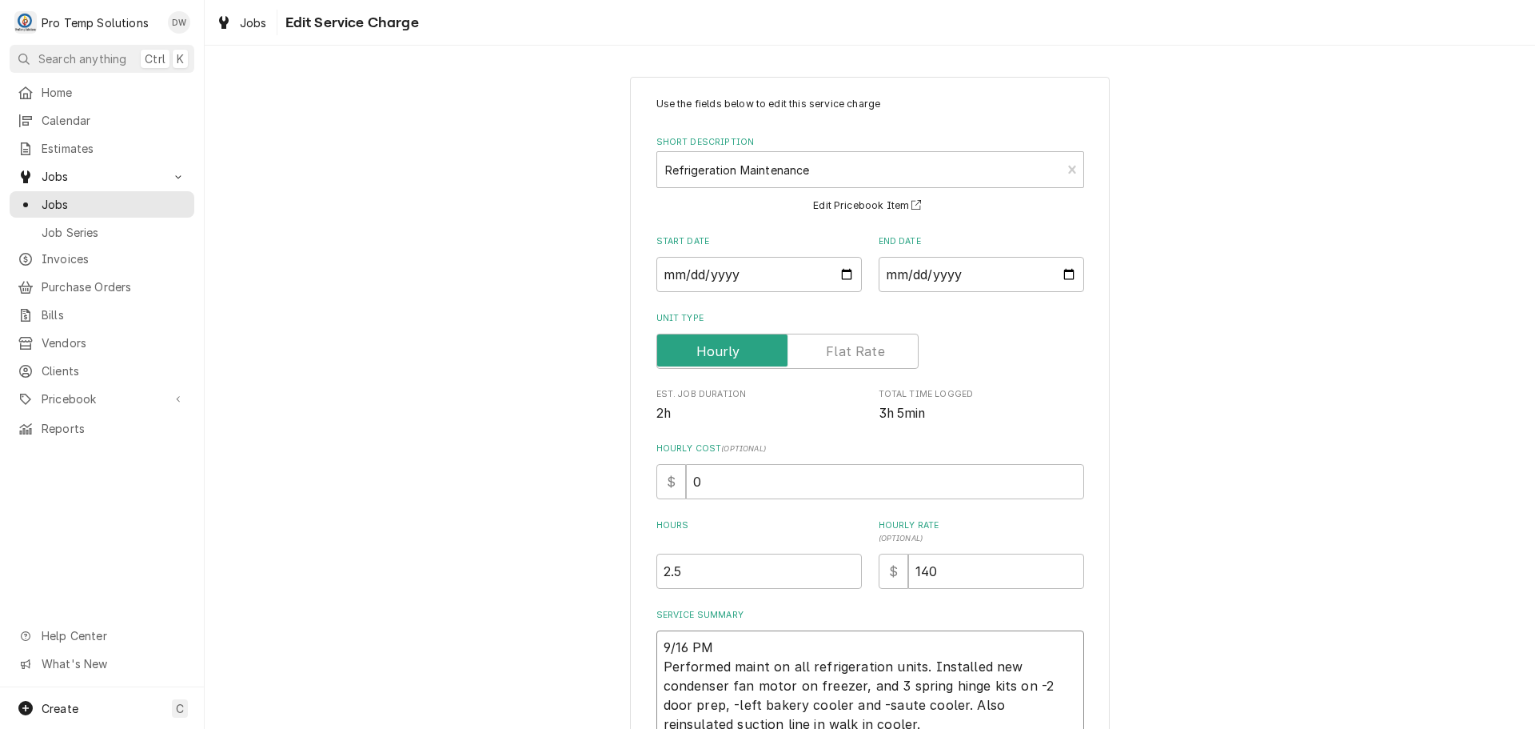
type textarea "9/16 PM Performed maint on all refrigeration units. Installed new condenser fan…"
type textarea "x"
type textarea "9/16 PM 8 Performed maint on all refrigeration units. Installed new condenser f…"
type textarea "x"
type textarea "9/16 PM 83 Performed maint on all refrigeration units. Installed new condenser …"
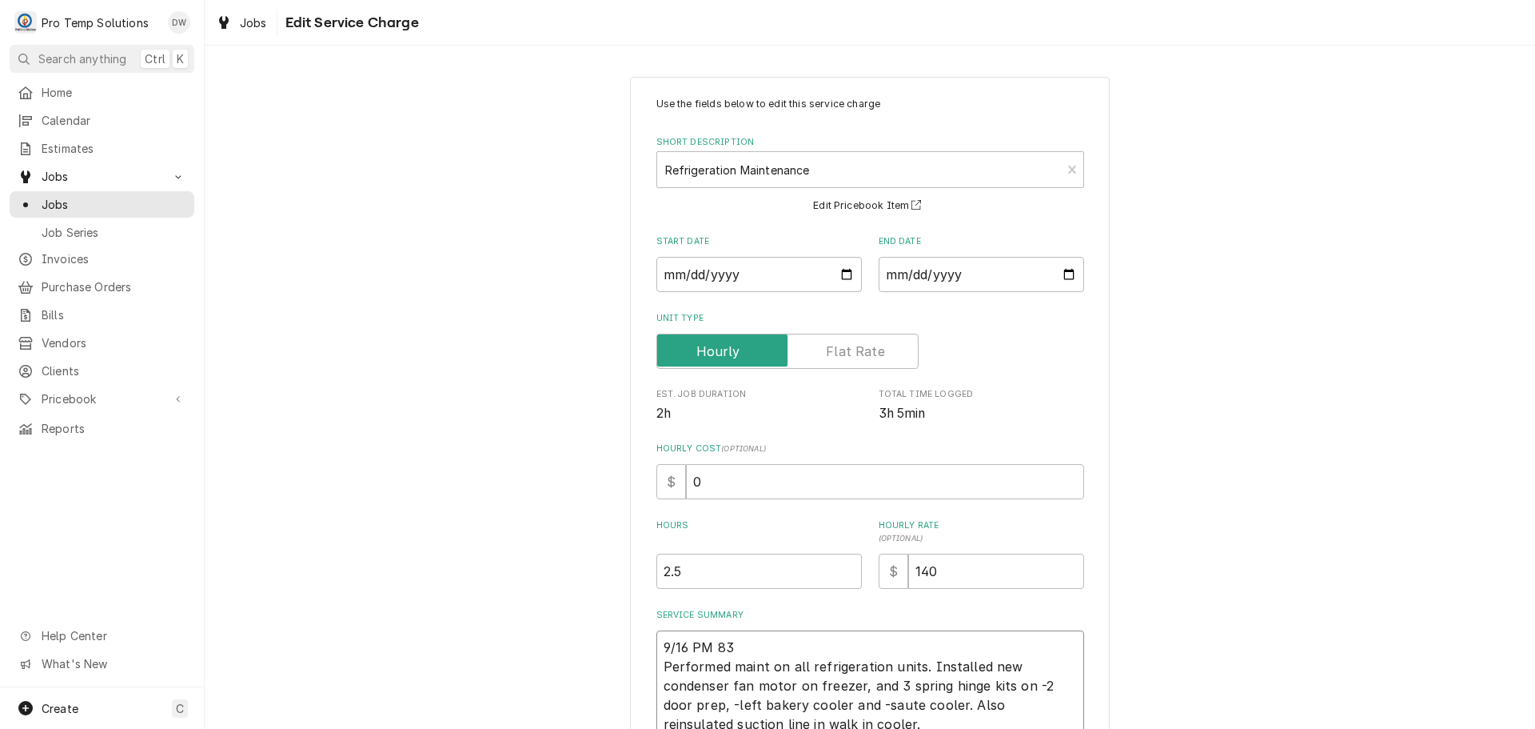
type textarea "x"
type textarea "9/16 PM 830 Performed maint on all refrigeration units. Installed new condenser…"
type textarea "x"
type textarea "9/16 PM 830- Performed maint on all refrigeration units. Installed new condense…"
type textarea "x"
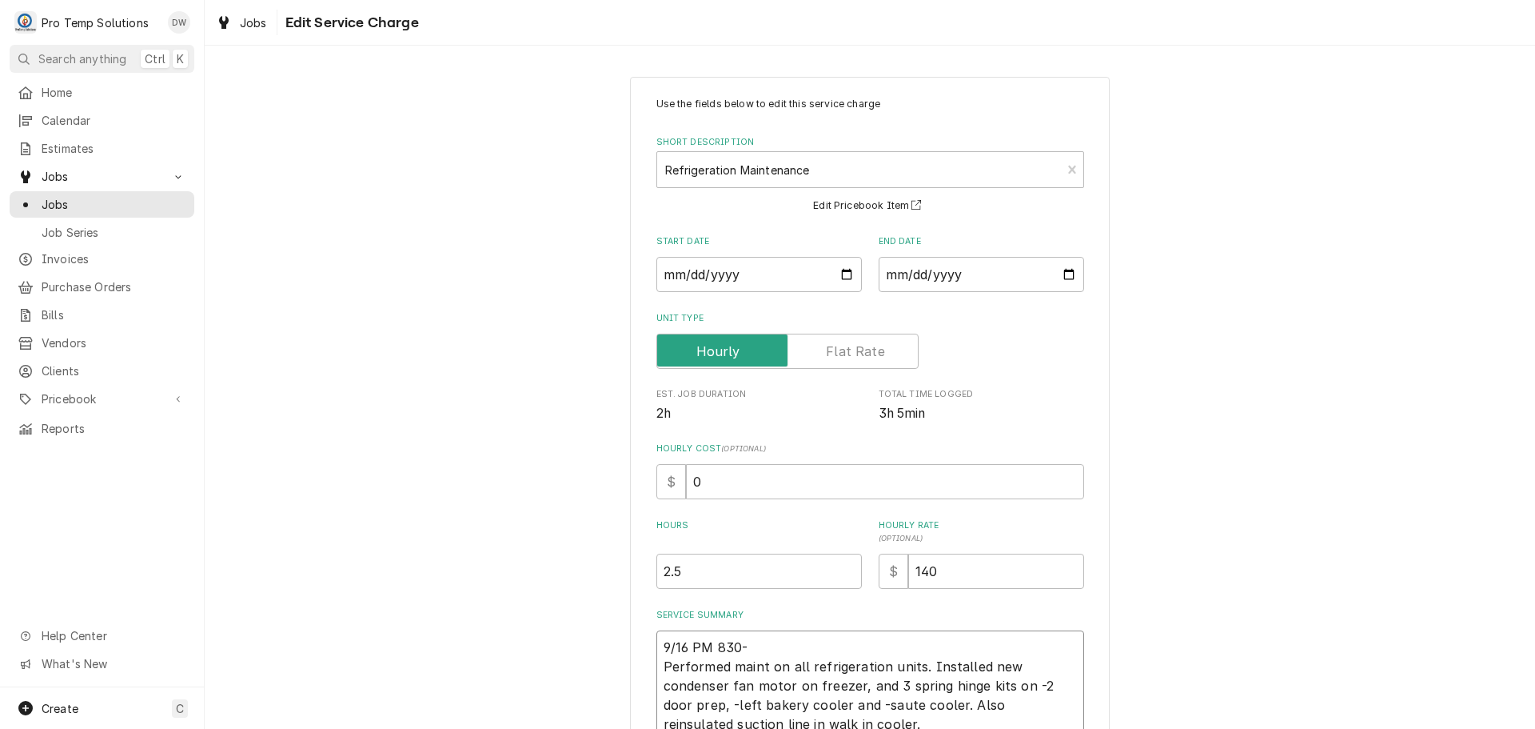
type textarea "9/16 PM 830-1 Performed maint on all refrigeration units. Installed new condens…"
type textarea "x"
type textarea "9/16 PM 830-10 Performed maint on all refrigeration units. Installed new conden…"
type textarea "x"
type textarea "9/16 PM 830-105 Performed maint on all refrigeration units. Installed new conde…"
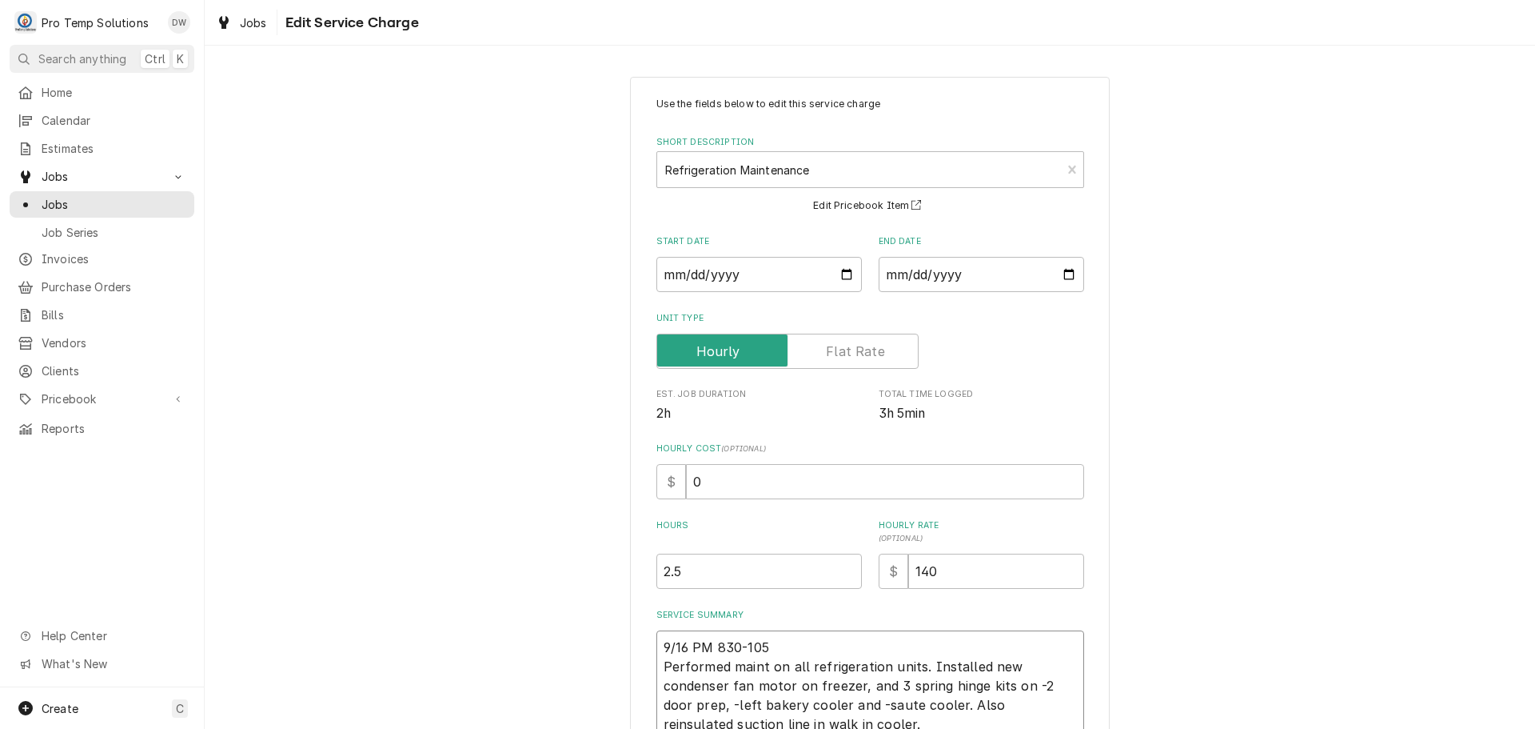
type textarea "x"
type textarea "9/16 PM 830-1050 Performed maint on all refrigeration units. Installed new cond…"
type textarea "x"
type textarea "9/16 PM 830-1050 Performed maint on all refrigeration units. Installed new cond…"
type textarea "x"
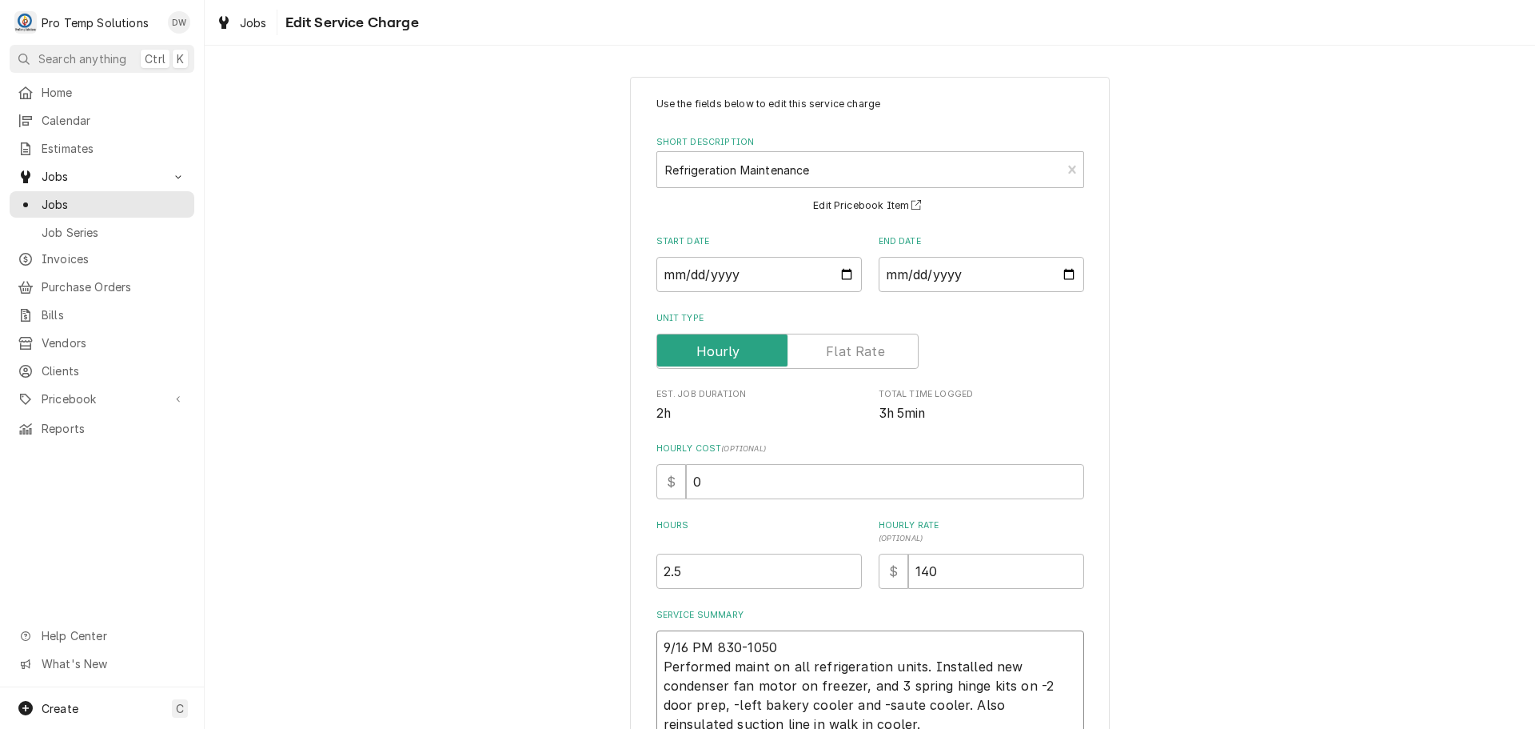
type textarea "9/16 PM 830-1050 K Performed maint on all refrigeration units. Installed new co…"
type textarea "x"
type textarea "9/16 PM 830-1050 KE Performed maint on all refrigeration units. Installed new c…"
type textarea "x"
type textarea "9/16 PM 830-1050 KEV Performed maint on all refrigeration units. Installed new …"
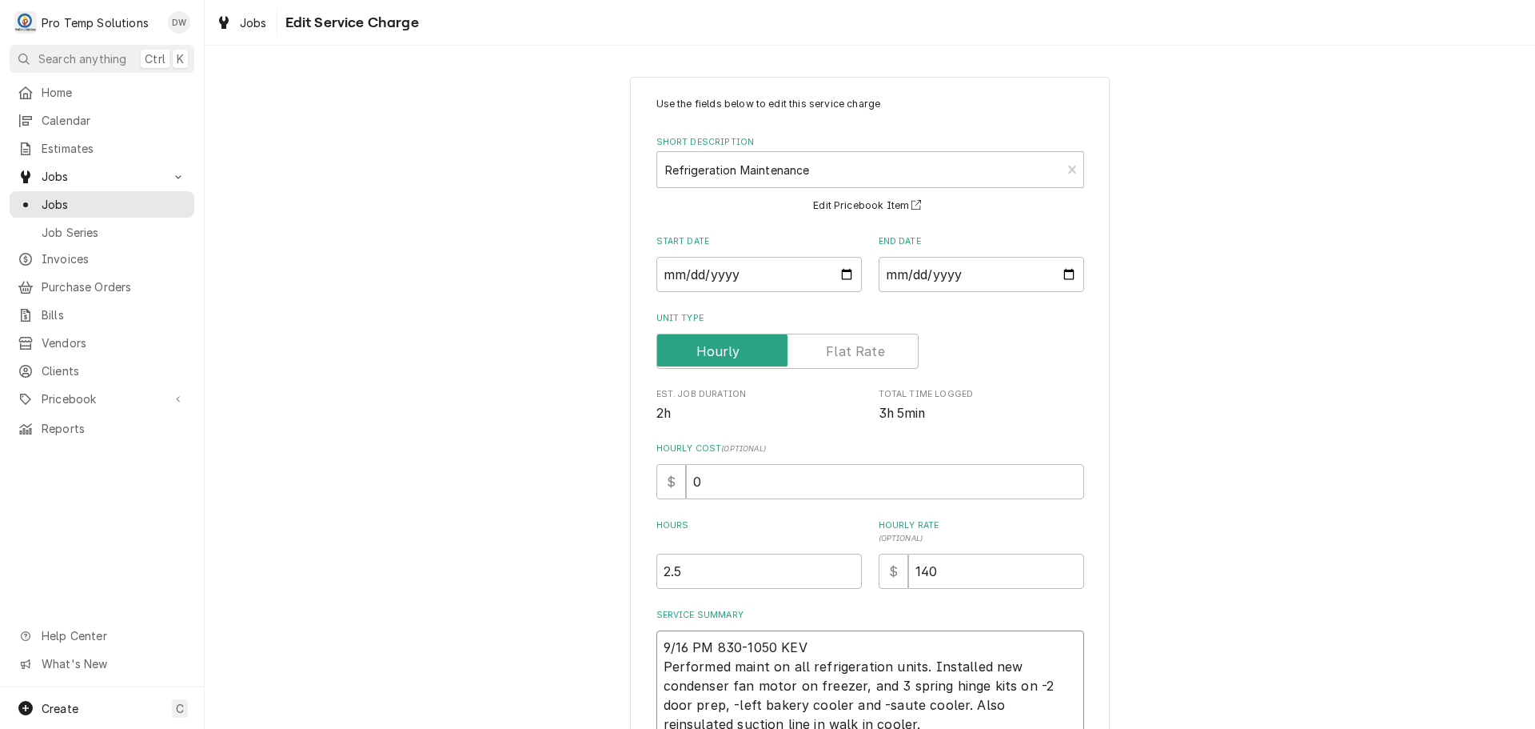
type textarea "x"
type textarea "9/16 PM 830-1050 KEVI Performed maint on all refrigeration units. Installed new…"
type textarea "x"
type textarea "9/16 PM 830-1050 KEVIN Performed maint on all refrigeration units. Installed ne…"
type textarea "x"
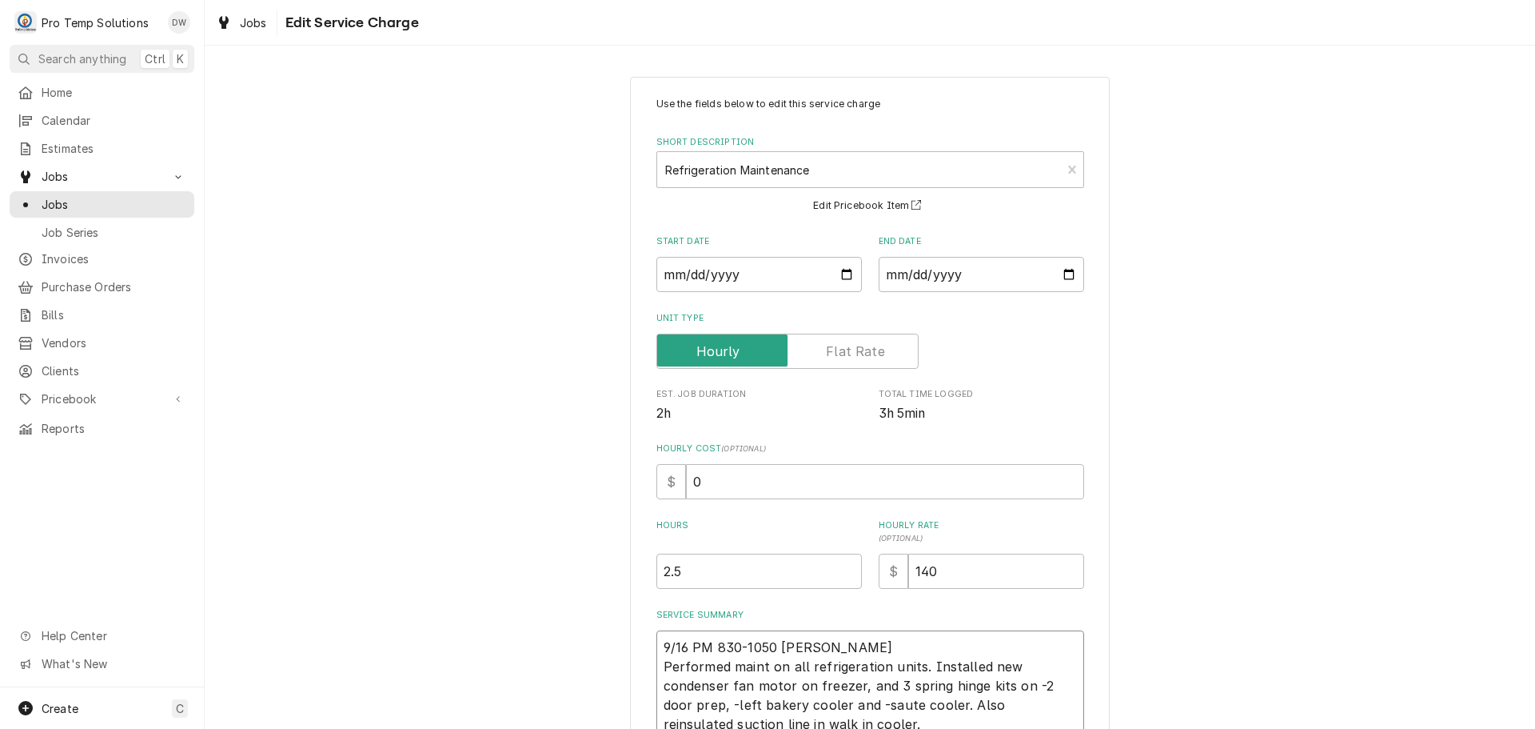
type textarea "9/16 PM 830-1050 KEVIN Performed maint on all refrigeration units. Installed ne…"
type textarea "x"
type textarea "9/16 PM 830-1050 KEVIN 9 Performed maint on all refrigeration units. Installed …"
type textarea "x"
type textarea "9/16 PM 830-1050 KEVIN 90 Performed maint on all refrigeration units. Installed…"
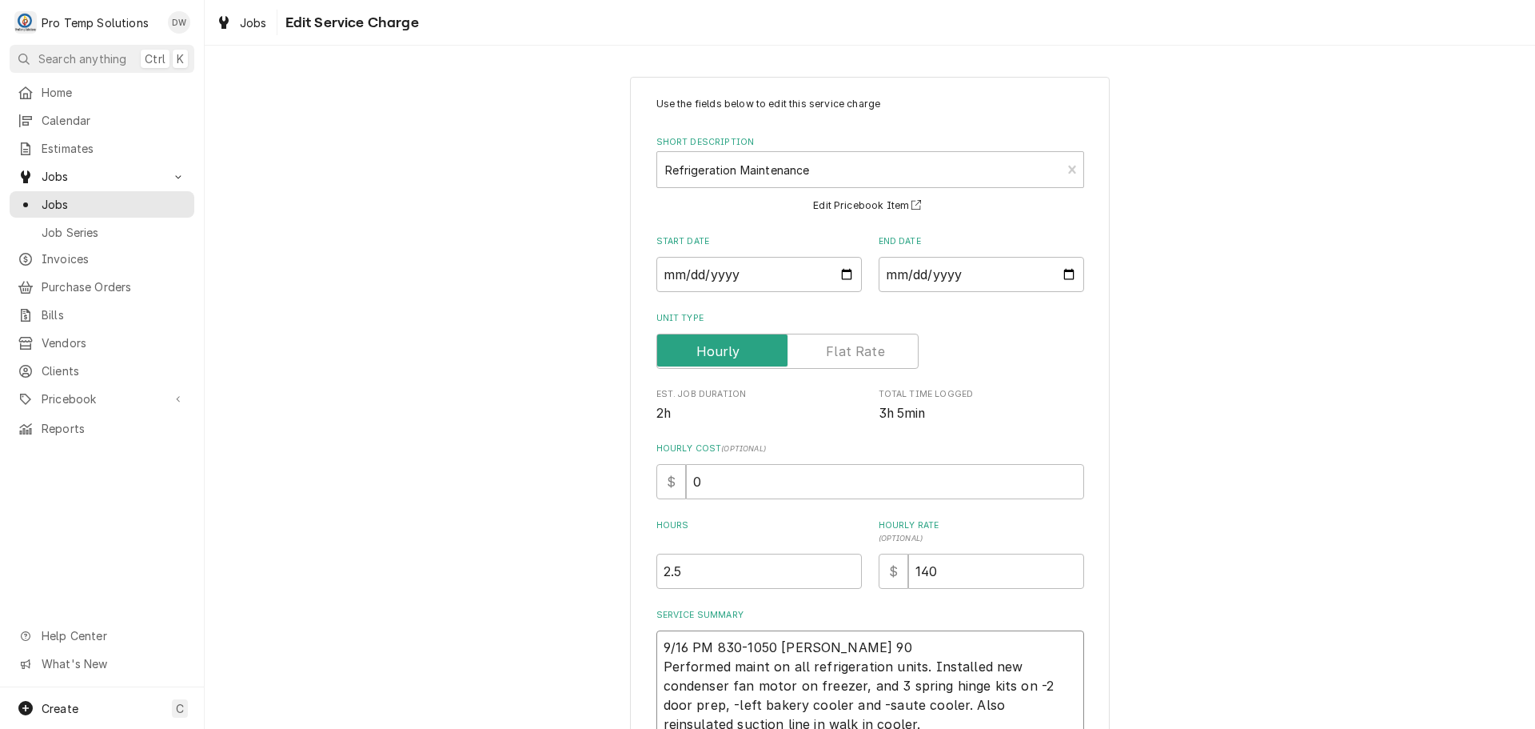
type textarea "x"
type textarea "9/16 PM 830-1050 KEVIN 900 Performed maint on all refrigeration units. Installe…"
type textarea "x"
type textarea "9/16 PM 830-1050 KEVIN 900- Performed maint on all refrigeration units. Install…"
type textarea "x"
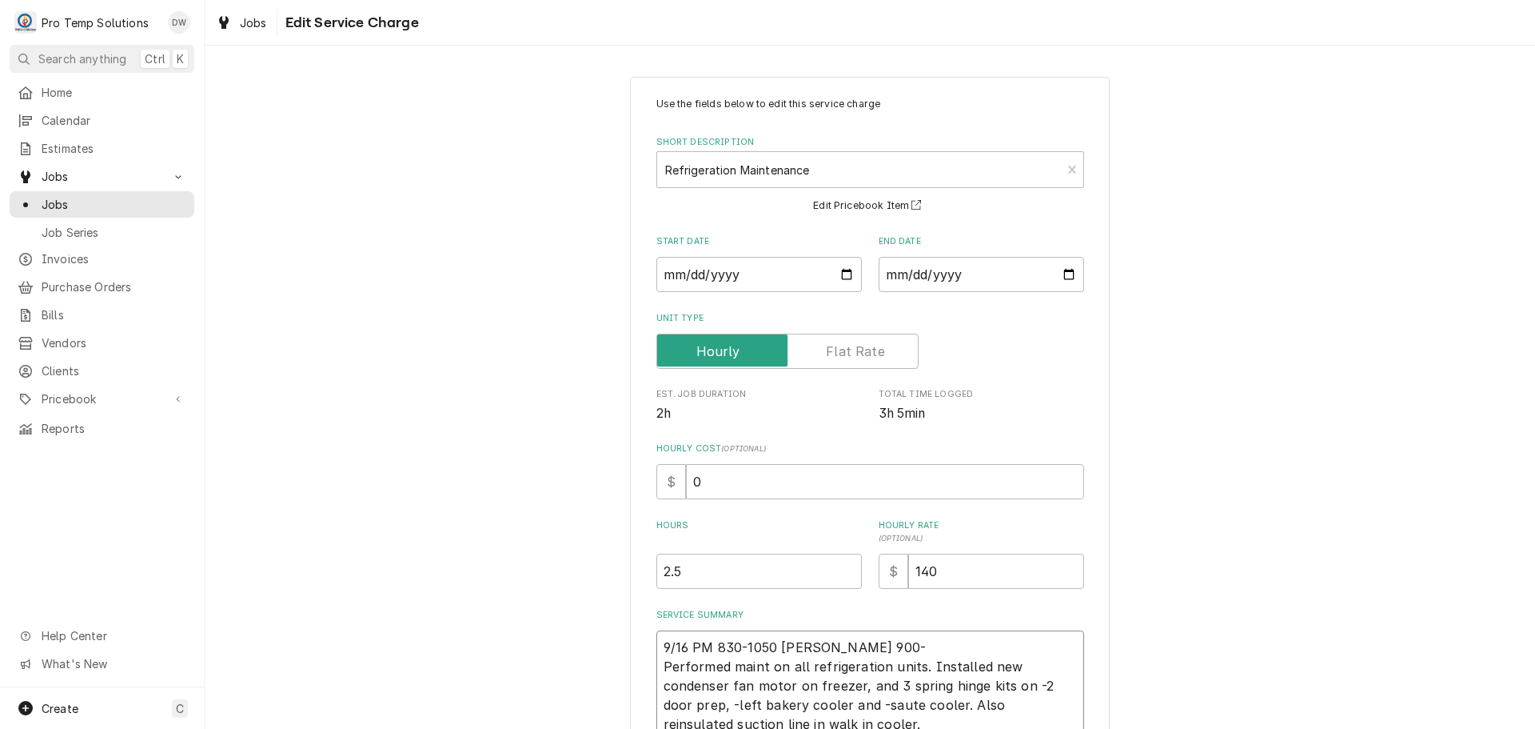
type textarea "9/16 PM 830-1050 KEVIN 900-1 Performed maint on all refrigeration units. Instal…"
type textarea "x"
type textarea "9/16 PM 830-1050 KEVIN 900-10 Performed maint on all refrigeration units. Insta…"
type textarea "x"
type textarea "9/16 PM 830-1050 KEVIN 900-105 Performed maint on all refrigeration units. Inst…"
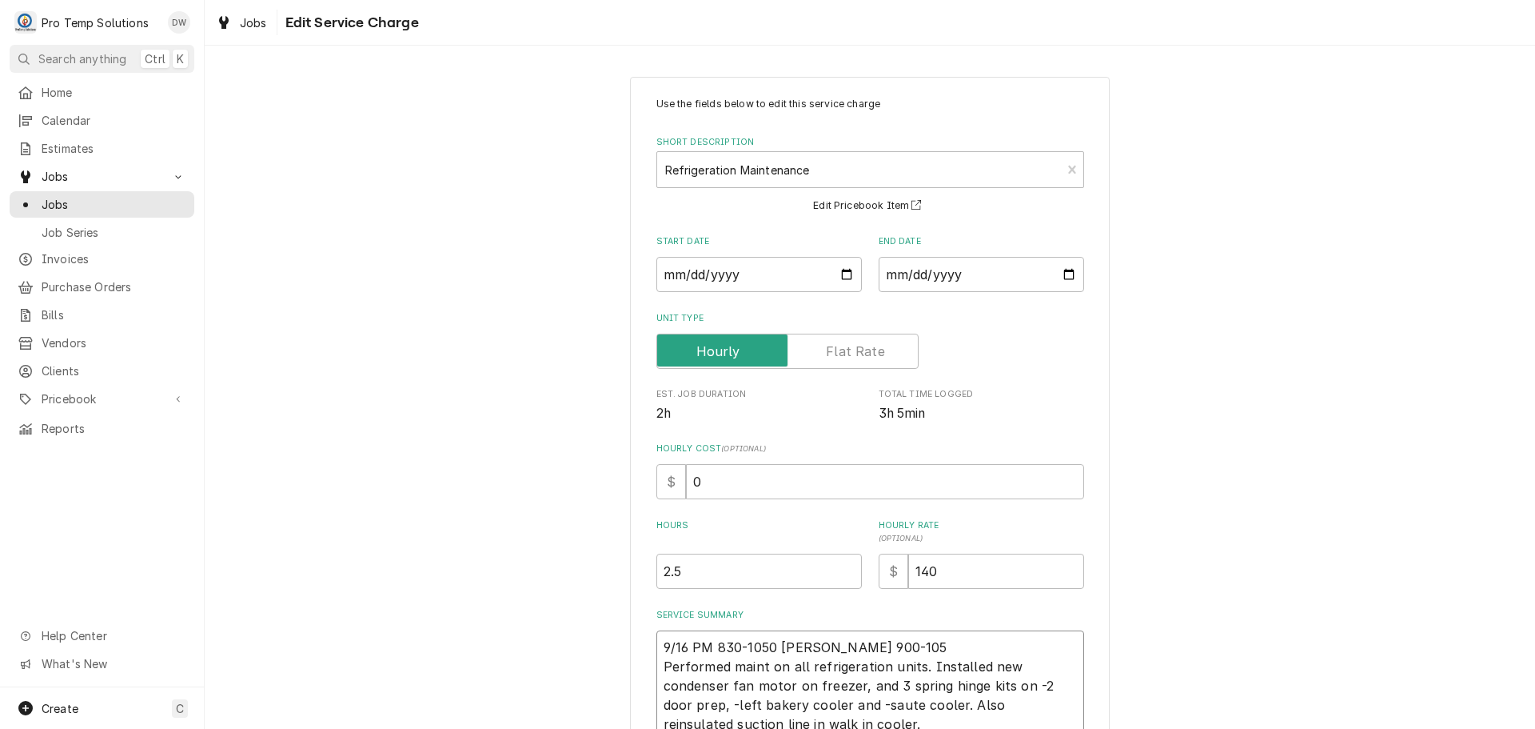
type textarea "x"
type textarea "9/16 PM 830-1050 KEVIN 900-1050 Performed maint on all refrigeration units. Ins…"
type textarea "x"
type textarea "9/16 PM 830-1050 KEVIN 900-1050 Performed maint on all refrigeration units. Ins…"
type textarea "x"
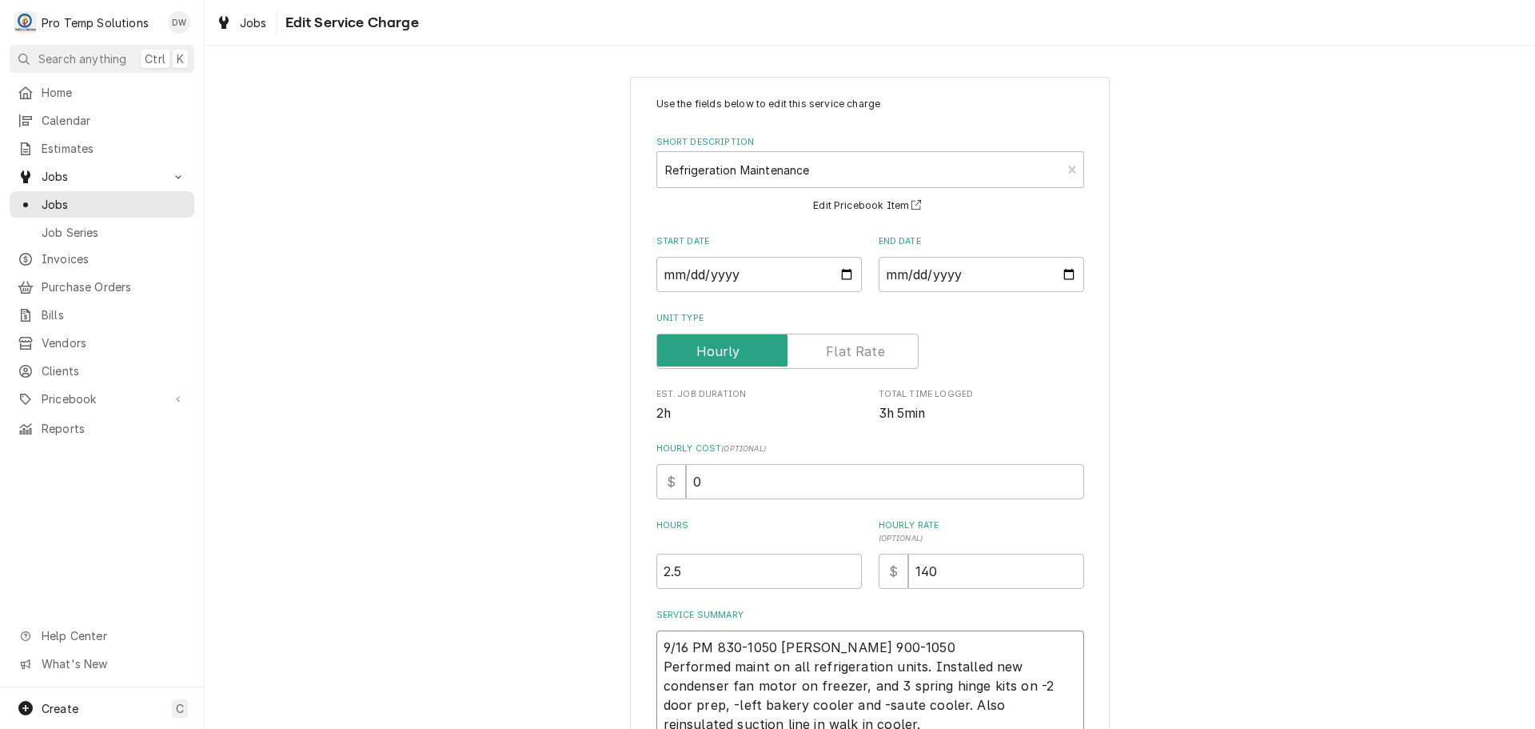
type textarea "9/16 PM 830-1050 KEVIN 900-1050 K Performed maint on all refrigeration units. I…"
type textarea "x"
type textarea "9/16 PM 830-1050 KEVIN 900-1050 KO Performed maint on all refrigeration units. …"
type textarea "x"
type textarea "9/16 PM 830-1050 KEVIN 900-1050 KOT Performed maint on all refrigeration units.…"
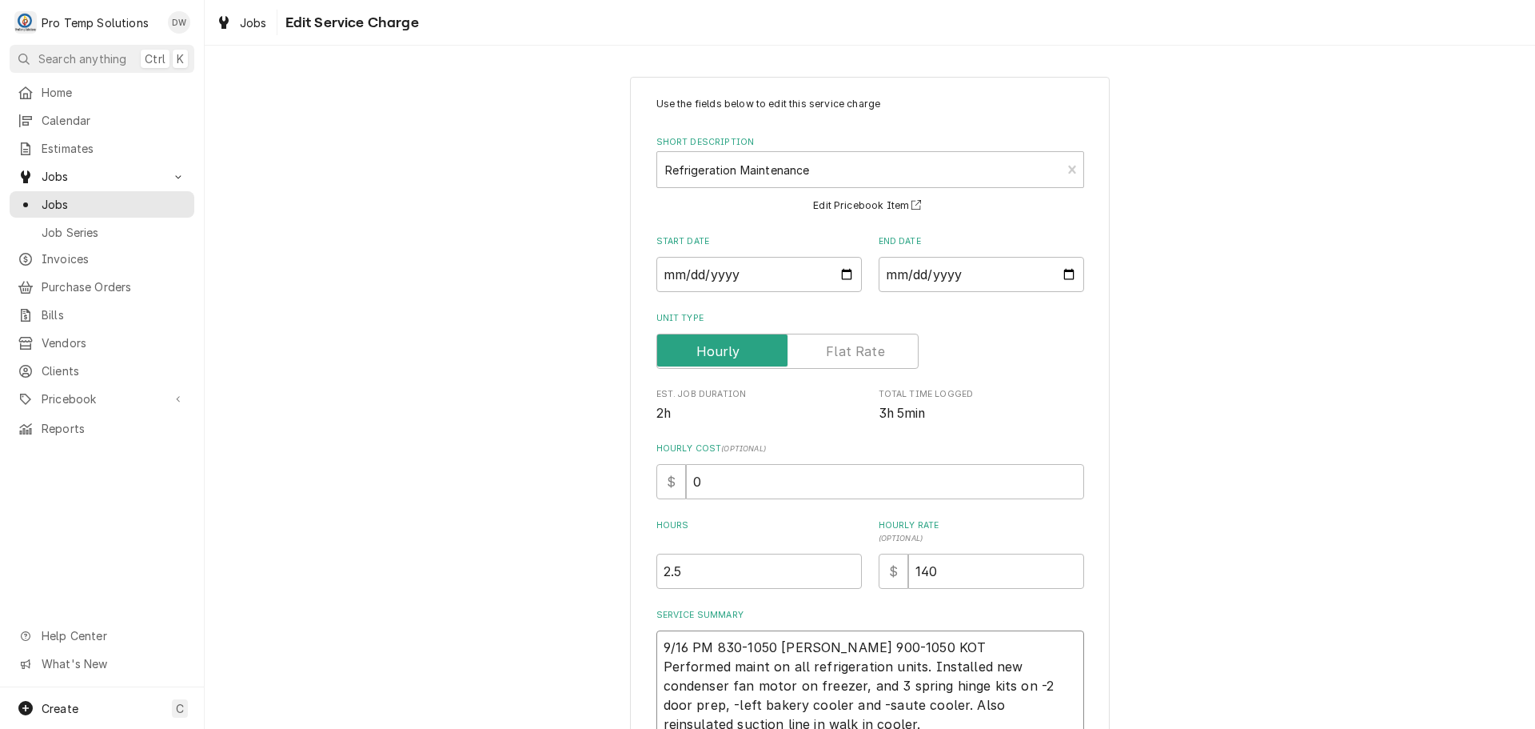
type textarea "x"
type textarea "9/16 PM 830-1050 KEVIN 900-1050 KOTY Performed maint on all refrigeration units…"
type textarea "x"
type textarea "9/16 PM 830-1050 KEVIN 900-1050 KOTY Performed maint on all refrigeration units…"
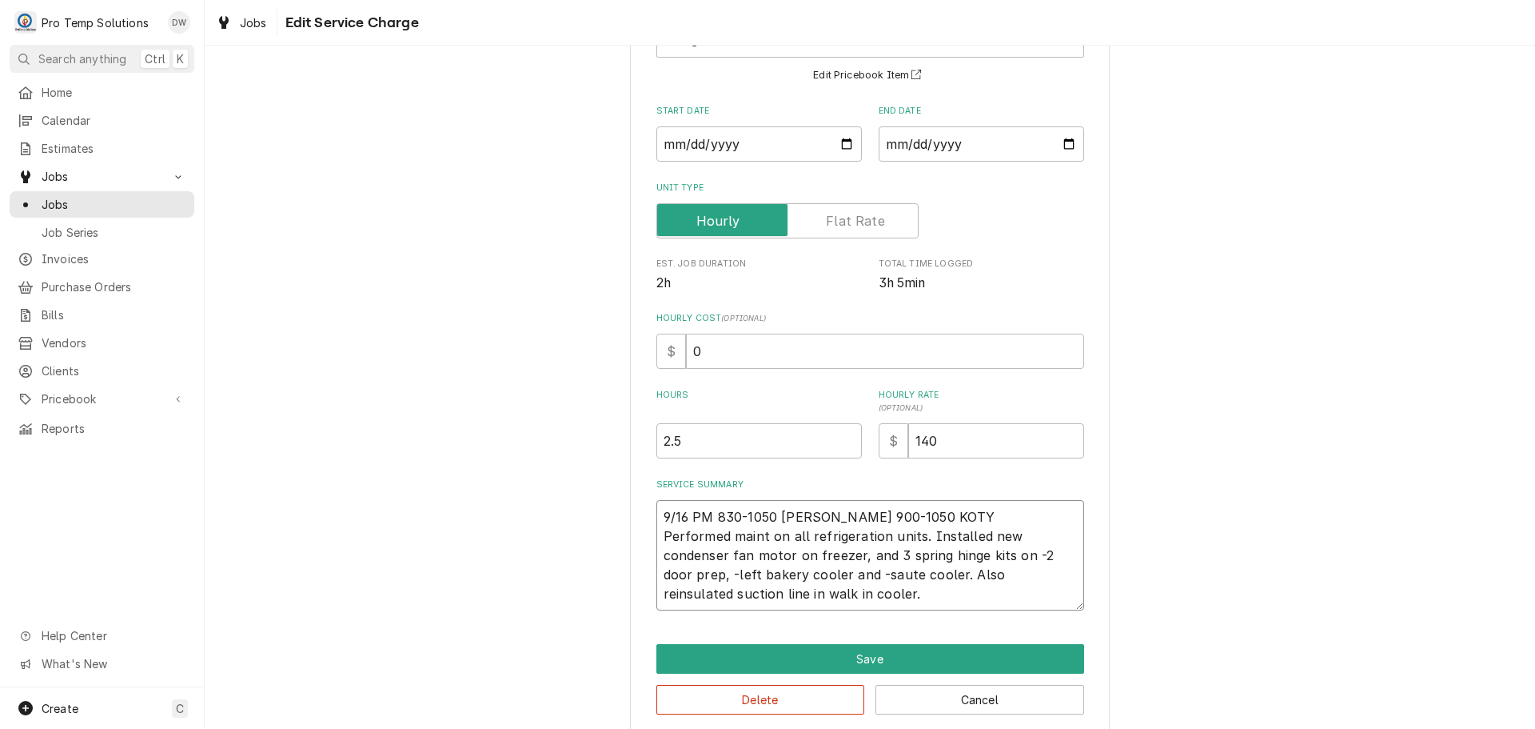
scroll to position [150, 0]
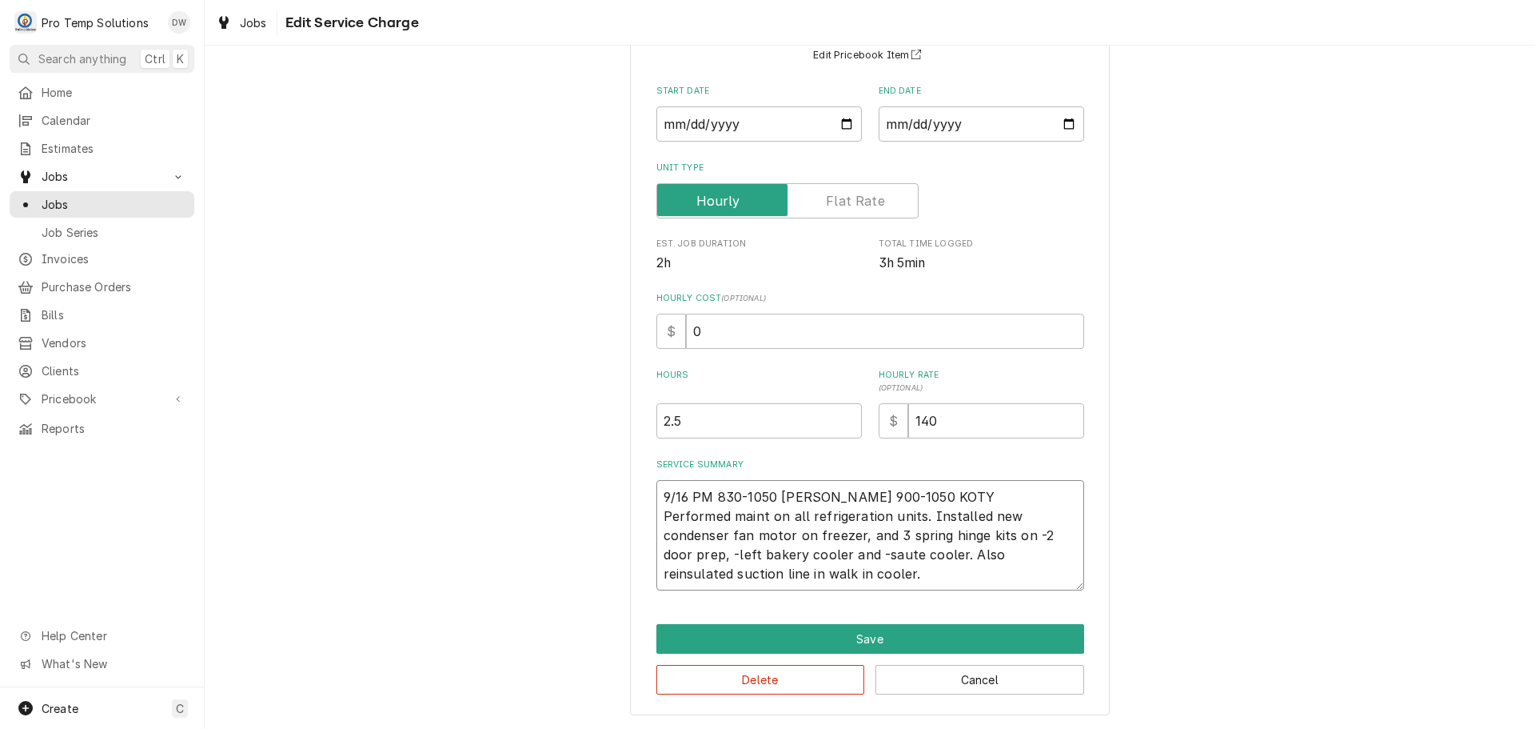
click at [920, 512] on textarea "9/16 PM 830-1050 KEVIN 900-1050 KOTY Performed maint on all refrigeration units…" at bounding box center [871, 535] width 428 height 110
type textarea "x"
type textarea "9/16 PM 830-1050 KEVIN 900-1050 KOTY Performed maint on all refrigeration units…"
type textarea "x"
type textarea "9/16 PM 830-1050 KEVIN 900-1050 KOTY Performed maint on all refrigeration units…"
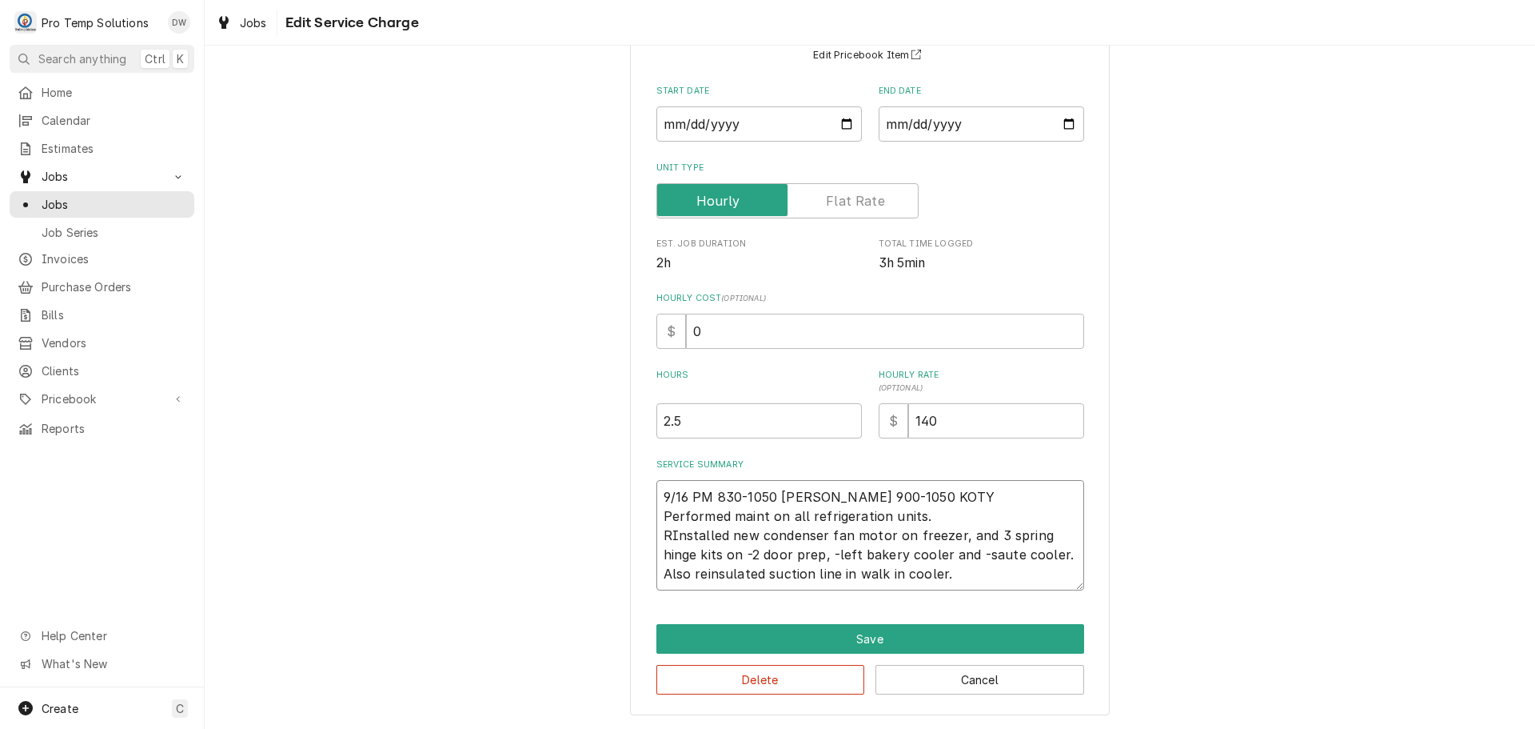
type textarea "x"
type textarea "9/16 PM 830-1050 KEVIN 900-1050 KOTY Performed maint on all refrigeration units…"
type textarea "x"
type textarea "9/16 PM 830-1050 KEVIN 900-1050 KOTY Performed maint on all refrigeration units…"
type textarea "x"
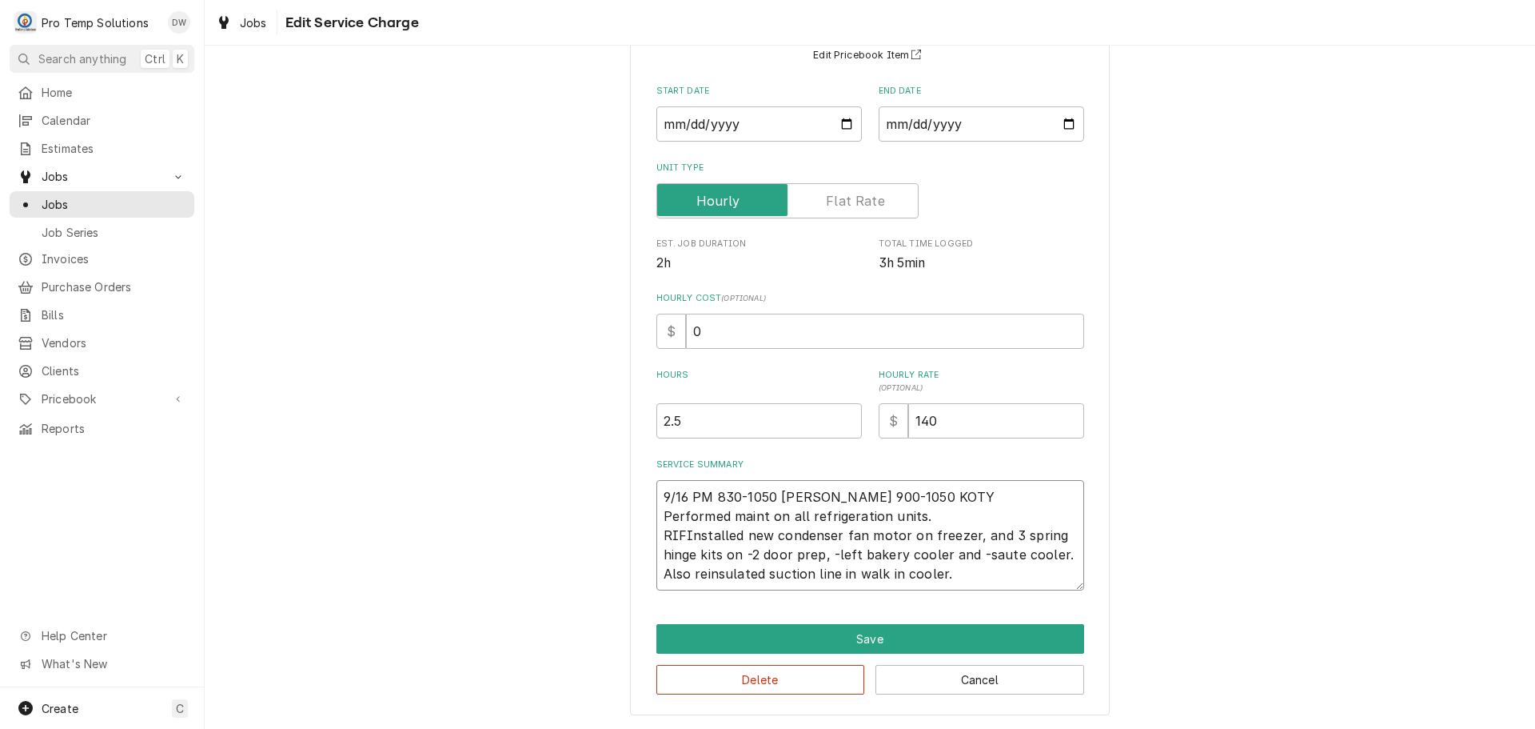
type textarea "9/16 PM 830-1050 KEVIN 900-1050 KOTY Performed maint on all refrigeration units…"
type textarea "x"
type textarea "9/16 PM 830-1050 KEVIN 900-1050 KOTY Performed maint on all refrigeration units…"
click at [1008, 533] on textarea "9/16 PM 830-1050 KEVIN 900-1050 KOTY Performed maint on all refrigeration units…" at bounding box center [871, 535] width 428 height 110
type textarea "x"
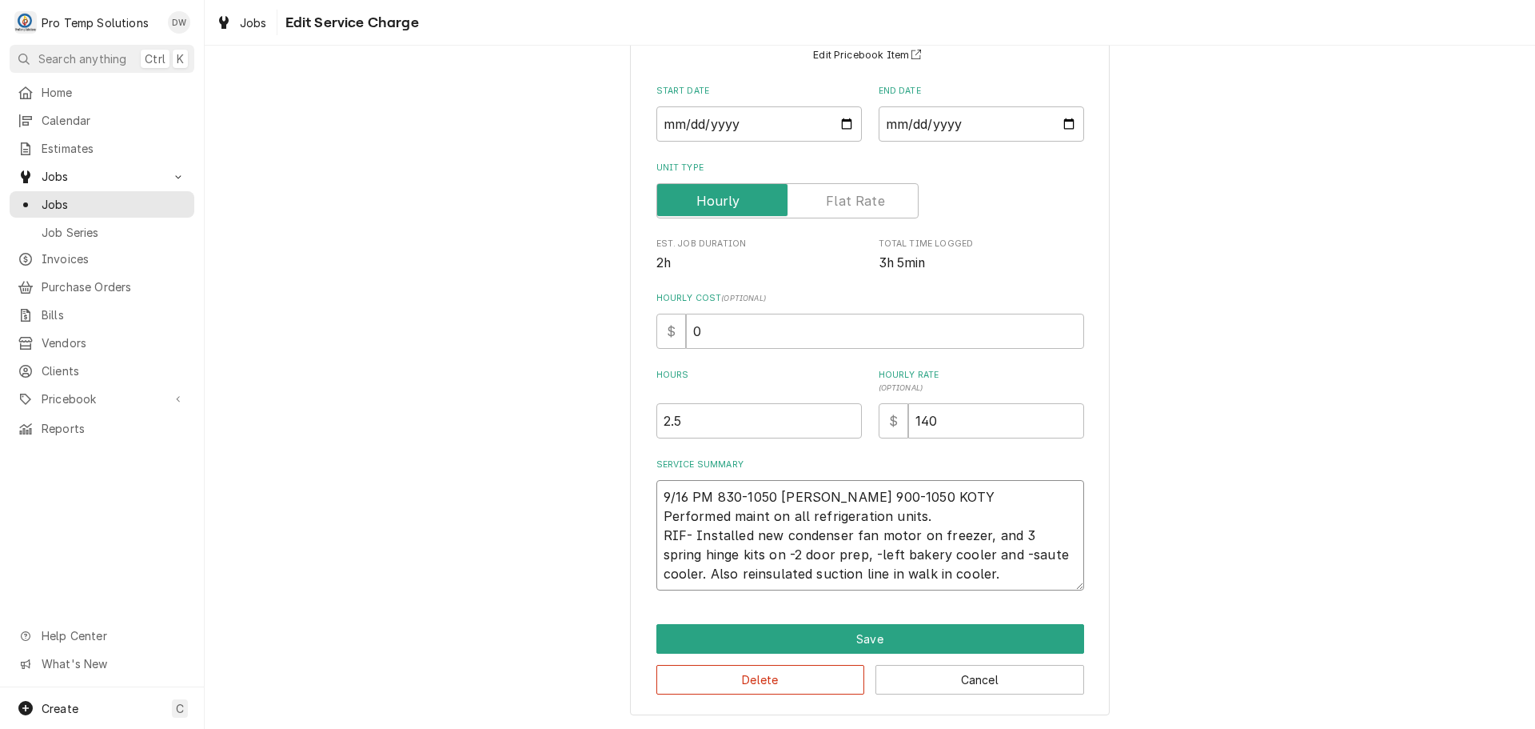
type textarea "9/16 PM 830-1050 KEVIN 900-1050 KOTY Performed maint on all refrigeration units…"
type textarea "x"
type textarea "9/16 PM 830-1050 KEVIN 900-1050 KOTY Performed maint on all refrigeration units…"
type textarea "x"
type textarea "9/16 PM 830-1050 KEVIN 900-1050 KOTY Performed maint on all refrigeration units…"
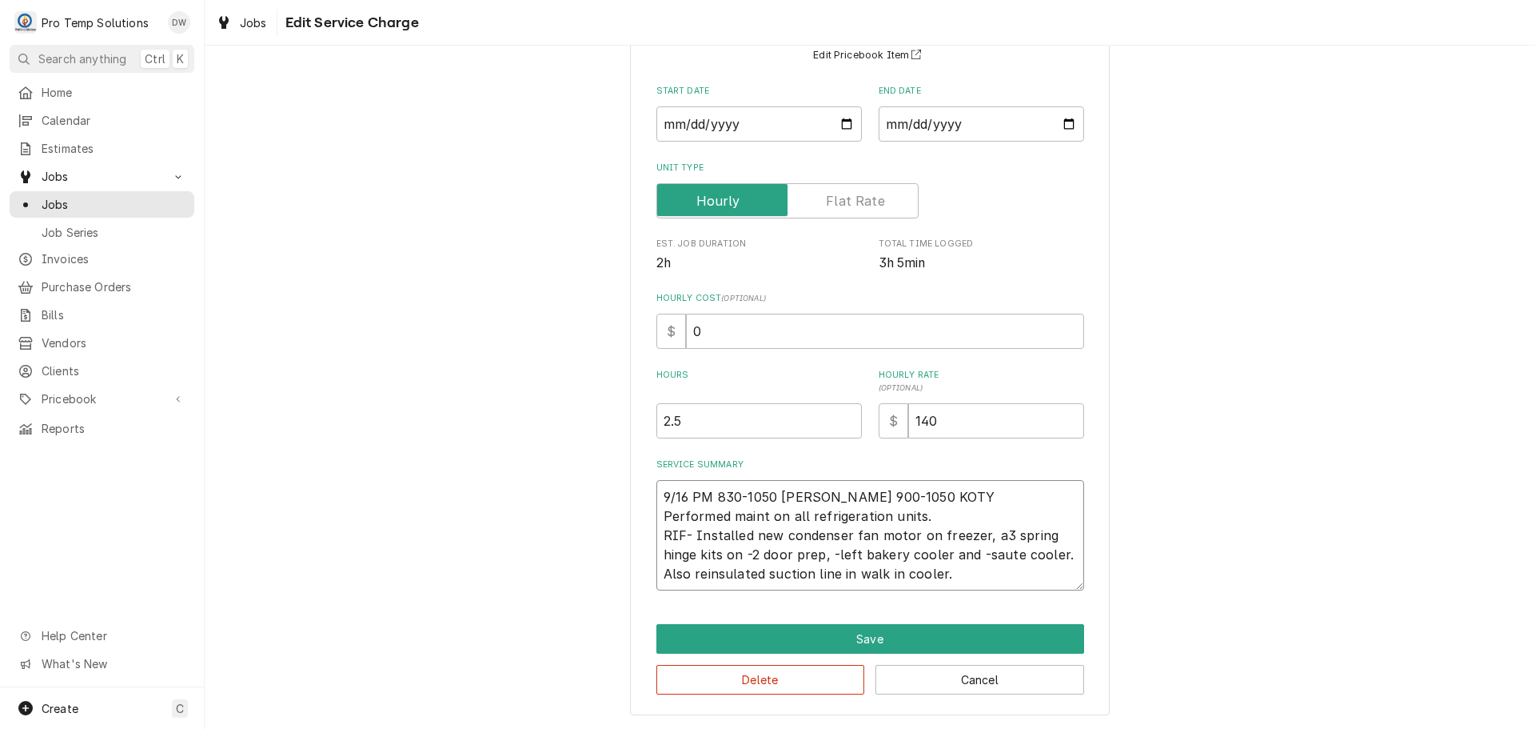
type textarea "x"
type textarea "9/16 PM 830-1050 KEVIN 900-1050 KOTY Performed maint on all refrigeration units…"
type textarea "x"
type textarea "9/16 PM 830-1050 KEVIN 900-1050 KOTY Performed maint on all refrigeration units…"
type textarea "x"
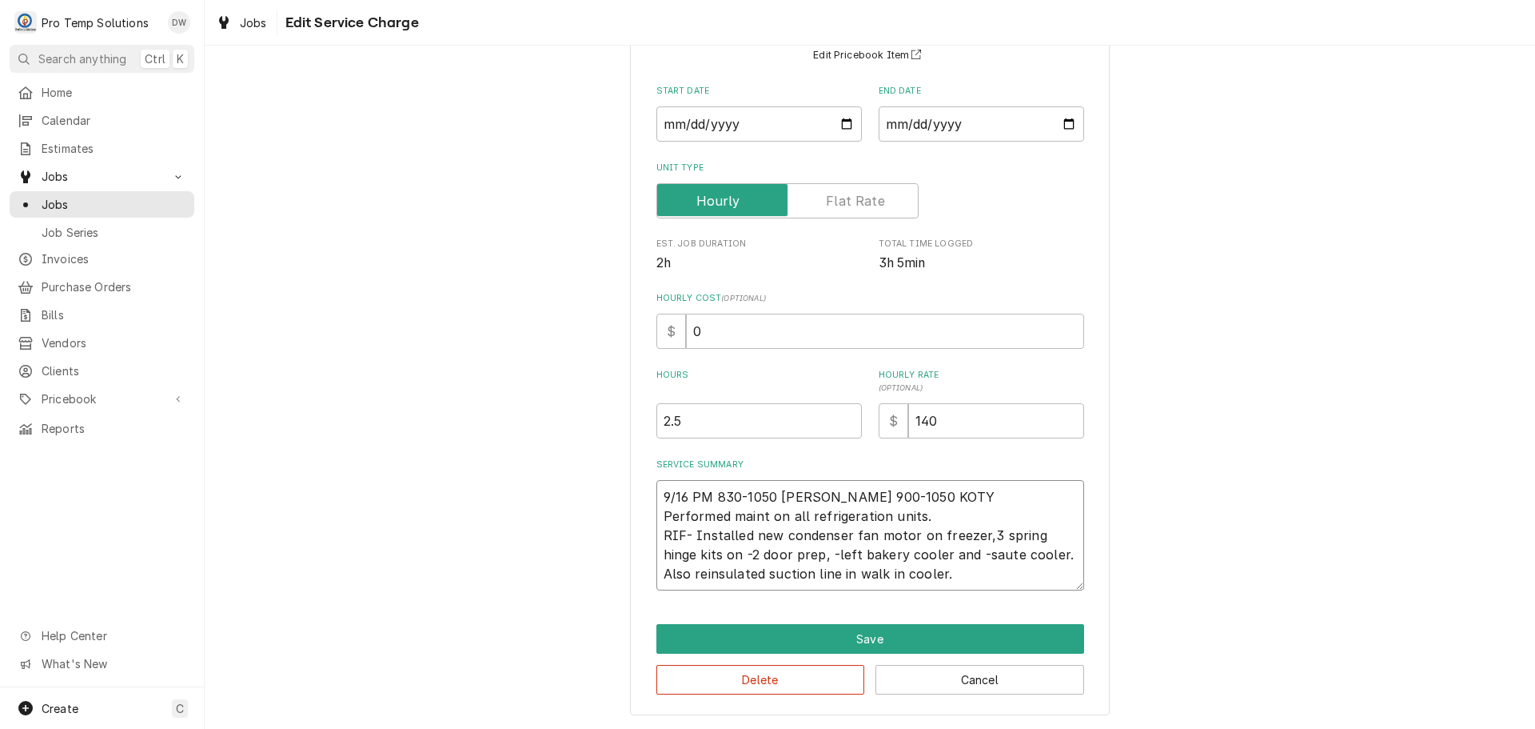
type textarea "9/16 PM 830-1050 KEVIN 900-1050 KOTY Performed maint on all refrigeration units…"
type textarea "x"
type textarea "9/16 PM 830-1050 KEVIN 900-1050 KOTY Performed maint on all refrigeration units…"
type textarea "x"
type textarea "9/16 PM 830-1050 KEVIN 900-1050 KOTY Performed maint on all refrigeration units…"
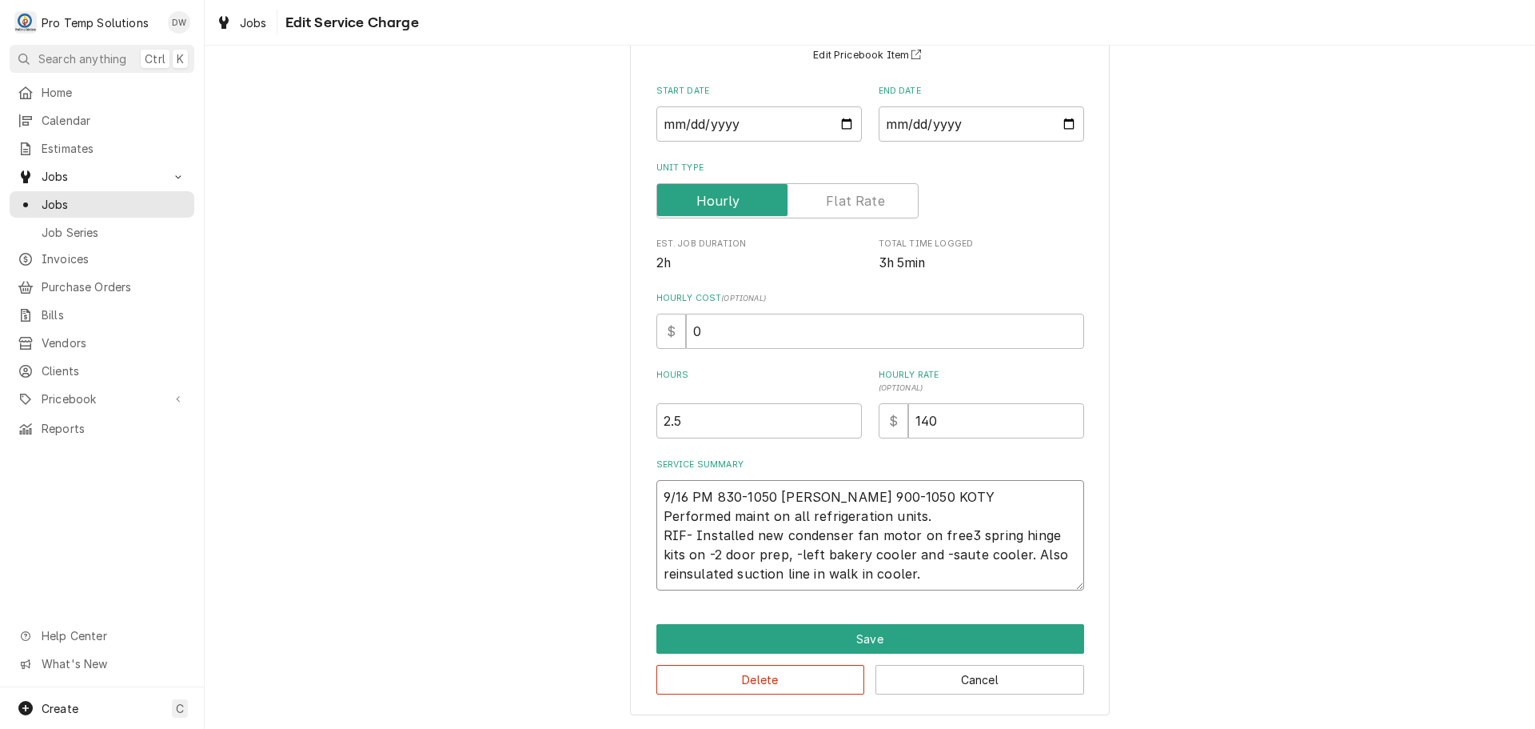
type textarea "x"
type textarea "9/16 PM 830-1050 KEVIN 900-1050 KOTY Performed maint on all refrigeration units…"
type textarea "x"
type textarea "9/16 PM 830-1050 KEVIN 900-1050 KOTY Performed maint on all refrigeration units…"
type textarea "x"
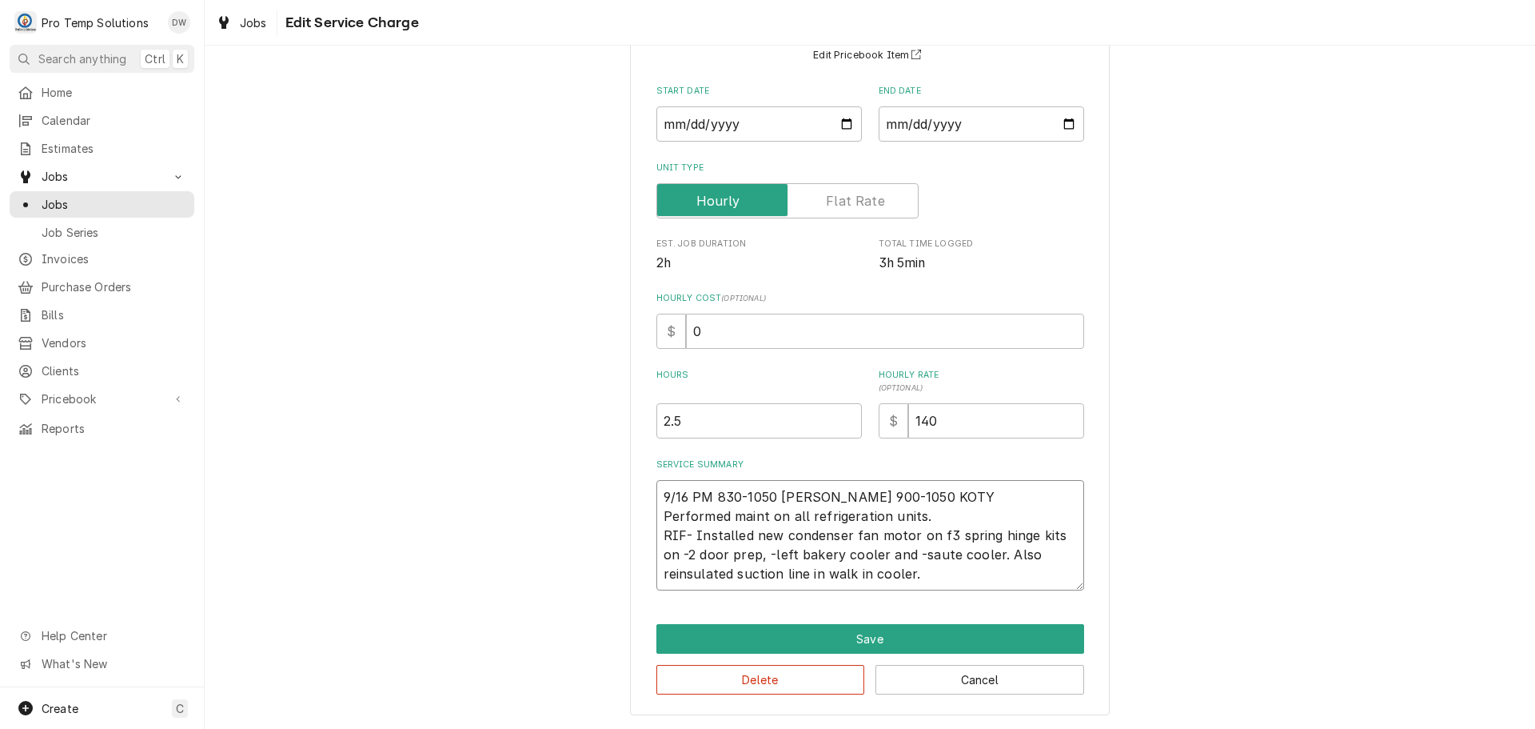
type textarea "9/16 PM 830-1050 KEVIN 900-1050 KOTY Performed maint on all refrigeration units…"
type textarea "x"
type textarea "9/16 PM 830-1050 KEVIN 900-1050 KOTY Performed maint on all refrigeration units…"
type textarea "x"
type textarea "9/16 PM 830-1050 KEVIN 900-1050 KOTY Performed maint on all refrigeration units…"
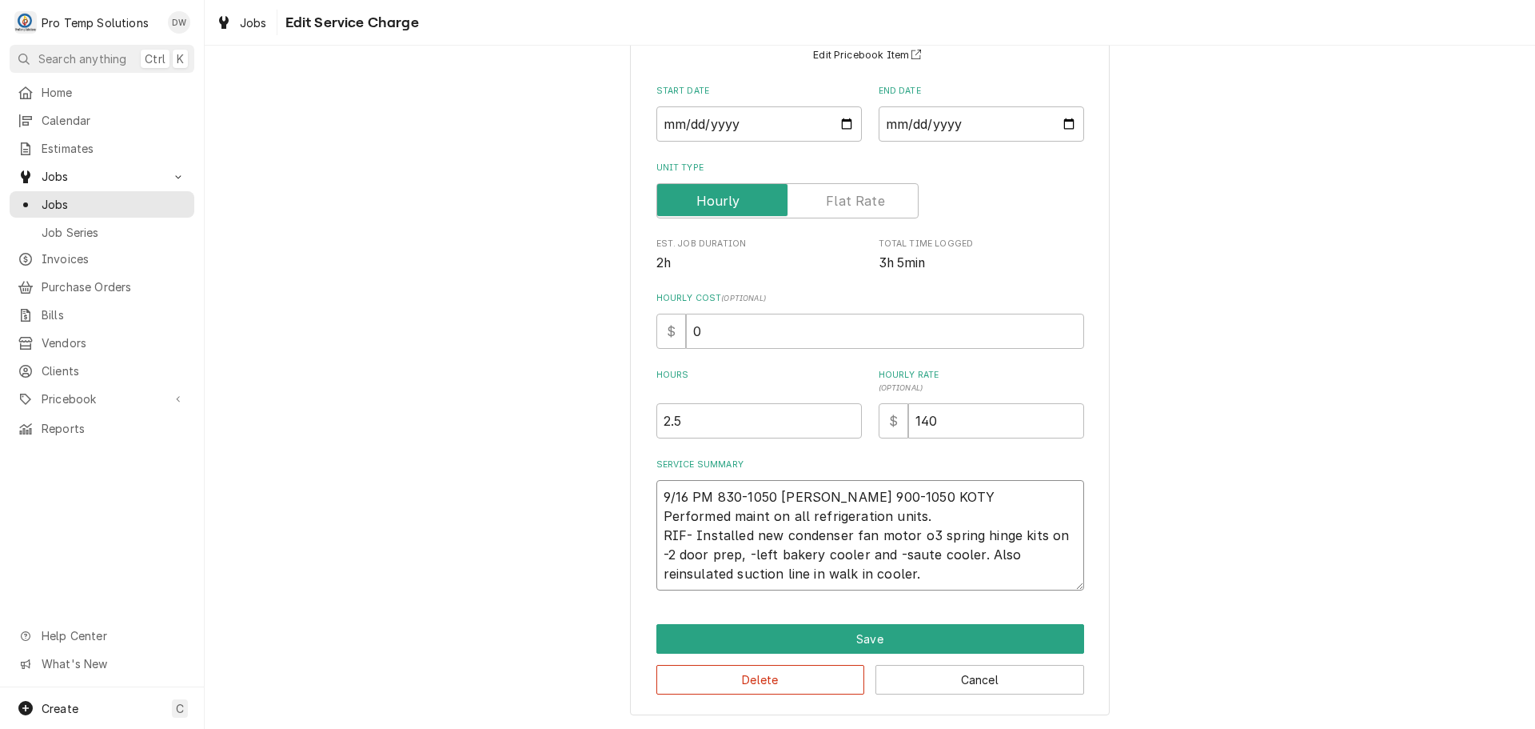
type textarea "x"
type textarea "9/16 PM 830-1050 KEVIN 900-1050 KOTY Performed maint on all refrigeration units…"
type textarea "x"
type textarea "9/16 PM 830-1050 KEVIN 900-1050 KOTY Performed maint on all refrigeration units…"
type textarea "x"
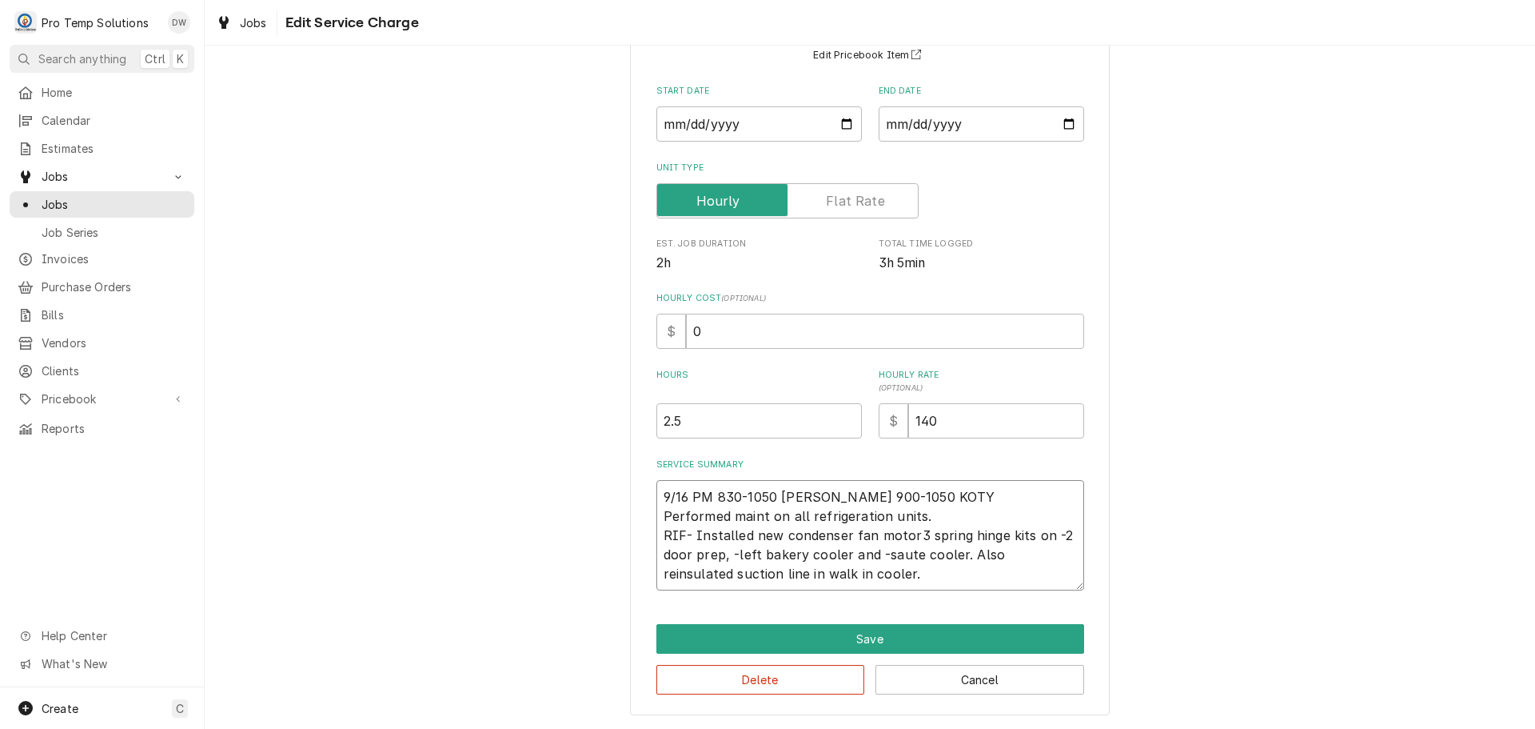
type textarea "9/16 PM 830-1050 KEVIN 900-1050 KOTY Performed maint on all refrigeration units…"
type textarea "x"
type textarea "9/16 PM 830-1050 KEVIN 900-1050 KOTY Performed maint on all refrigeration units…"
type textarea "x"
type textarea "9/16 PM 830-1050 KEVIN 900-1050 KOTY Performed maint on all refrigeration units…"
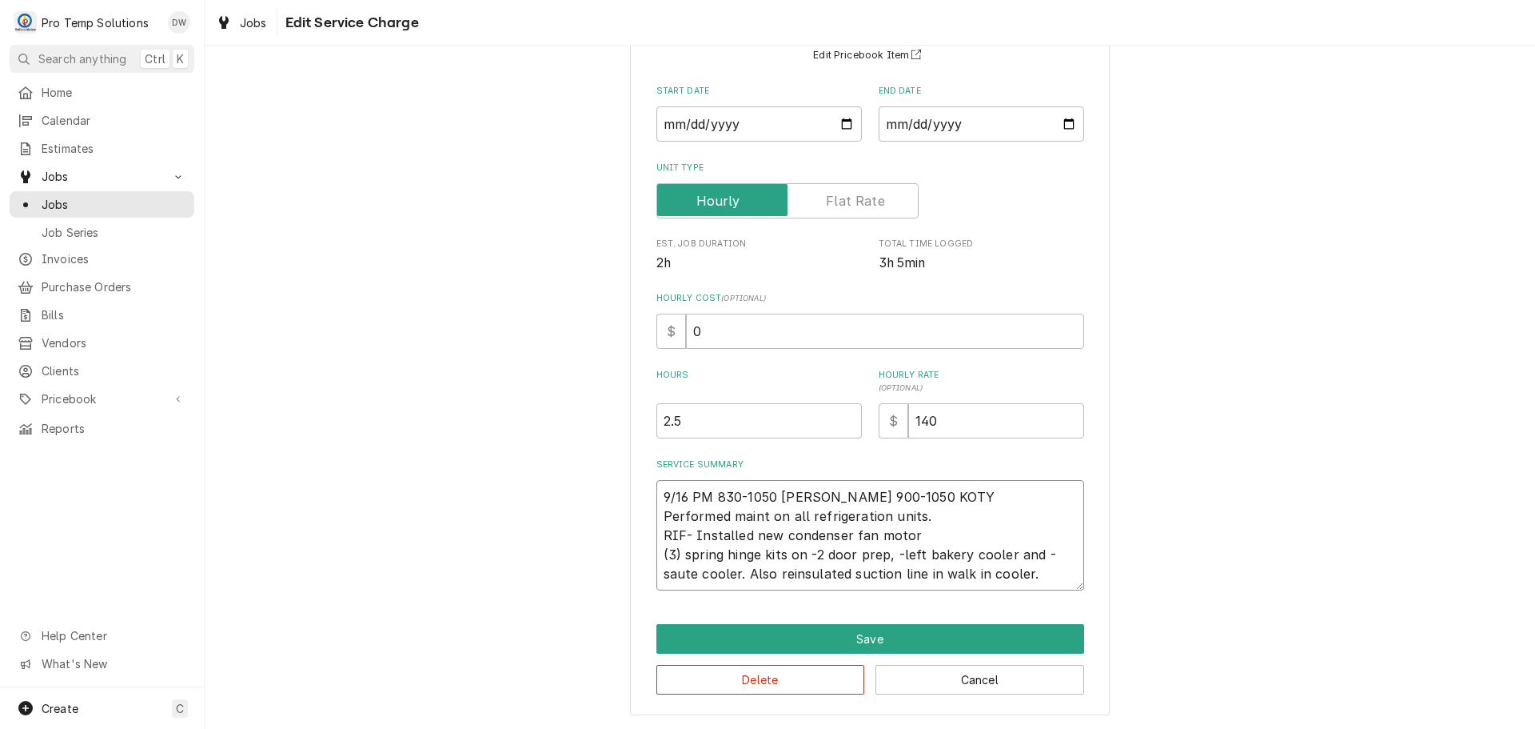
click at [781, 555] on textarea "9/16 PM 830-1050 KEVIN 900-1050 KOTY Performed maint on all refrigeration units…" at bounding box center [871, 535] width 428 height 110
type textarea "x"
type textarea "9/16 PM 830-1050 KEVIN 900-1050 KOTY Performed maint on all refrigeration units…"
type textarea "x"
type textarea "9/16 PM 830-1050 KEVIN 900-1050 KOTY Performed maint on all refrigeration units…"
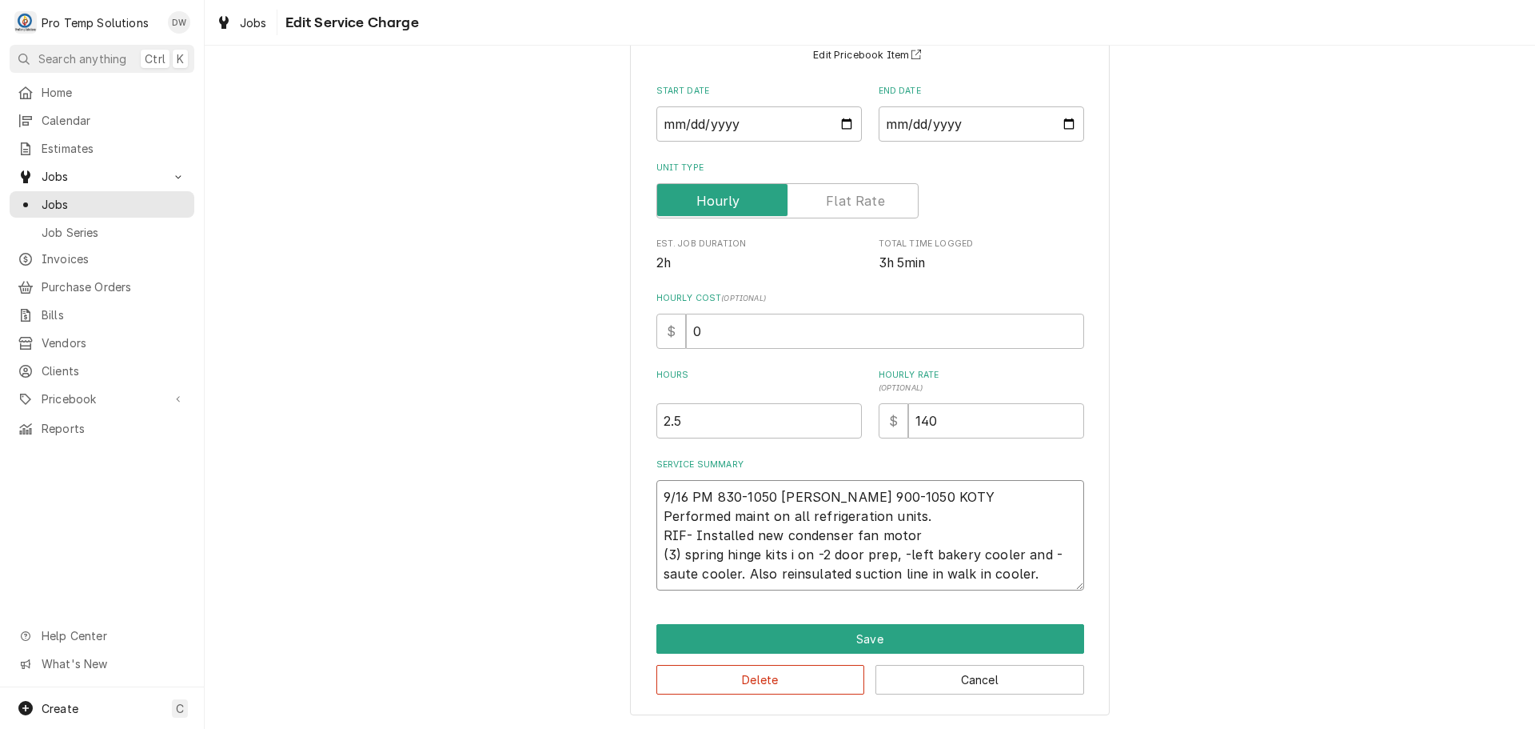
type textarea "x"
type textarea "9/16 PM 830-1050 KEVIN 900-1050 KOTY Performed maint on all refrigeration units…"
type textarea "x"
type textarea "9/16 PM 830-1050 KEVIN 900-1050 KOTY Performed maint on all refrigeration units…"
type textarea "x"
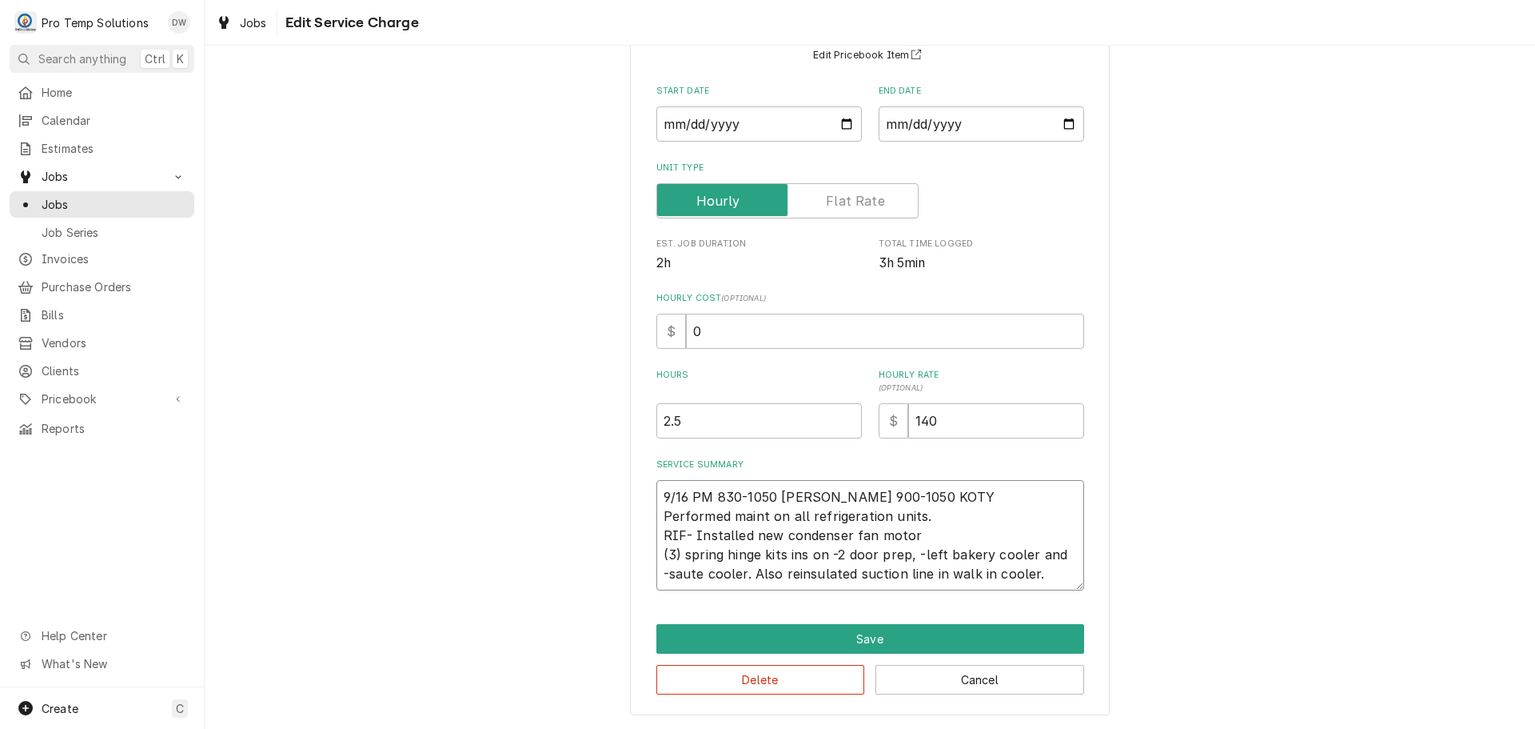
type textarea "9/16 PM 830-1050 KEVIN 900-1050 KOTY Performed maint on all refrigeration units…"
type textarea "x"
type textarea "9/16 PM 830-1050 KEVIN 900-1050 KOTY Performed maint on all refrigeration units…"
type textarea "x"
type textarea "9/16 PM 830-1050 KEVIN 900-1050 KOTY Performed maint on all refrigeration units…"
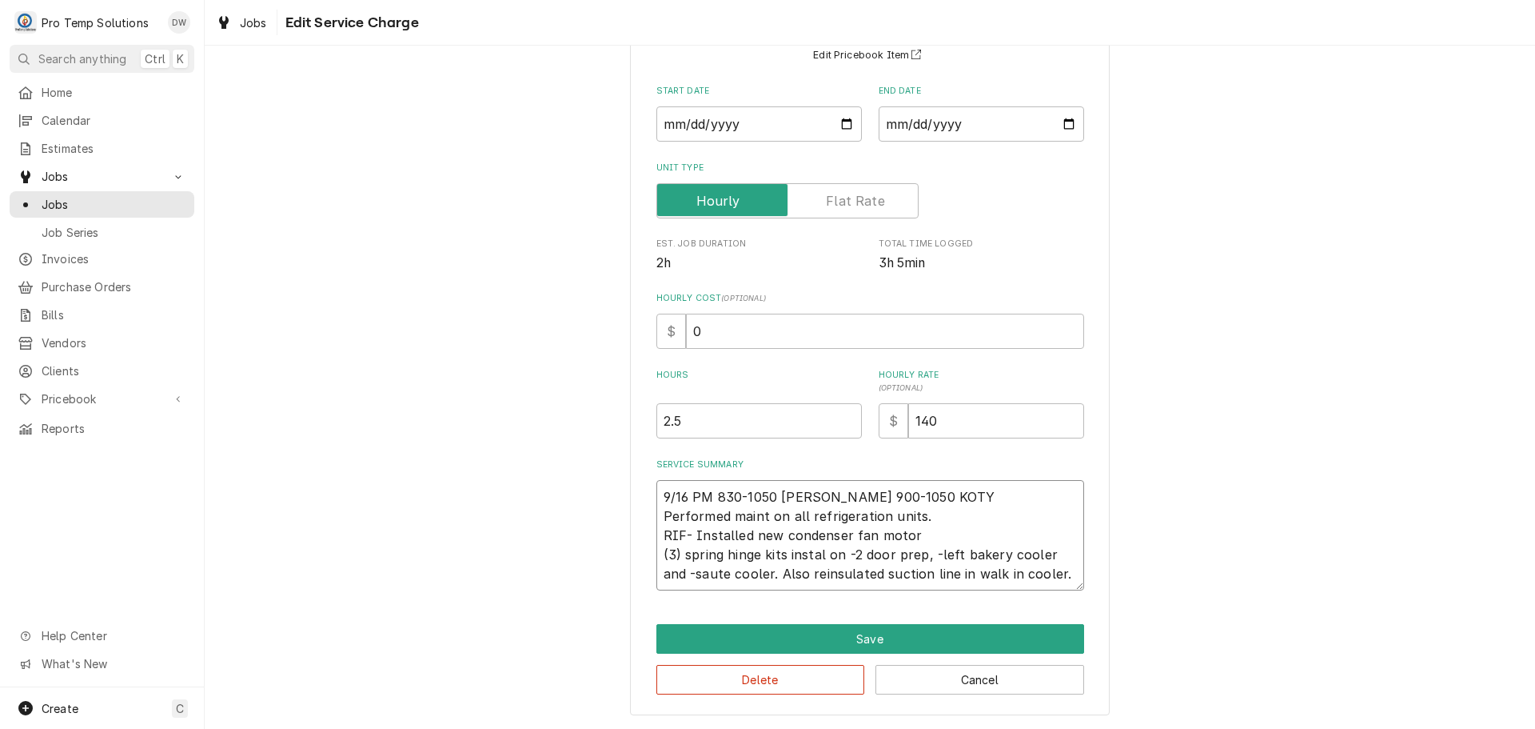
type textarea "x"
type textarea "9/16 PM 830-1050 KEVIN 900-1050 KOTY Performed maint on all refrigeration units…"
type textarea "x"
type textarea "9/16 PM 830-1050 KEVIN 900-1050 KOTY Performed maint on all refrigeration units…"
type textarea "x"
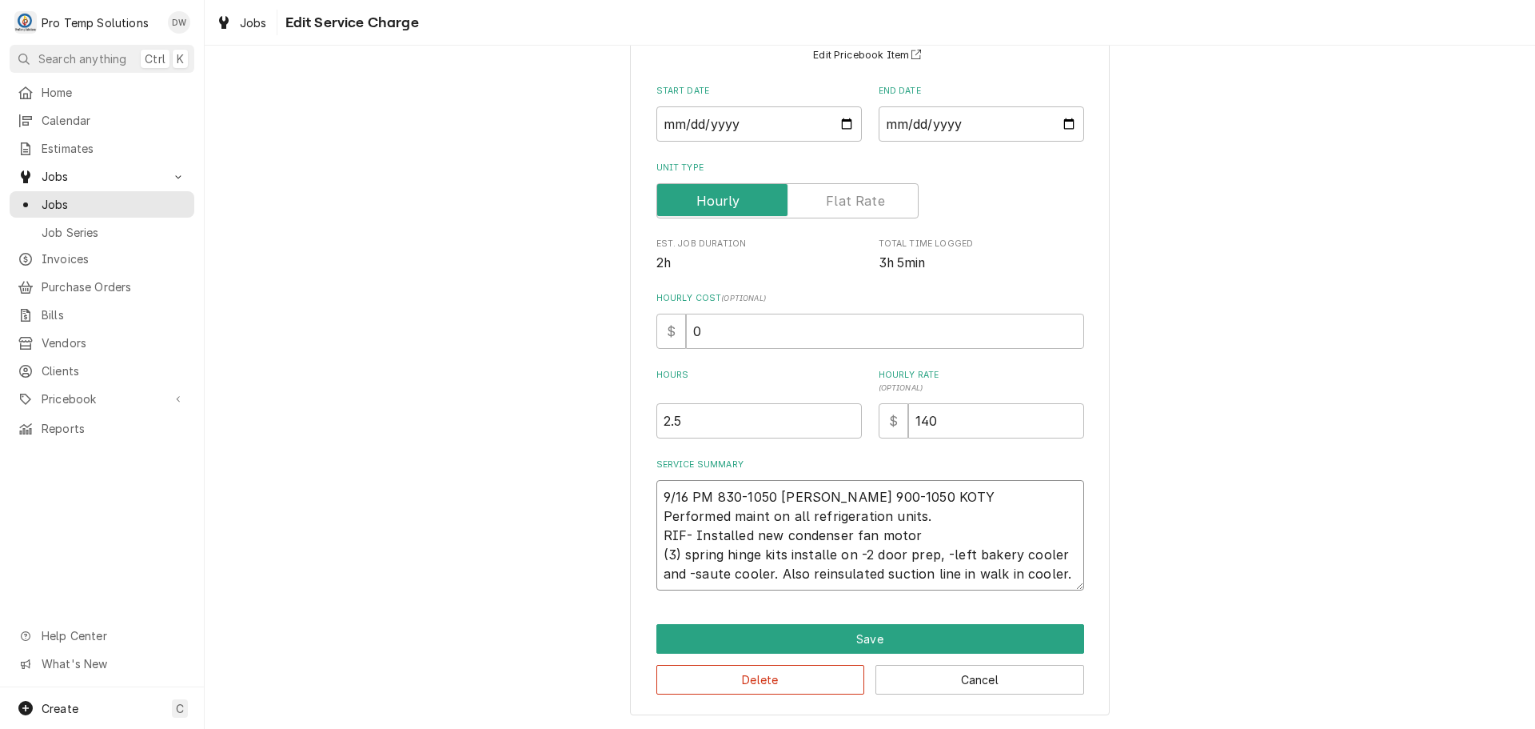
type textarea "9/16 PM 830-1050 KEVIN 900-1050 KOTY Performed maint on all refrigeration units…"
type textarea "x"
type textarea "9/16 PM 830-1050 KEVIN 900-1050 KOTY Performed maint on all refrigeration units…"
click at [915, 551] on textarea "9/16 PM 830-1050 KEVIN 900-1050 KOTY Performed maint on all refrigeration units…" at bounding box center [871, 535] width 428 height 110
type textarea "x"
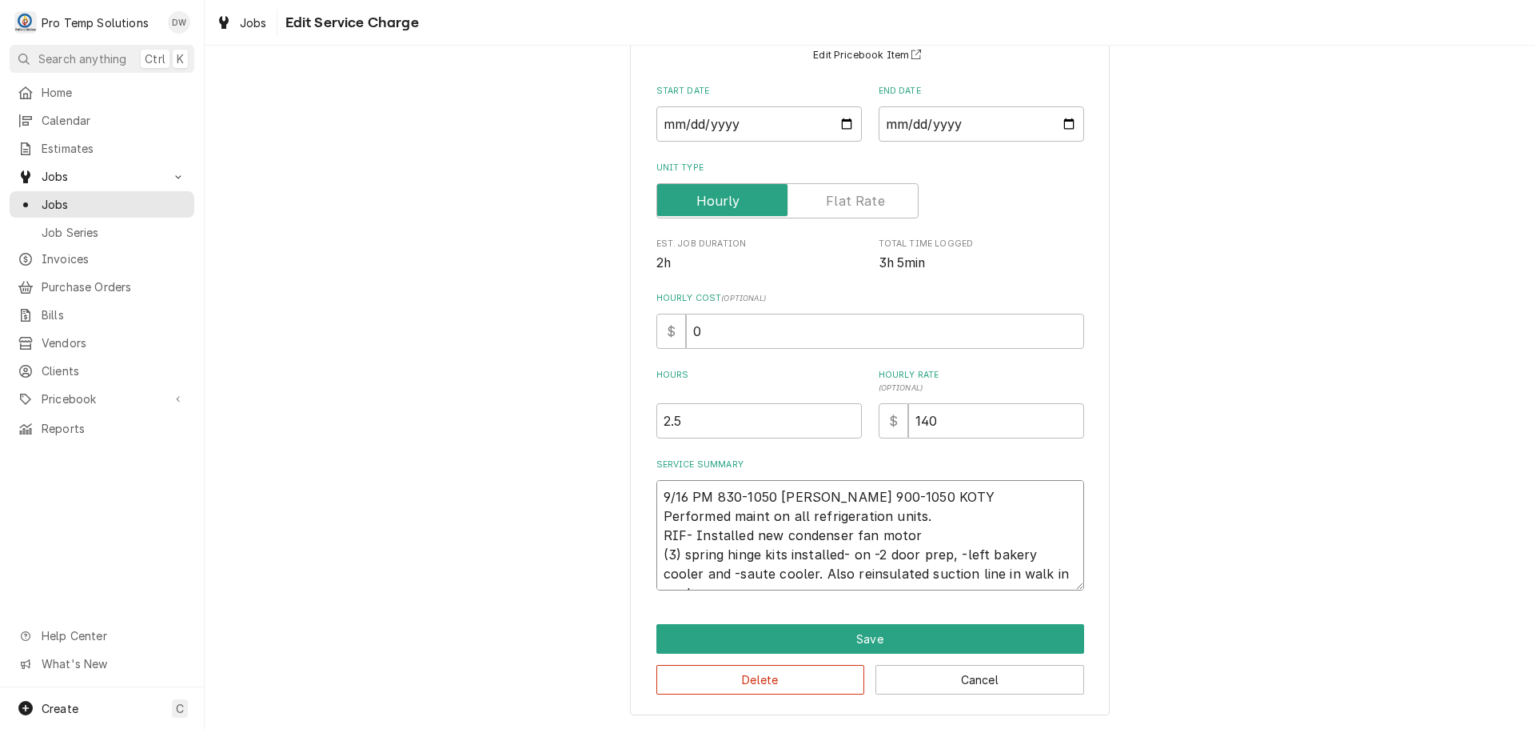
type textarea "9/16 PM 830-1050 KEVIN 900-1050 KOTY Performed maint on all refrigeration units…"
type textarea "x"
type textarea "9/16 PM 830-1050 KEVIN 900-1050 KOTY Performed maint on all refrigeration units…"
type textarea "x"
type textarea "9/16 PM 830-1050 KEVIN 900-1050 KOTY Performed maint on all refrigeration units…"
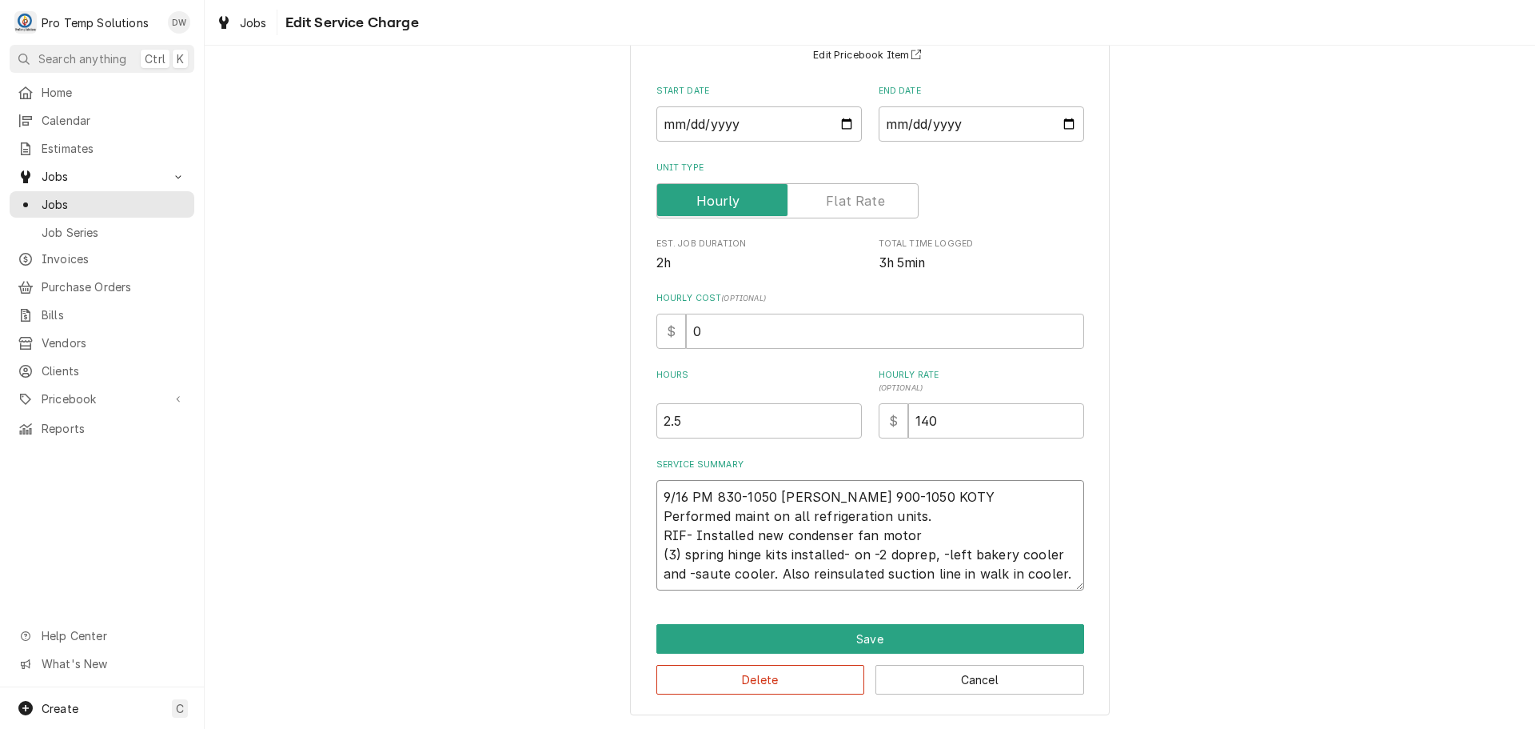
type textarea "x"
type textarea "9/16 PM 830-1050 KEVIN 900-1050 KOTY Performed maint on all refrigeration units…"
type textarea "x"
type textarea "9/16 PM 830-1050 KEVIN 900-1050 KOTY Performed maint on all refrigeration units…"
type textarea "x"
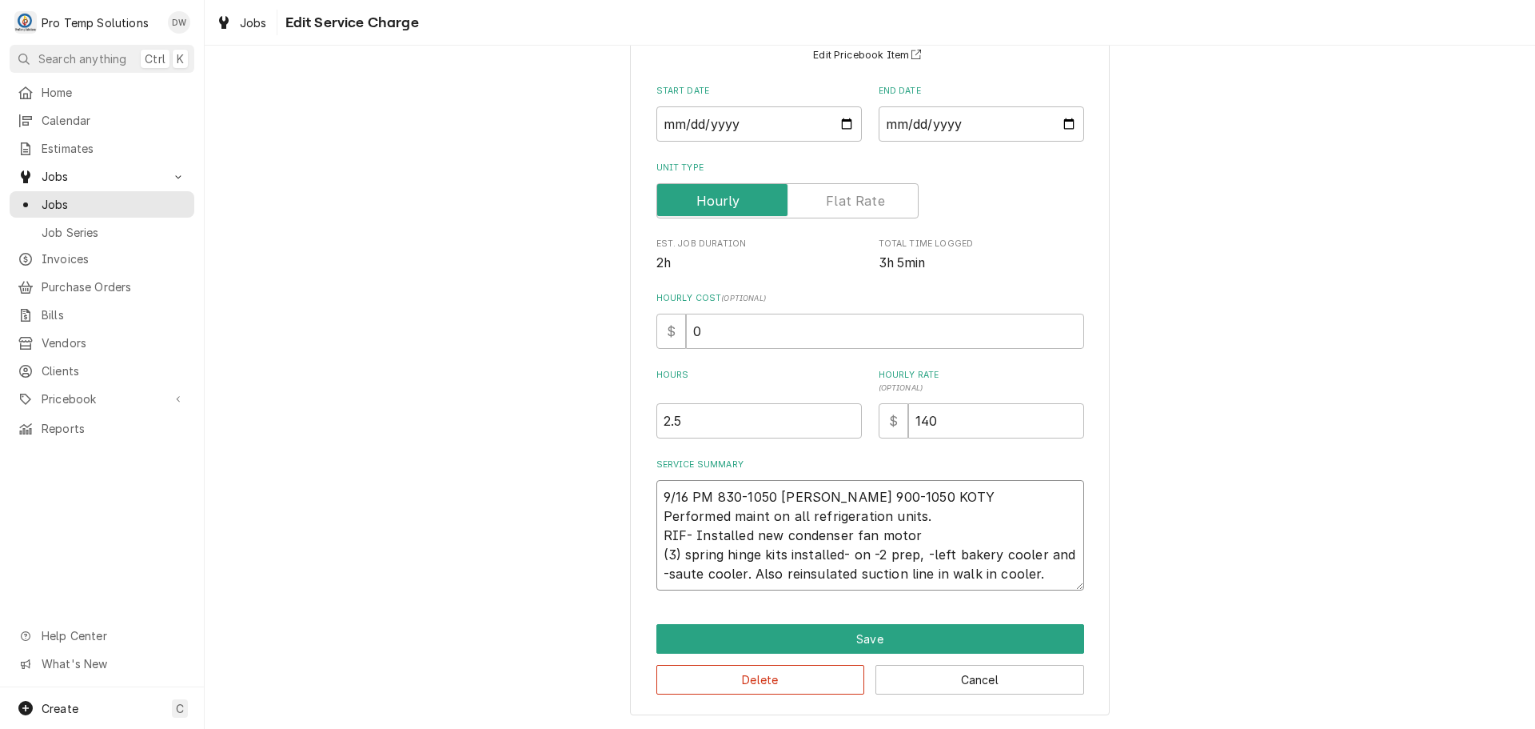
type textarea "9/16 PM 830-1050 KEVIN 900-1050 KOTY Performed maint on all refrigeration units…"
type textarea "x"
type textarea "9/16 PM 830-1050 KEVIN 900-1050 KOTY Performed maint on all refrigeration units…"
type textarea "x"
type textarea "9/16 PM 830-1050 KEVIN 900-1050 KOTY Performed maint on all refrigeration units…"
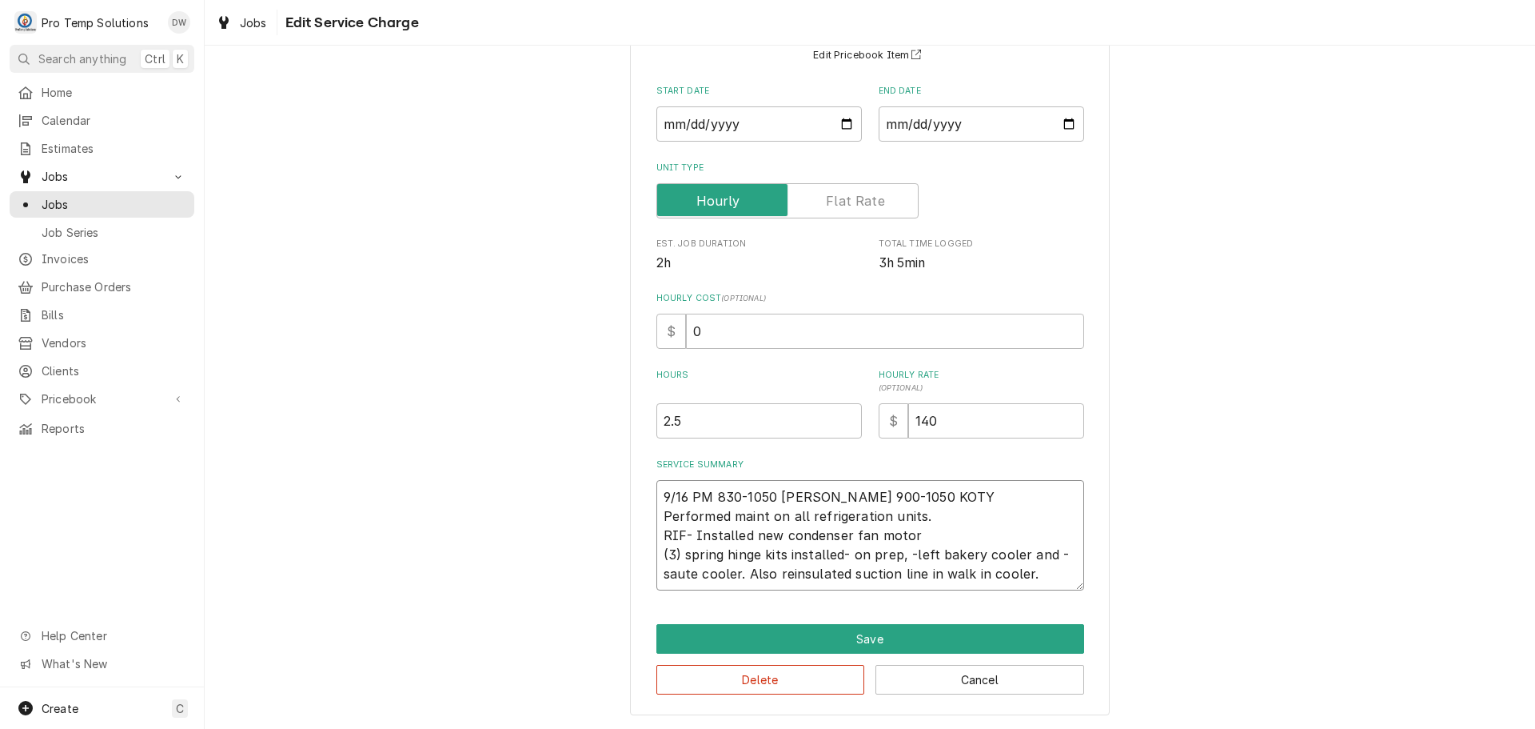
type textarea "x"
type textarea "9/16 PM 830-1050 KEVIN 900-1050 KOTY Performed maint on all refrigeration units…"
type textarea "x"
type textarea "9/16 PM 830-1050 KEVIN 900-1050 KOTY Performed maint on all refrigeration units…"
type textarea "x"
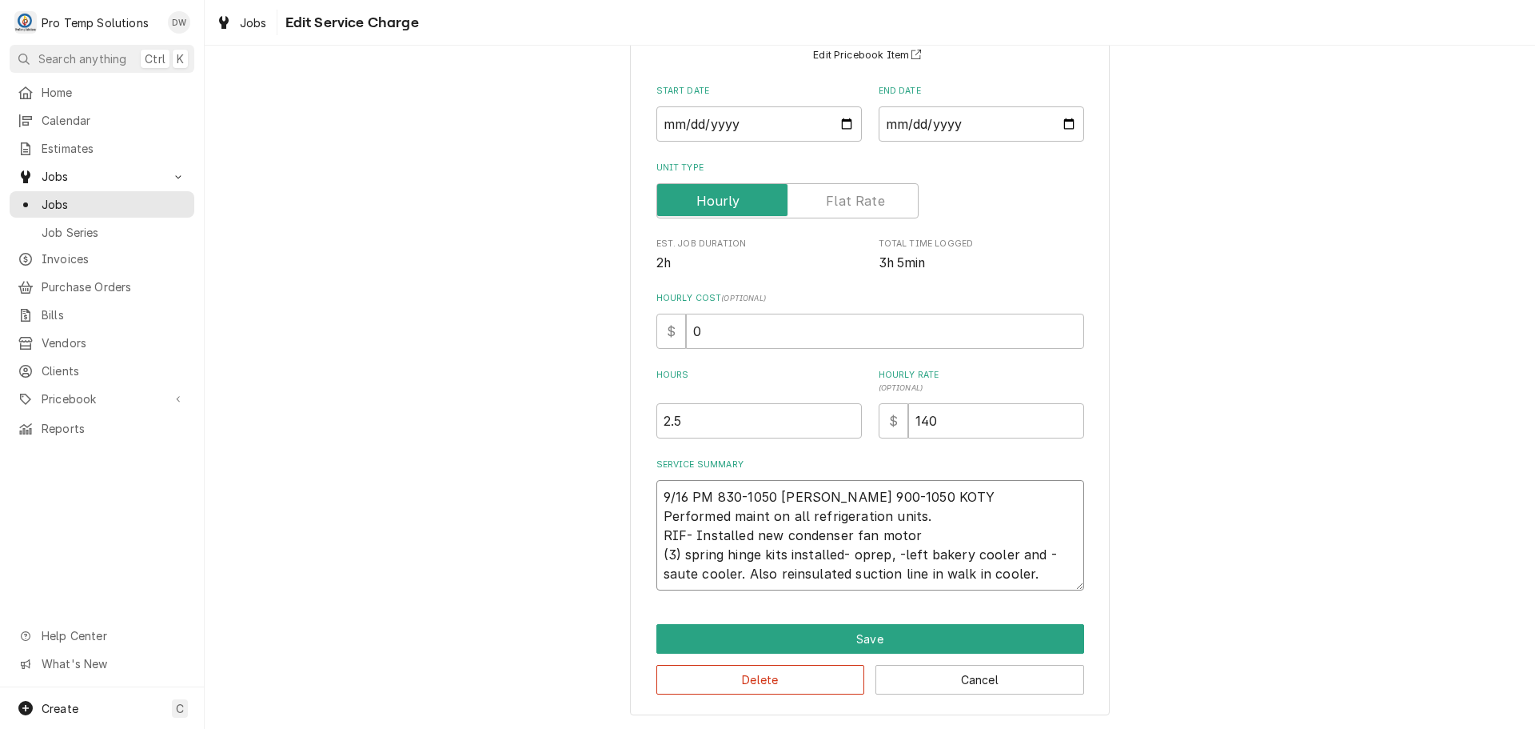
type textarea "9/16 PM 830-1050 KEVIN 900-1050 KOTY Performed maint on all refrigeration units…"
type textarea "x"
type textarea "9/16 PM 830-1050 KEVIN 900-1050 KOTY Performed maint on all refrigeration units…"
type textarea "x"
type textarea "9/16 PM 830-1050 KEVIN 900-1050 KOTY Performed maint on all refrigeration units…"
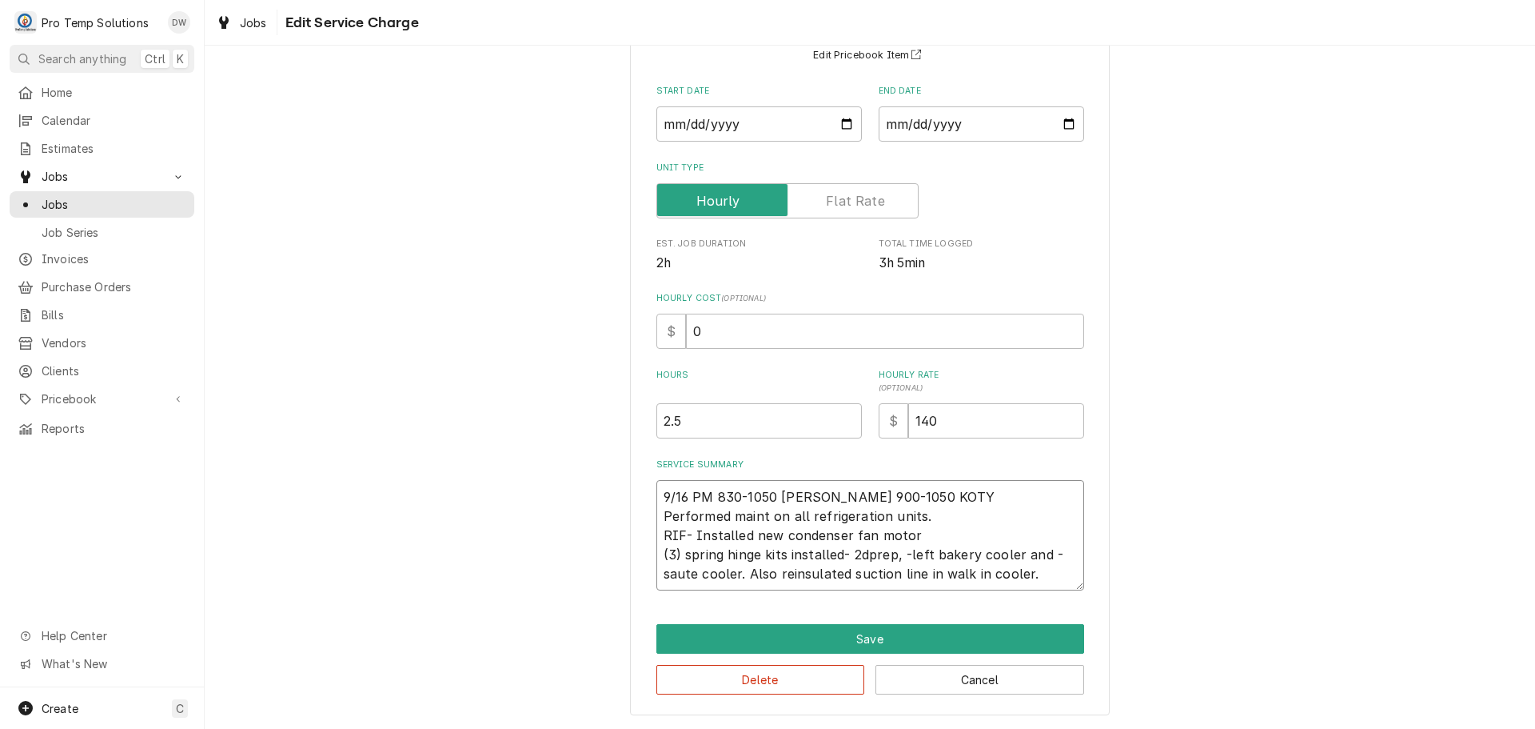
type textarea "x"
type textarea "9/16 PM 830-1050 KEVIN 900-1050 KOTY Performed maint on all refrigeration units…"
type textarea "x"
type textarea "9/16 PM 830-1050 KEVIN 900-1050 KOTY Performed maint on all refrigeration units…"
type textarea "x"
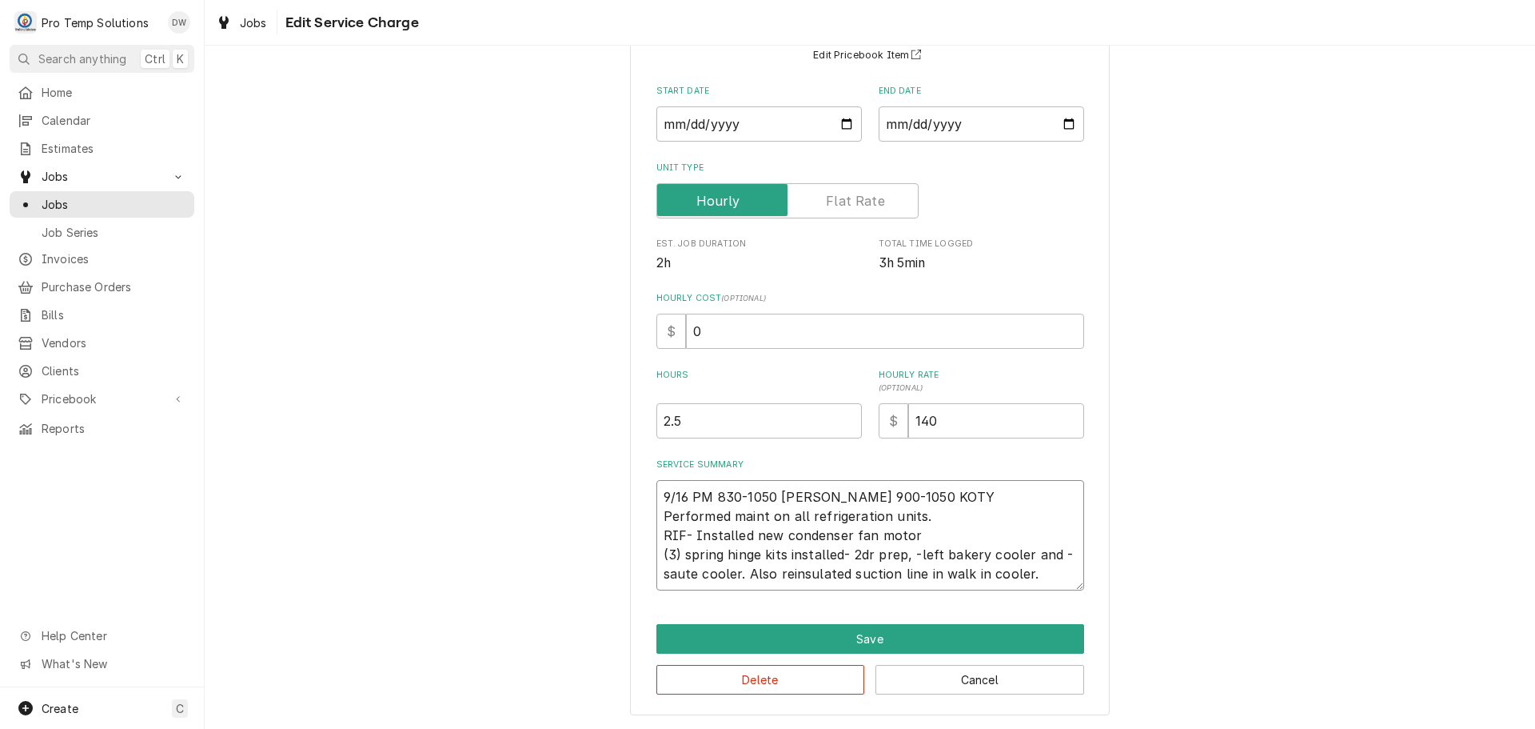
type textarea "9/16 PM 830-1050 KEVIN 900-1050 KOTY Performed maint on all refrigeration units…"
type textarea "x"
type textarea "9/16 PM 830-1050 KEVIN 900-1050 KOTY Performed maint on all refrigeration units…"
click at [1058, 553] on textarea "9/16 PM 830-1050 KEVIN 900-1050 KOTY Performed maint on all refrigeration units…" at bounding box center [871, 535] width 428 height 110
click at [773, 570] on textarea "9/16 PM 830-1050 KEVIN 900-1050 KOTY Performed maint on all refrigeration units…" at bounding box center [871, 535] width 428 height 110
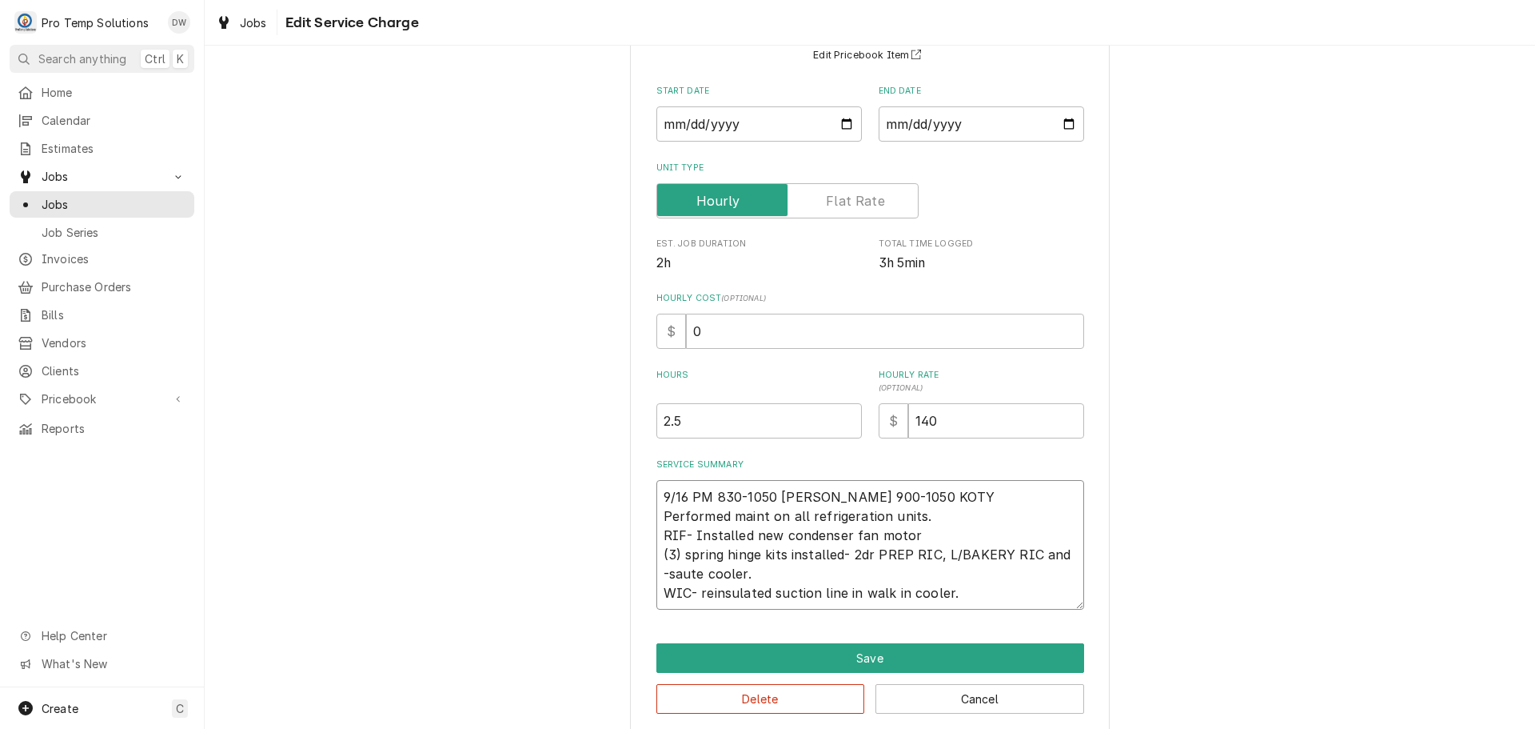
click at [1069, 554] on textarea "9/16 PM 830-1050 KEVIN 900-1050 KOTY Performed maint on all refrigeration units…" at bounding box center [871, 545] width 428 height 130
click at [732, 575] on textarea "9/16 PM 830-1050 KEVIN 900-1050 KOTY Performed maint on all refrigeration units…" at bounding box center [871, 545] width 428 height 130
click at [944, 593] on textarea "9/16 PM 830-1050 KEVIN 900-1050 KOTY Performed maint on all refrigeration units…" at bounding box center [871, 545] width 428 height 130
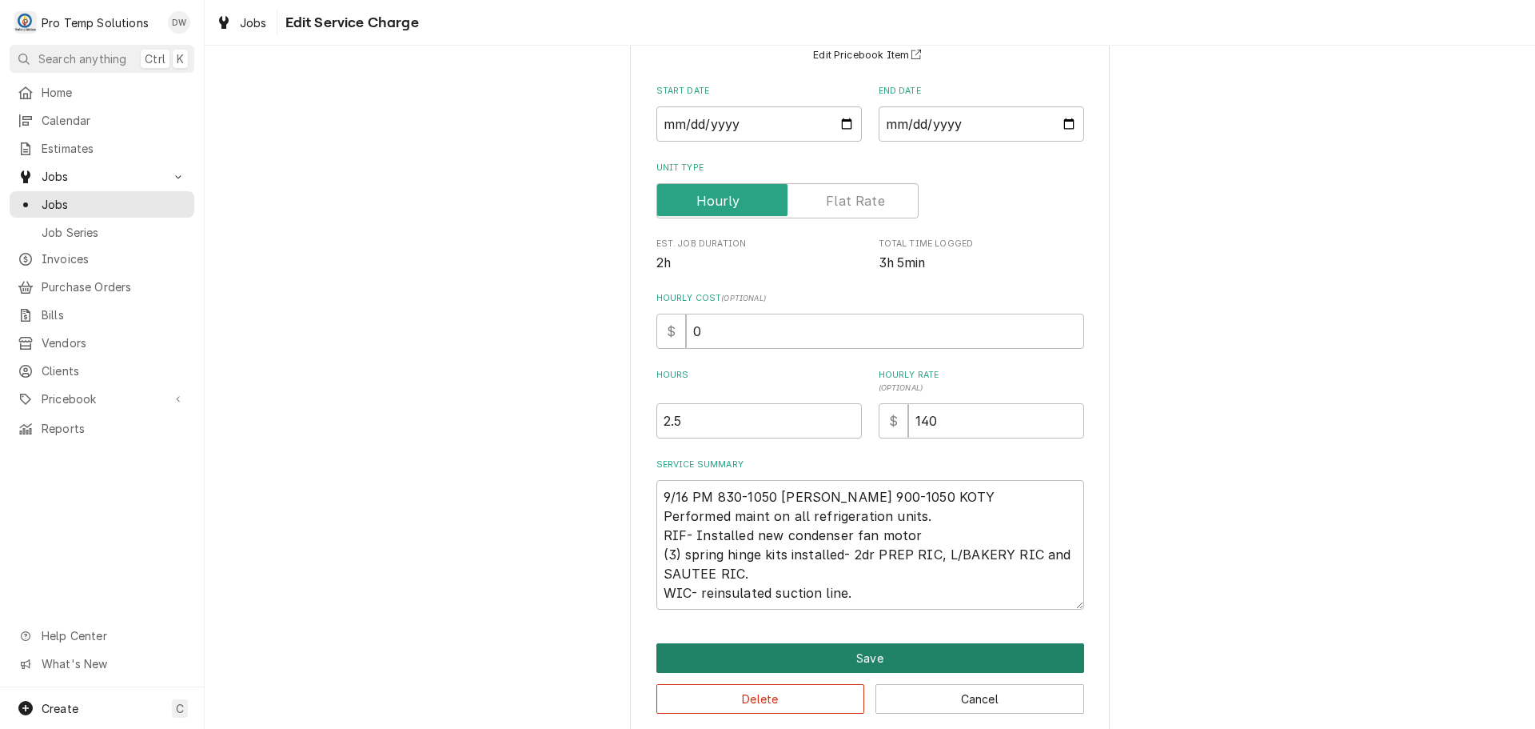
click at [863, 657] on button "Save" at bounding box center [871, 658] width 428 height 30
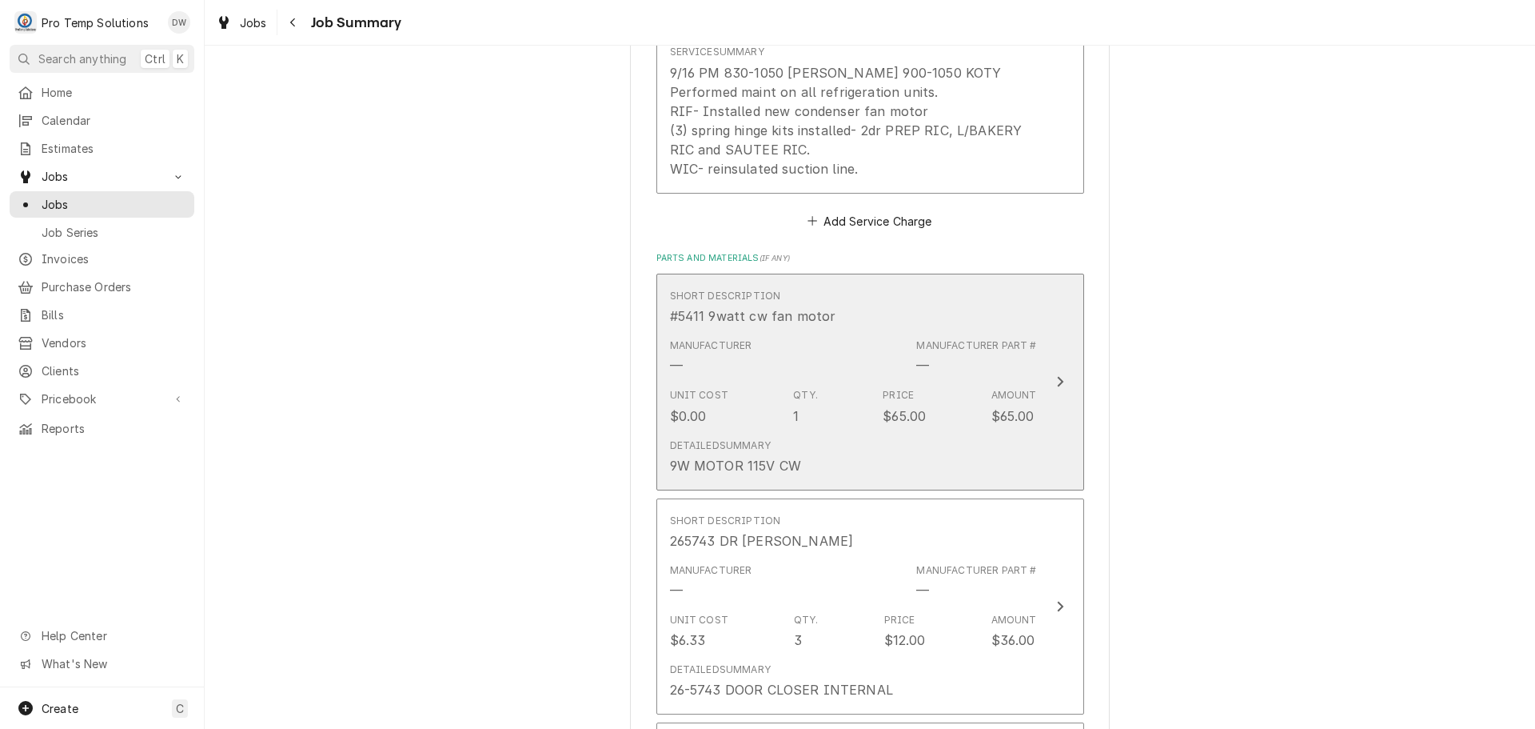
scroll to position [720, 0]
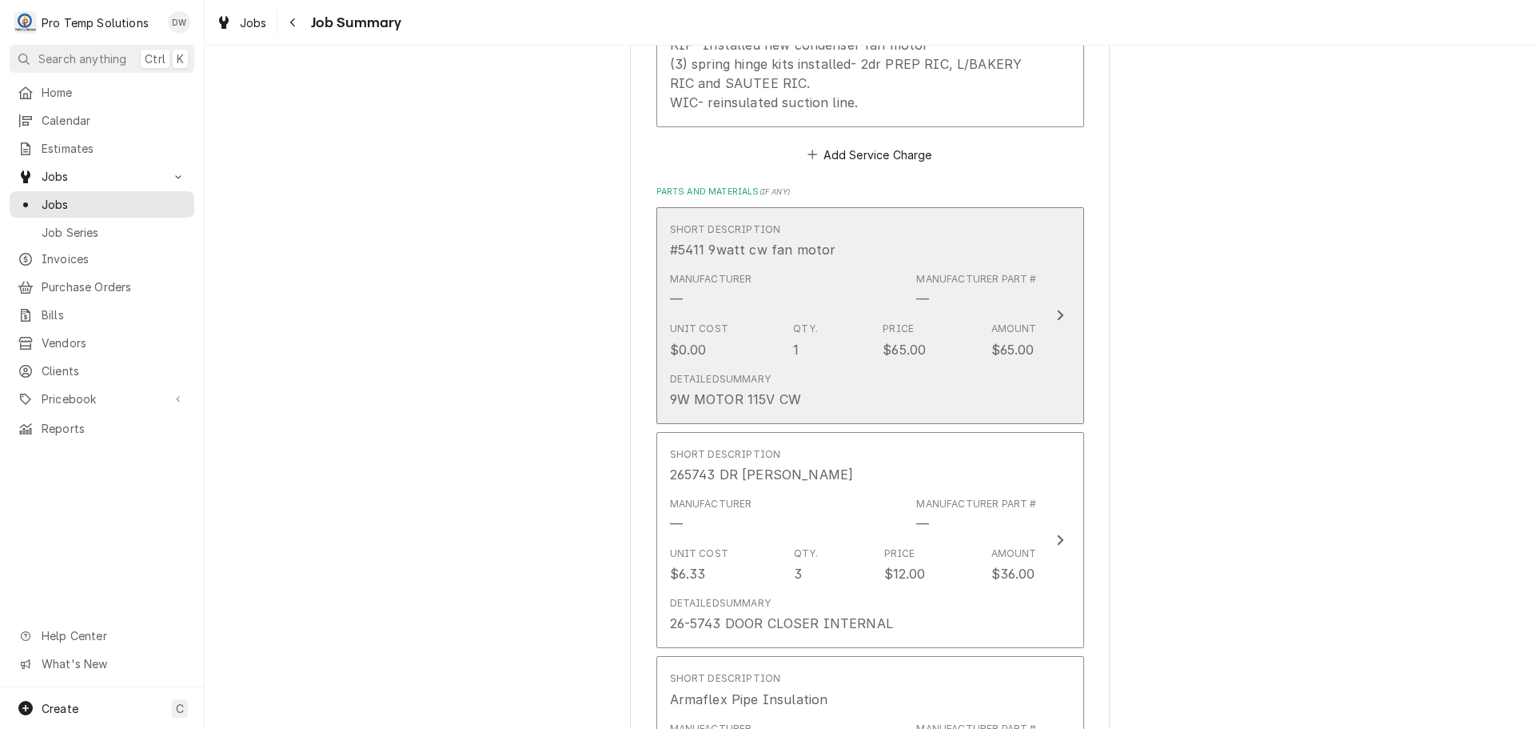
click at [1057, 313] on icon "Update Line Item" at bounding box center [1060, 315] width 8 height 13
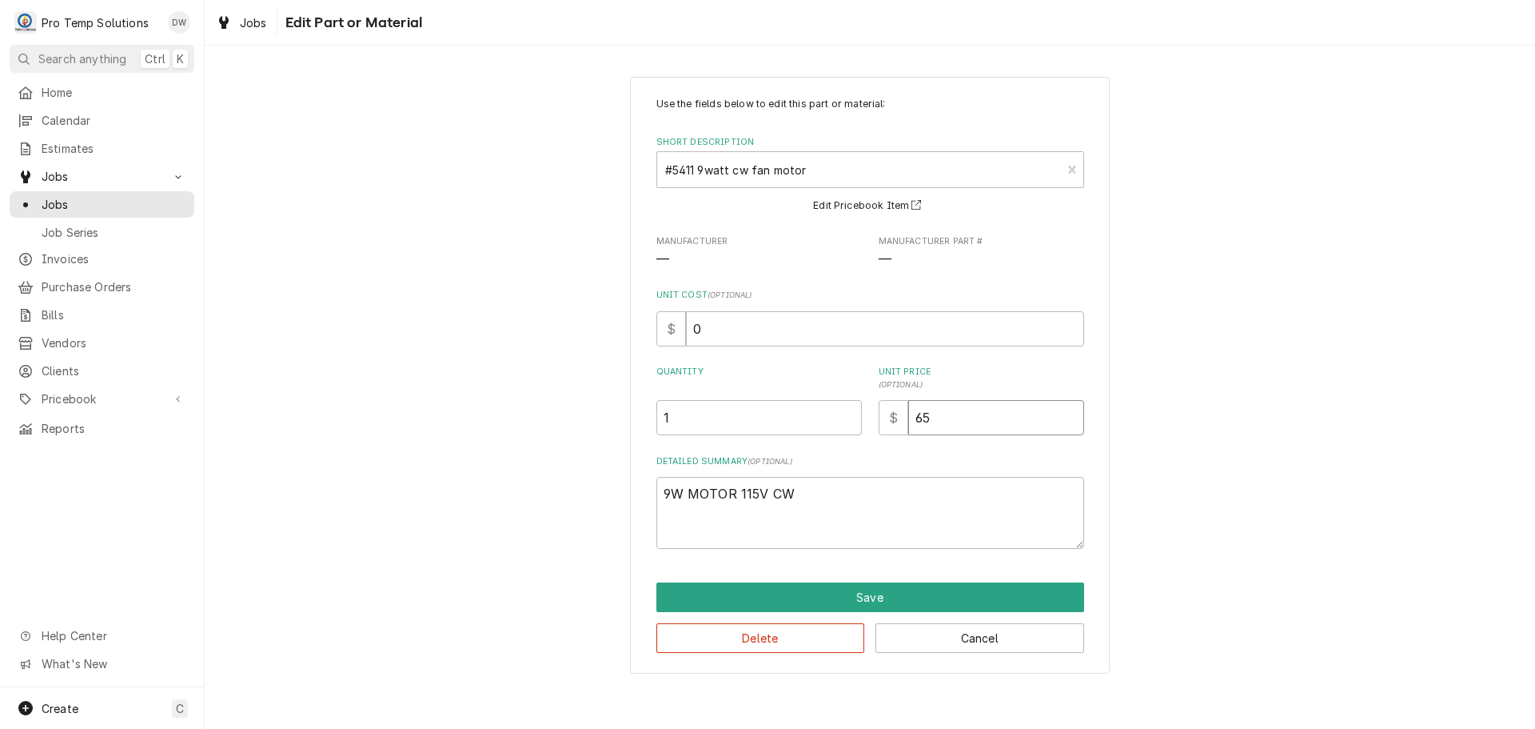
click at [948, 429] on input "65" at bounding box center [996, 417] width 176 height 35
click at [725, 333] on input "0" at bounding box center [885, 328] width 398 height 35
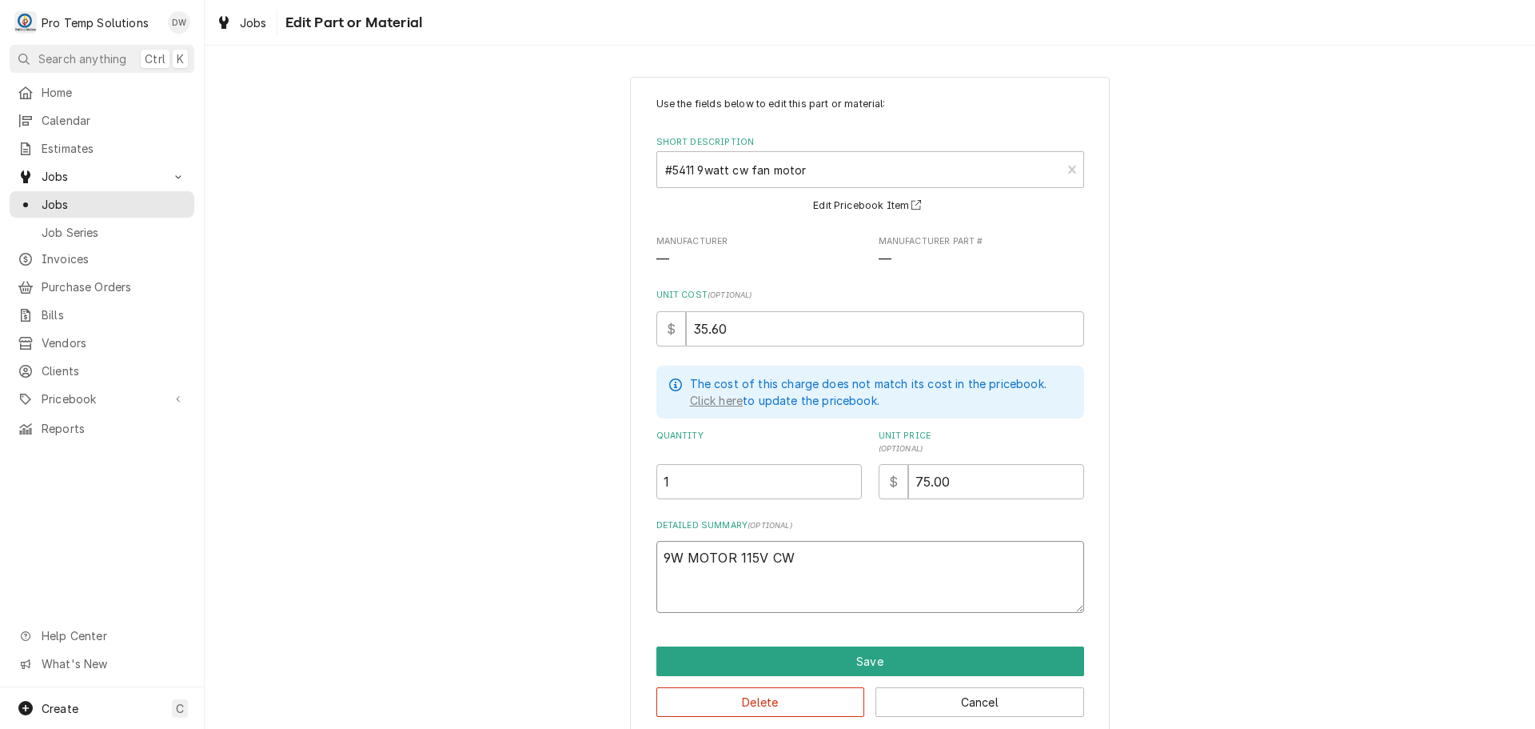
click at [819, 554] on textarea "9W MOTOR 115V CW" at bounding box center [871, 577] width 428 height 72
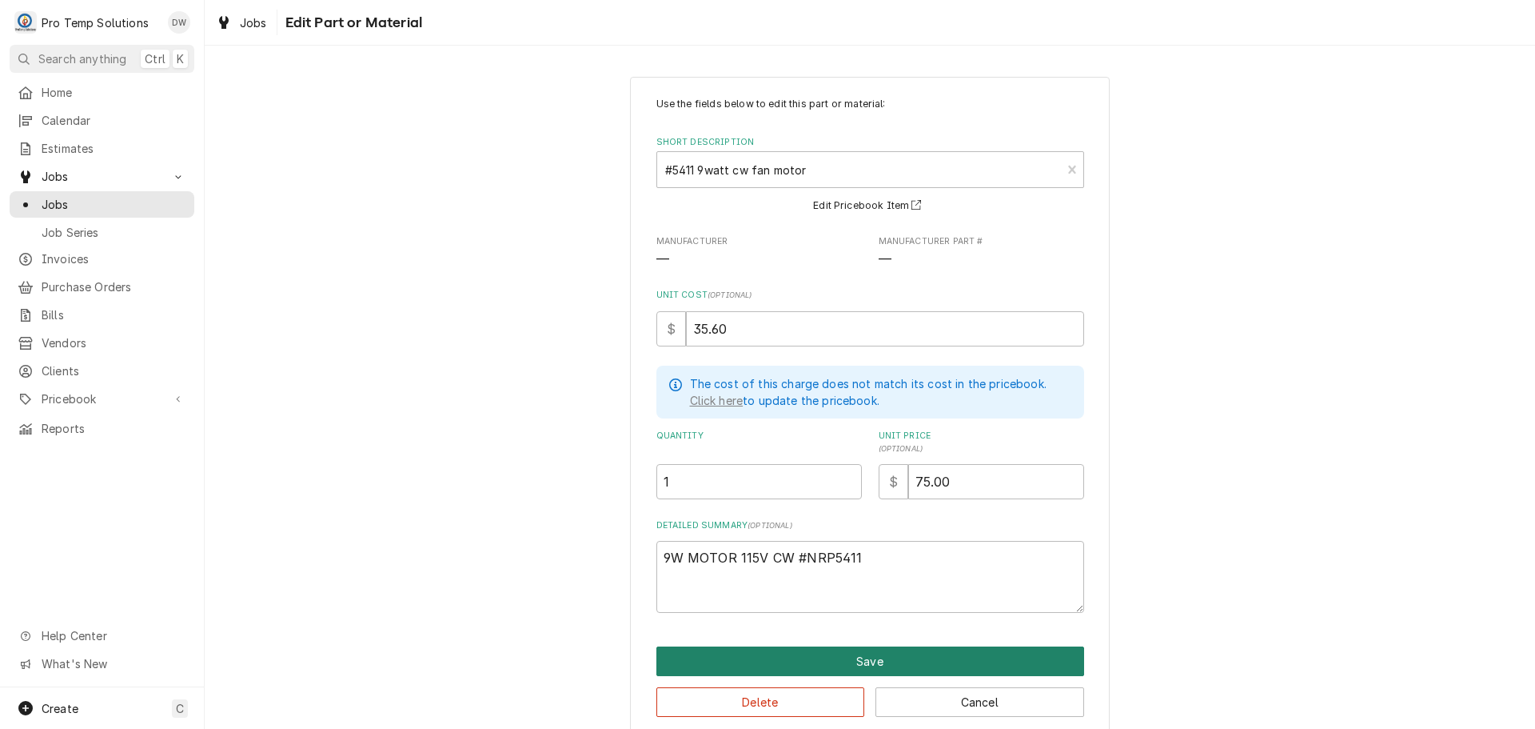
click at [848, 658] on button "Save" at bounding box center [871, 661] width 428 height 30
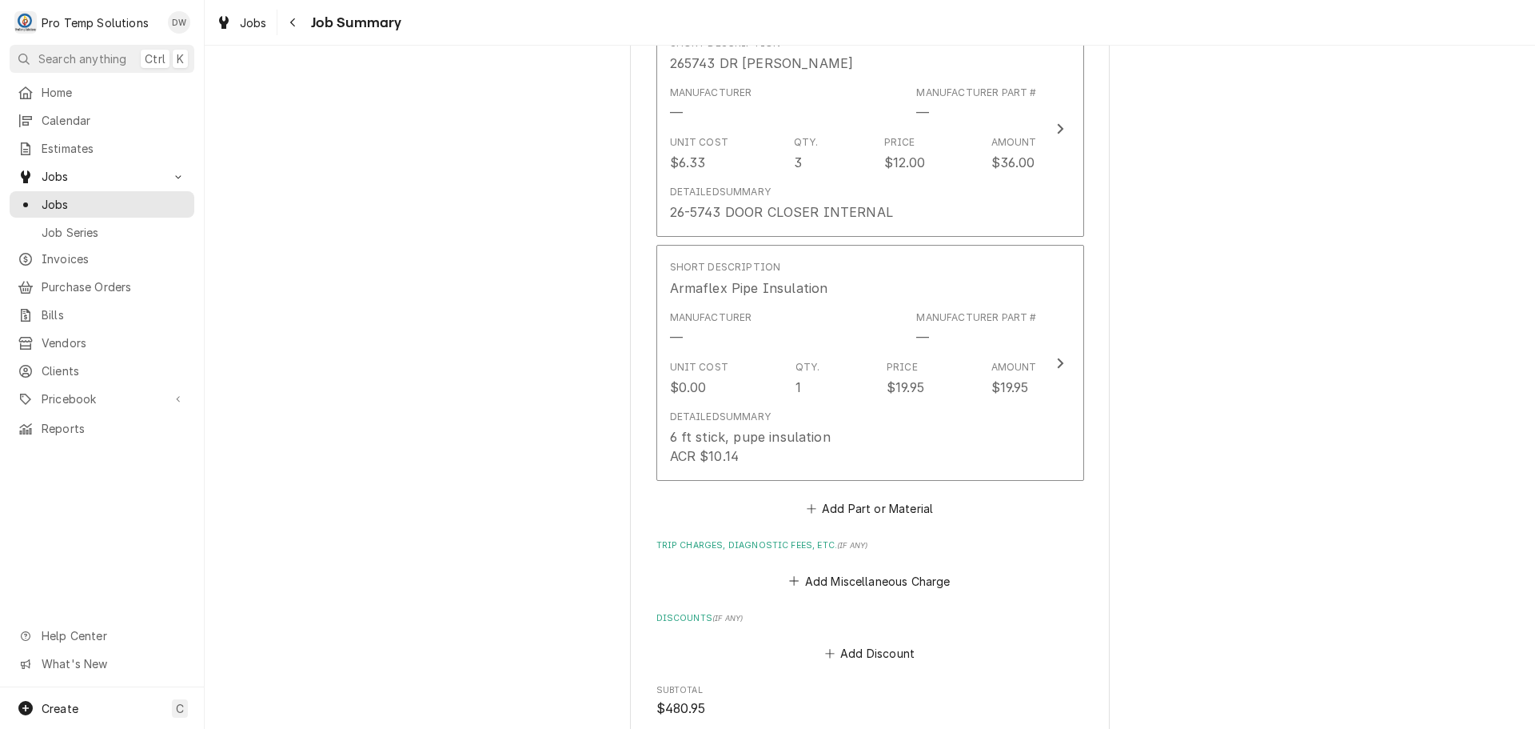
scroll to position [1120, 0]
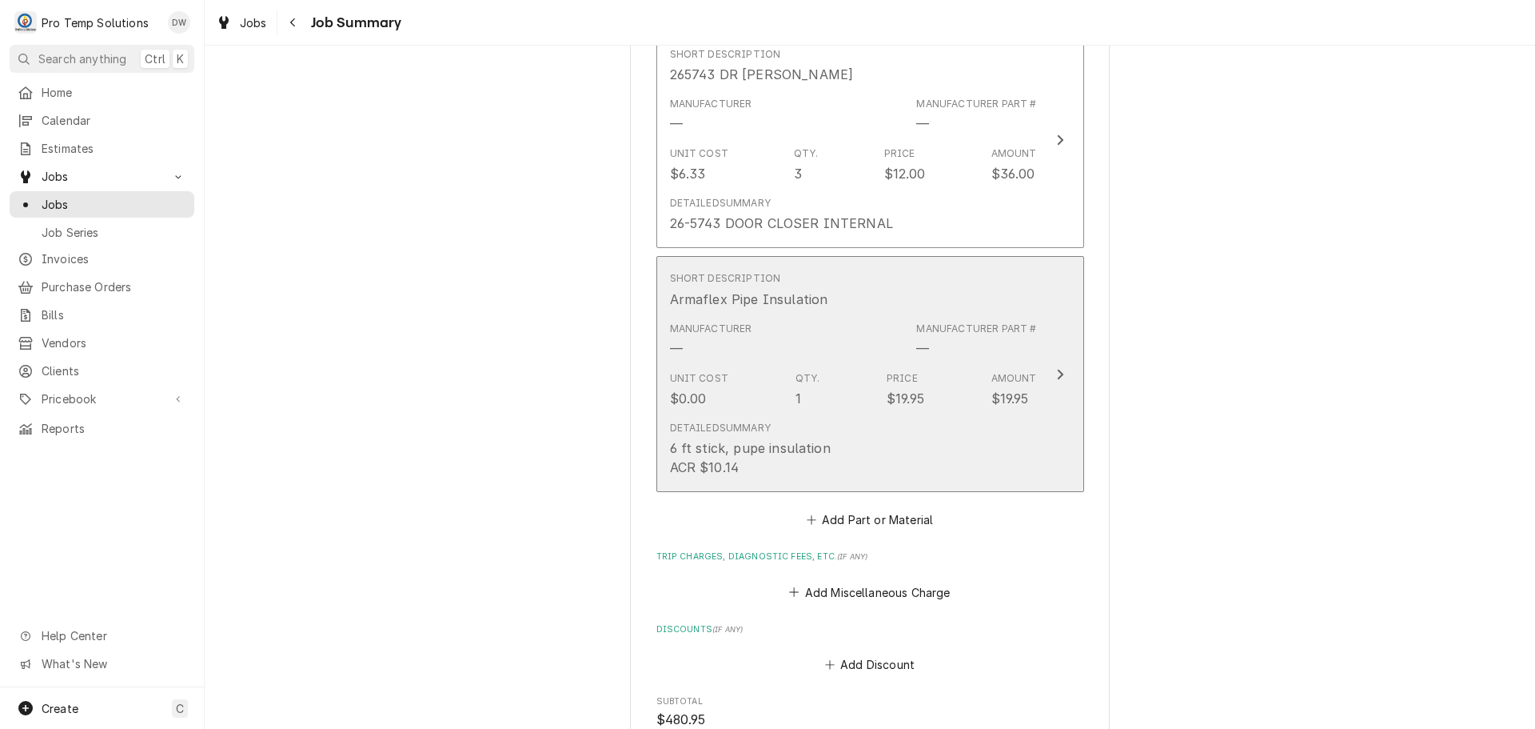
click at [1056, 368] on icon "Update Line Item" at bounding box center [1060, 374] width 8 height 13
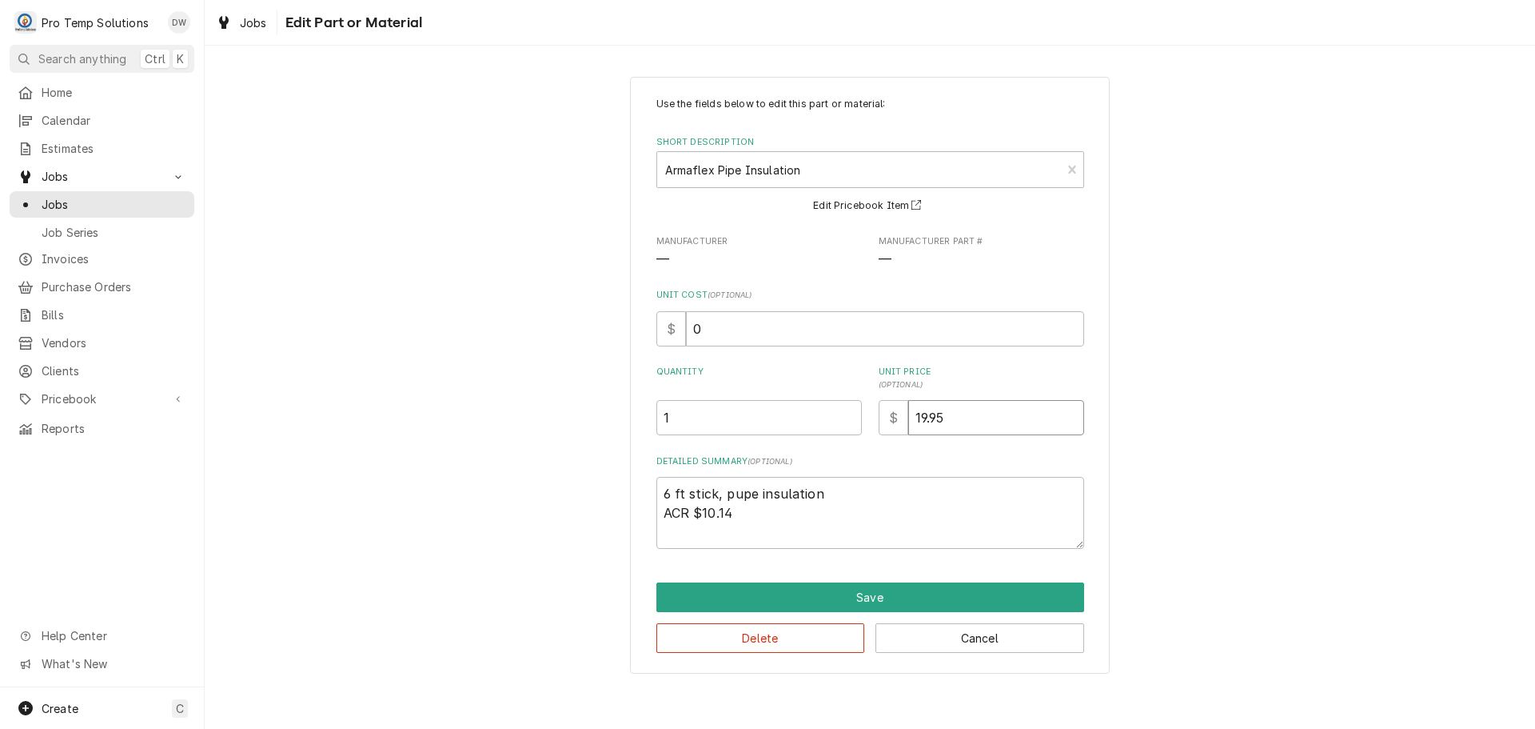
click at [958, 424] on input "19.95" at bounding box center [996, 417] width 176 height 35
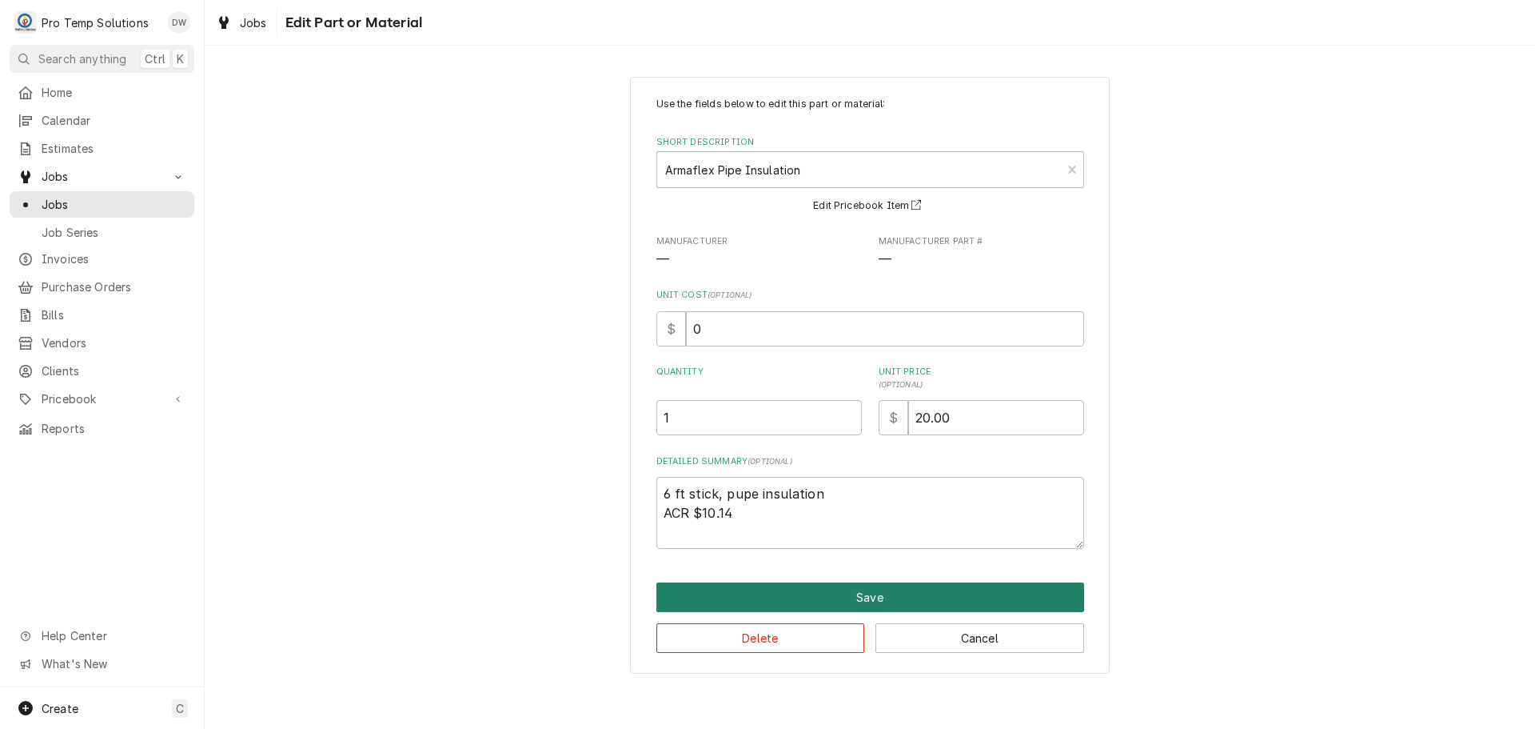
click at [864, 598] on button "Save" at bounding box center [871, 597] width 428 height 30
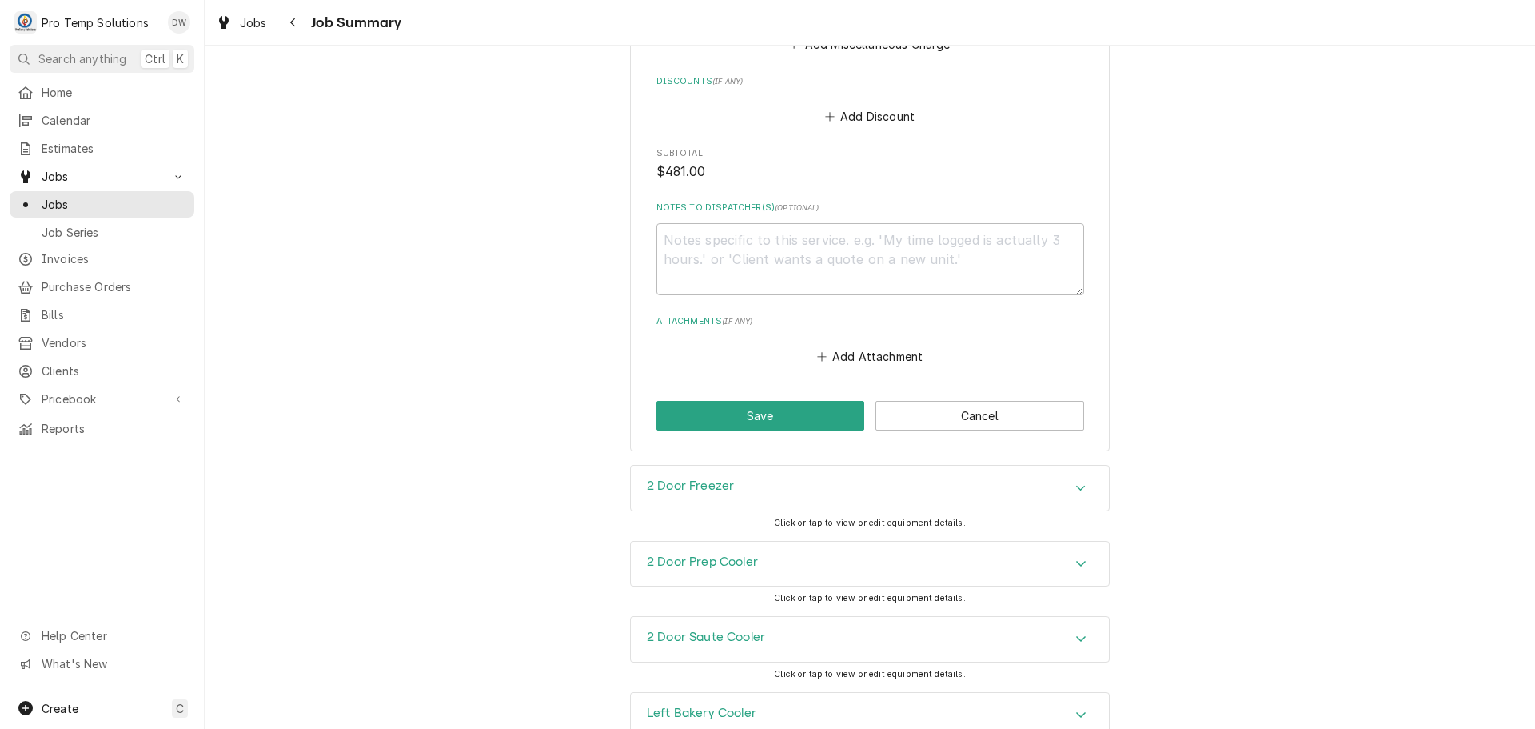
scroll to position [1679, 0]
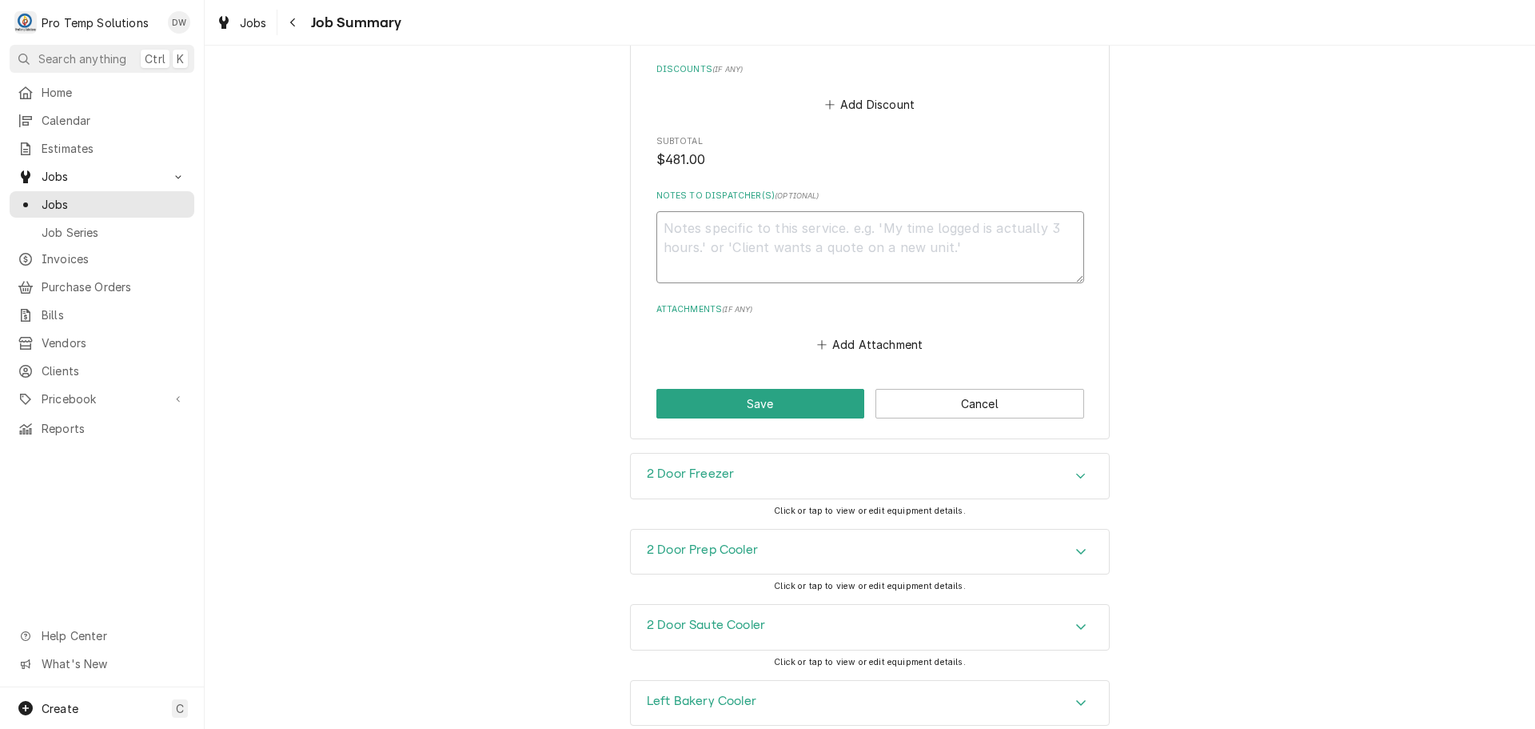
click at [709, 230] on textarea "Notes to Dispatcher(s) ( optional )" at bounding box center [871, 247] width 428 height 72
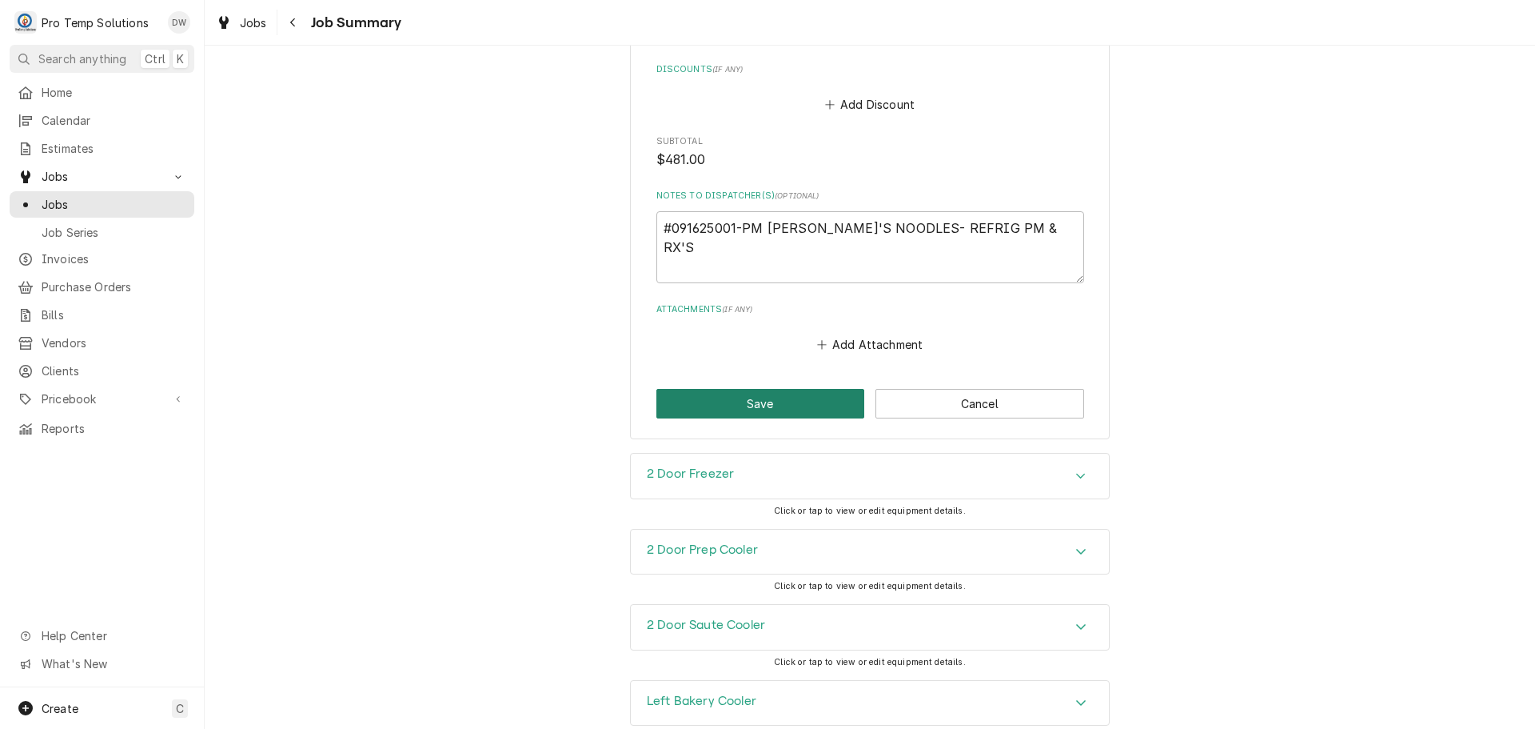
click at [753, 402] on button "Save" at bounding box center [761, 404] width 209 height 30
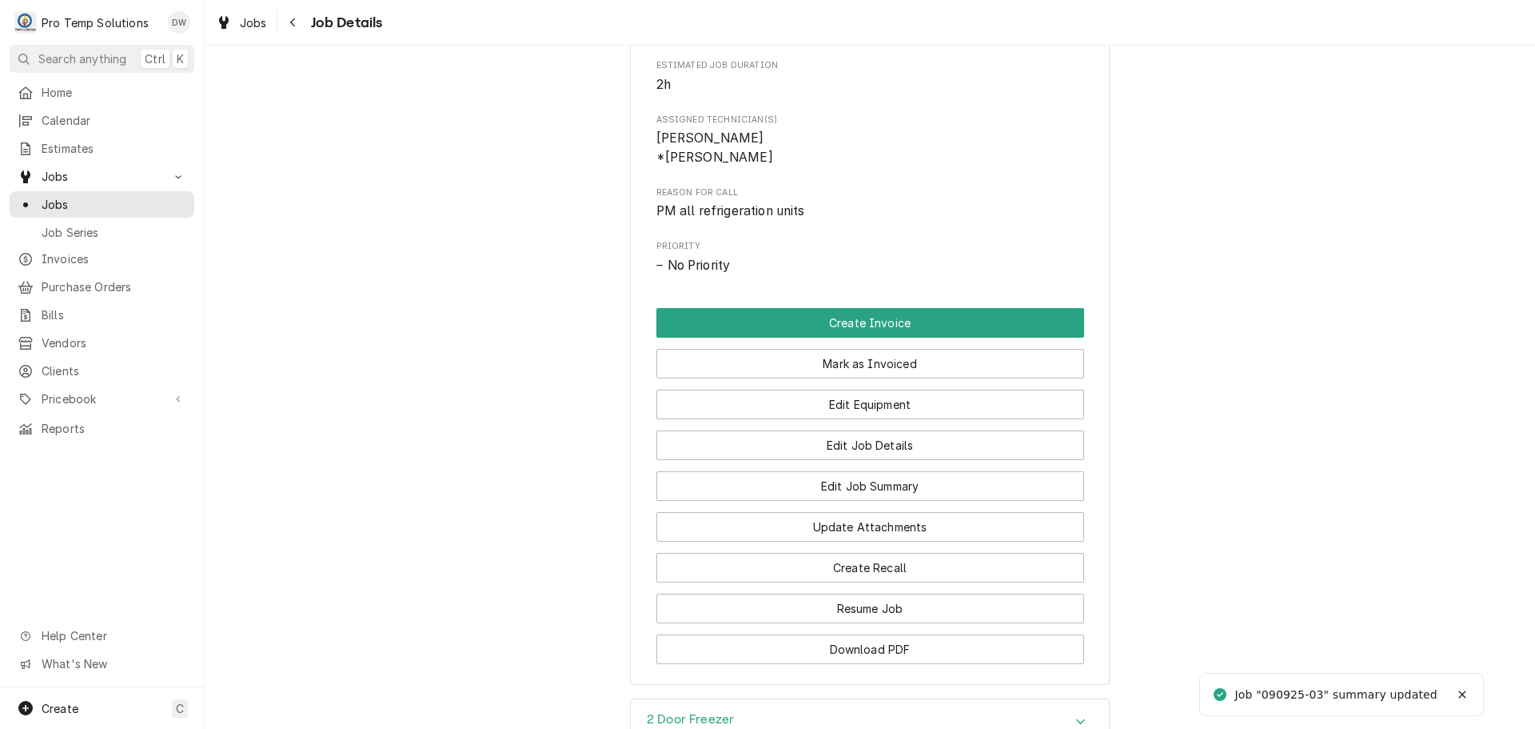
scroll to position [640, 0]
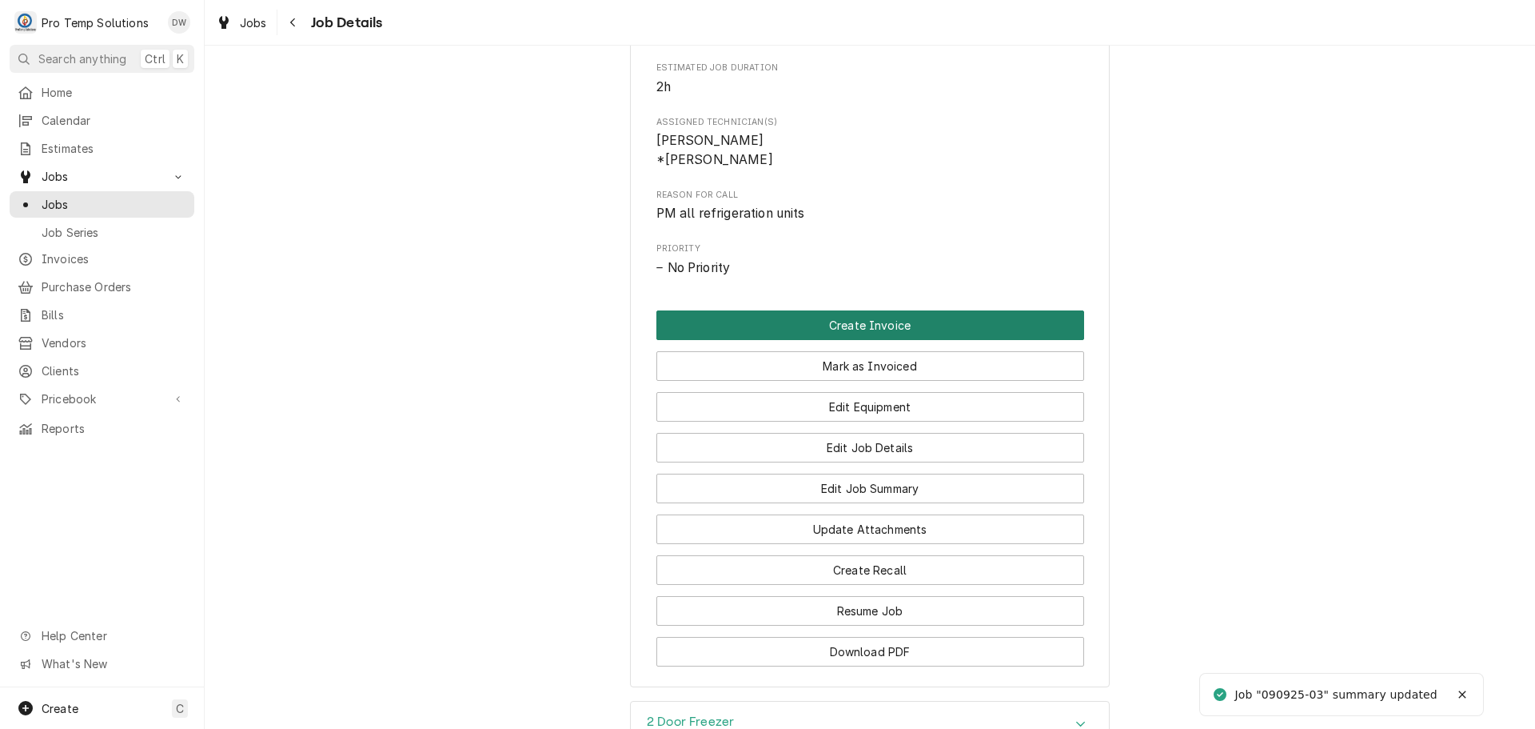
click at [836, 340] on button "Create Invoice" at bounding box center [871, 325] width 428 height 30
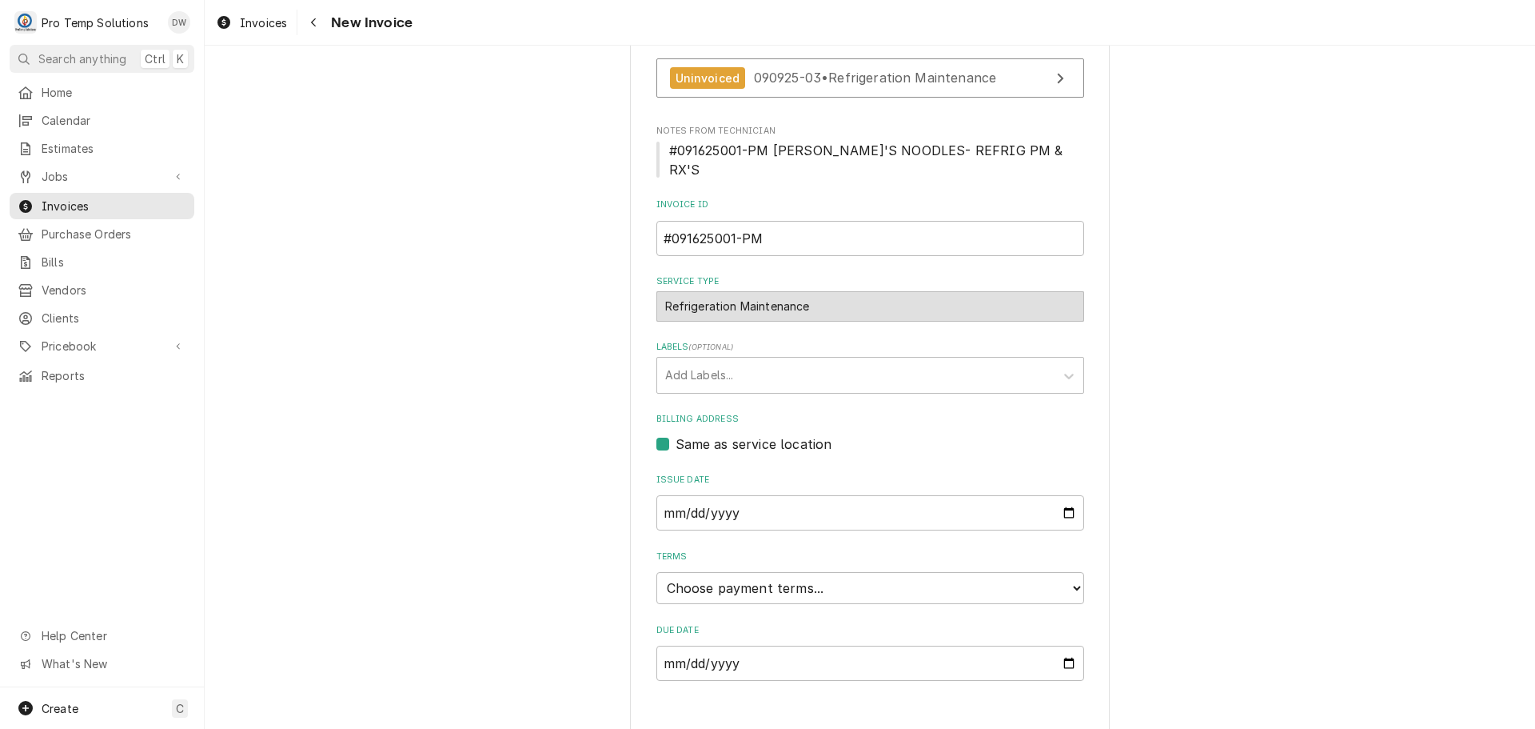
scroll to position [315, 0]
click at [751, 571] on select "Choose payment terms... Same Day Net 7 Net 14 Net 21 Net 30 Net 45 Net 60 Net 90" at bounding box center [871, 587] width 428 height 32
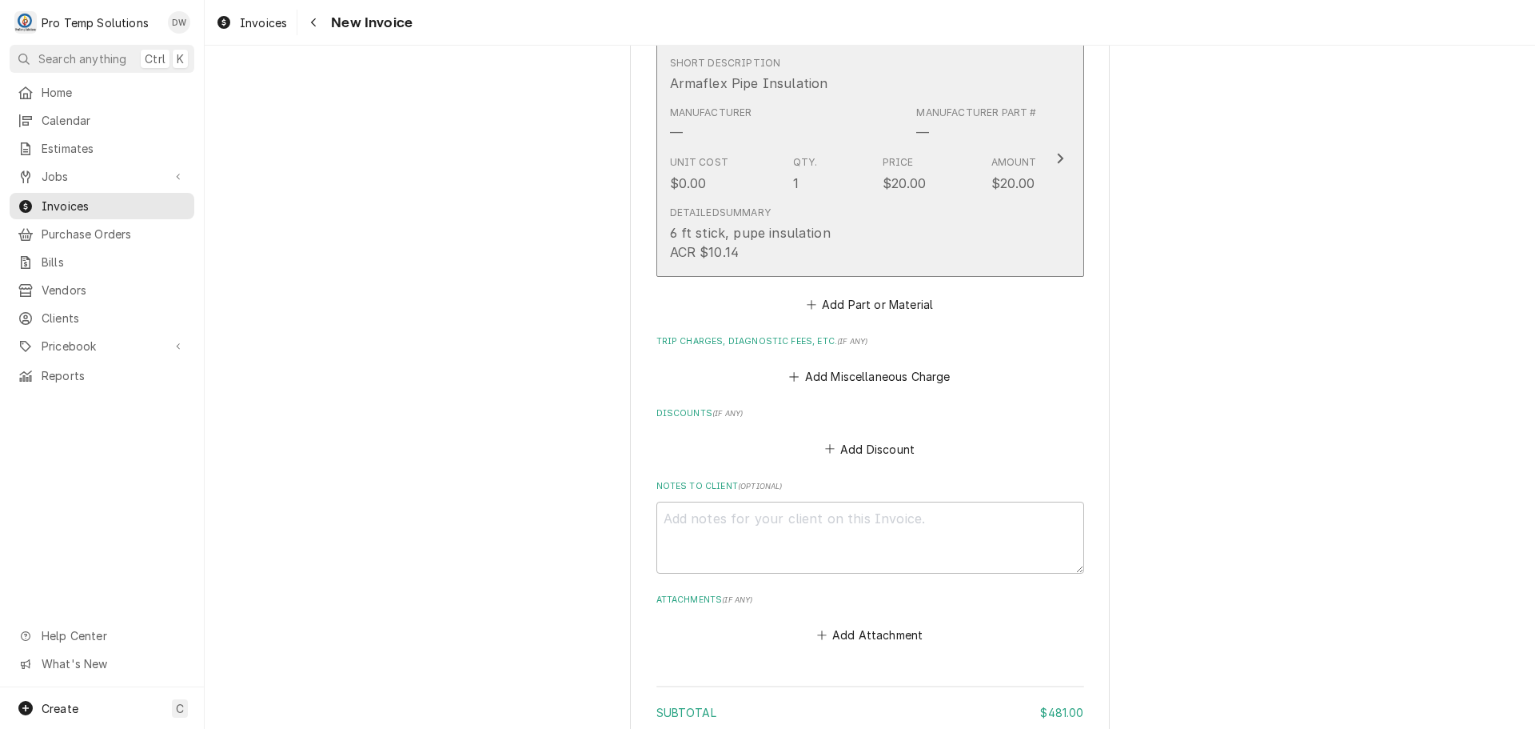
scroll to position [2089, 0]
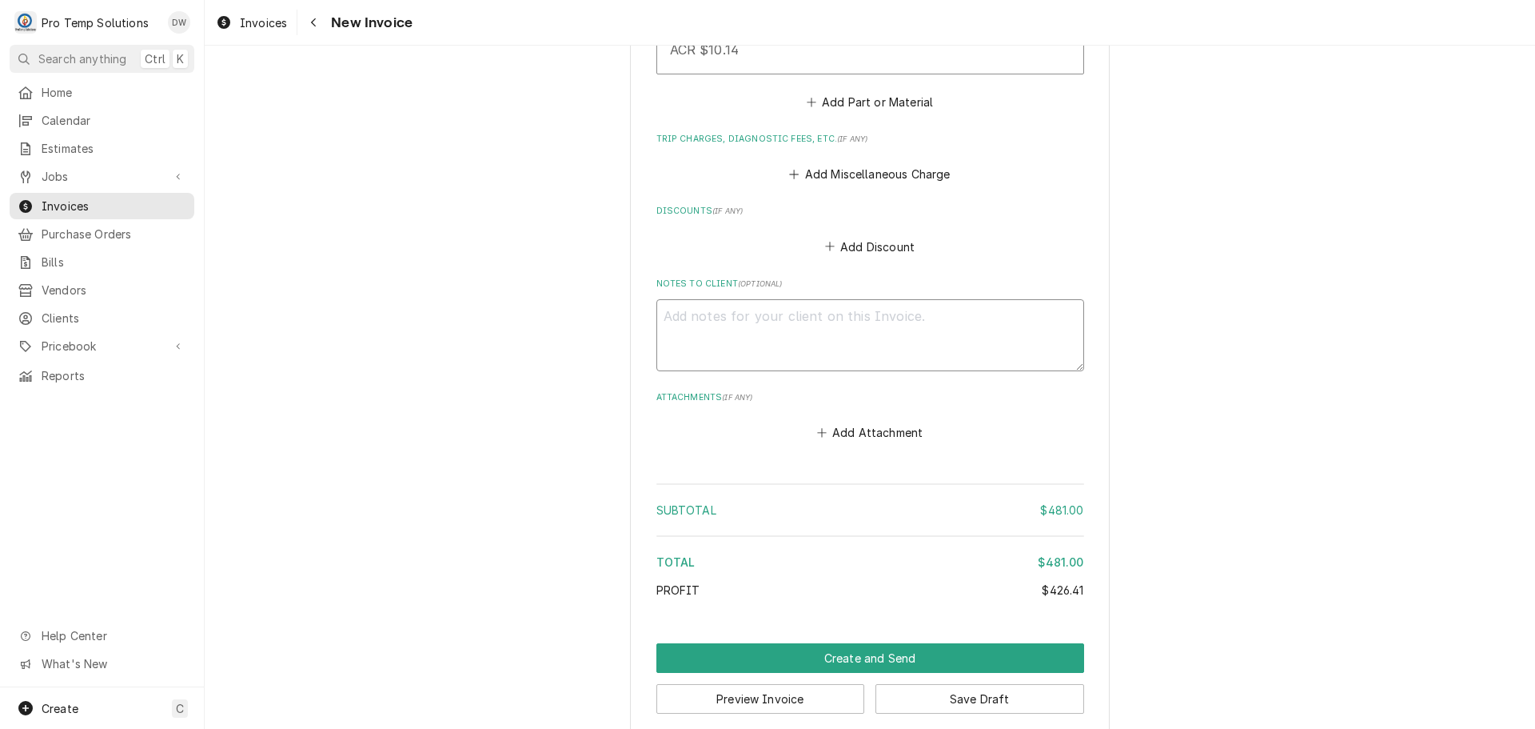
click at [697, 299] on textarea "Notes to Client ( optional )" at bounding box center [871, 335] width 428 height 72
type textarea "x"
type textarea "#"
type textarea "x"
type textarea "#0"
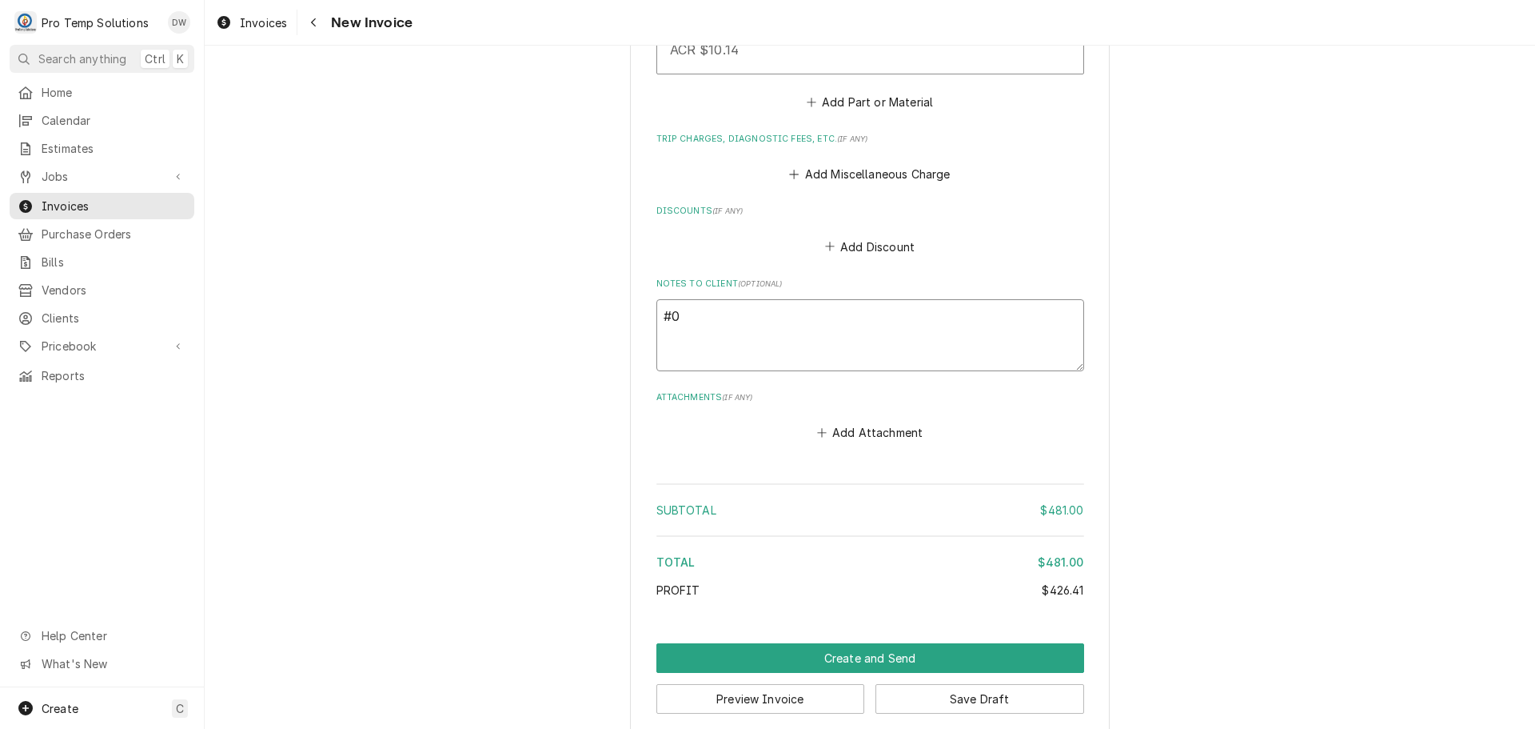
type textarea "x"
type textarea "#09"
type textarea "x"
type textarea "#091"
type textarea "x"
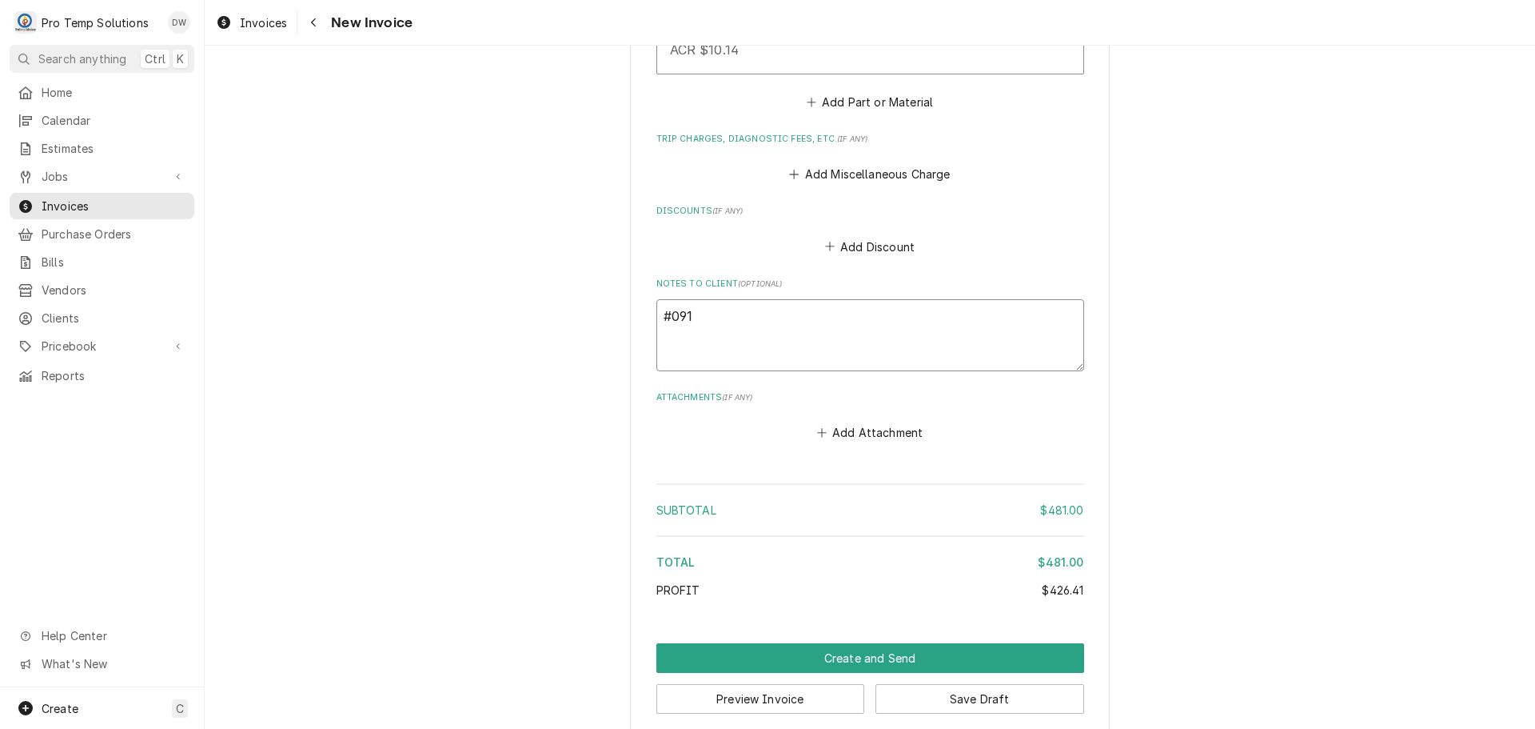
type textarea "#0916"
type textarea "x"
type textarea "#09162"
type textarea "x"
type textarea "#091625"
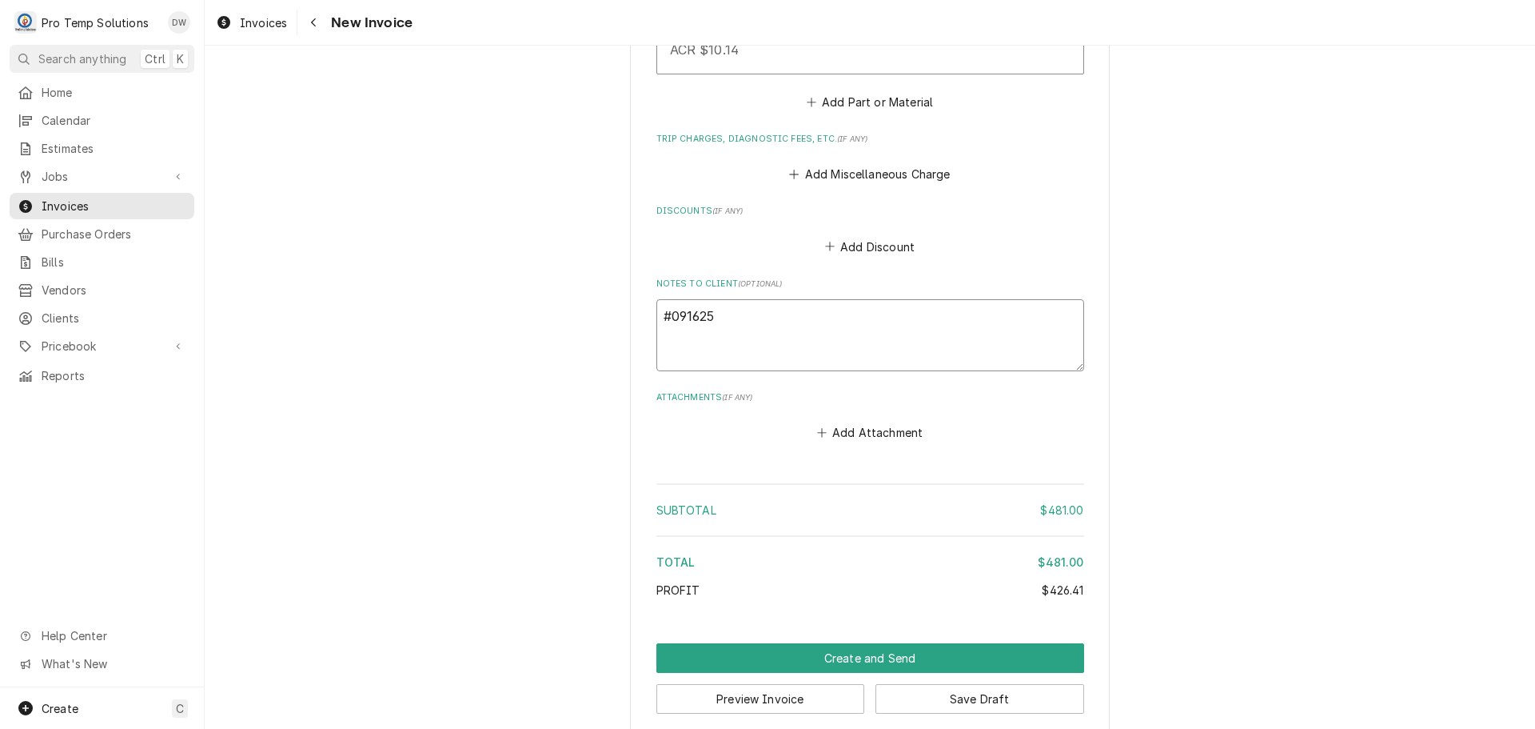
type textarea "x"
type textarea "#0916250"
type textarea "x"
type textarea "#09162500"
type textarea "x"
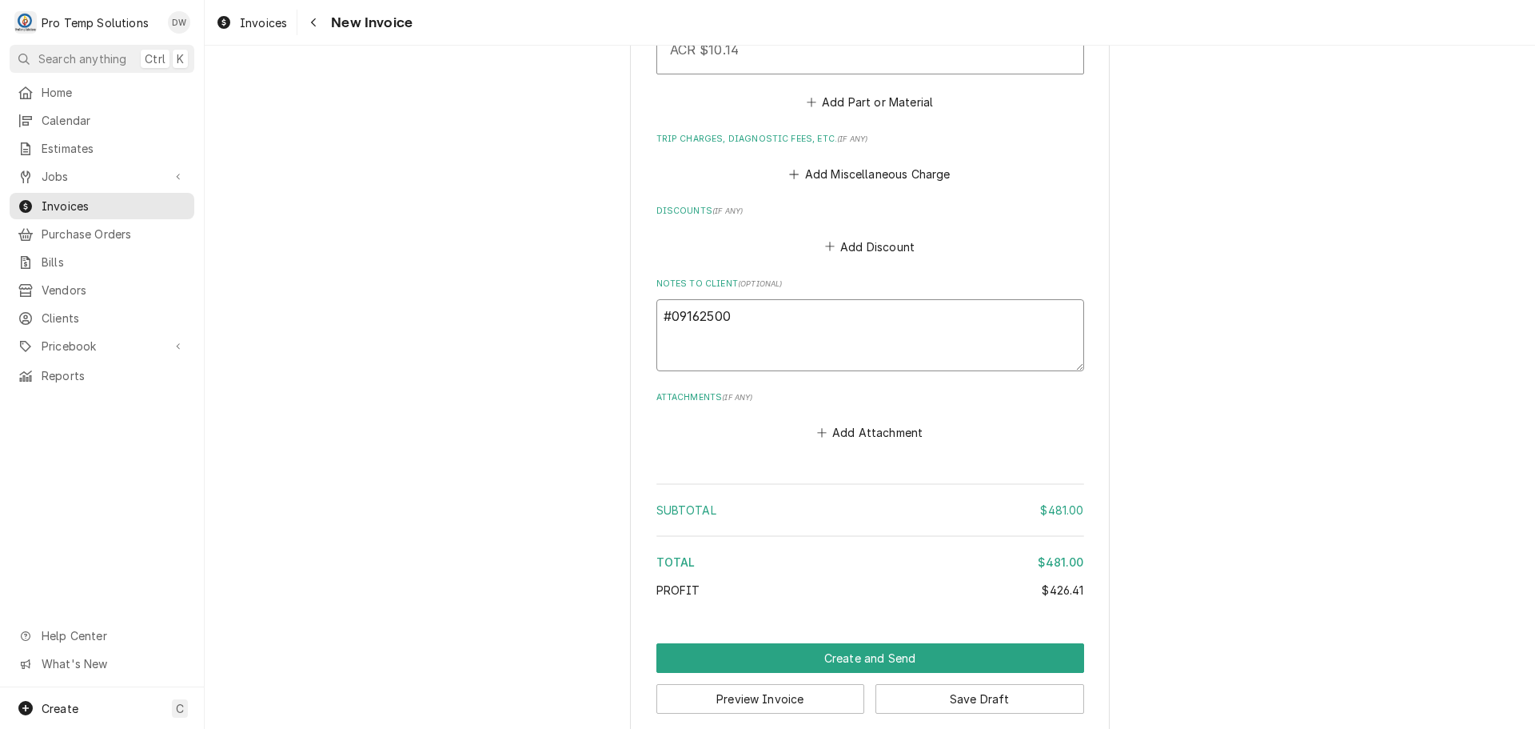
type textarea "#091625001"
type textarea "x"
type textarea "#091625001-"
type textarea "x"
type textarea "#091625001-P"
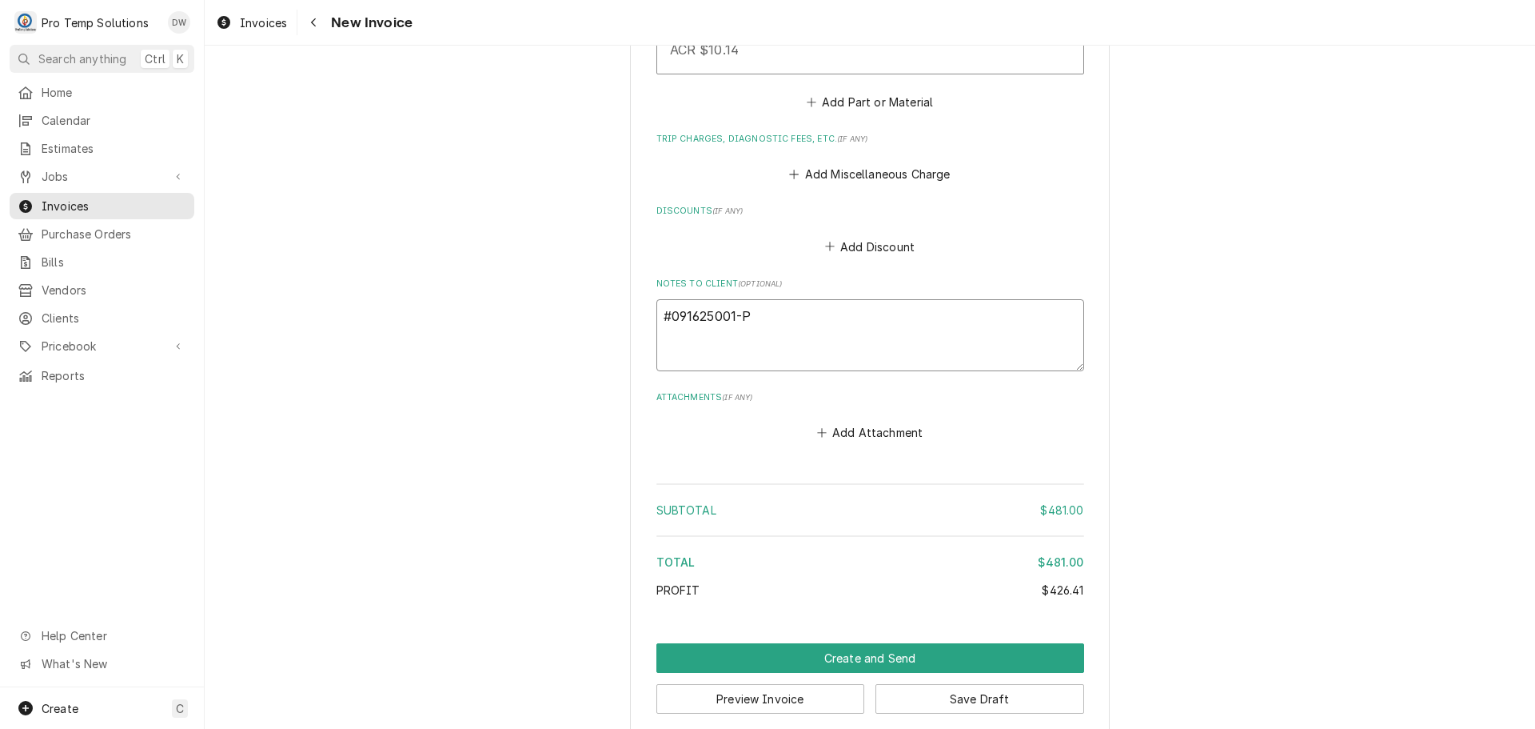
type textarea "x"
type textarea "#091625001-PM"
type textarea "x"
type textarea "#091625001-PM"
type textarea "x"
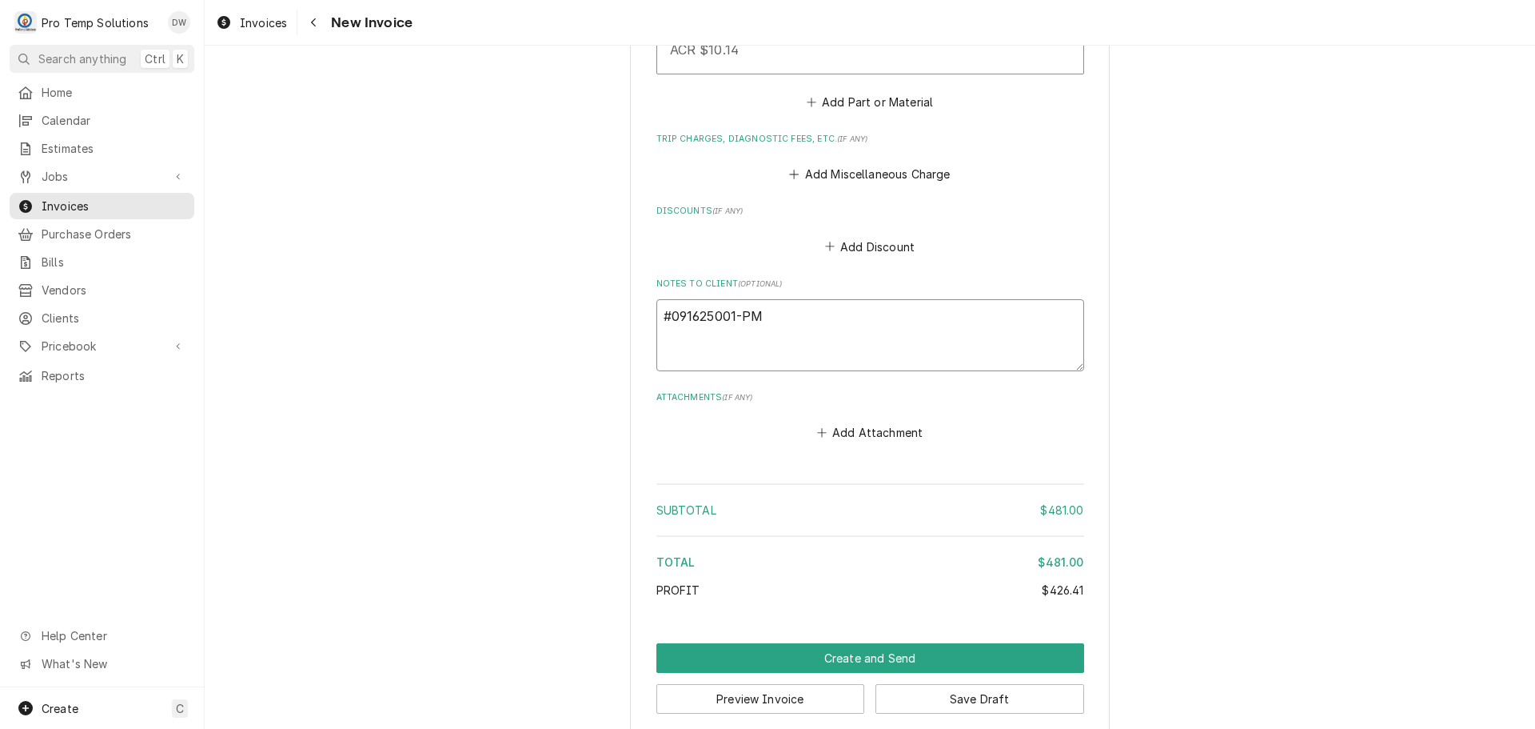
type textarea "#091625001-PM R"
type textarea "x"
type textarea "#091625001-PM RO"
type textarea "x"
type textarea "#091625001-PM ROS"
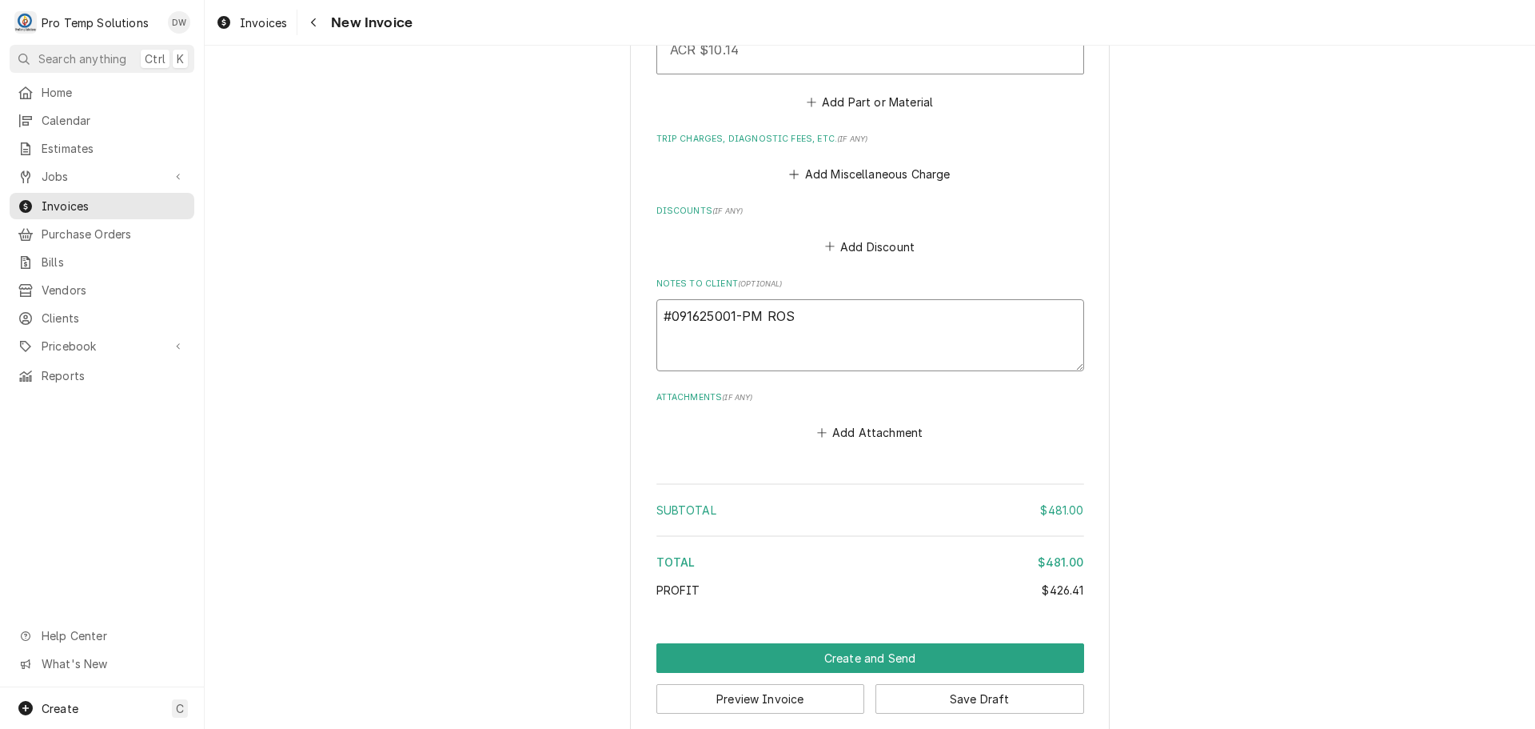
type textarea "x"
type textarea "#091625001-PM ROSE"
type textarea "x"
type textarea "#091625001-PM ROSE'"
type textarea "x"
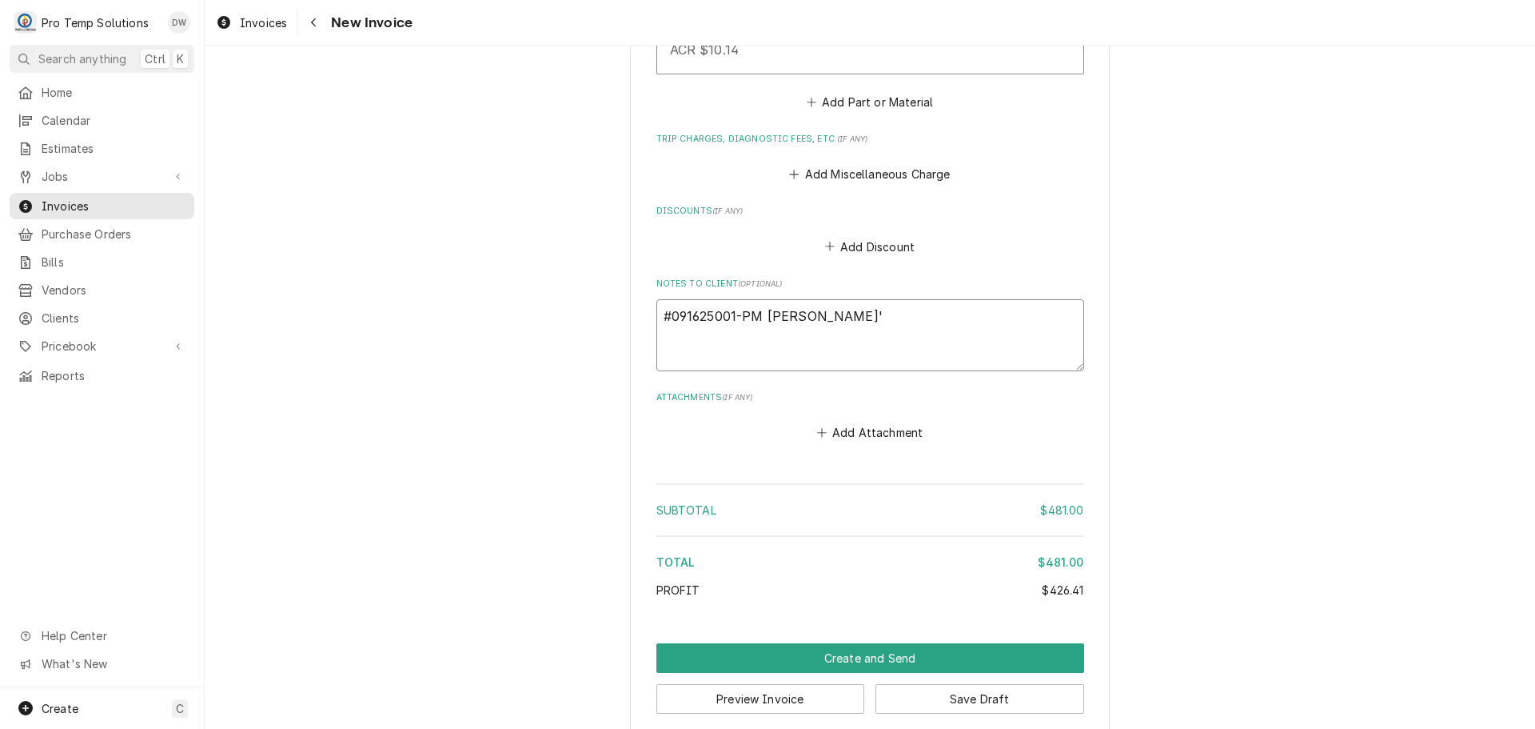
type textarea "#091625001-PM ROSE'S"
type textarea "x"
type textarea "#091625001-PM ROSE'S"
type textarea "x"
type textarea "#091625001-PM ROSE'S N"
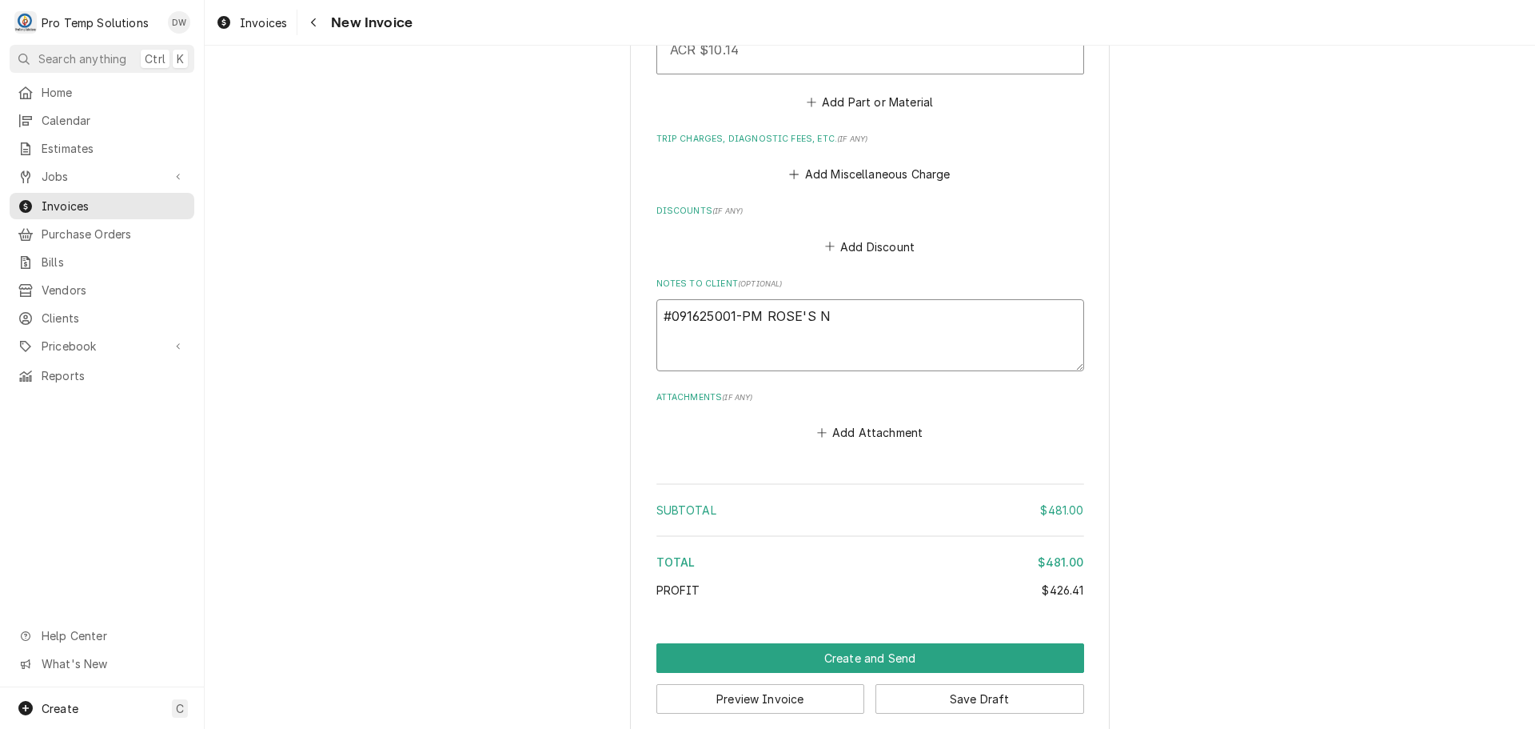
type textarea "x"
type textarea "#091625001-PM ROSE'S NO"
type textarea "x"
type textarea "#091625001-PM ROSE'S NOO"
type textarea "x"
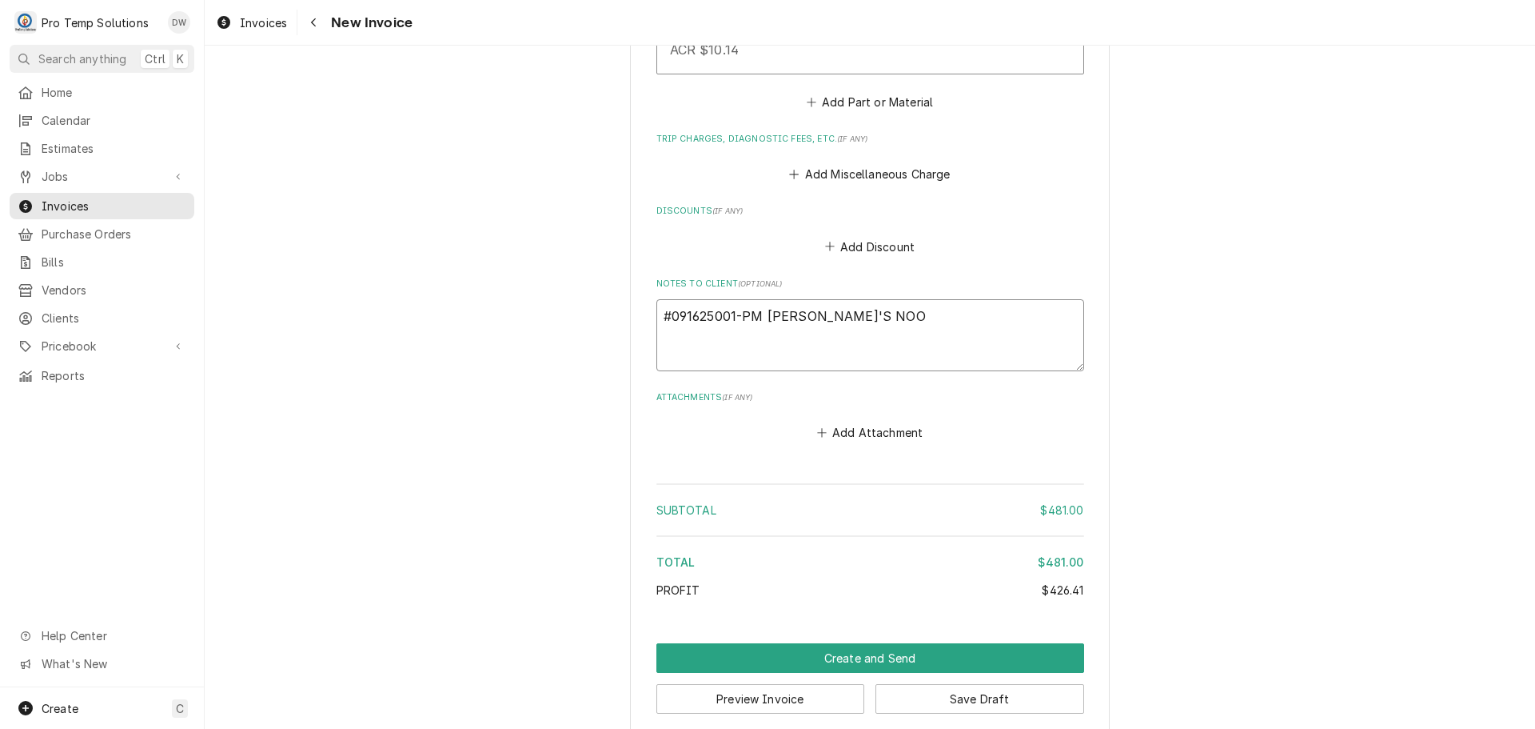
type textarea "#091625001-PM ROSE'S NOOD"
type textarea "x"
type textarea "#091625001-PM ROSE'S NOODL"
type textarea "x"
type textarea "#091625001-PM ROSE'S NOODLE"
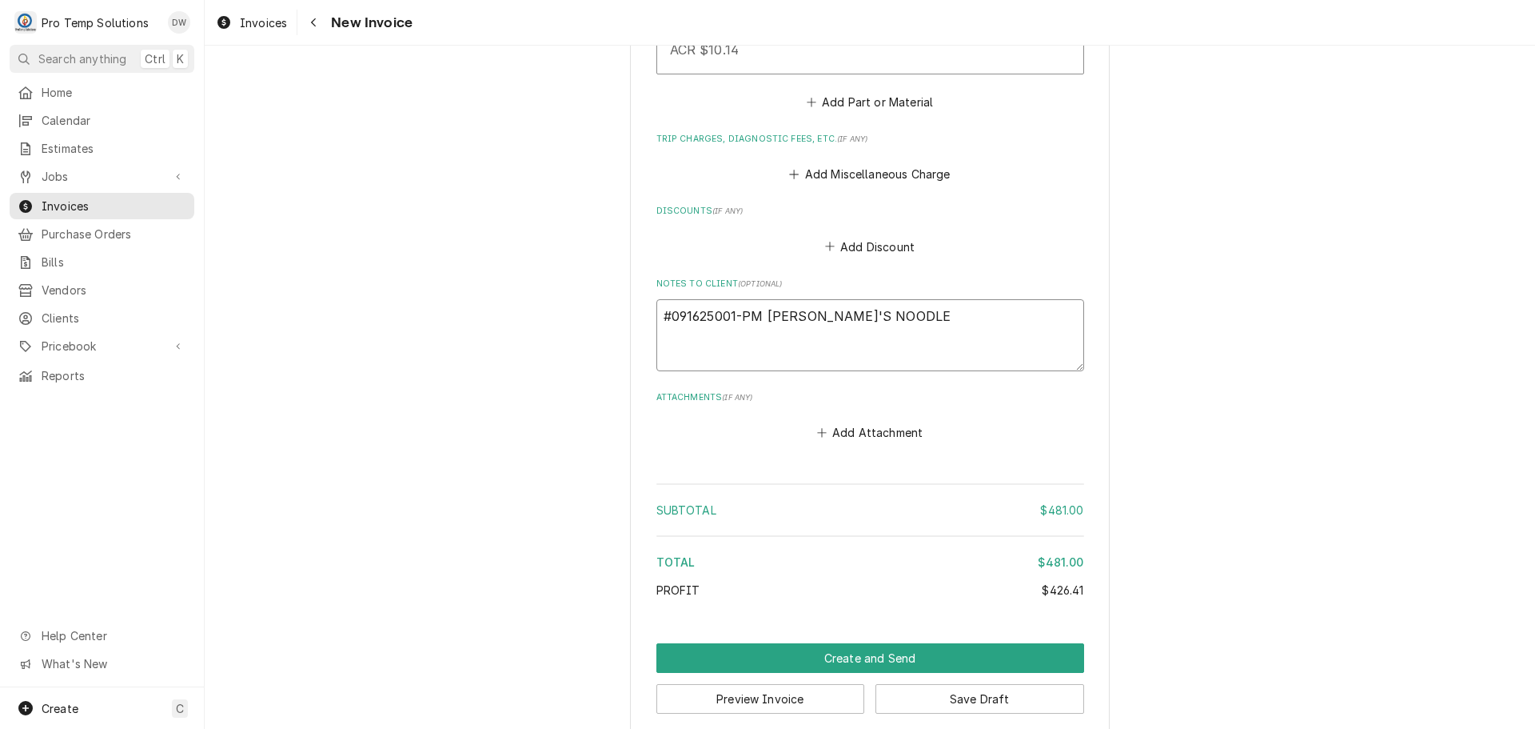
type textarea "x"
type textarea "#091625001-PM ROSE'S NOODLES"
type textarea "x"
type textarea "#091625001-PM ROSE'S NOODLES-"
type textarea "x"
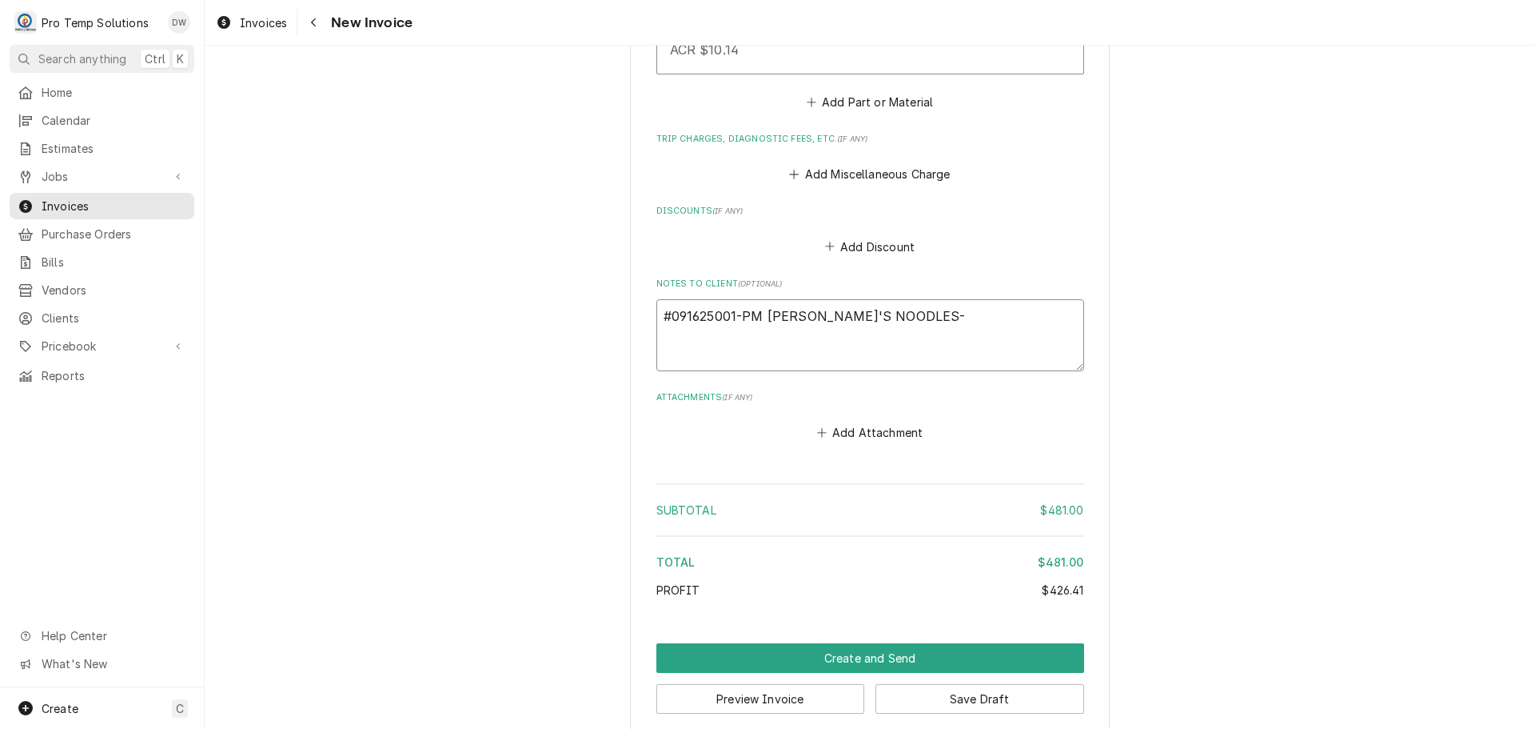
type textarea "#091625001-PM ROSE'S NOODLES-"
type textarea "x"
type textarea "#091625001-PM ROSE'S NOODLES- R"
type textarea "x"
type textarea "#091625001-PM ROSE'S NOODLES- RE"
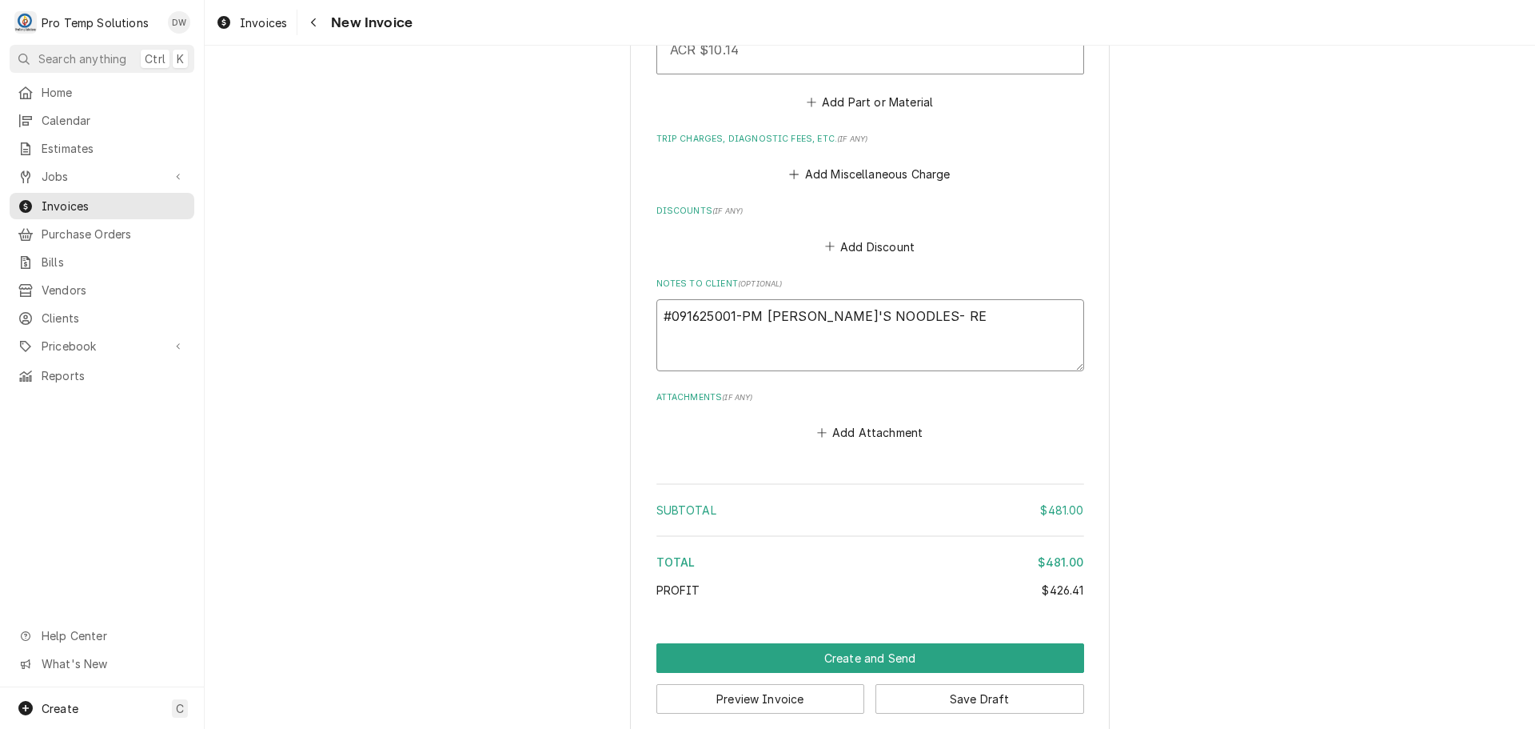
type textarea "x"
type textarea "#091625001-PM ROSE'S NOODLES- REF"
type textarea "x"
type textarea "#091625001-PM ROSE'S NOODLES- REFR"
type textarea "x"
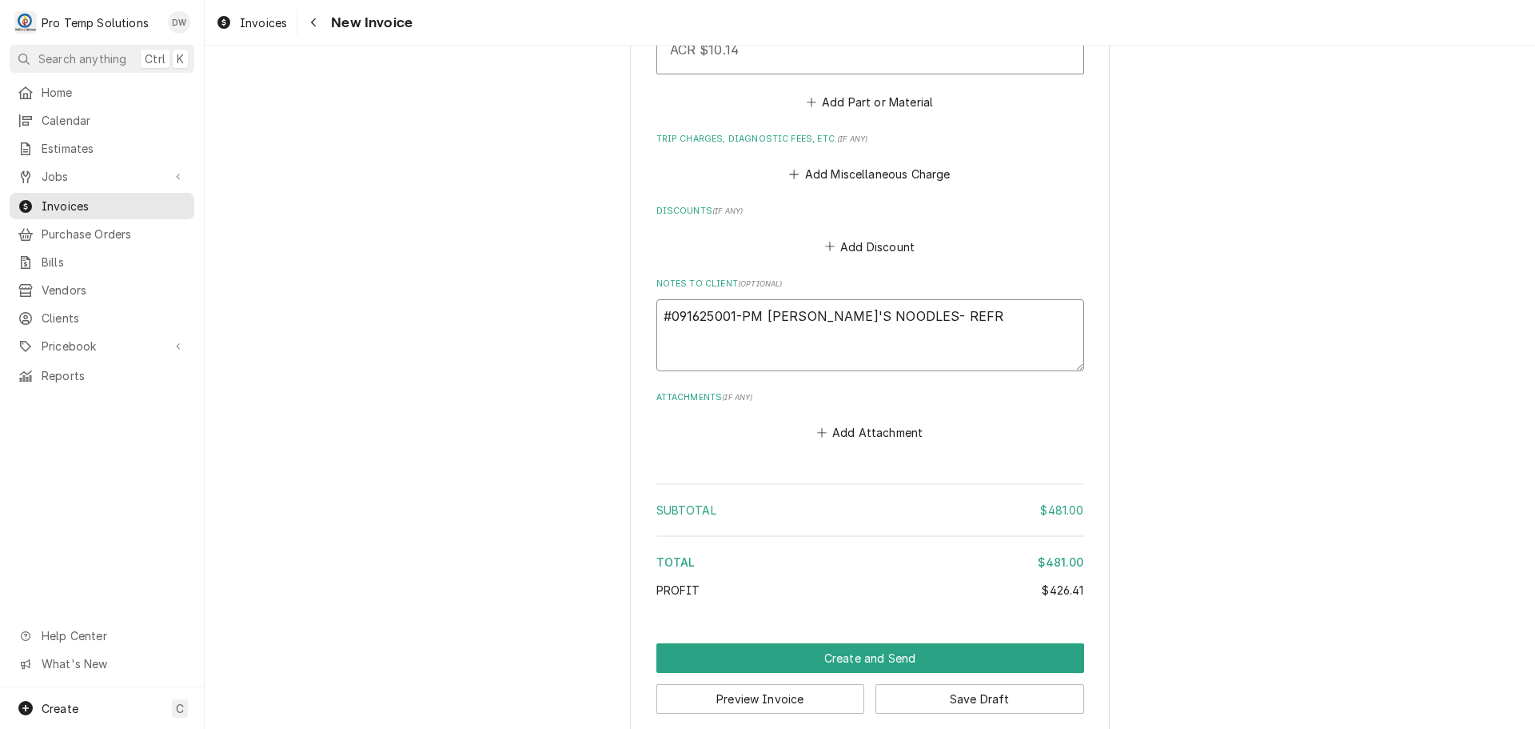
type textarea "#091625001-PM ROSE'S NOODLES- REFRI"
type textarea "x"
type textarea "#091625001-PM ROSE'S NOODLES- REFRIG"
type textarea "x"
type textarea "#091625001-PM ROSE'S NOODLES- REFRIG P"
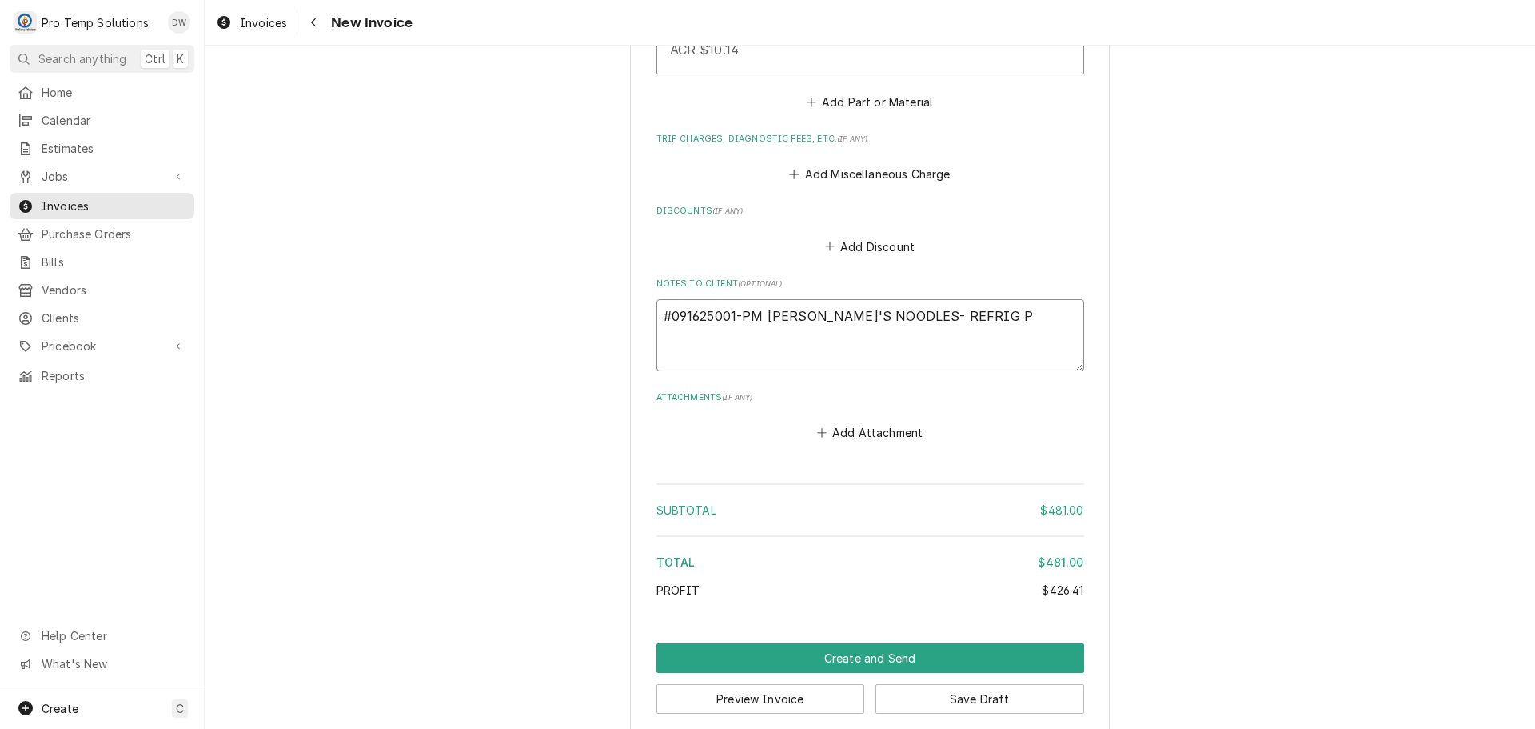
type textarea "x"
type textarea "#091625001-PM ROSE'S NOODLES- REFRIG PM"
type textarea "x"
type textarea "#091625001-PM ROSE'S NOODLES- REFRIG PM"
type textarea "x"
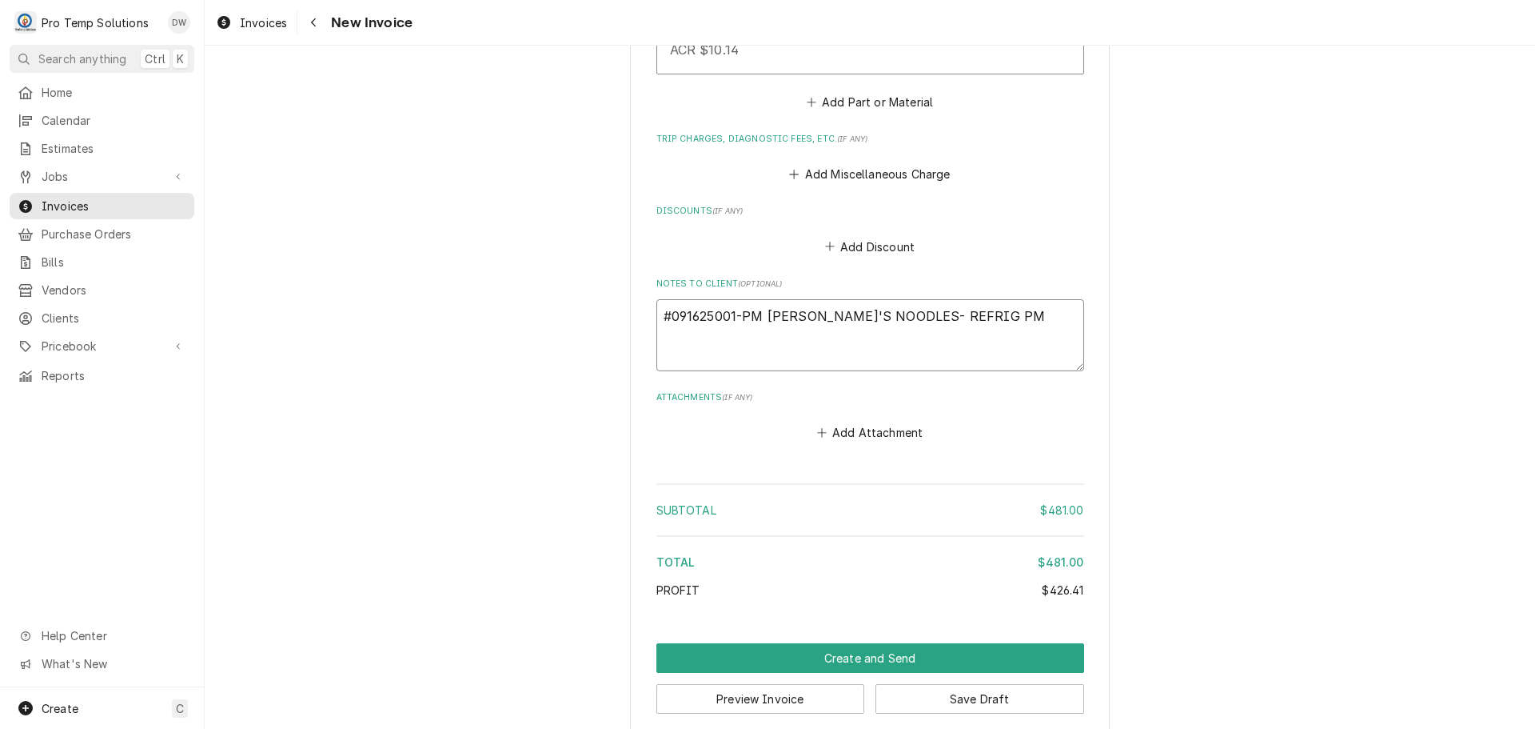
type textarea "#091625001-PM ROSE'S NOODLES- REFRIG PM &"
type textarea "x"
type textarea "#091625001-PM ROSE'S NOODLES- REFRIG PM &"
type textarea "x"
type textarea "#091625001-PM ROSE'S NOODLES- REFRIG PM & R"
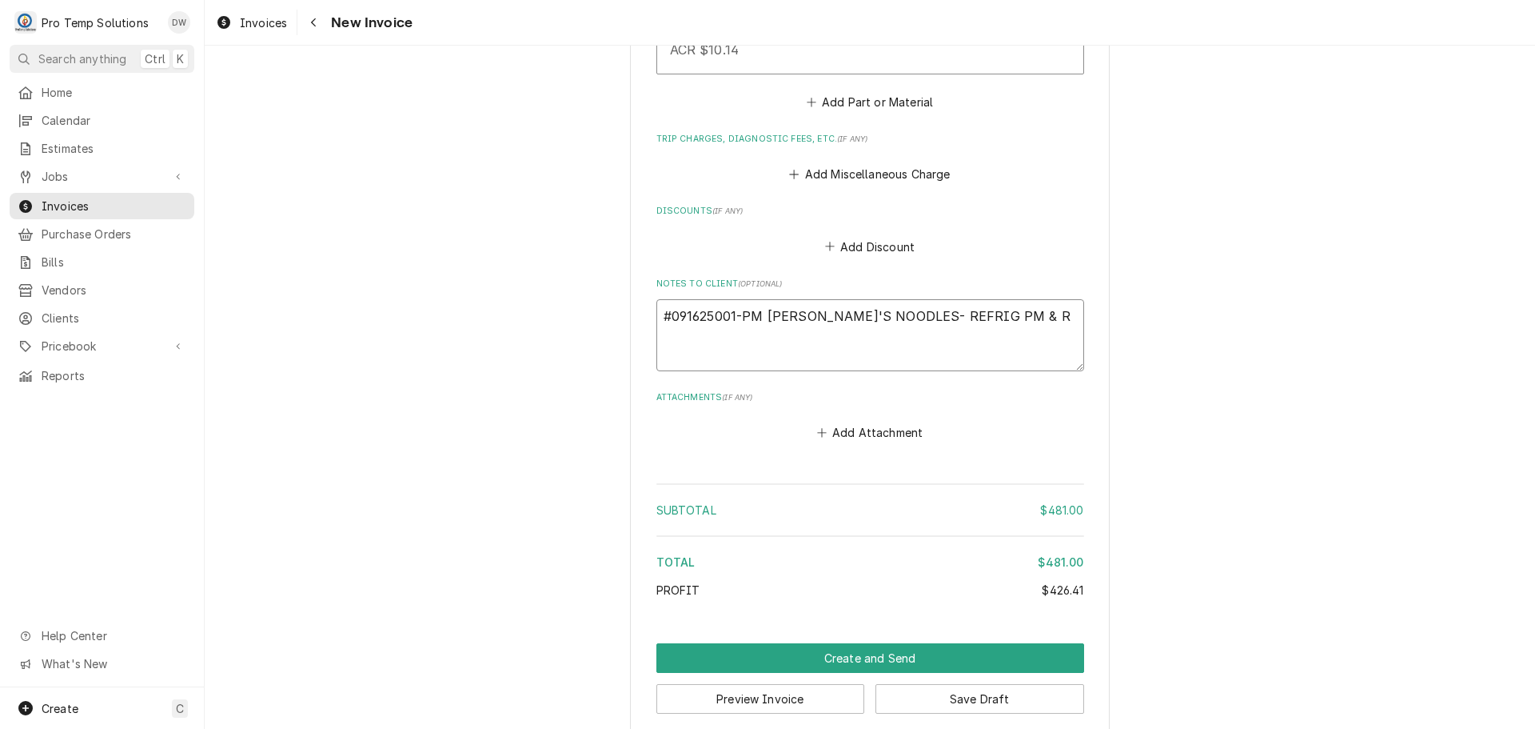
type textarea "x"
type textarea "#091625001-PM ROSE'S NOODLES- REFRIG PM & RC"
type textarea "x"
type textarea "#091625001-PM ROSE'S NOODLES- REFRIG PM & R"
type textarea "x"
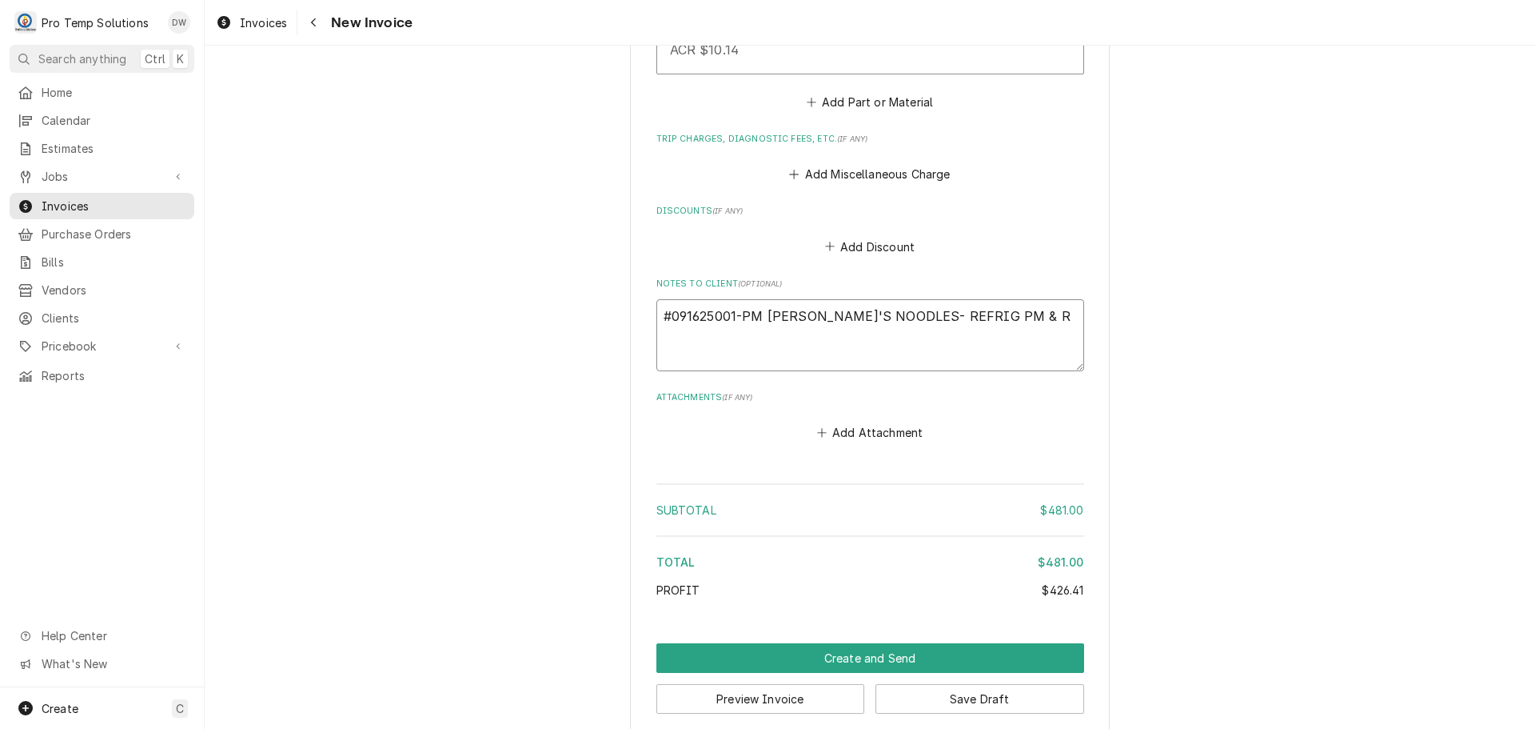
type textarea "#091625001-PM ROSE'S NOODLES- REFRIG PM & RX"
type textarea "x"
type textarea "#091625001-PM ROSE'S NOODLES- REFRIG PM & RX'"
type textarea "x"
type textarea "#091625001-PM ROSE'S NOODLES- REFRIG PM & RX'S"
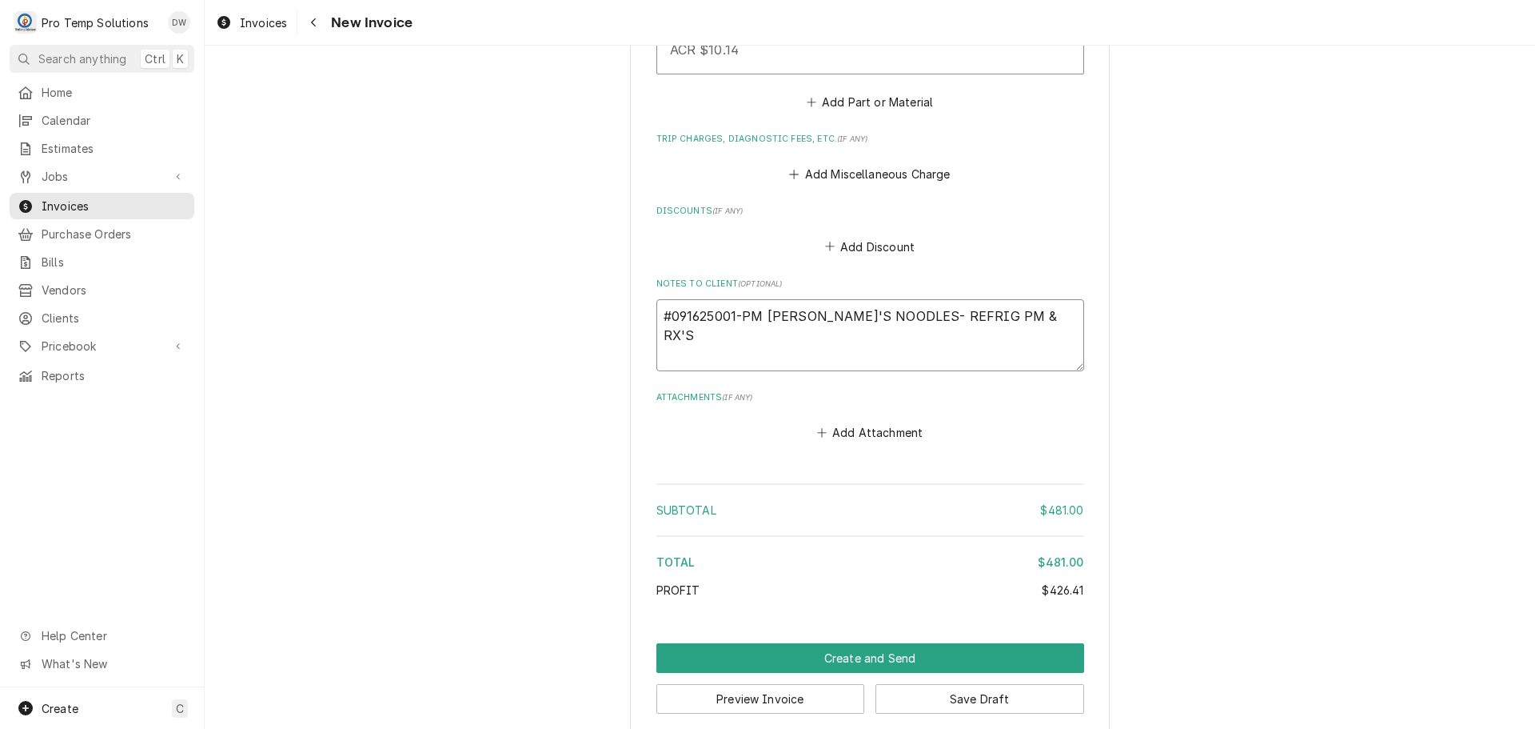
type textarea "x"
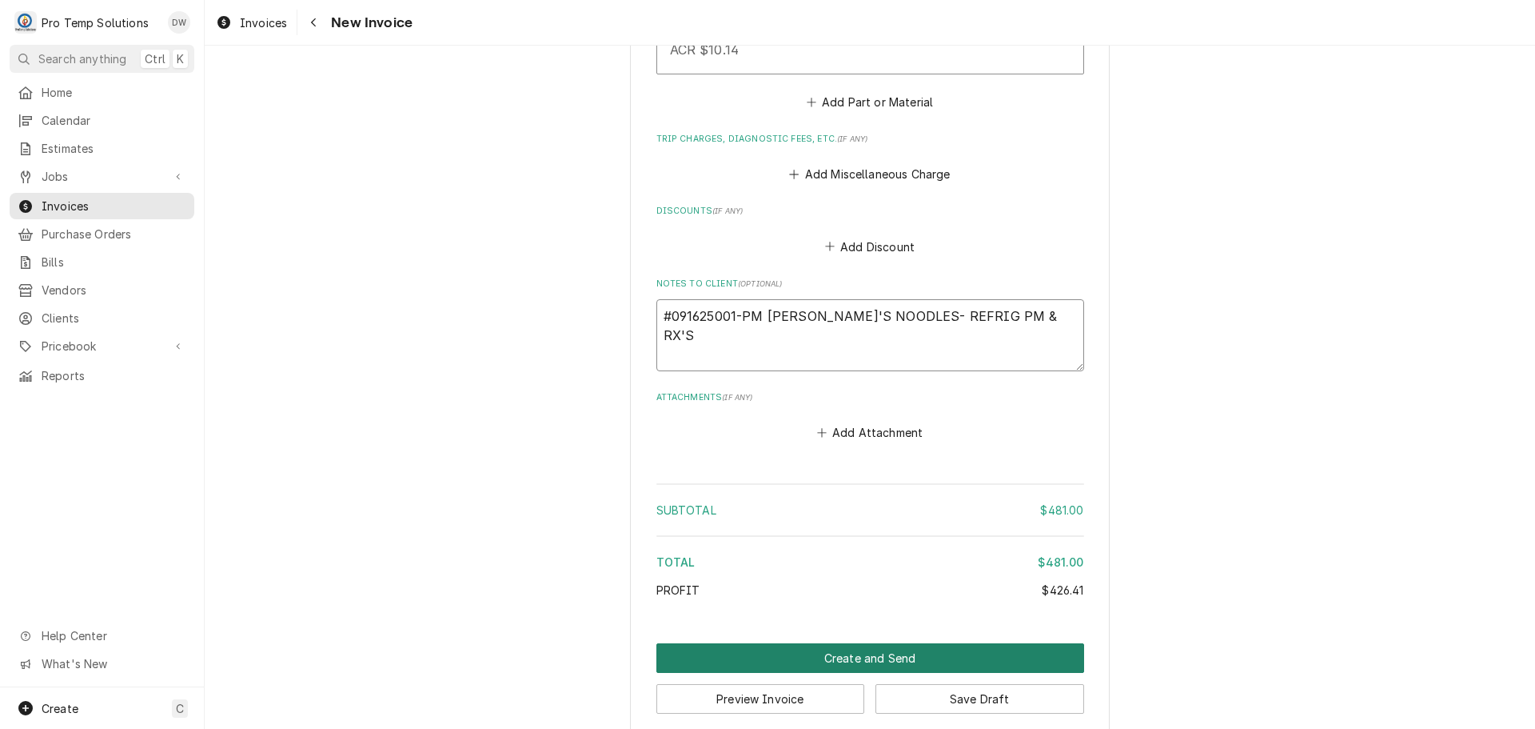
type textarea "#091625001-PM ROSE'S NOODLES- REFRIG PM & RX'S"
click at [849, 643] on button "Create and Send" at bounding box center [871, 658] width 428 height 30
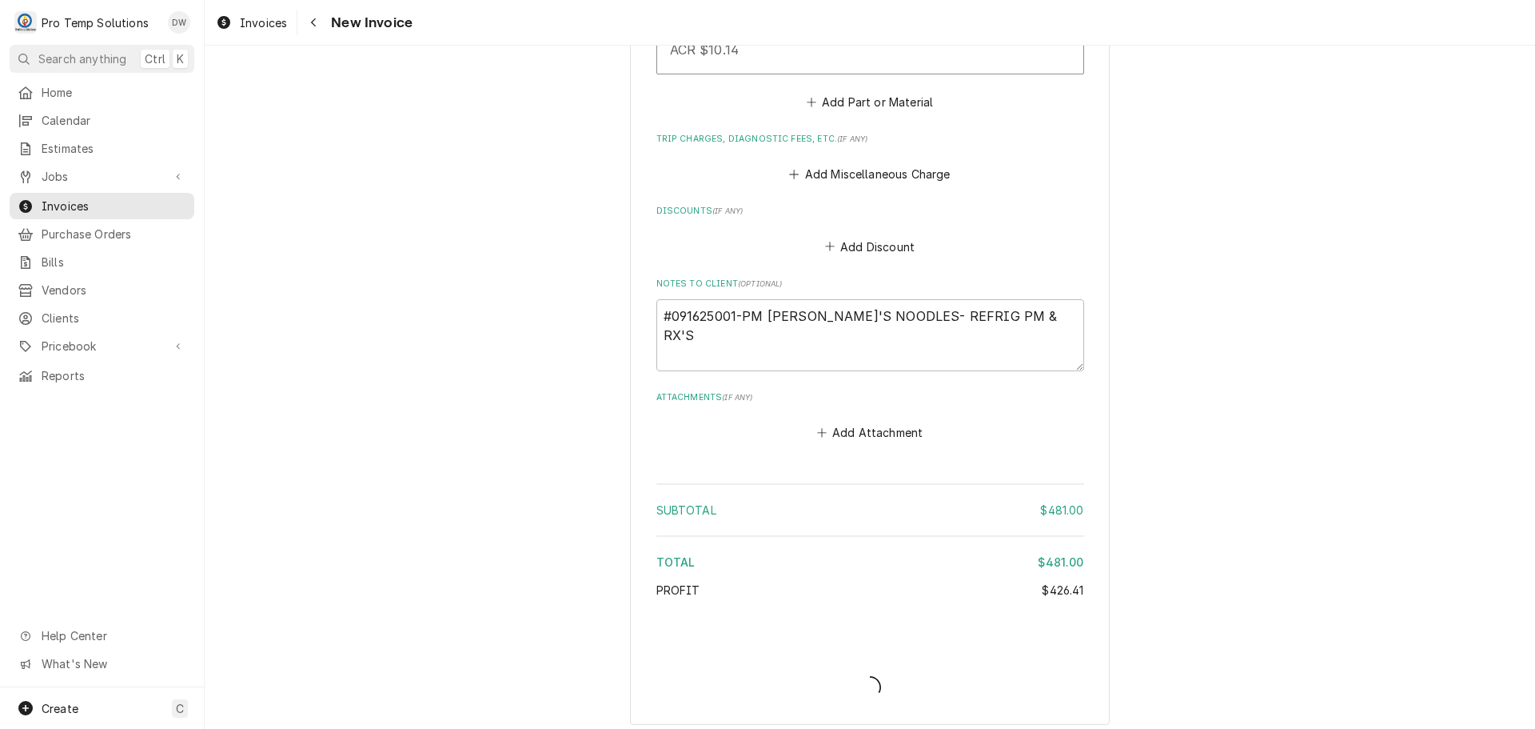
scroll to position [2080, 0]
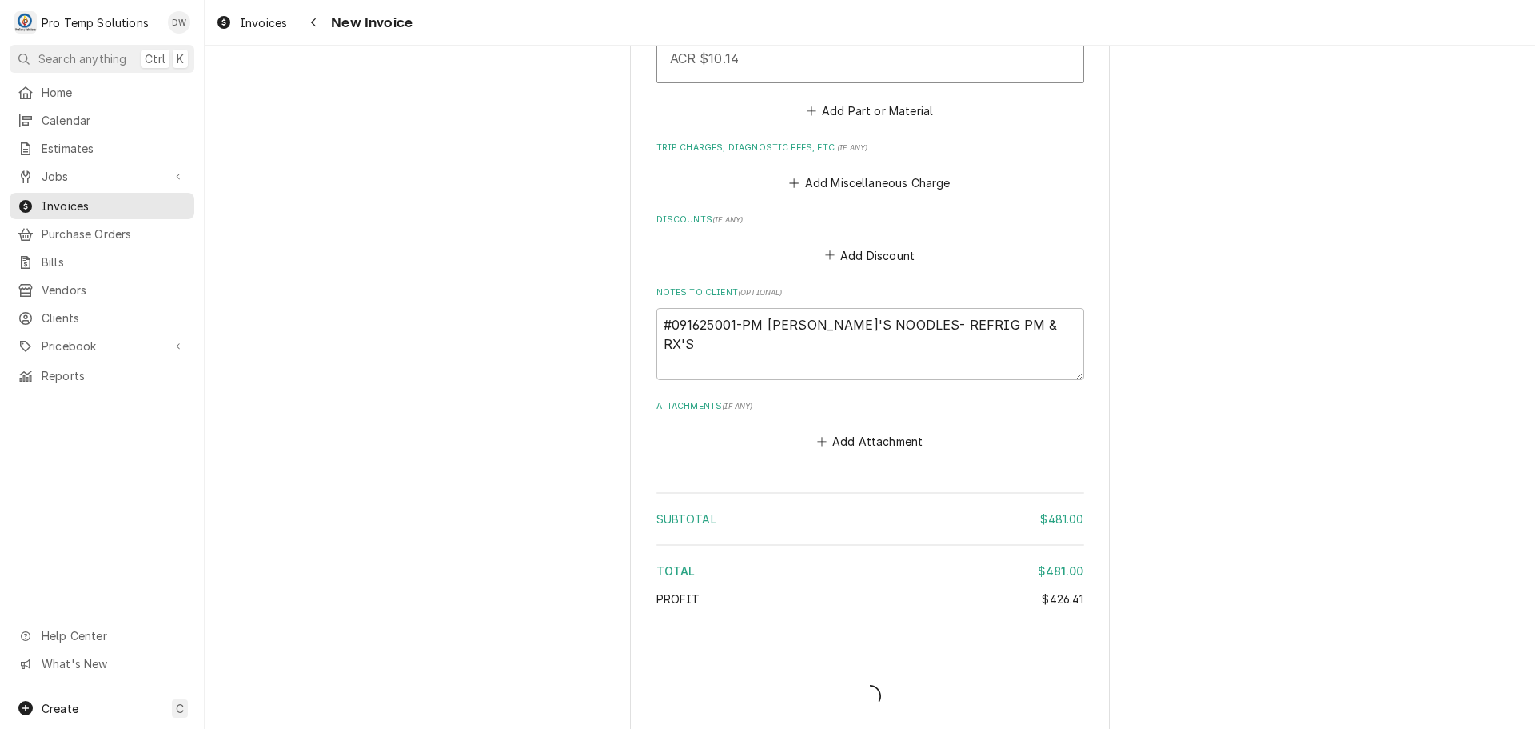
type textarea "x"
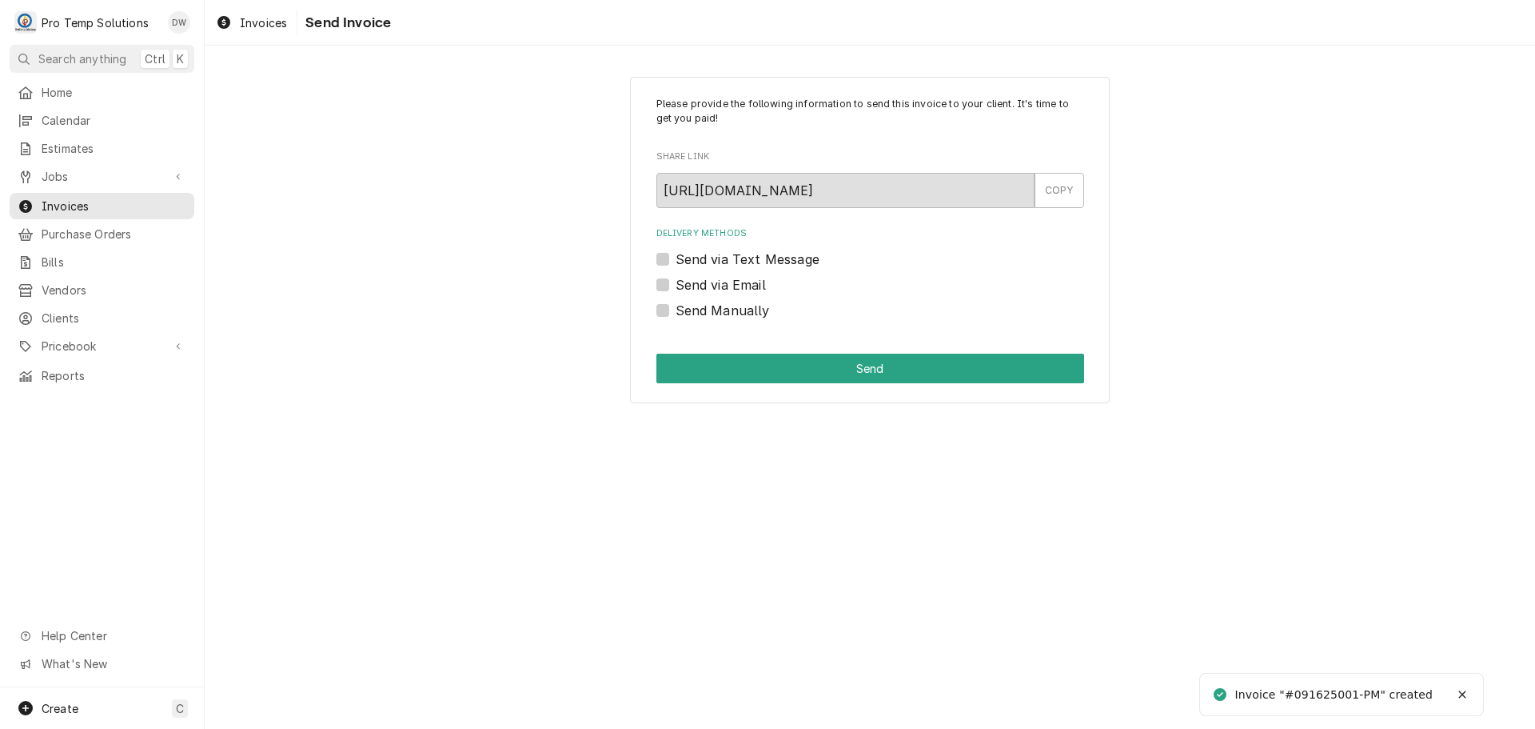
click at [676, 279] on label "Send via Email" at bounding box center [721, 284] width 90 height 19
click at [676, 279] on input "Send via Email" at bounding box center [890, 292] width 428 height 35
checkbox input "true"
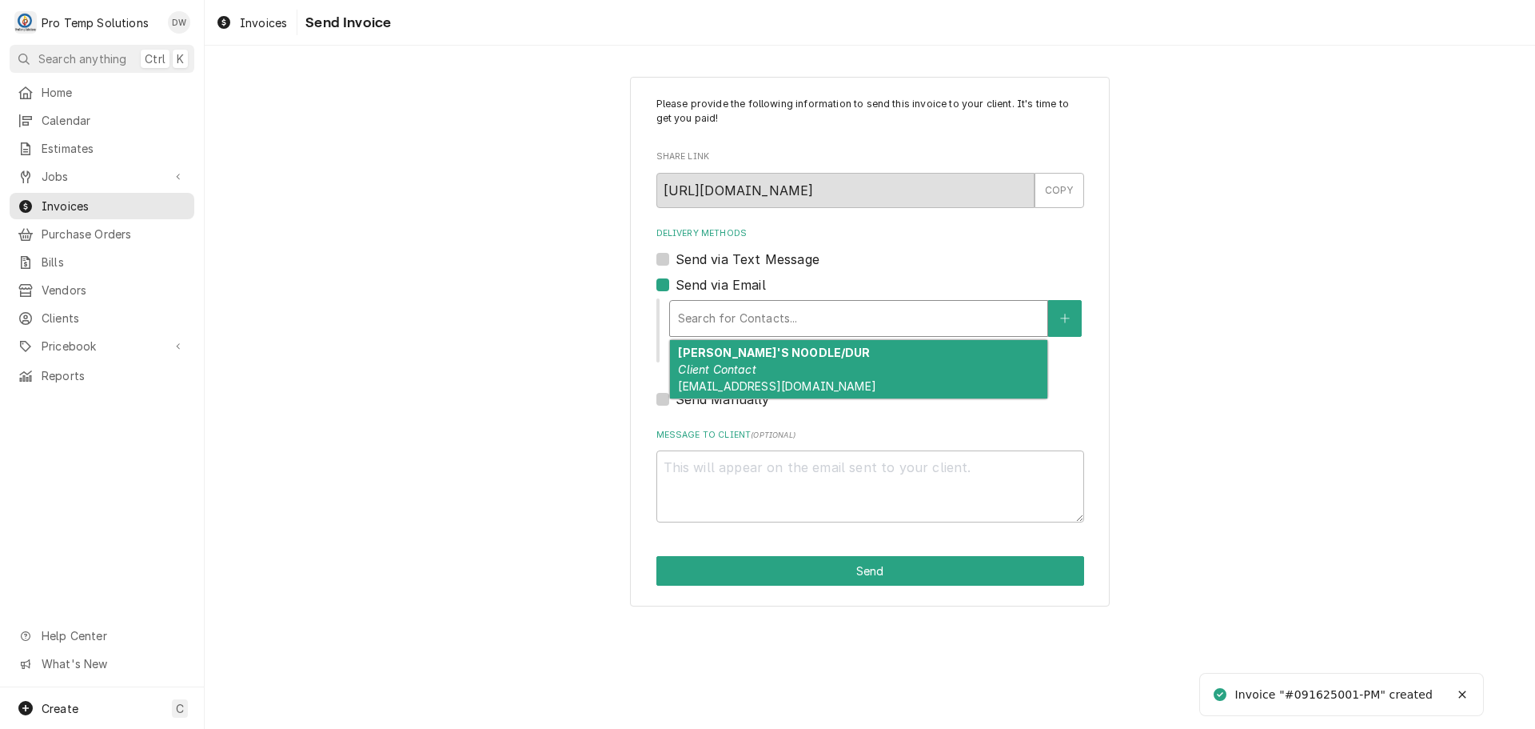
click at [752, 313] on div "Delivery Methods" at bounding box center [858, 318] width 361 height 29
click at [764, 352] on strong "[PERSON_NAME]'S NOODLE/DUR" at bounding box center [774, 352] width 192 height 14
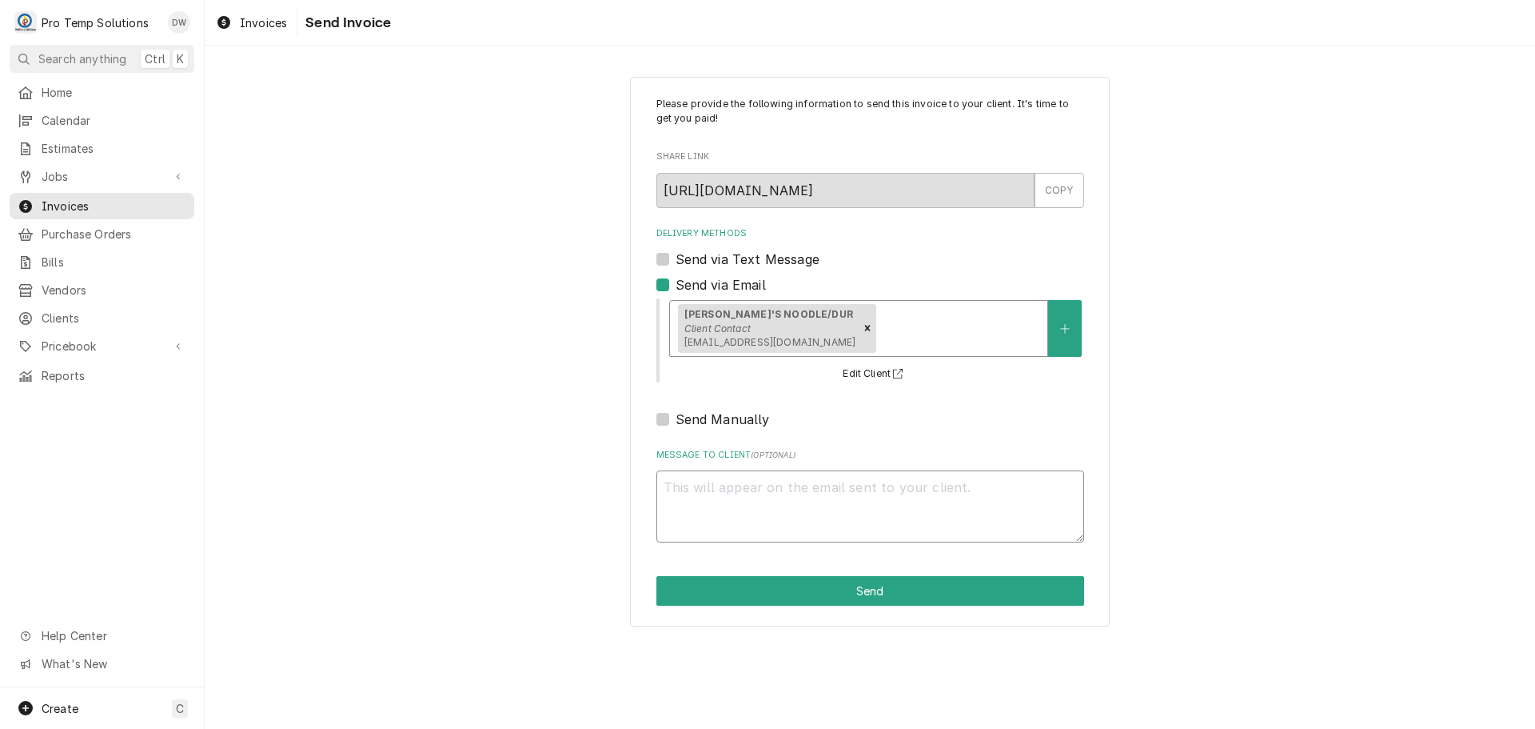
click at [719, 488] on textarea "Message to Client ( optional )" at bounding box center [871, 506] width 428 height 72
type textarea "x"
type textarea "#"
type textarea "x"
type textarea "#0"
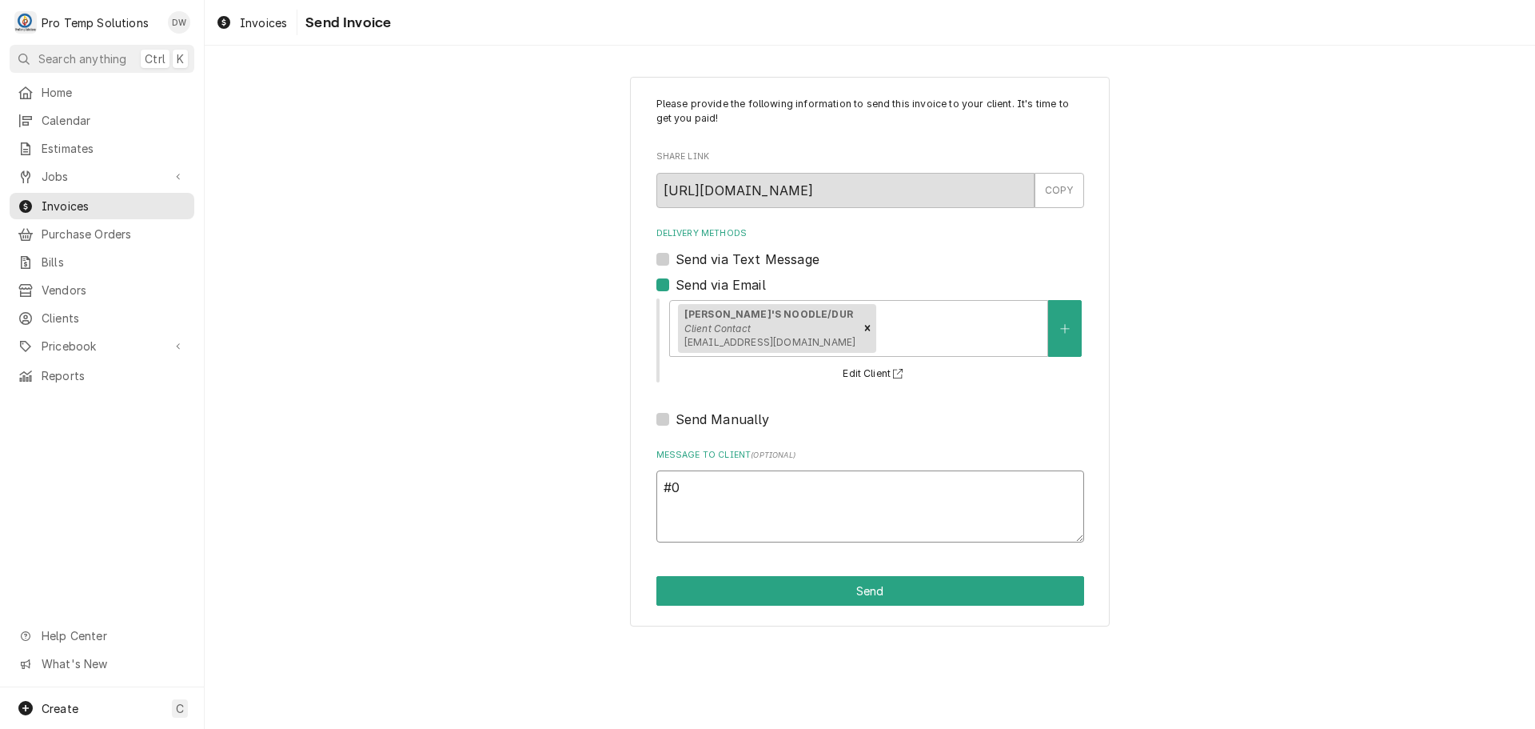
type textarea "x"
type textarea "#09"
type textarea "x"
type textarea "#091"
type textarea "x"
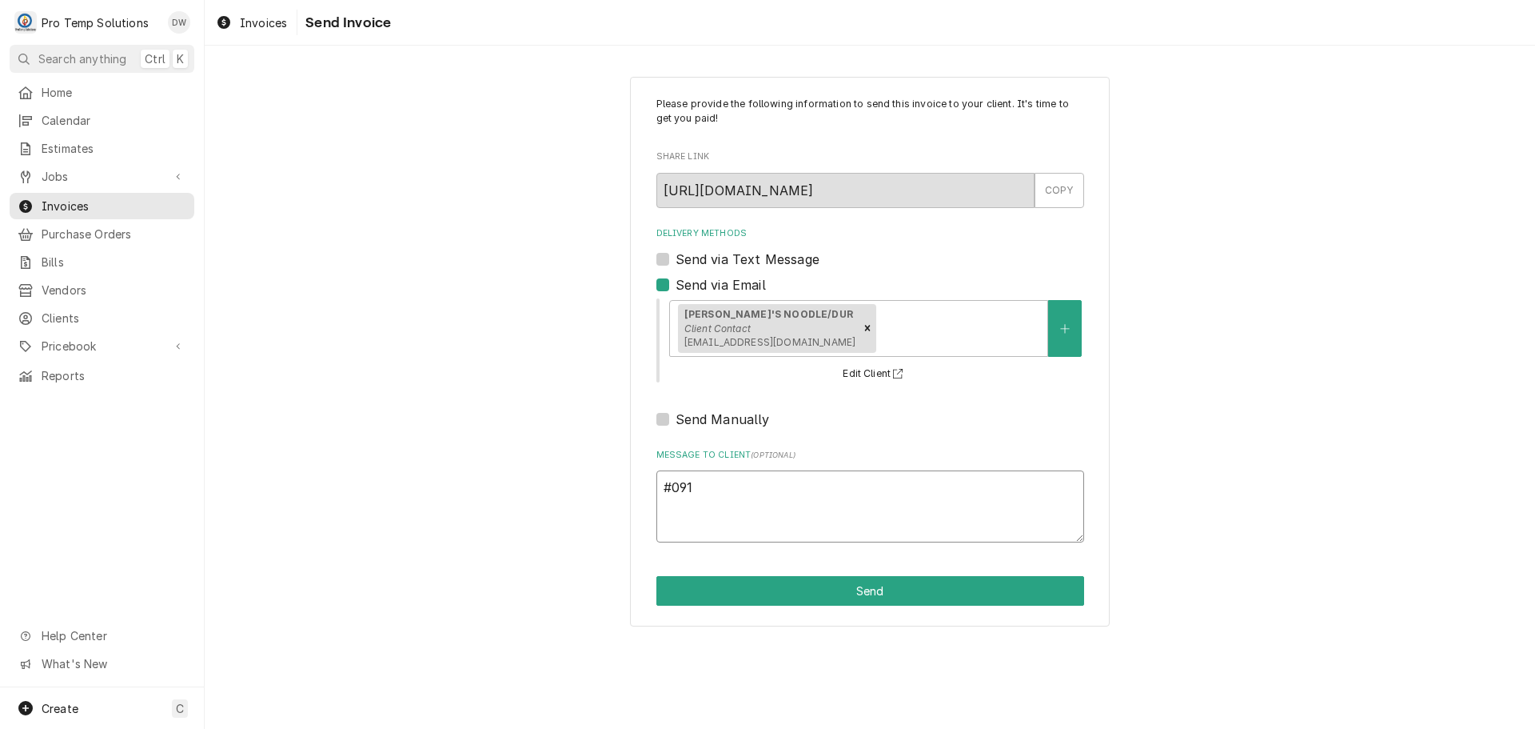
type textarea "#0916"
type textarea "x"
type textarea "#09162"
type textarea "x"
type textarea "#091625"
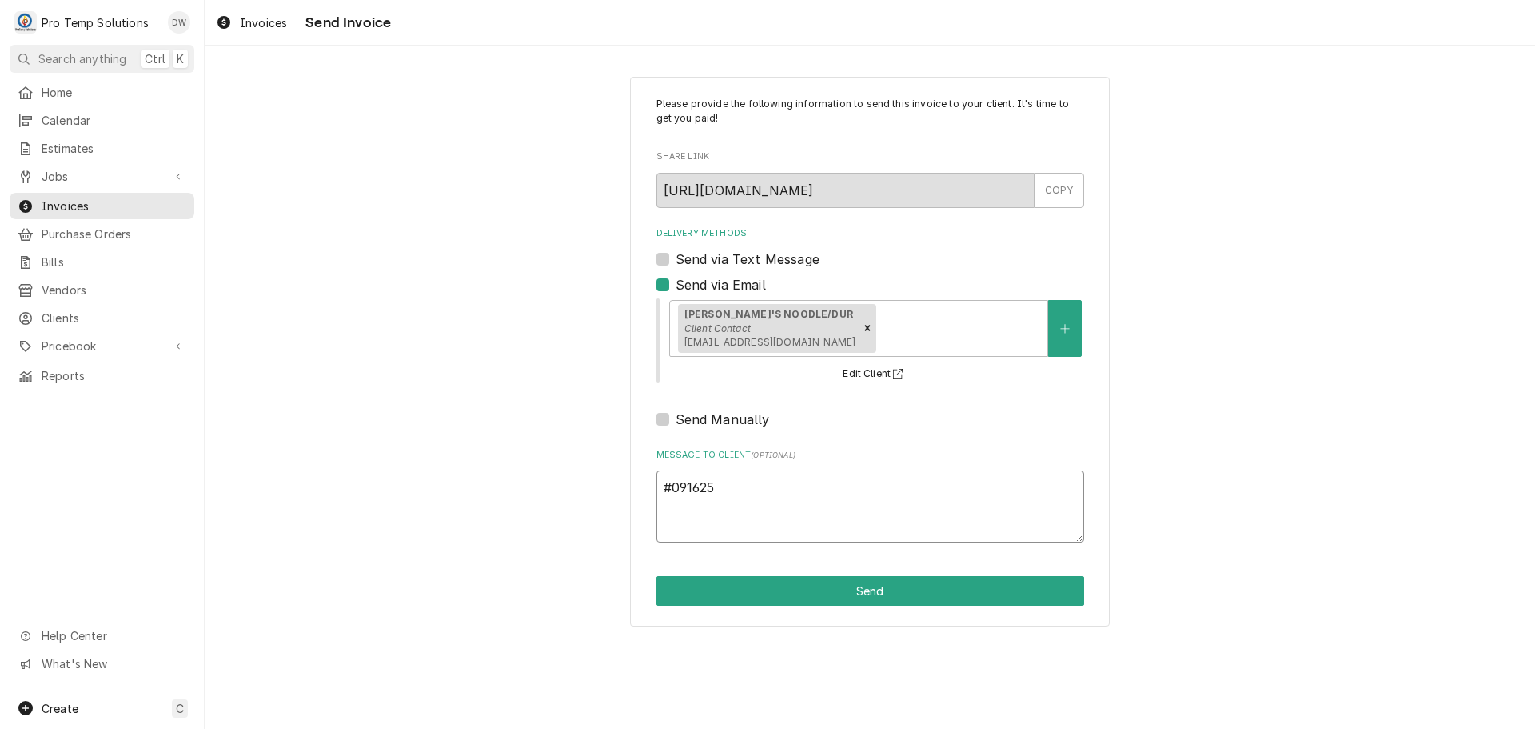
type textarea "x"
type textarea "#0916250"
type textarea "x"
type textarea "#09162500"
type textarea "x"
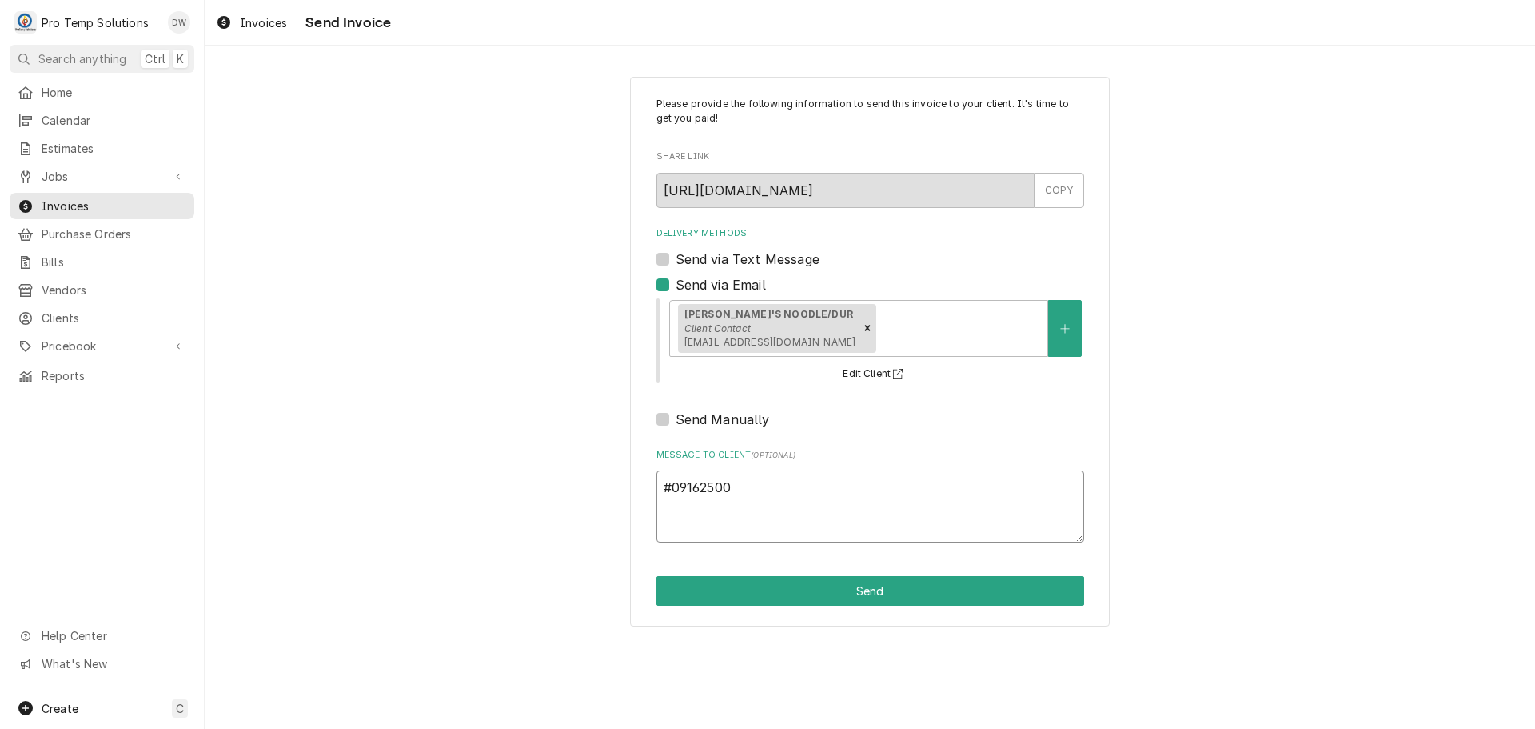
type textarea "#091625001"
type textarea "x"
type textarea "#091625001-"
type textarea "x"
type textarea "#091625001-P"
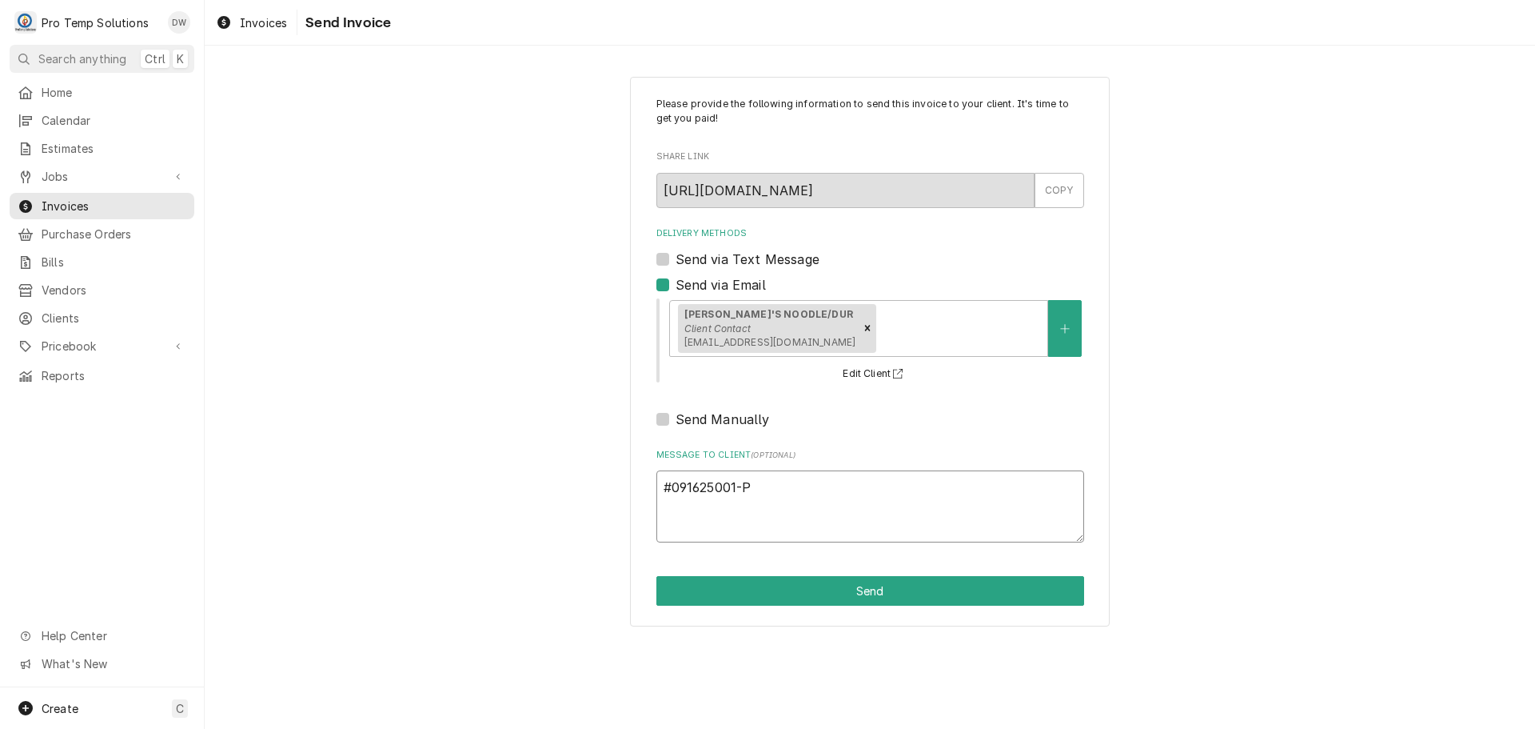
type textarea "x"
type textarea "#091625001-PM"
type textarea "x"
type textarea "#091625001-PM"
type textarea "x"
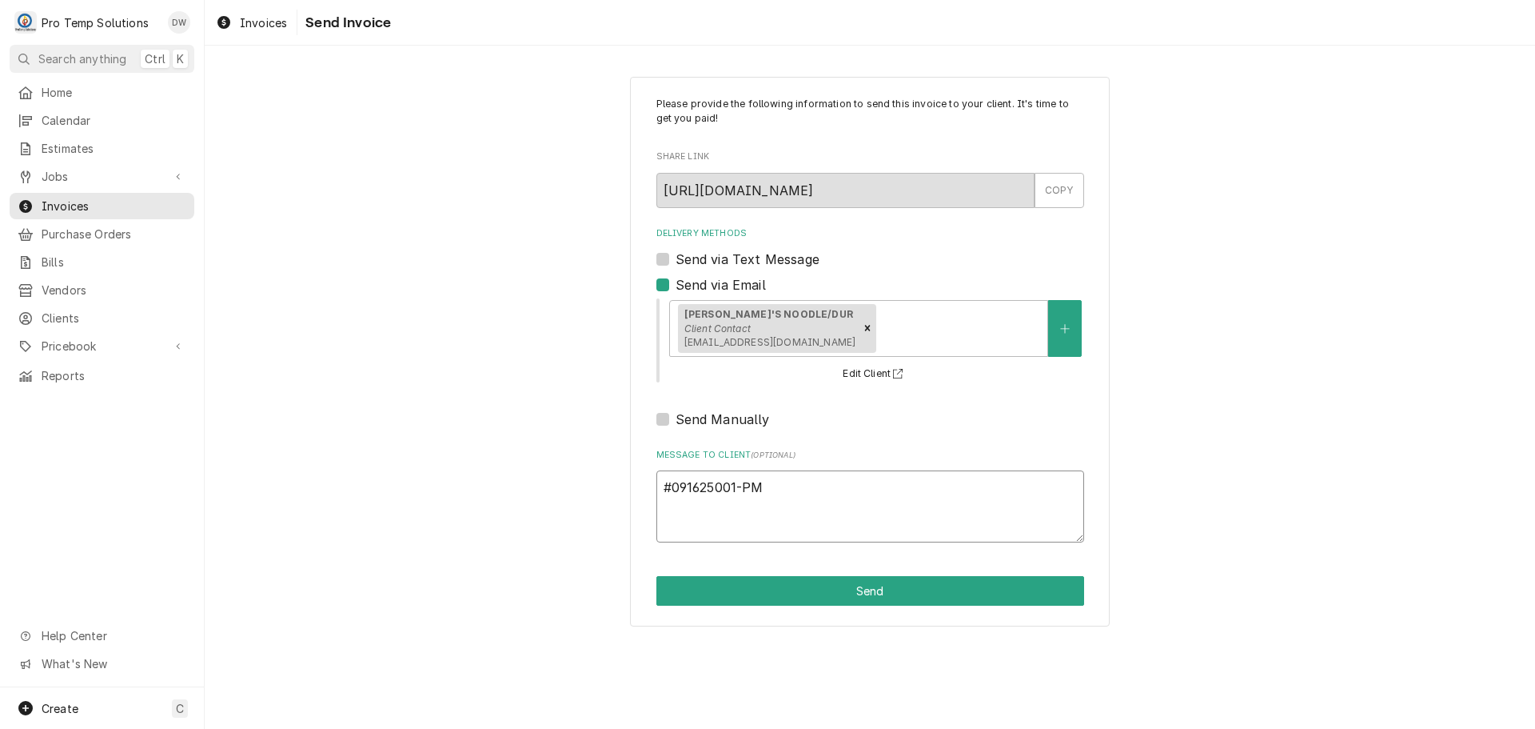
type textarea "#091625001-PM R"
type textarea "x"
type textarea "#091625001-PM RO"
type textarea "x"
type textarea "#091625001-PM ROS"
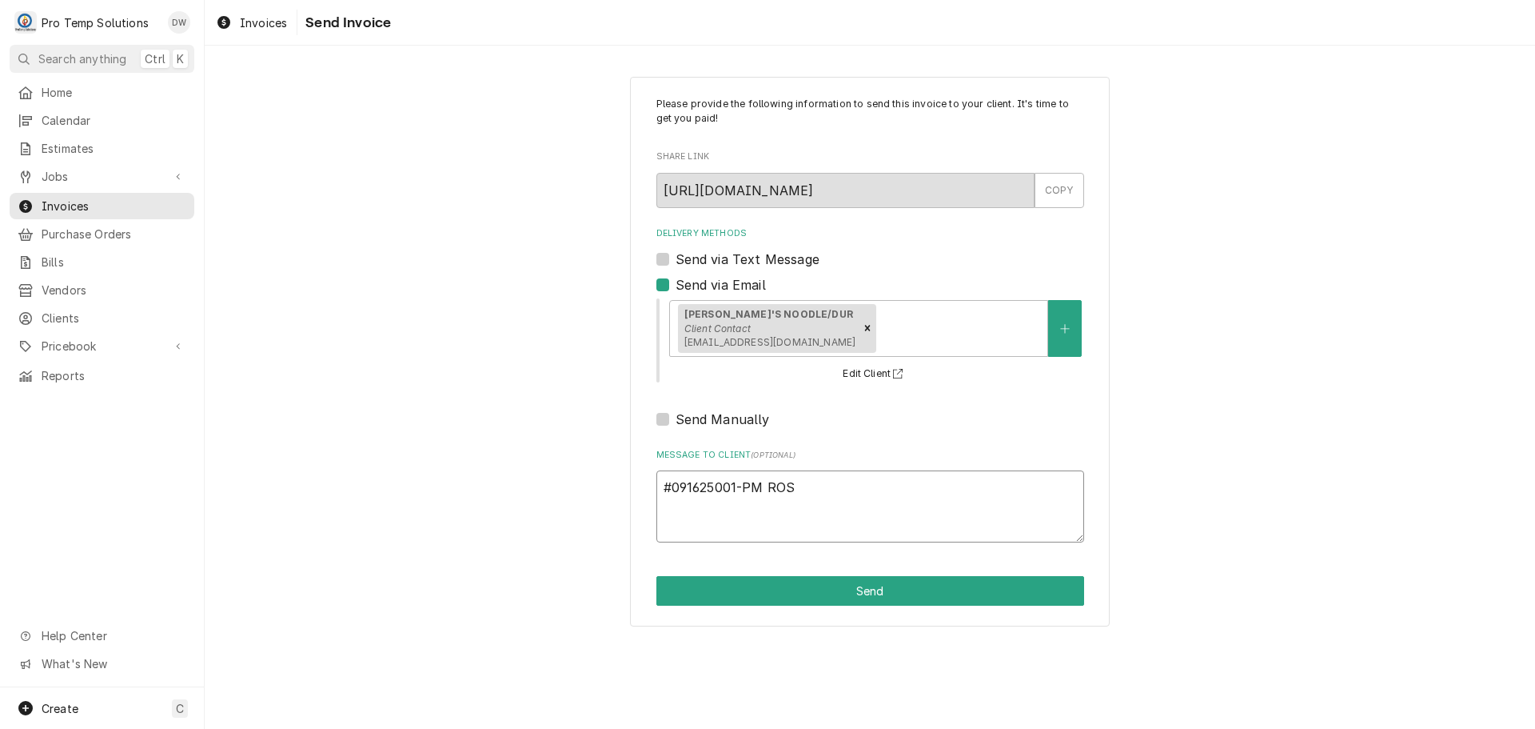
type textarea "x"
type textarea "#091625001-PM ROSE"
type textarea "x"
type textarea "#091625001-PM [PERSON_NAME]'"
type textarea "x"
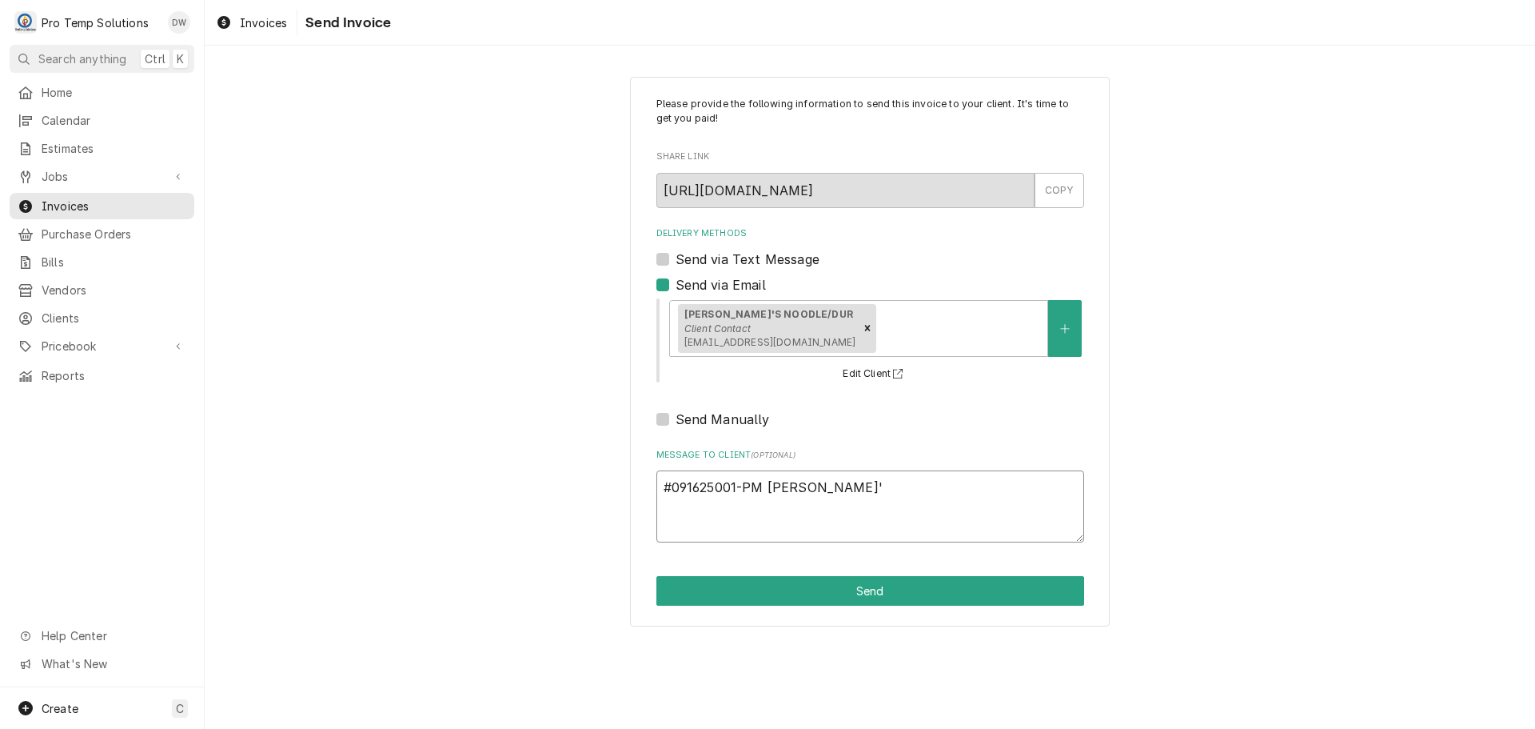
type textarea "#091625001-PM [PERSON_NAME]'S"
type textarea "x"
type textarea "#091625001-PM [PERSON_NAME]'S"
type textarea "x"
type textarea "#091625001-PM ROSE'S N"
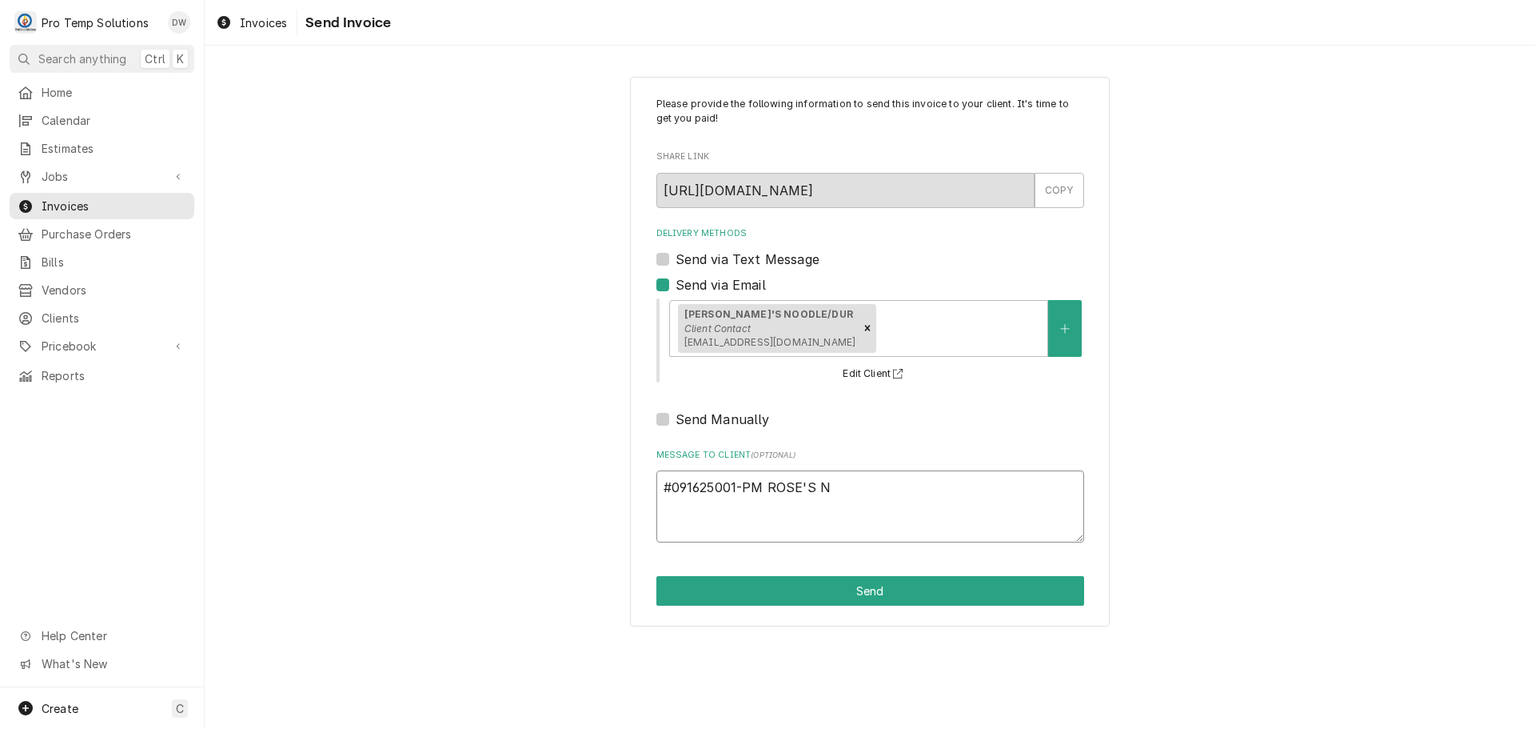
type textarea "x"
type textarea "#091625001-PM [PERSON_NAME]'S NO"
type textarea "x"
type textarea "#091625001-PM [PERSON_NAME]'S NOO"
type textarea "x"
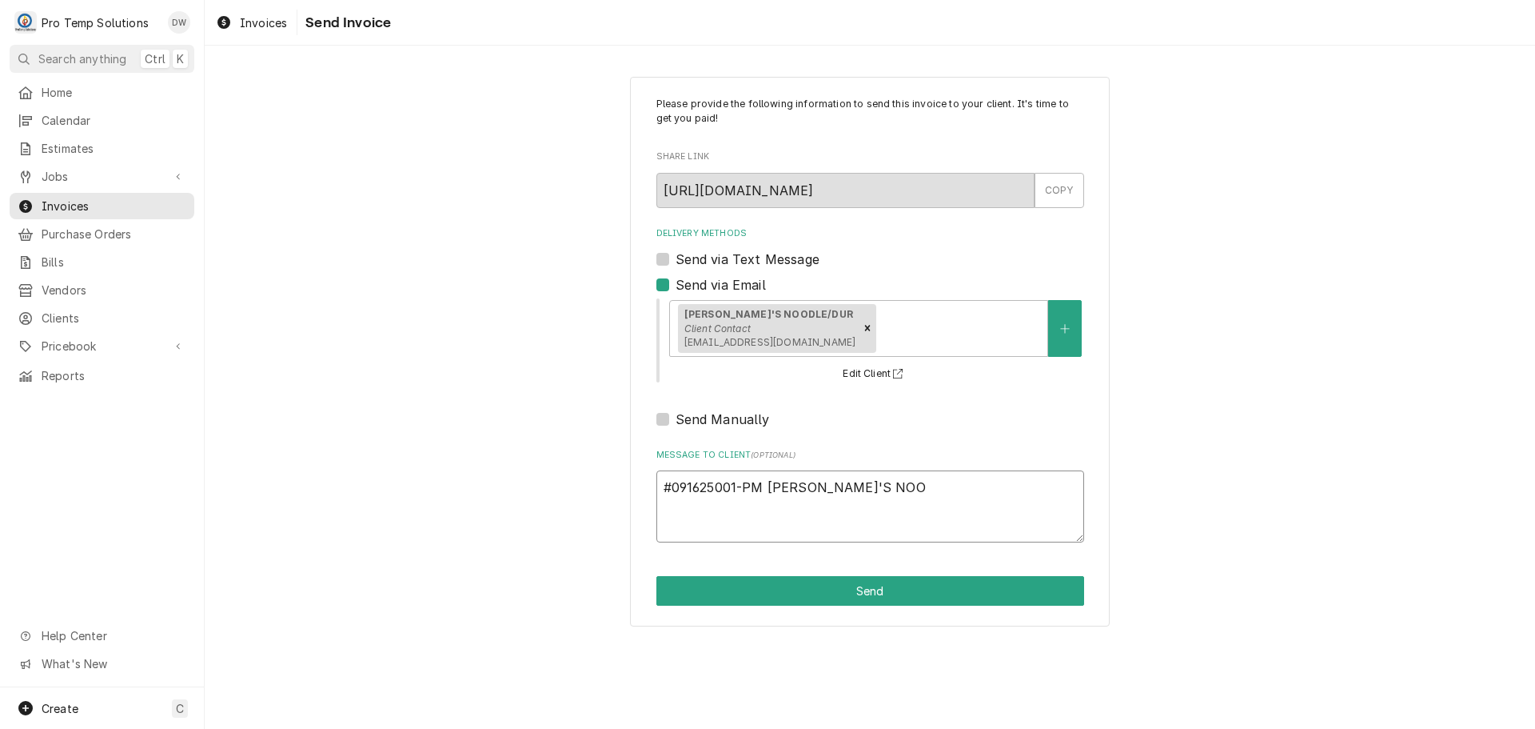
type textarea "#091625001-PM [PERSON_NAME]'S NOOD"
type textarea "x"
type textarea "#091625001-PM [PERSON_NAME]'S NOODL"
type textarea "x"
type textarea "#091625001-PM [PERSON_NAME]'S NOODLE"
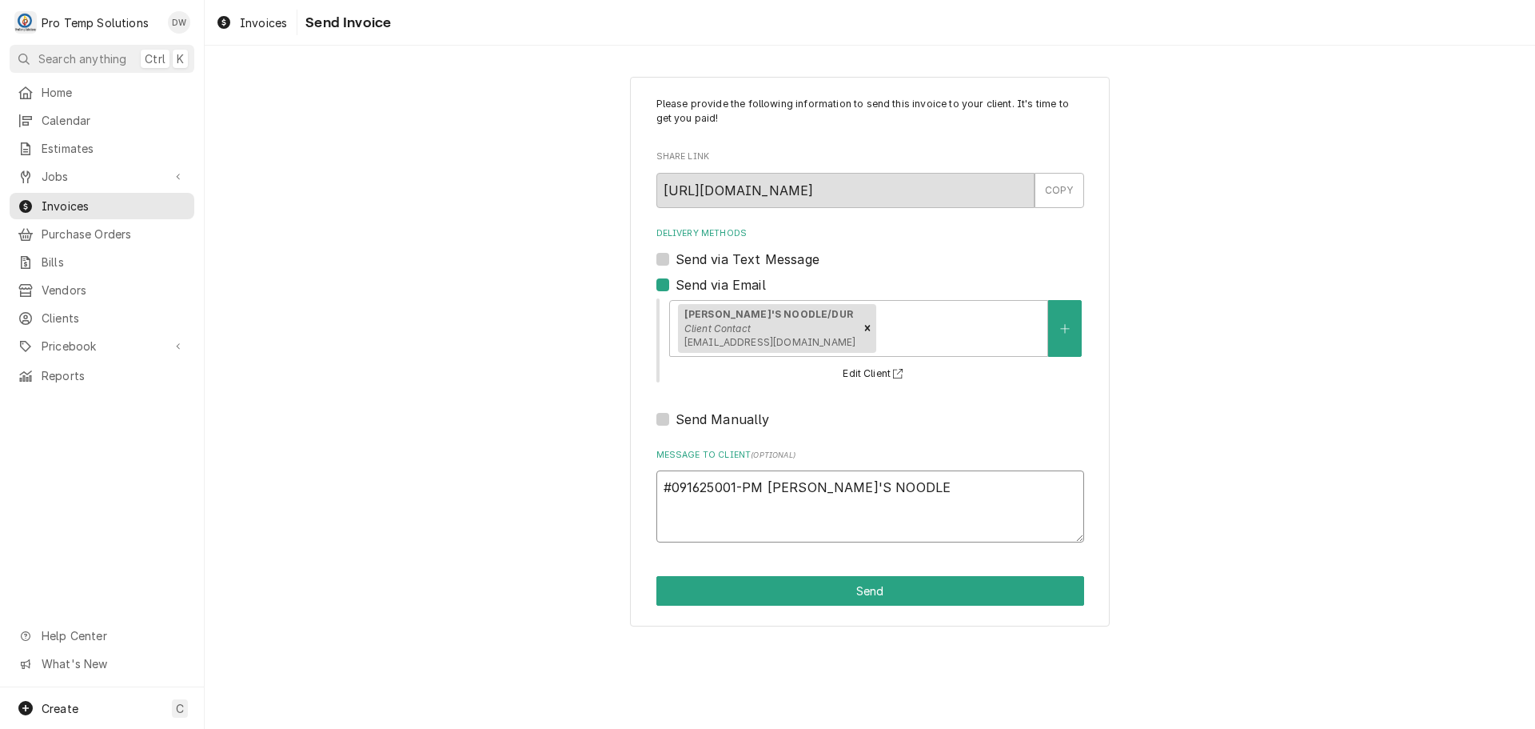
type textarea "x"
type textarea "#091625001-PM [PERSON_NAME]'S NOODLES"
type textarea "x"
type textarea "#091625001-PM [PERSON_NAME]'S NOODLES-"
type textarea "x"
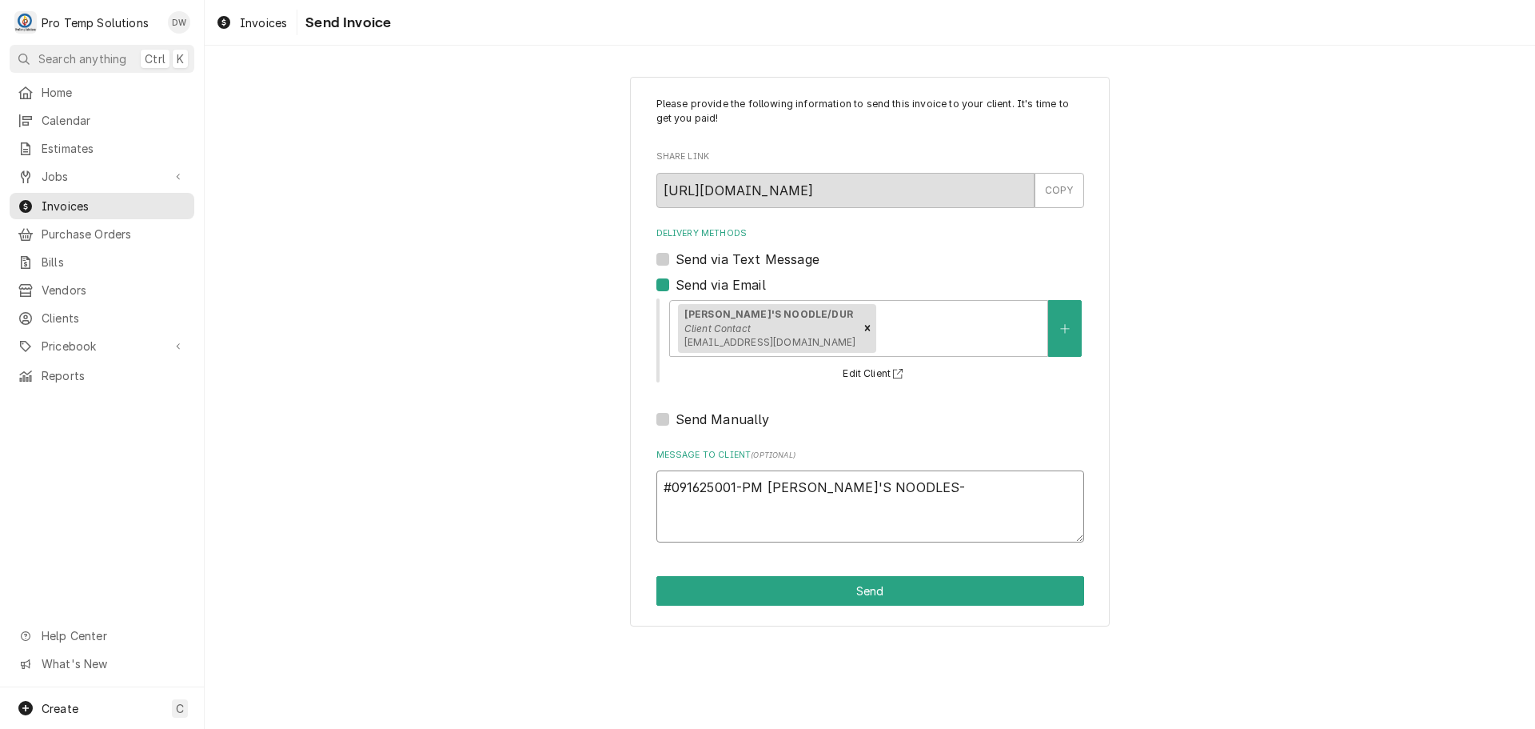
type textarea "#091625001-PM [PERSON_NAME]'S NOODLES-"
type textarea "x"
type textarea "#091625001-PM [PERSON_NAME]'S NOODLES- R"
type textarea "x"
type textarea "#091625001-PM [PERSON_NAME]'S NOODLES- RE"
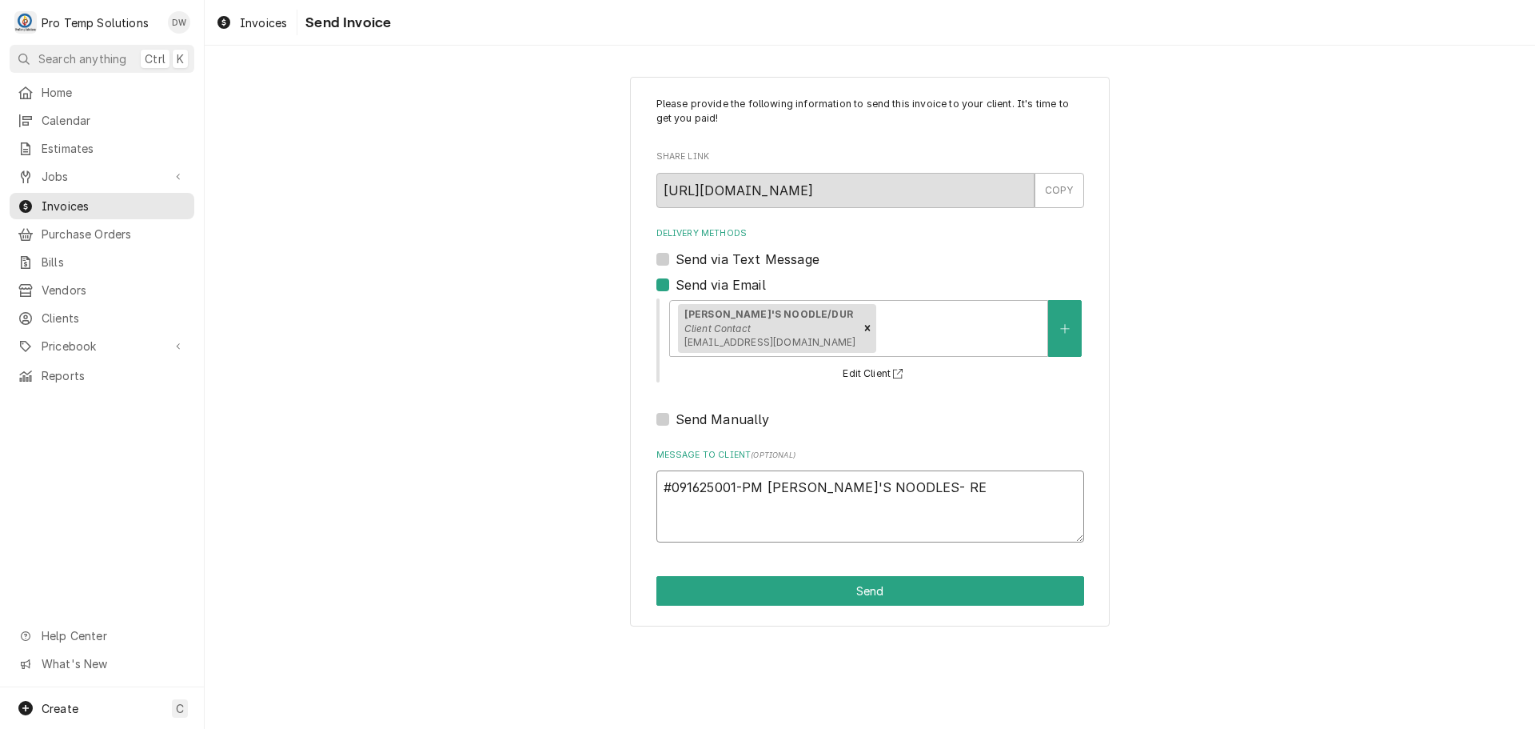
type textarea "x"
type textarea "#091625001-PM [PERSON_NAME]'S NOODLES- REF"
type textarea "x"
type textarea "#091625001-PM [PERSON_NAME]'S NOODLES- REFR"
type textarea "x"
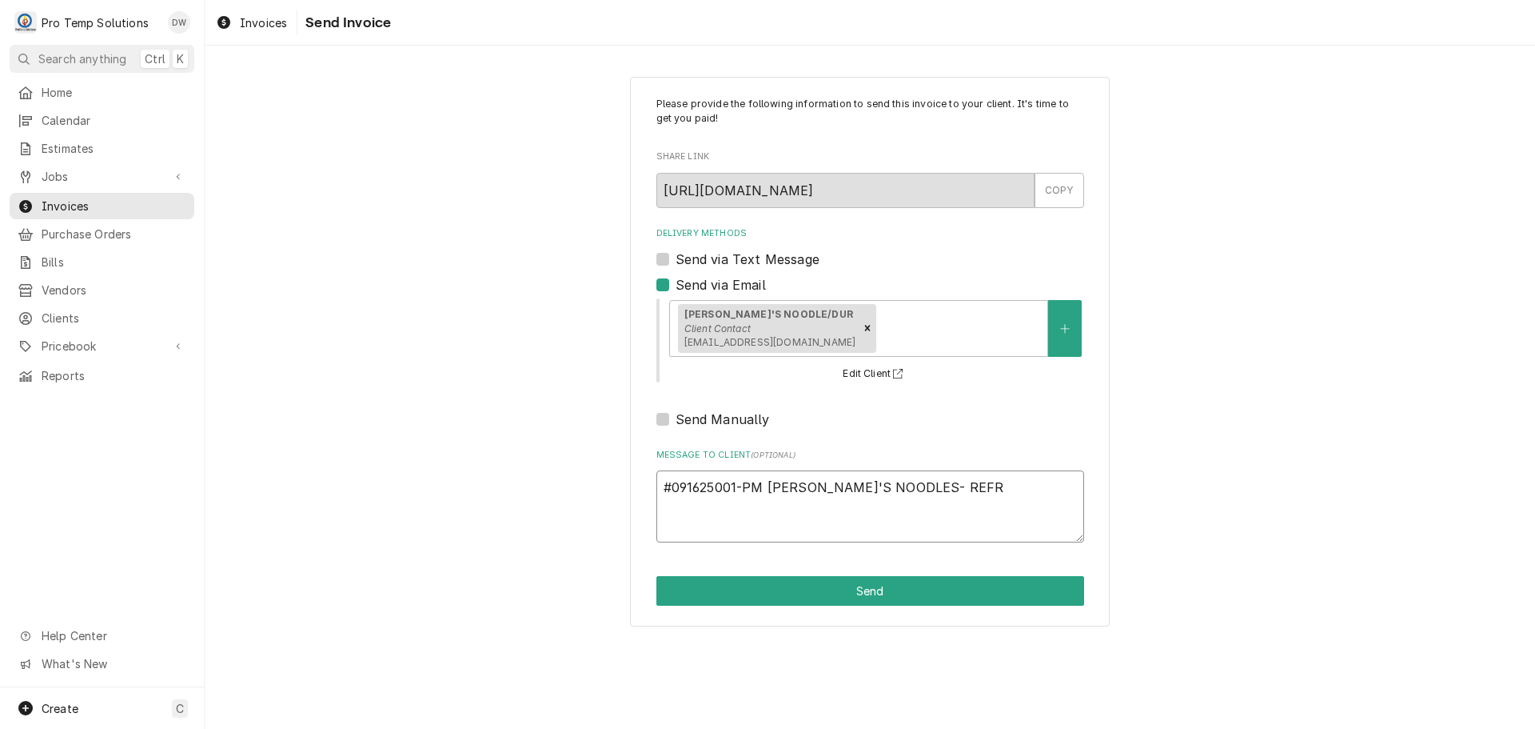
type textarea "#091625001-PM [PERSON_NAME]'S NOODLES- REFRI"
type textarea "x"
type textarea "#091625001-PM [PERSON_NAME]'S NOODLES- REFRIG"
type textarea "x"
type textarea "#091625001-PM ROSE'S NOODLES- REFRIG"
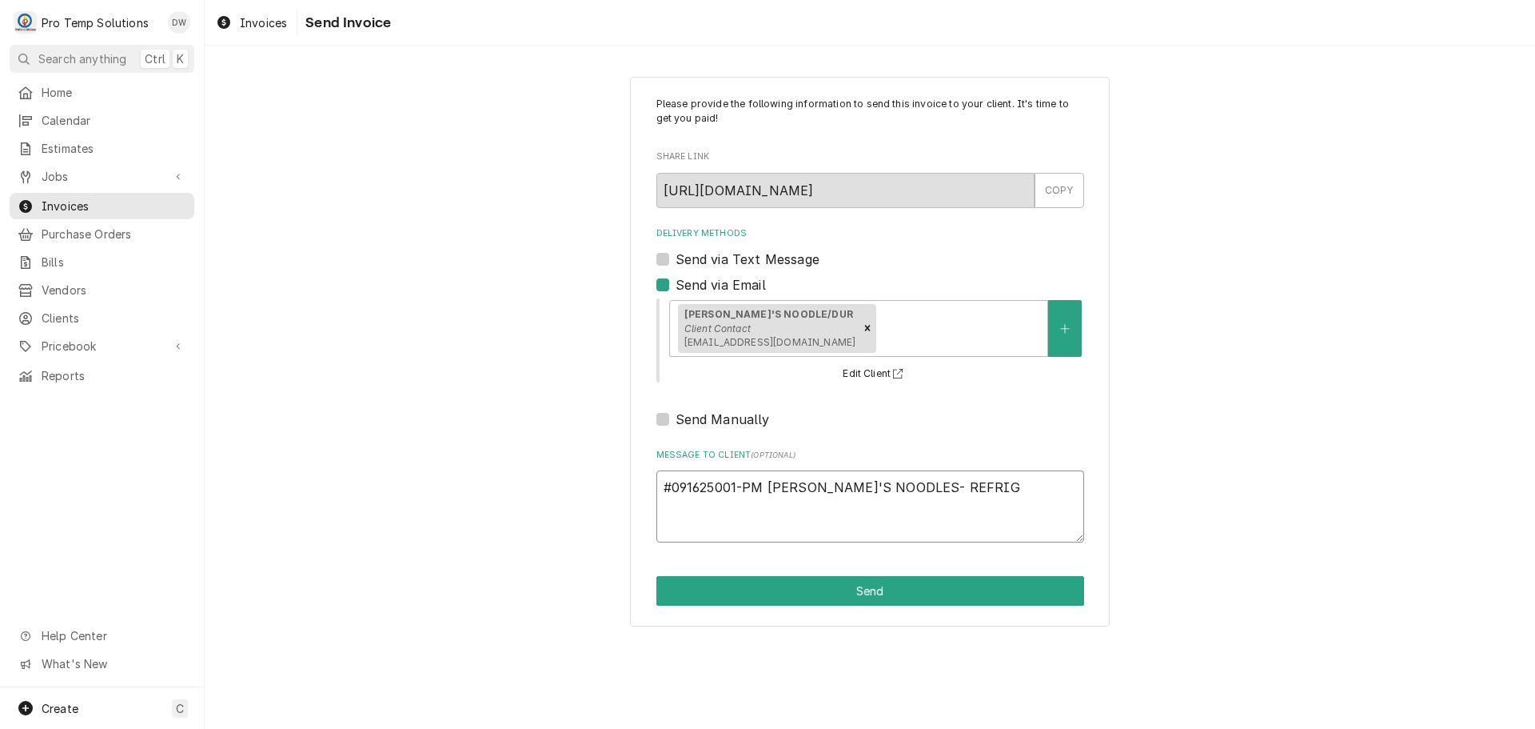
type textarea "x"
type textarea "#091625001-PM ROSE'S NOODLES- REFRIG P"
type textarea "x"
type textarea "#091625001-PM ROSE'S NOODLES- REFRIG PM"
type textarea "x"
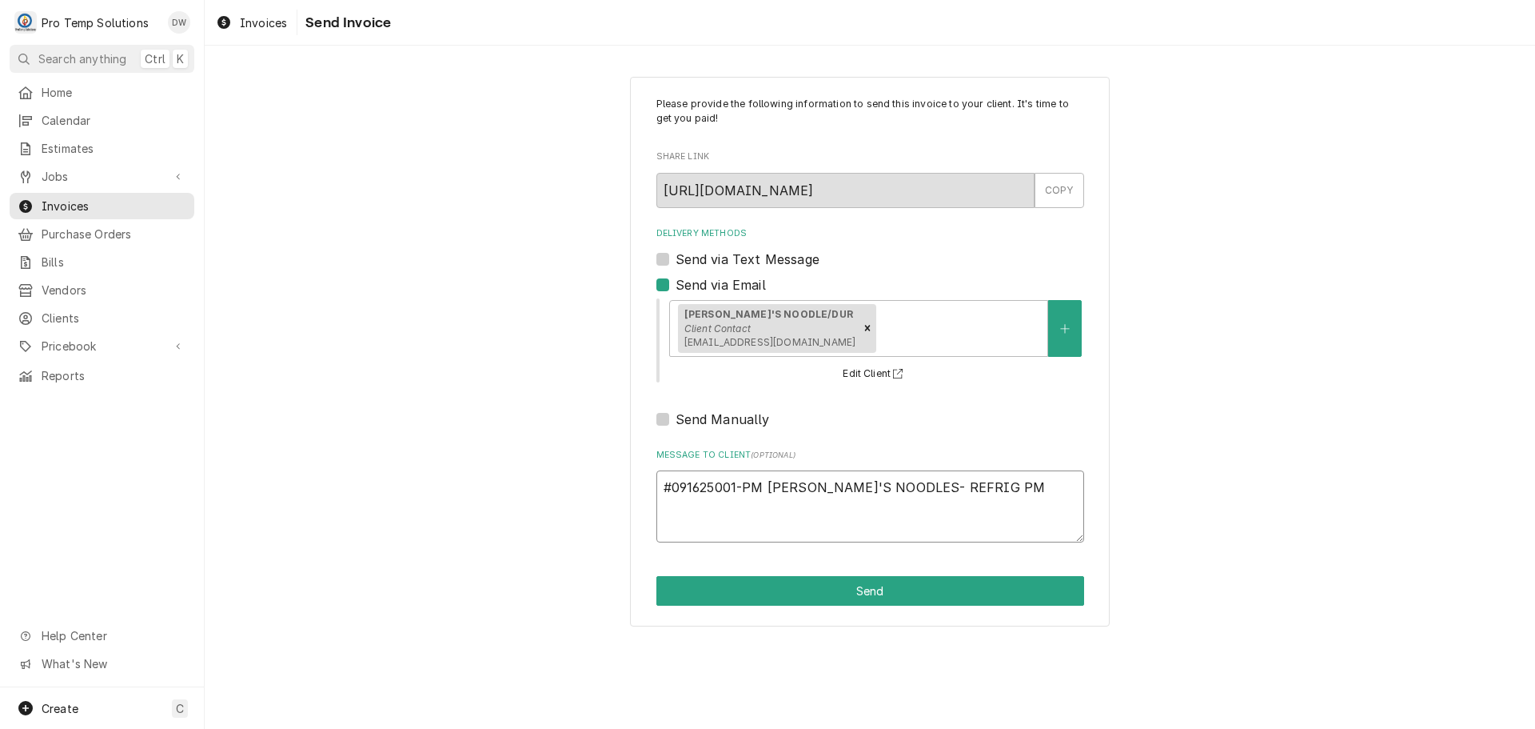
type textarea "#091625001-PM ROSE'S NOODLES- REFRIG PM"
type textarea "x"
type textarea "#091625001-PM ROSE'S NOODLES- REFRIG PM &"
type textarea "x"
type textarea "#091625001-PM ROSE'S NOODLES- REFRIG PM &"
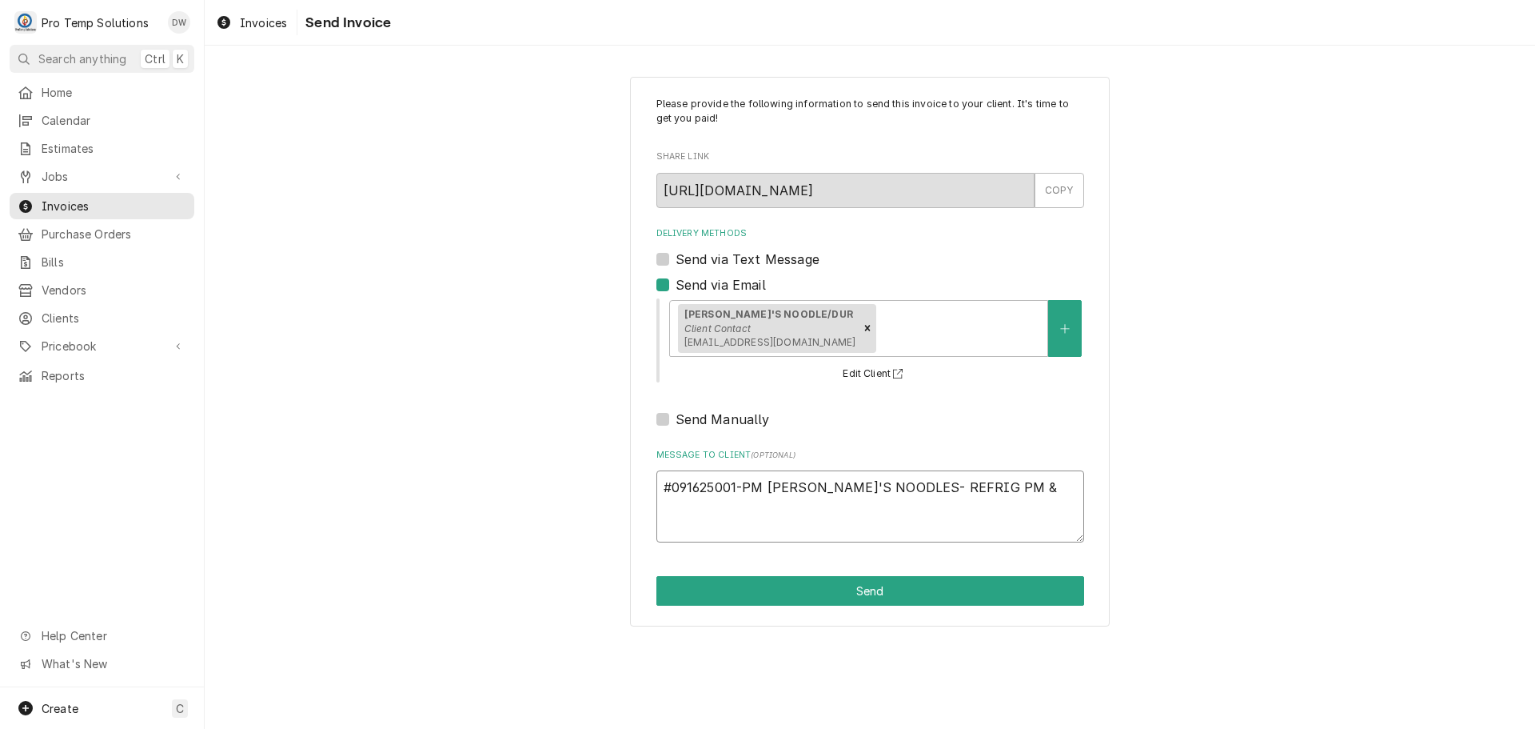
type textarea "x"
type textarea "#091625001-PM ROSE'S NOODLES- REFRIG PM & R"
type textarea "x"
type textarea "#091625001-PM ROSE'S NOODLES- REFRIG PM & RX"
type textarea "x"
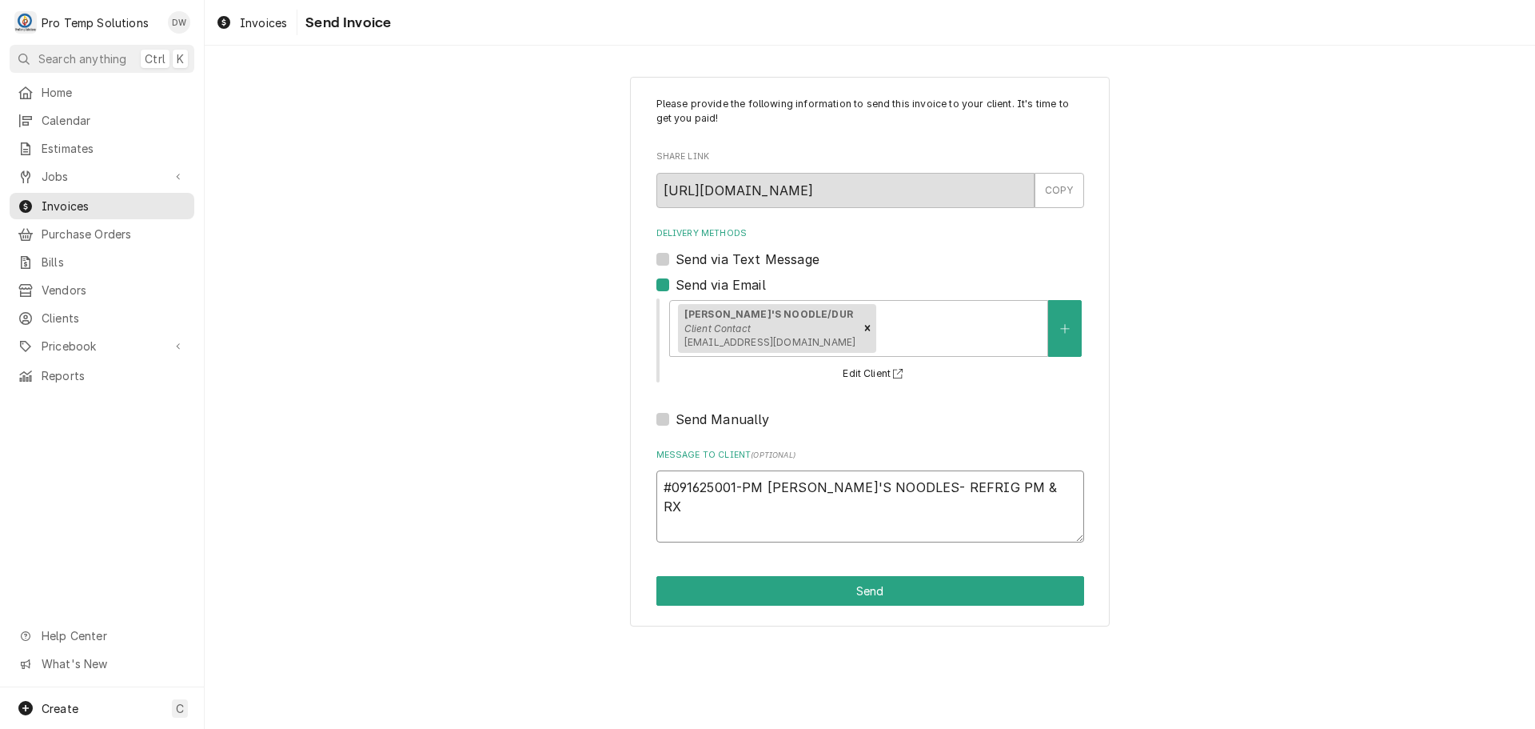
type textarea "#091625001-PM ROSE'S NOODLES- REFRIG PM & RX'"
type textarea "x"
type textarea "#091625001-PM [PERSON_NAME]'S NOODLES- REFRIG PM & RX'S"
click at [870, 590] on button "Send" at bounding box center [871, 591] width 428 height 30
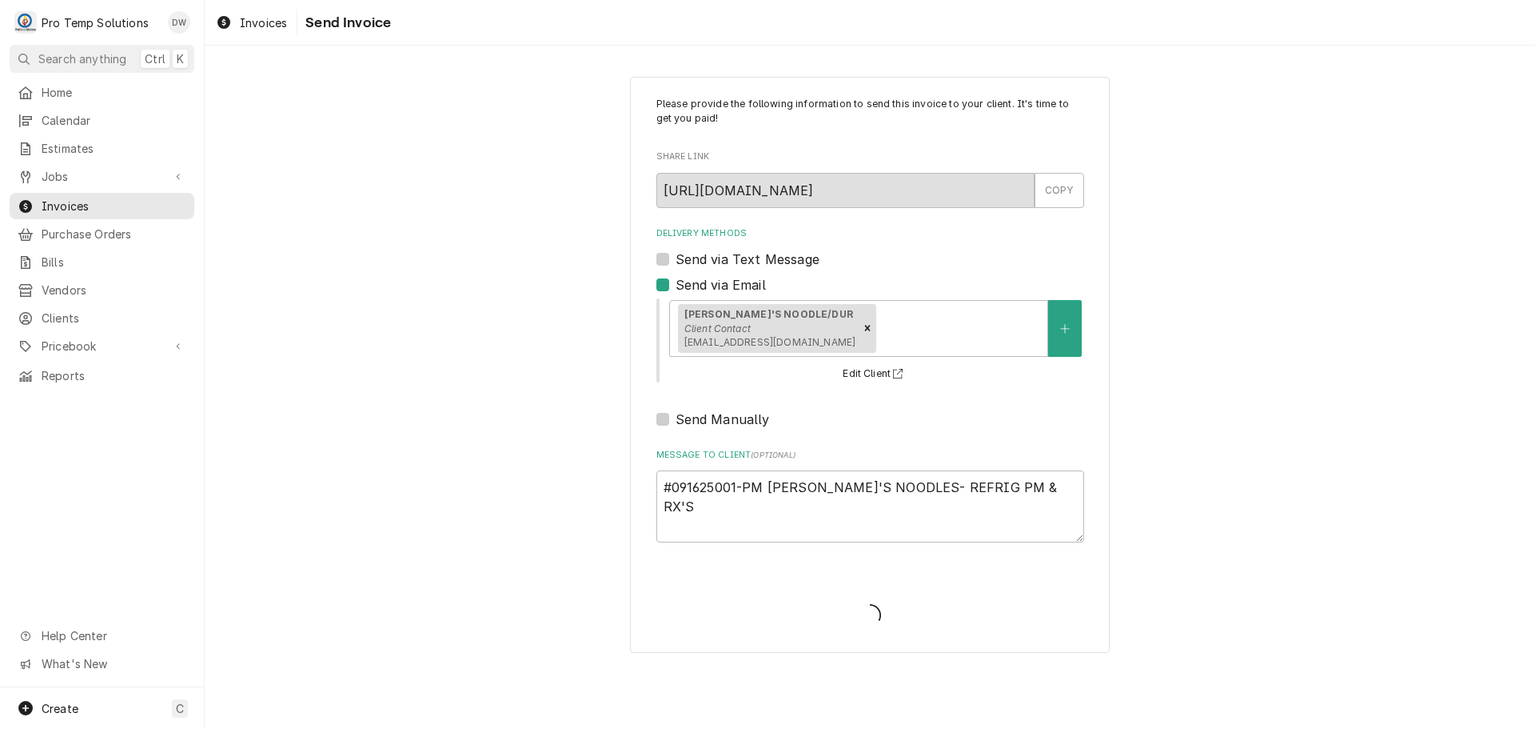
type textarea "x"
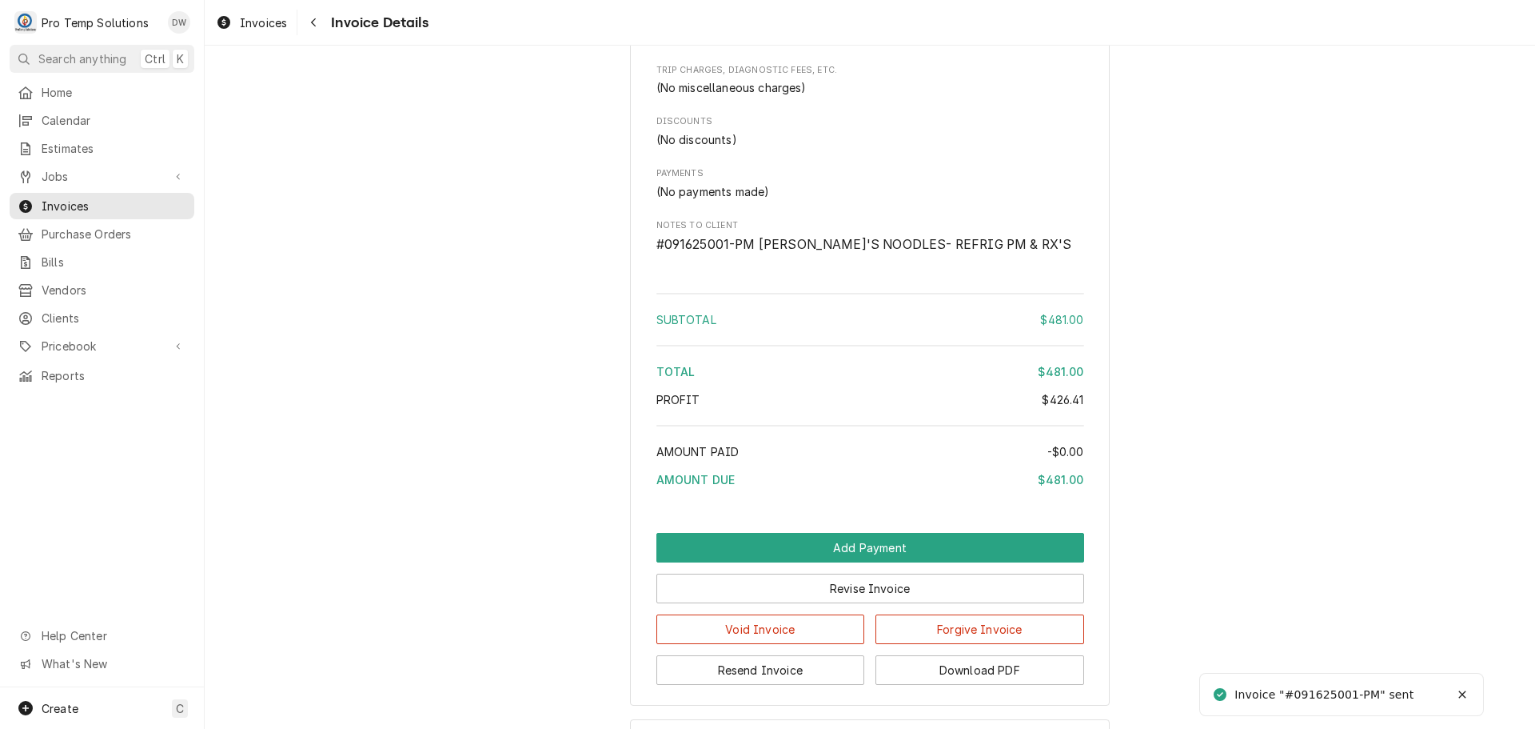
scroll to position [1952, 0]
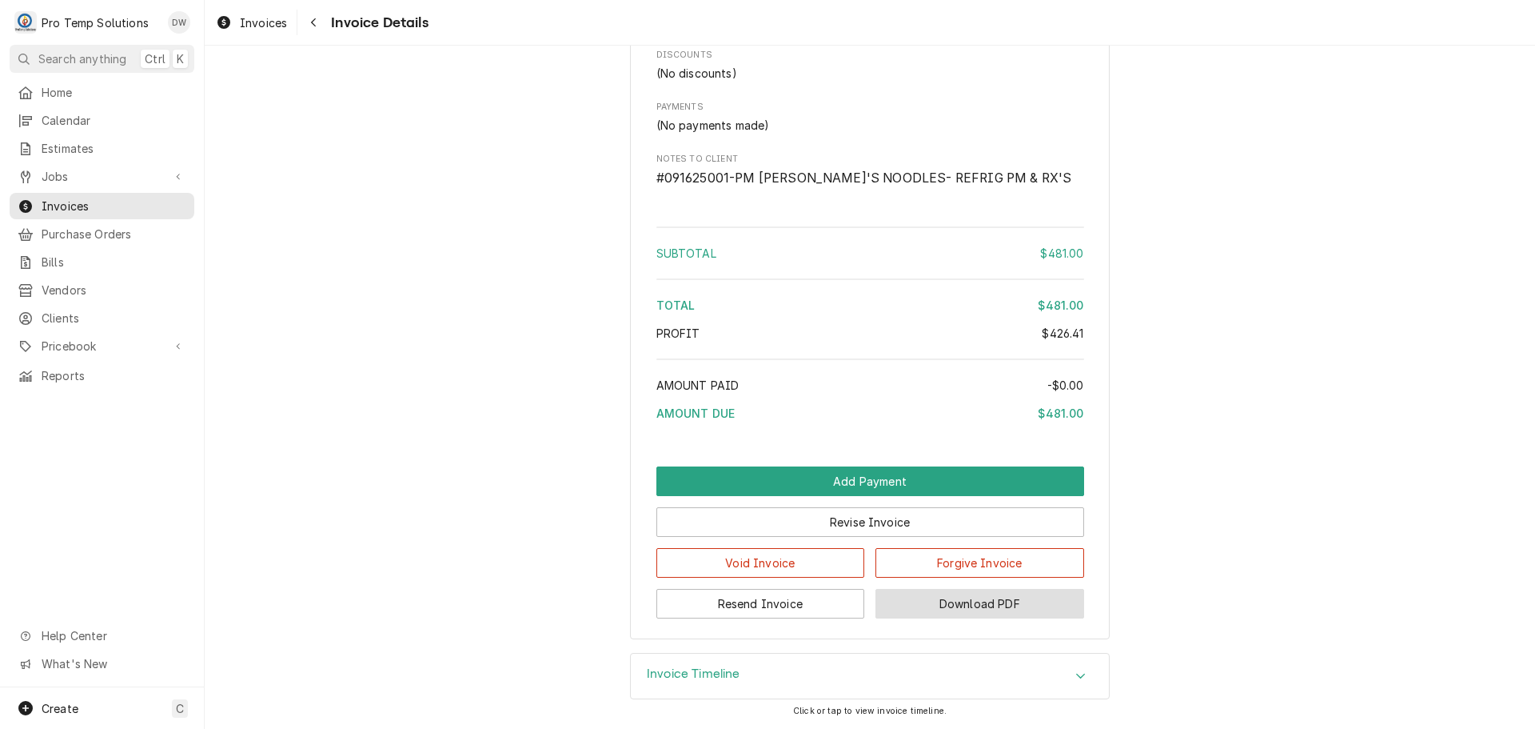
click at [976, 605] on button "Download PDF" at bounding box center [980, 604] width 209 height 30
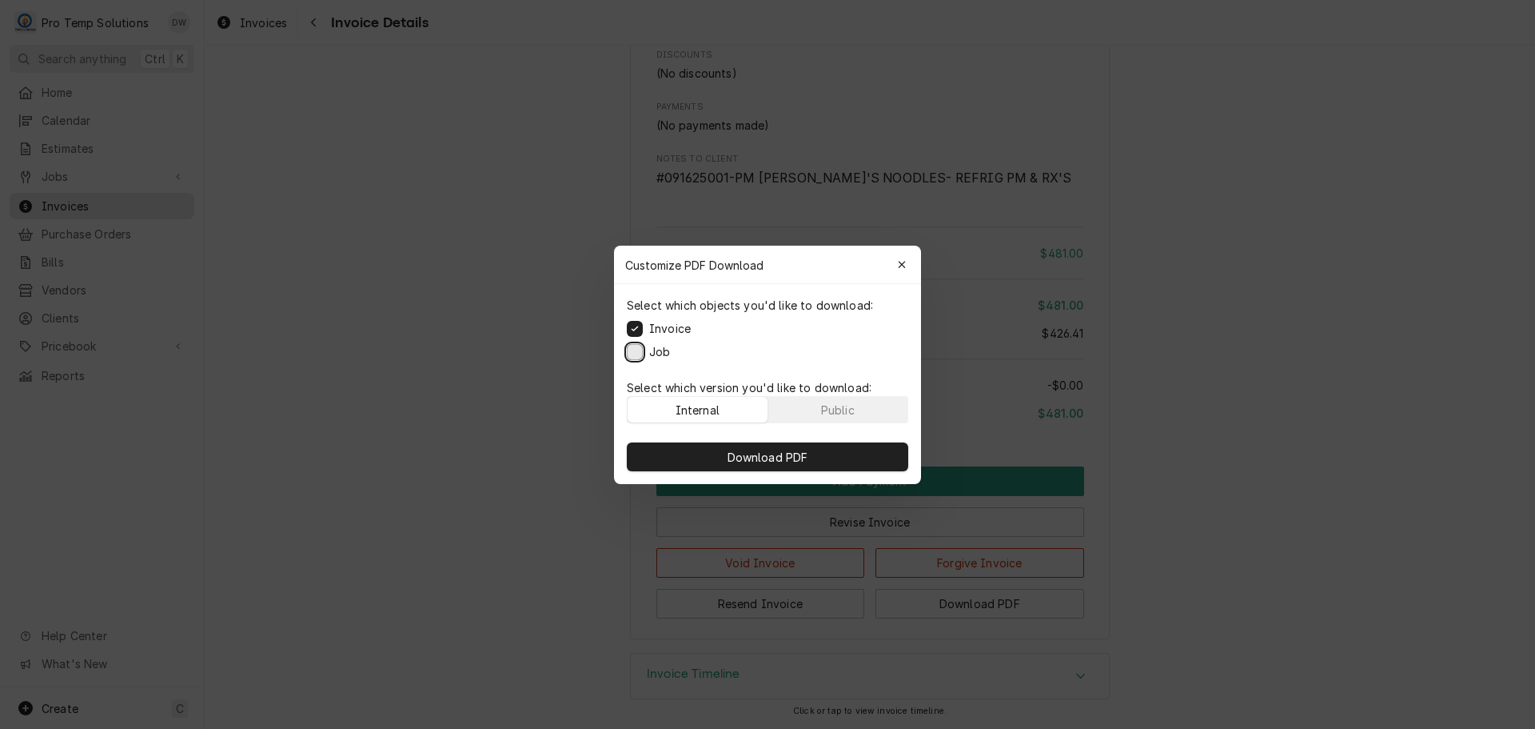
click at [629, 354] on button "Job" at bounding box center [635, 351] width 16 height 16
click at [768, 453] on span "Download PDF" at bounding box center [768, 456] width 87 height 17
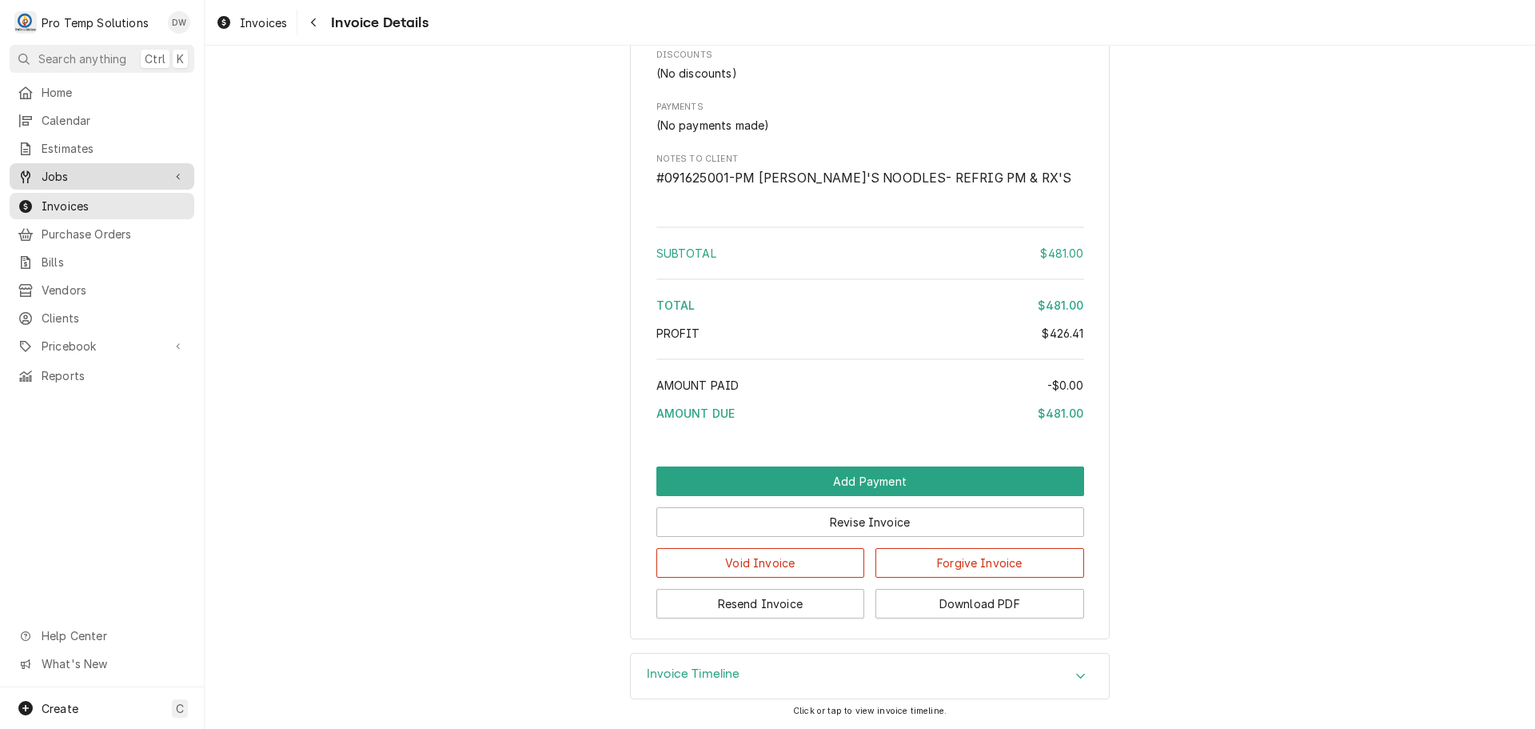
click at [97, 177] on span "Jobs" at bounding box center [102, 176] width 121 height 17
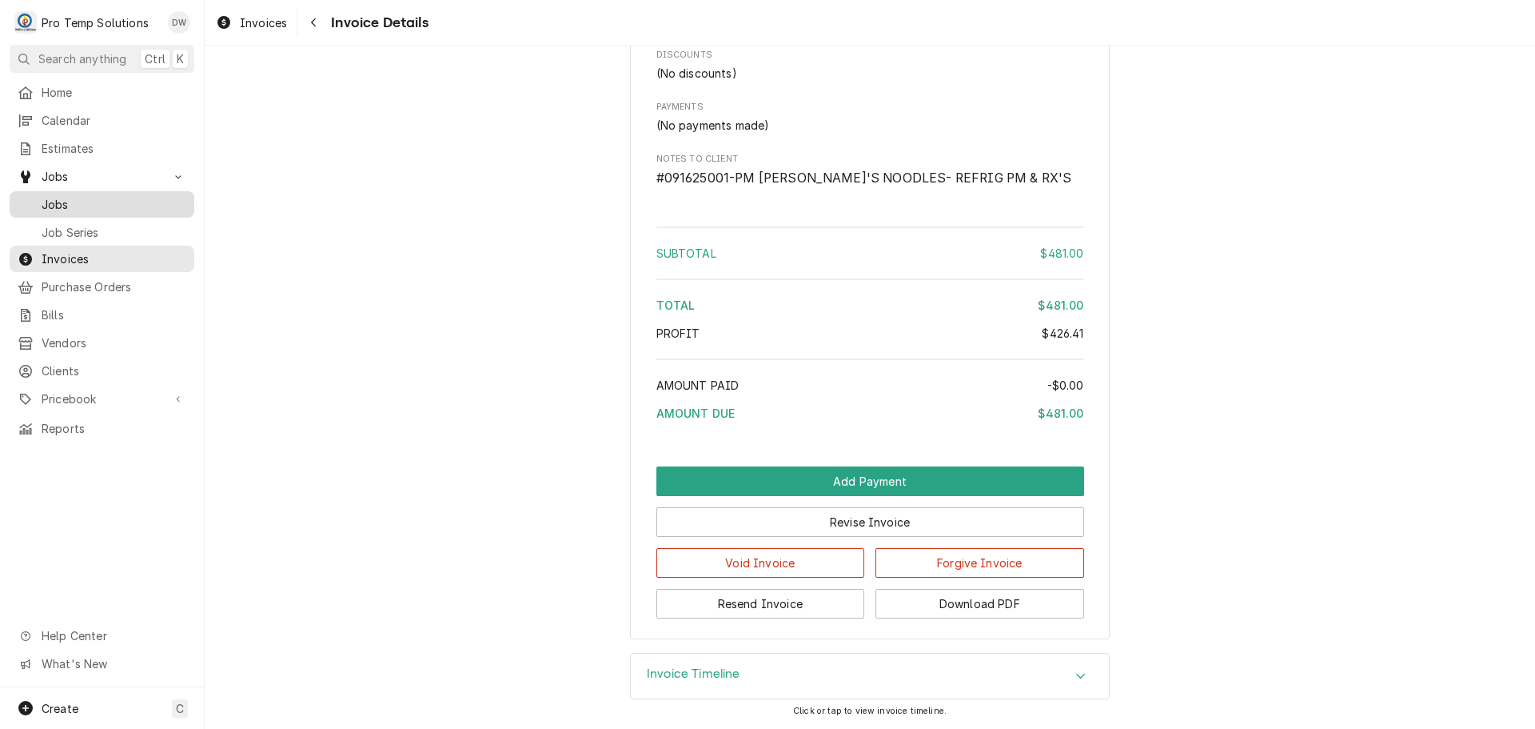
click at [74, 199] on span "Jobs" at bounding box center [114, 204] width 145 height 17
